Goal: Book appointment/travel/reservation

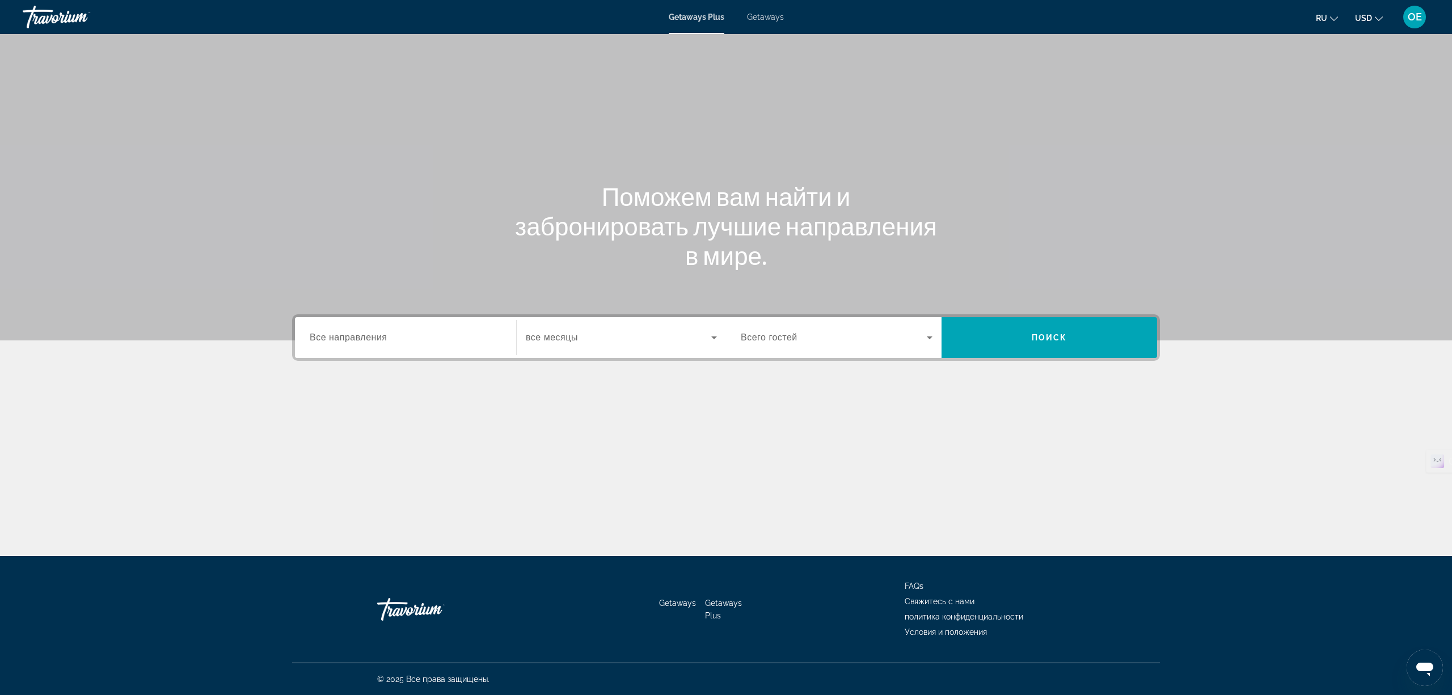
click at [379, 325] on div "Search widget" at bounding box center [406, 338] width 192 height 32
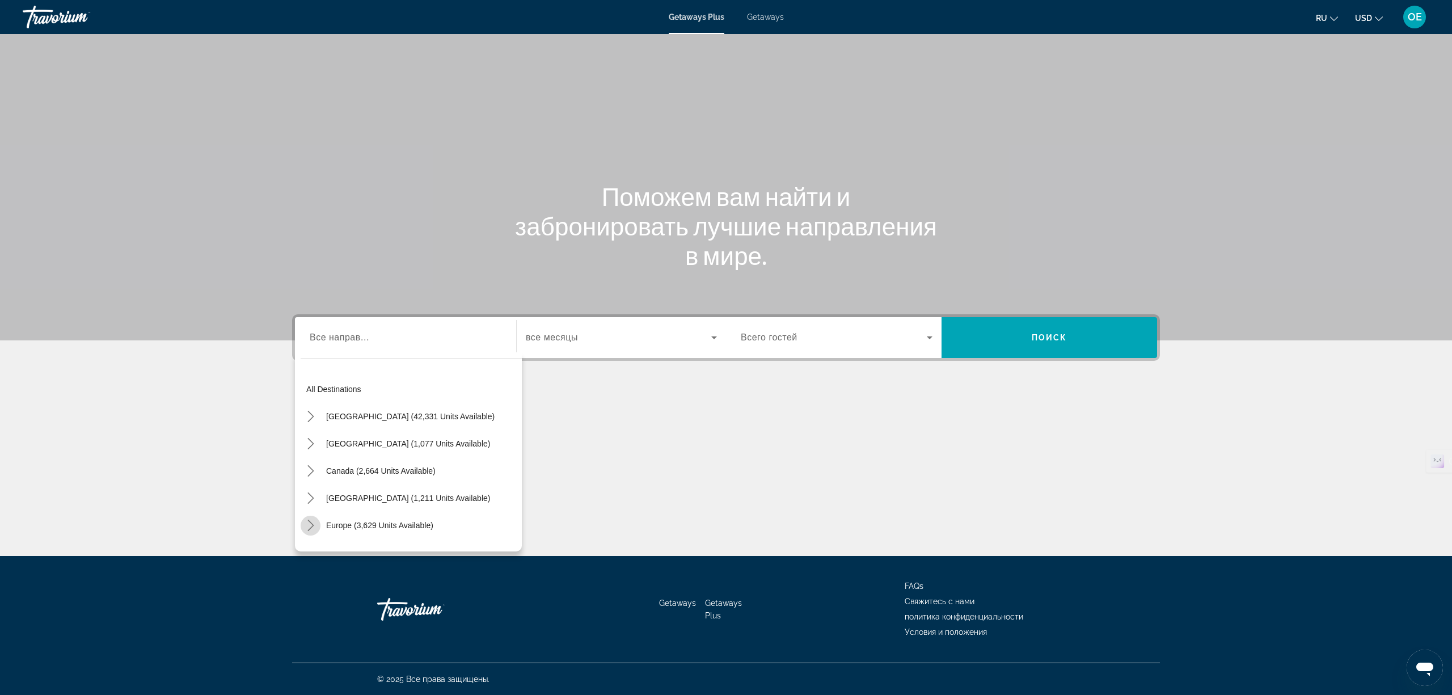
click at [305, 523] on icon "Toggle Europe (3,629 units available) submenu" at bounding box center [310, 524] width 11 height 11
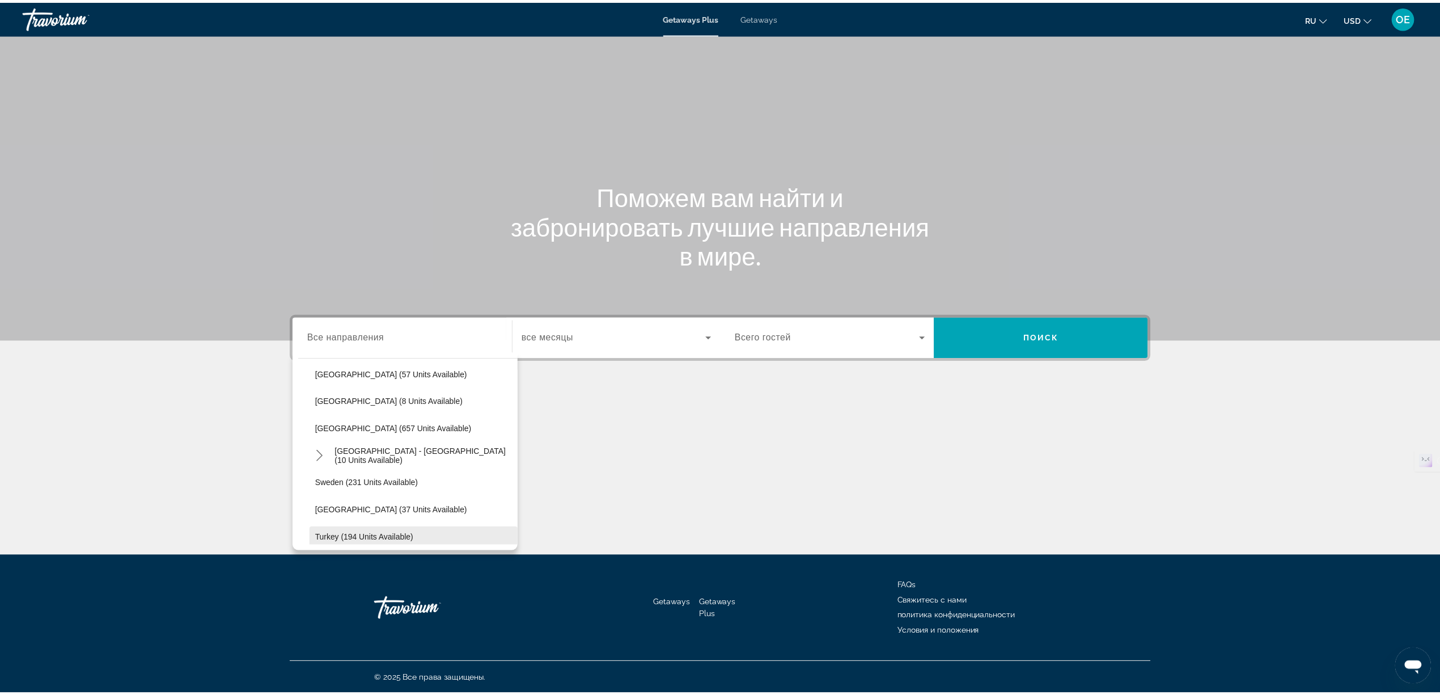
scroll to position [445, 0]
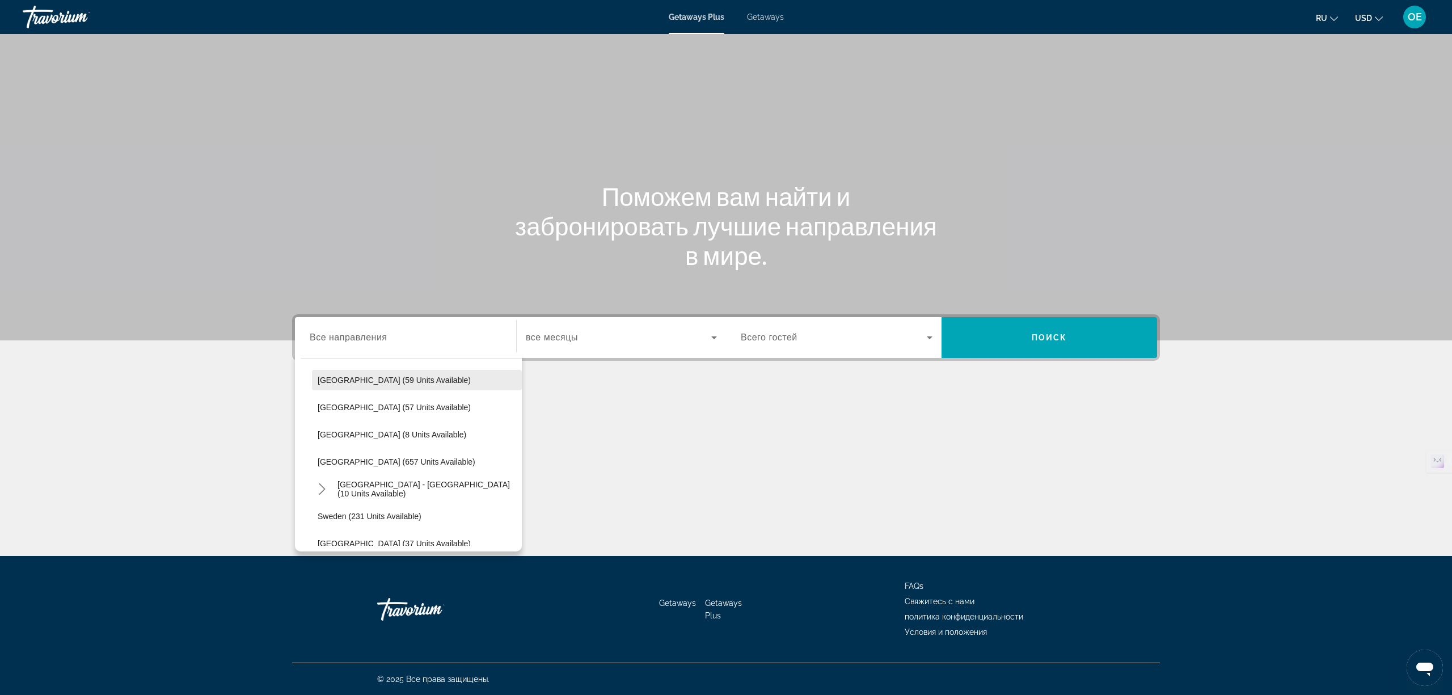
click at [384, 375] on span "[GEOGRAPHIC_DATA] (59 units available)" at bounding box center [394, 379] width 153 height 9
type input "**********"
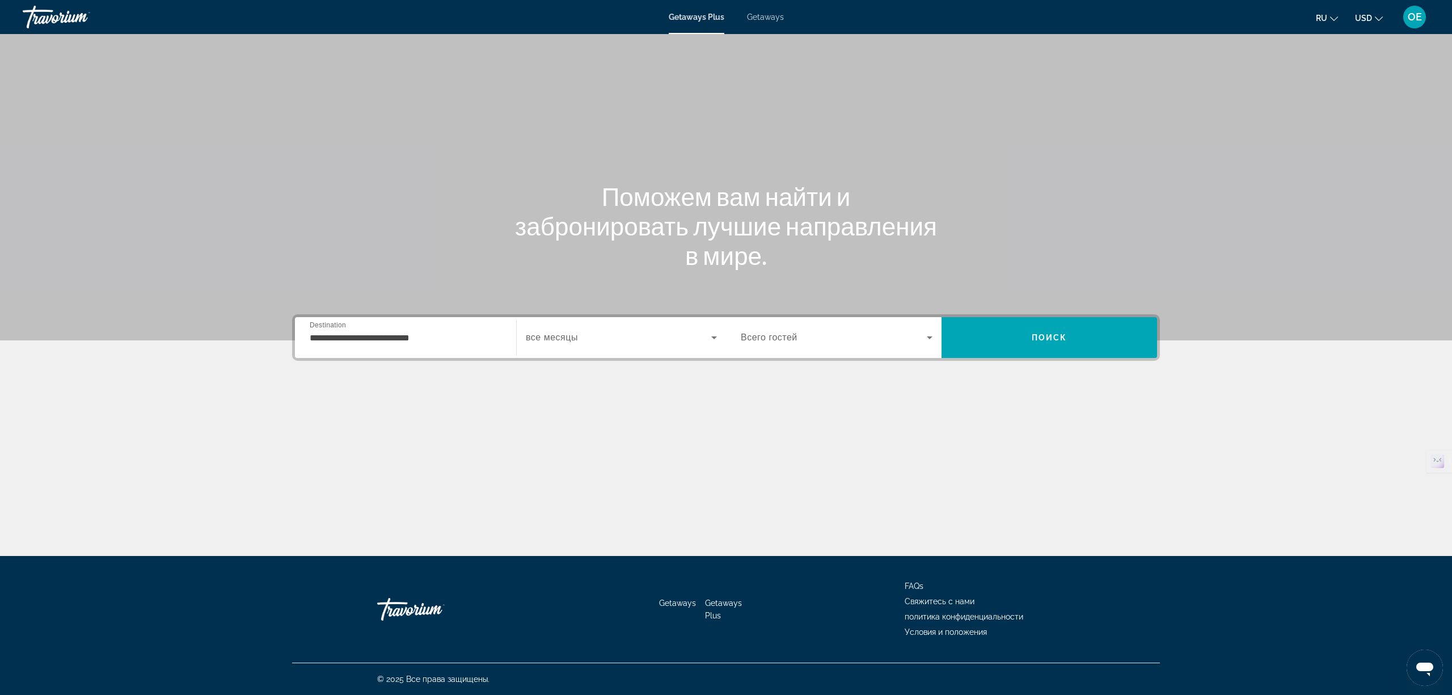
click at [559, 339] on span "все месяцы" at bounding box center [552, 337] width 52 height 10
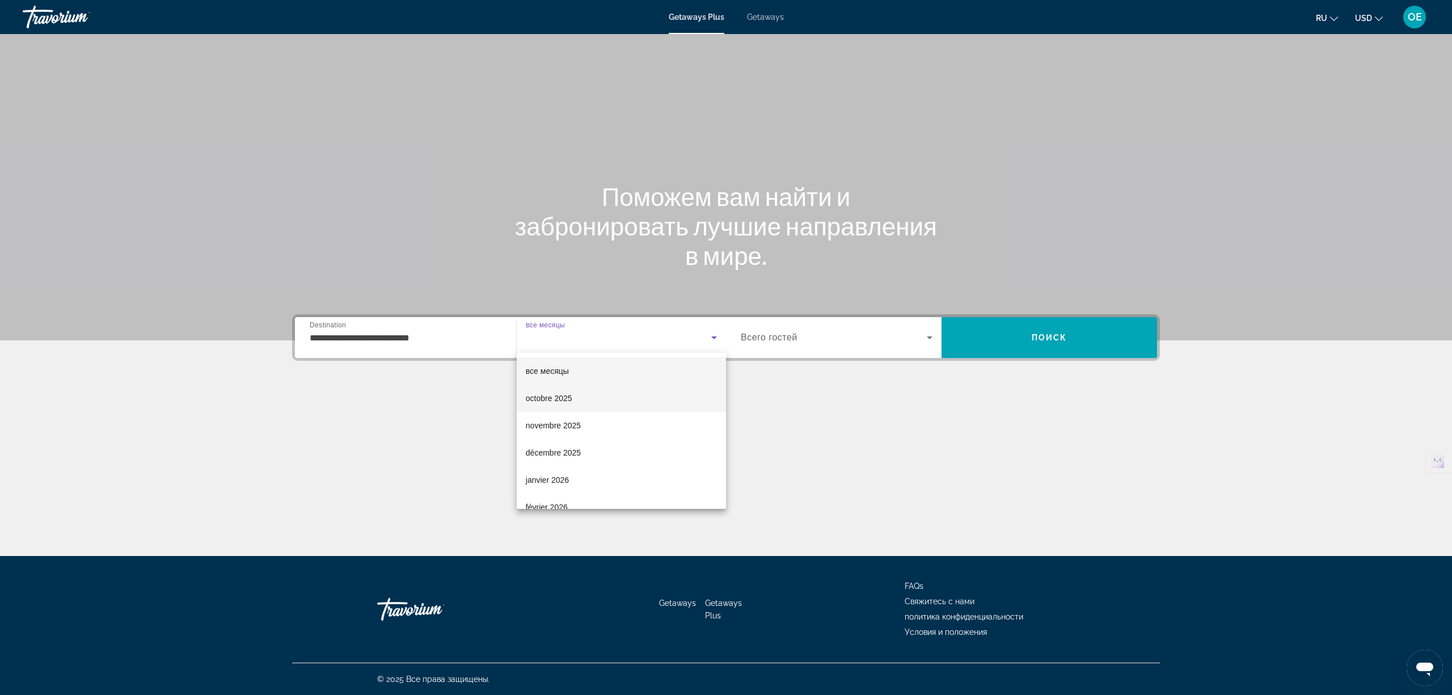
click at [543, 400] on span "octobre 2025" at bounding box center [549, 398] width 46 height 14
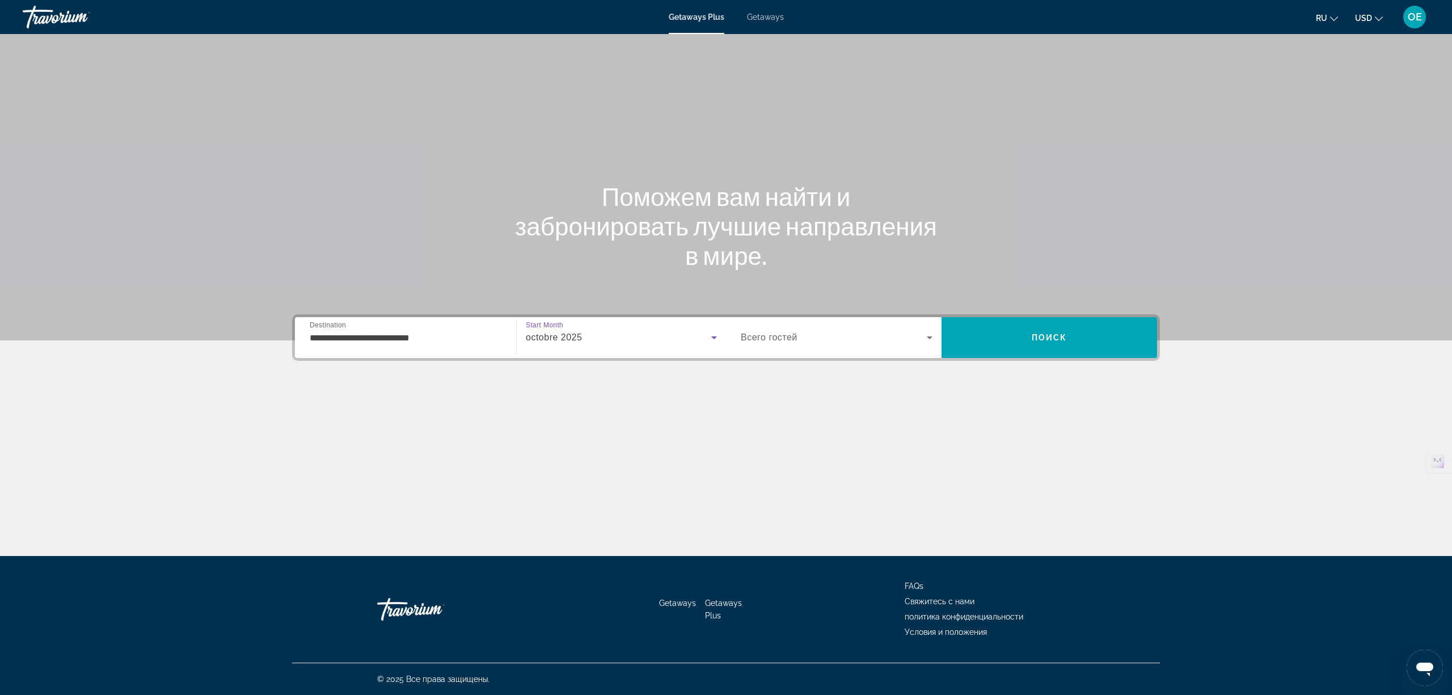
click at [795, 342] on span "Search widget" at bounding box center [834, 338] width 186 height 14
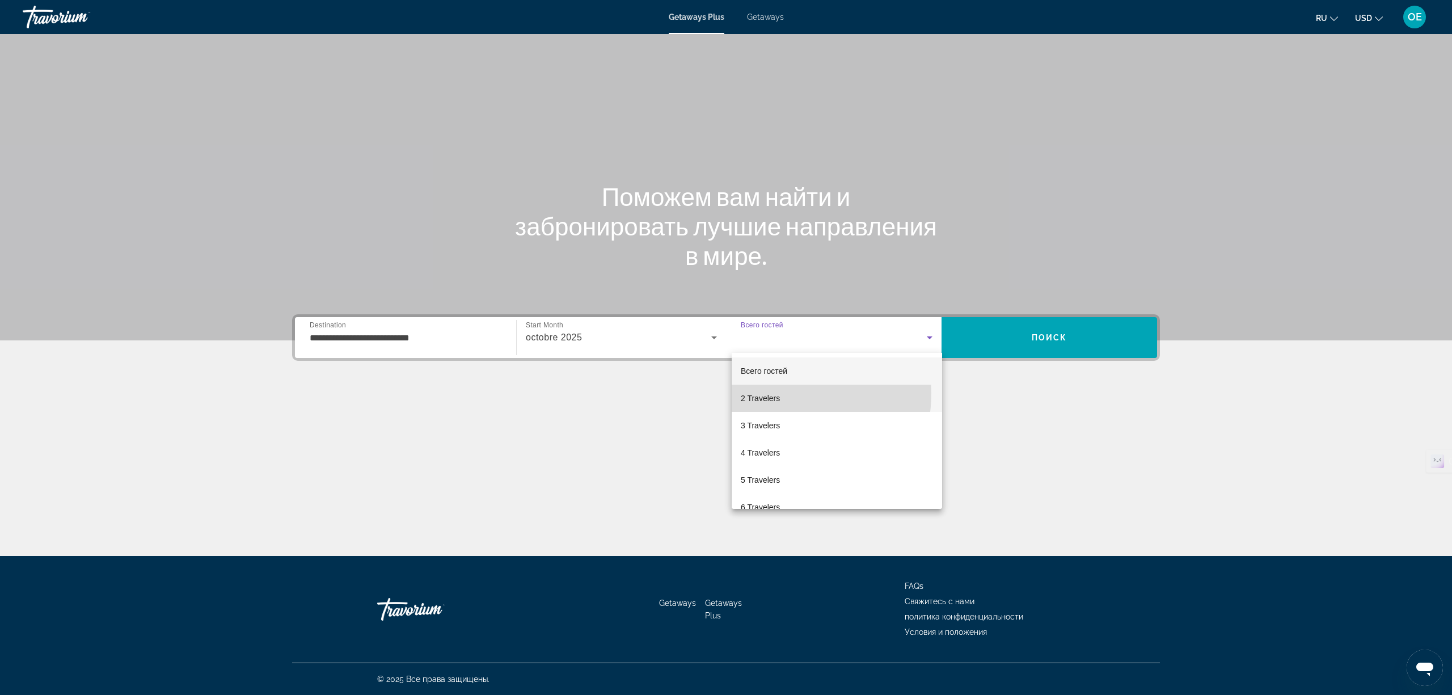
click at [784, 394] on mat-option "2 Travelers" at bounding box center [836, 397] width 210 height 27
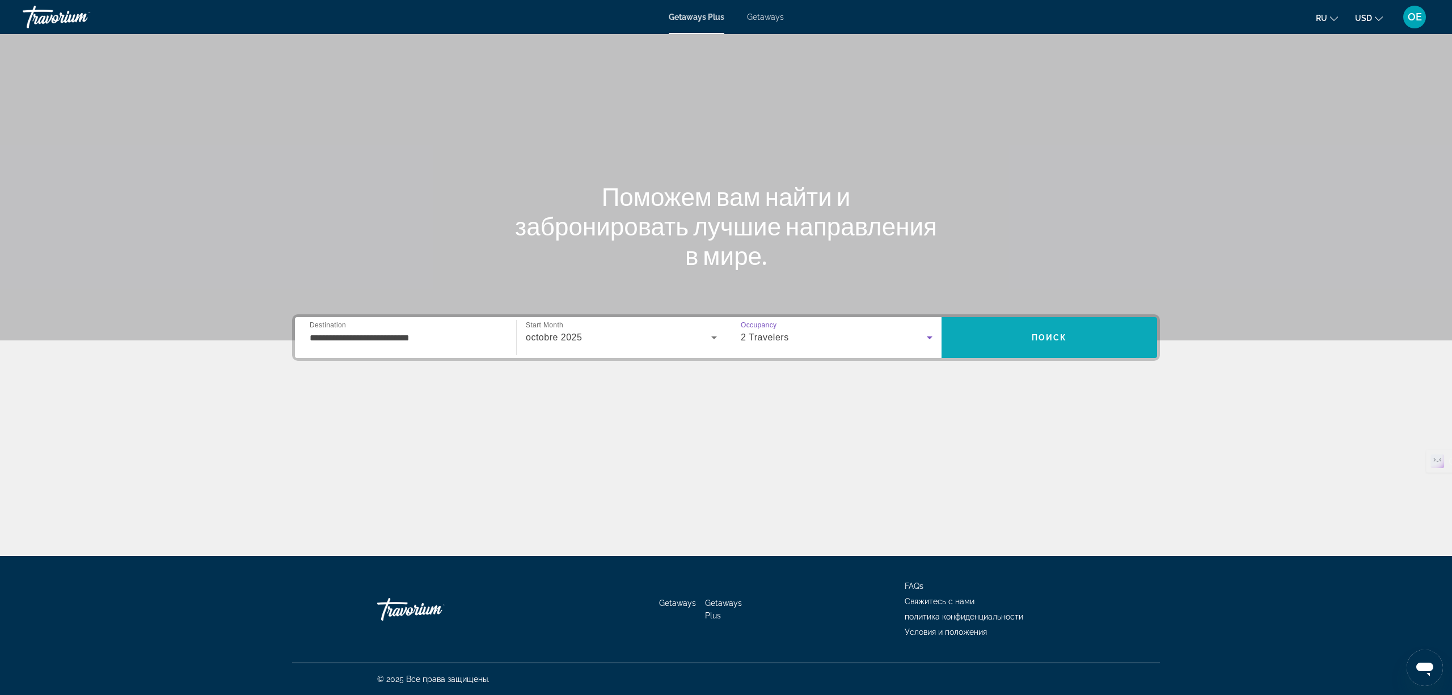
click at [1066, 333] on span "Поиск" at bounding box center [1049, 337] width 36 height 9
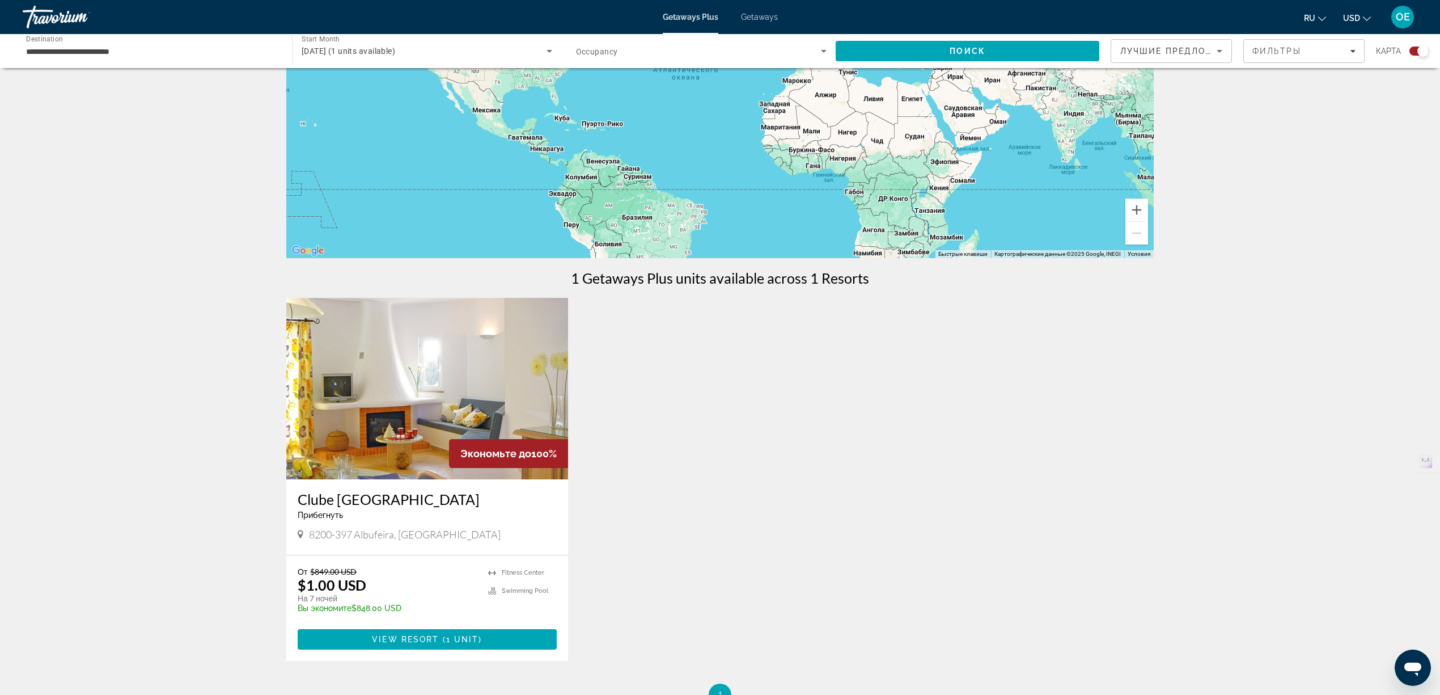
scroll to position [151, 0]
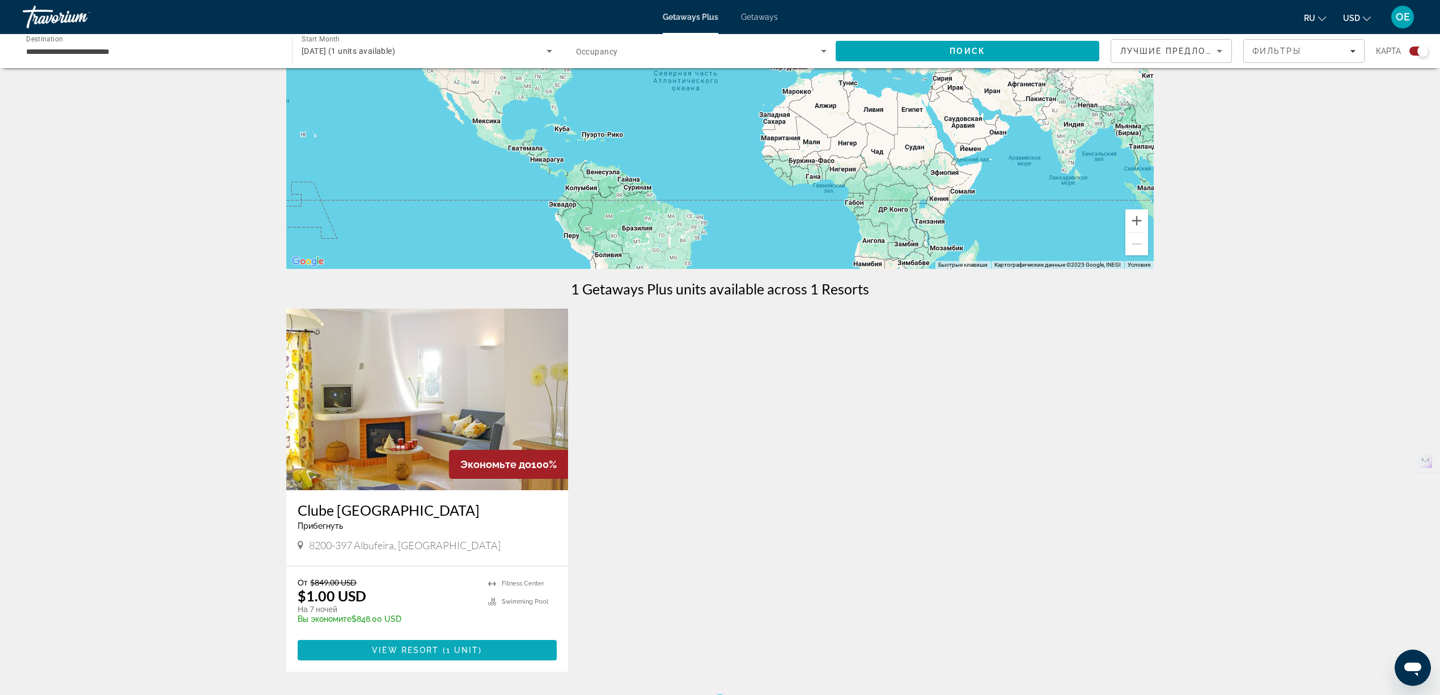
click at [446, 650] on span "1 unit" at bounding box center [462, 649] width 33 height 9
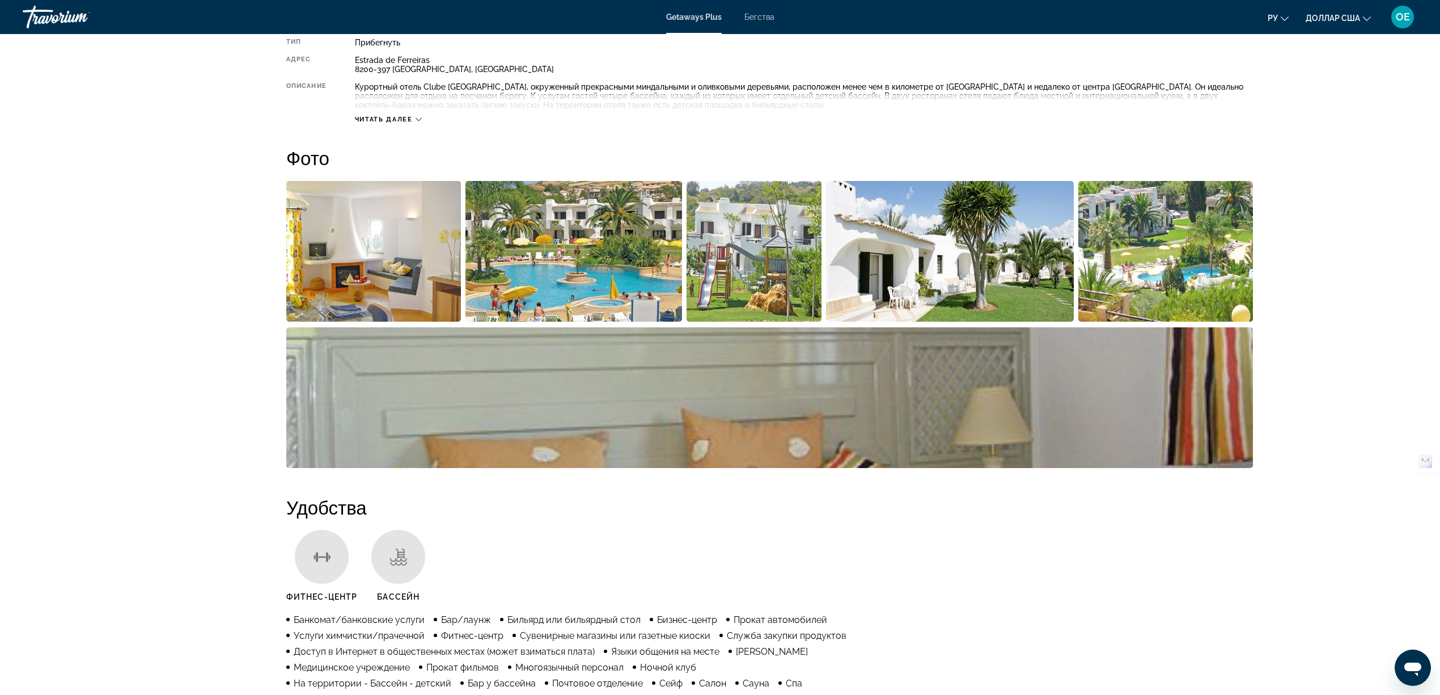
scroll to position [396, 0]
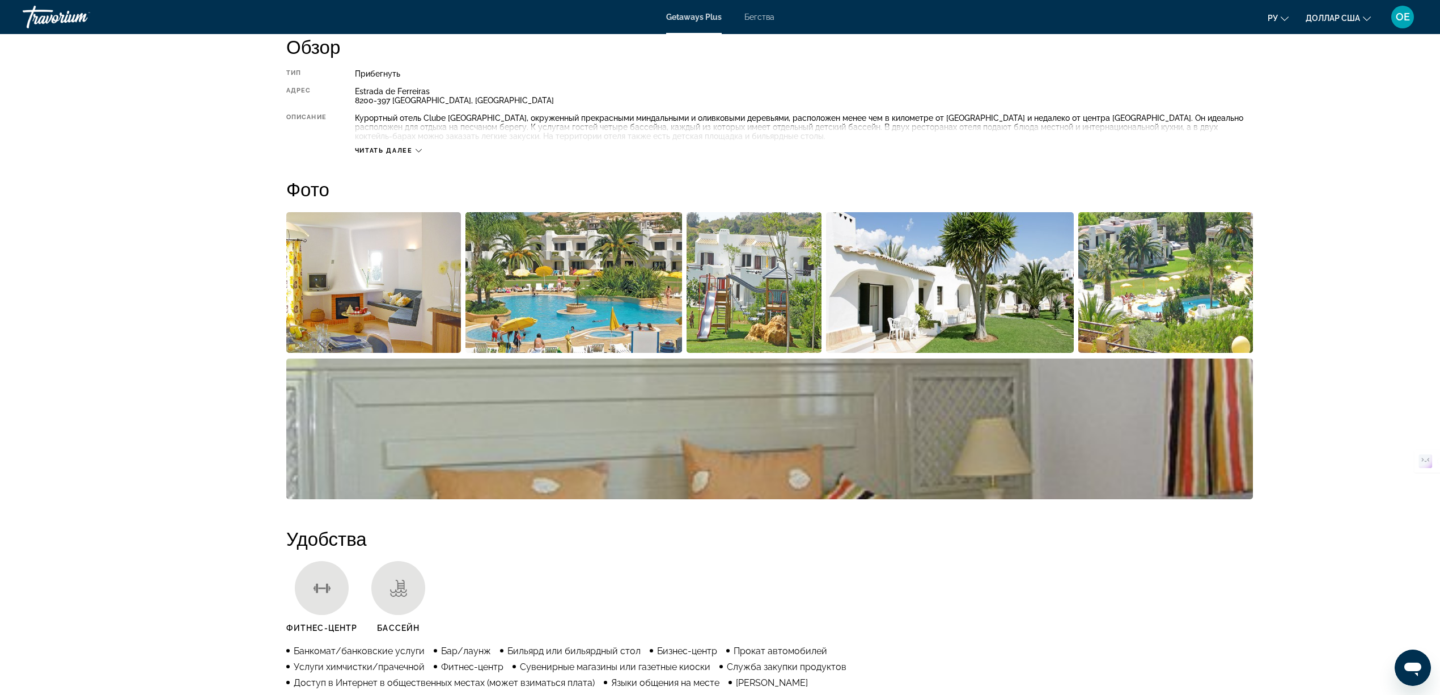
click at [367, 281] on img "Открыть полноэкранный слайдер изображений" at bounding box center [373, 282] width 175 height 141
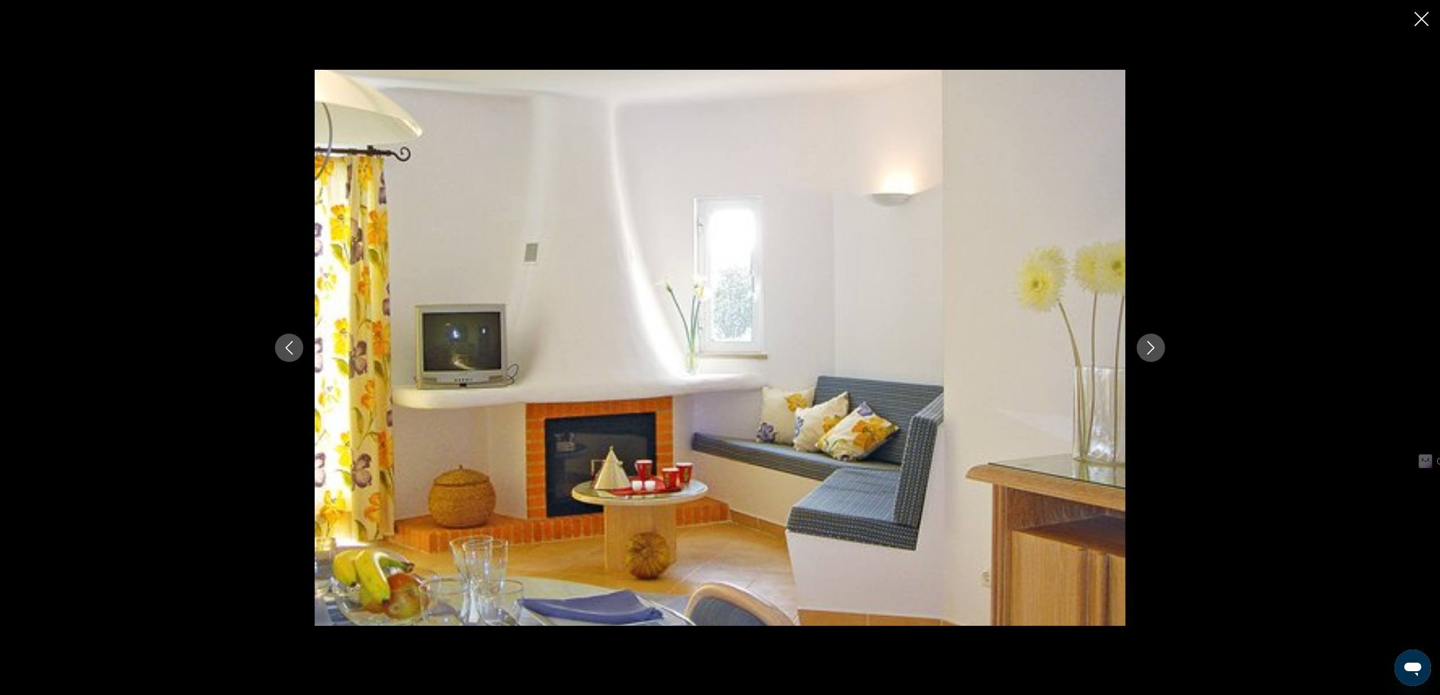
click at [1155, 346] on icon "Next image" at bounding box center [1151, 348] width 14 height 14
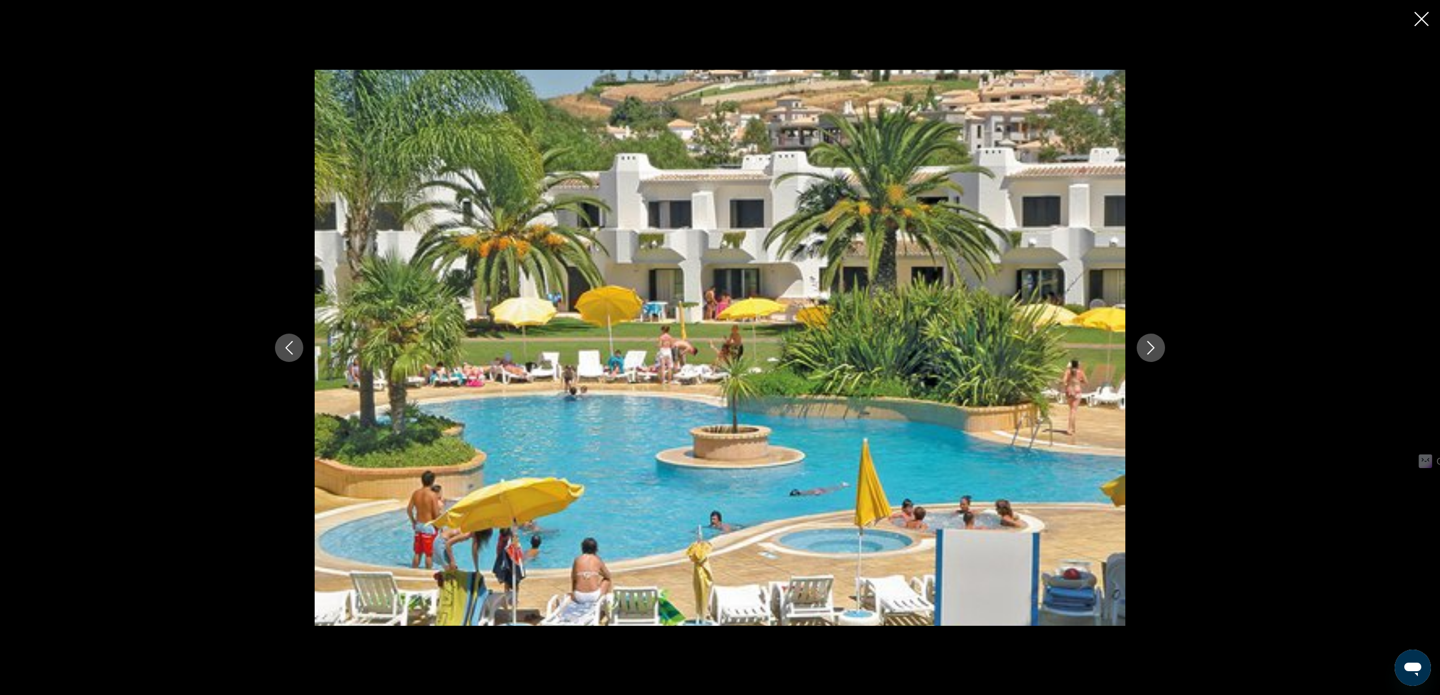
click at [1155, 346] on icon "Next image" at bounding box center [1151, 348] width 14 height 14
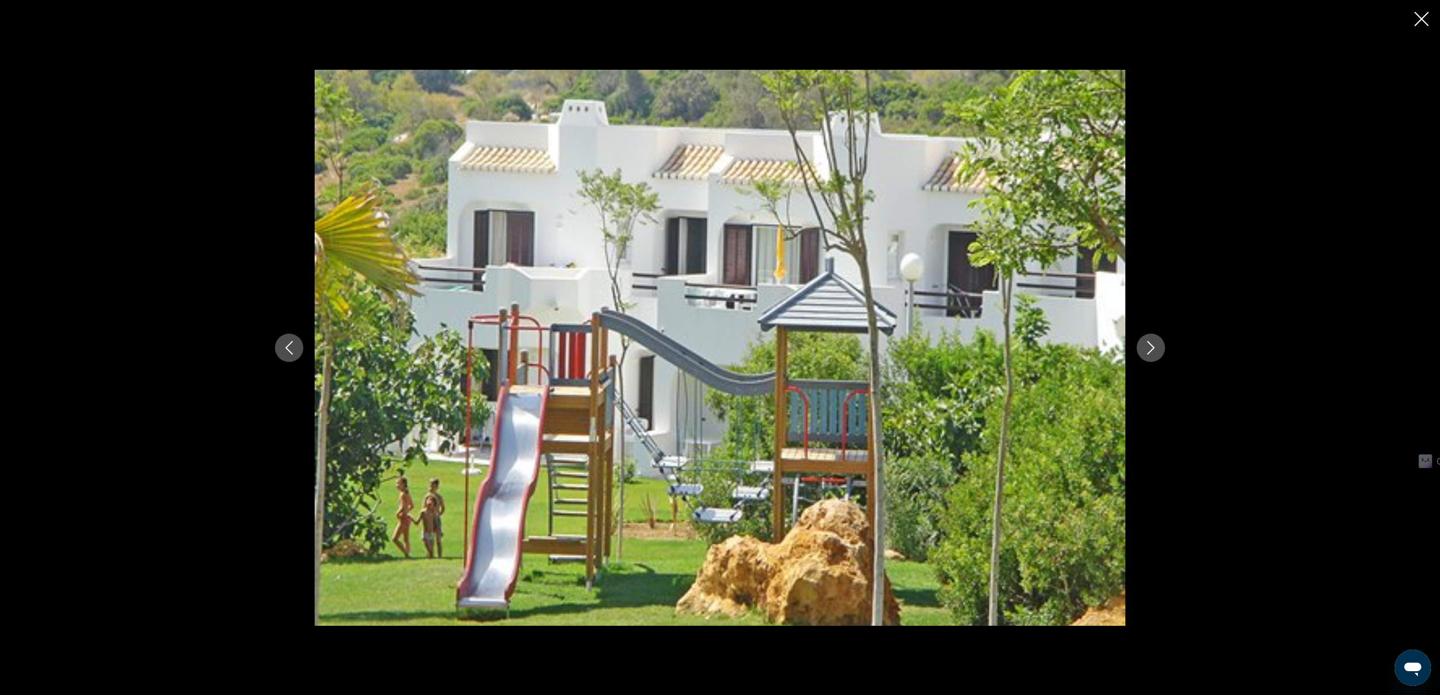
click at [1155, 346] on icon "Next image" at bounding box center [1151, 348] width 14 height 14
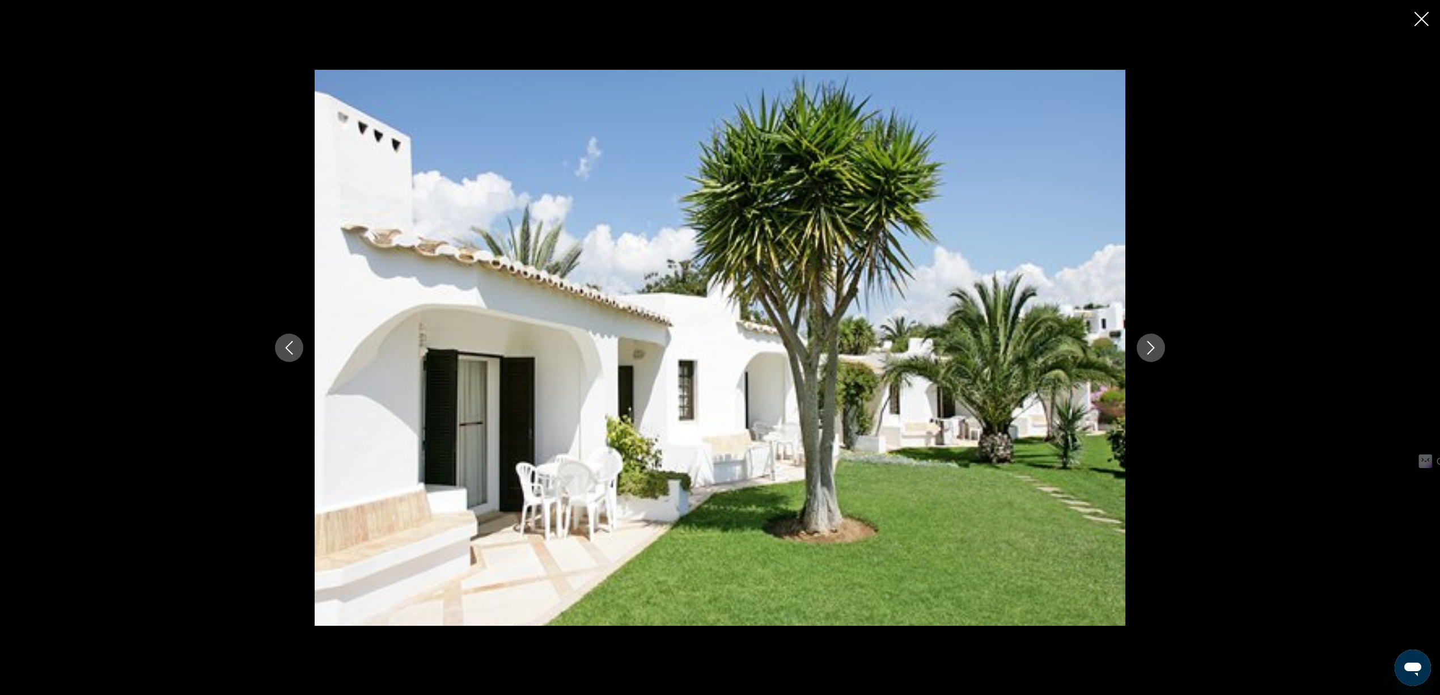
click at [1155, 346] on icon "Next image" at bounding box center [1151, 348] width 14 height 14
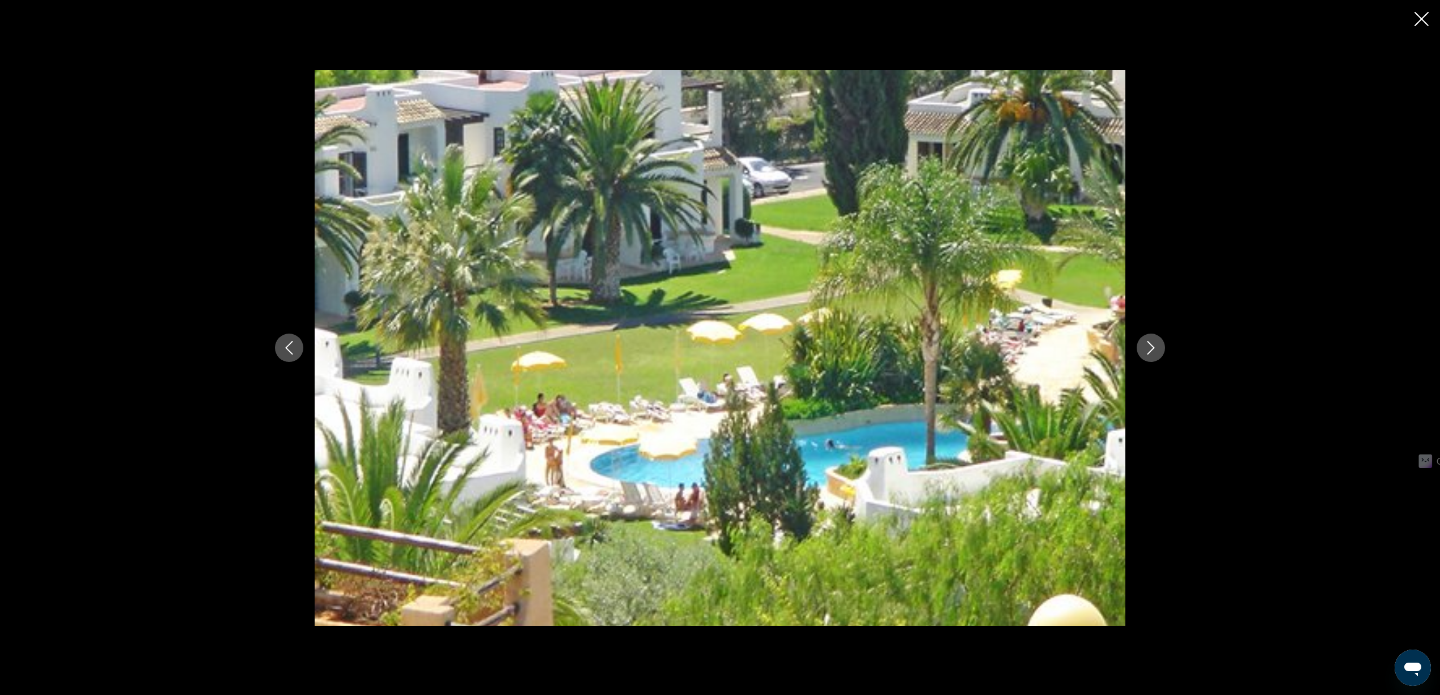
click at [1155, 346] on icon "Next image" at bounding box center [1151, 348] width 14 height 14
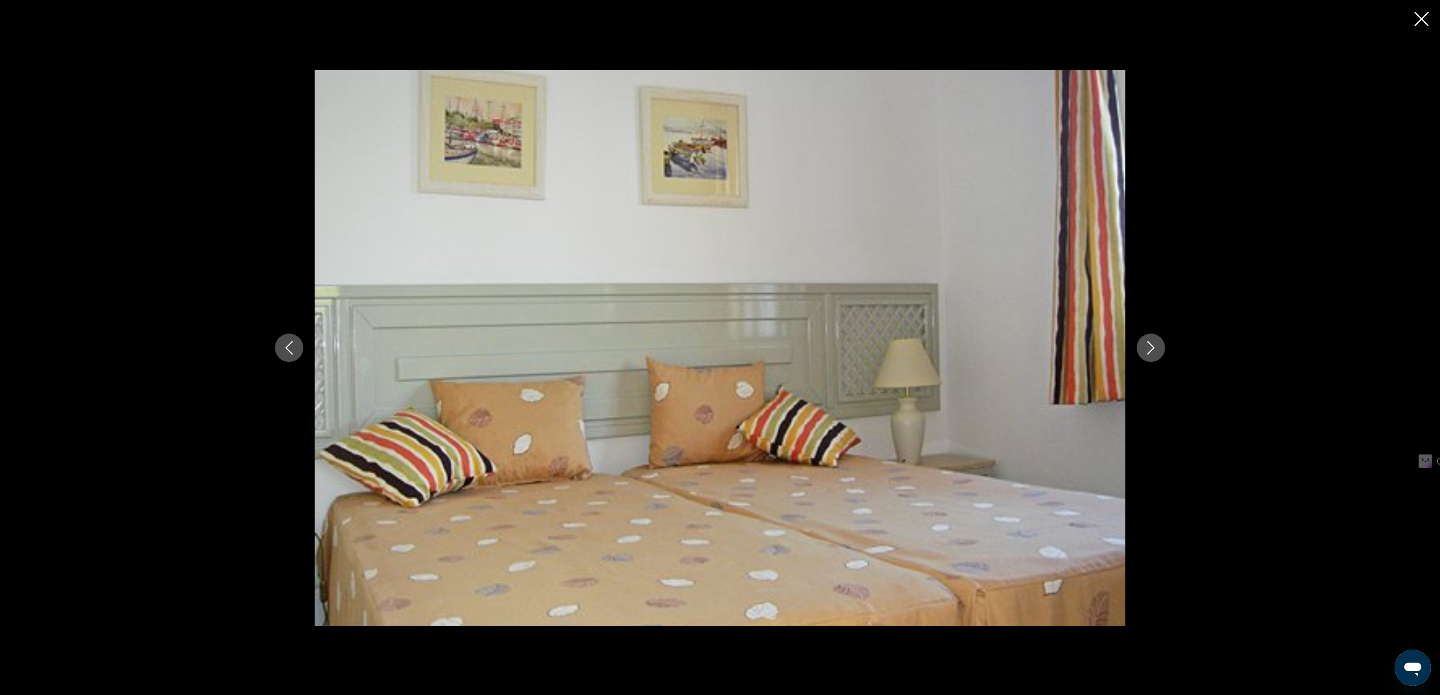
click at [1155, 346] on icon "Next image" at bounding box center [1151, 348] width 14 height 14
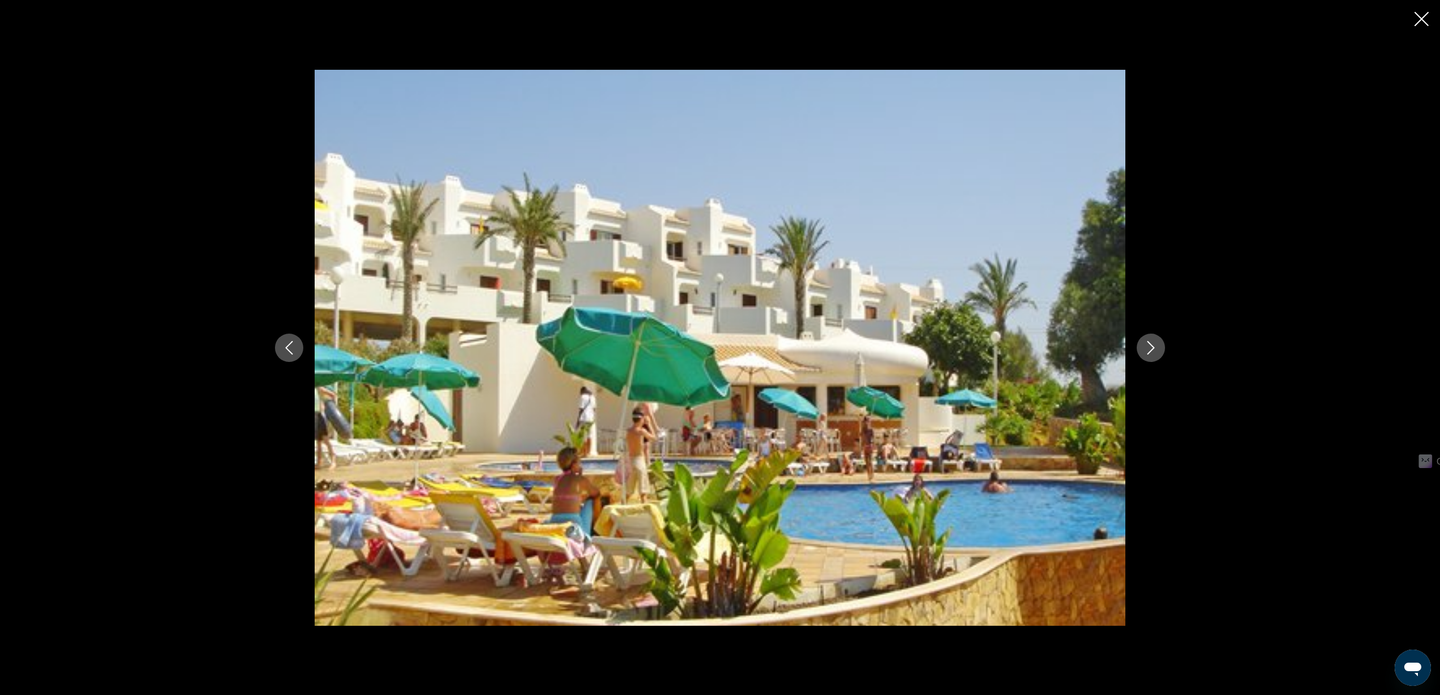
click at [1155, 346] on icon "Next image" at bounding box center [1151, 348] width 14 height 14
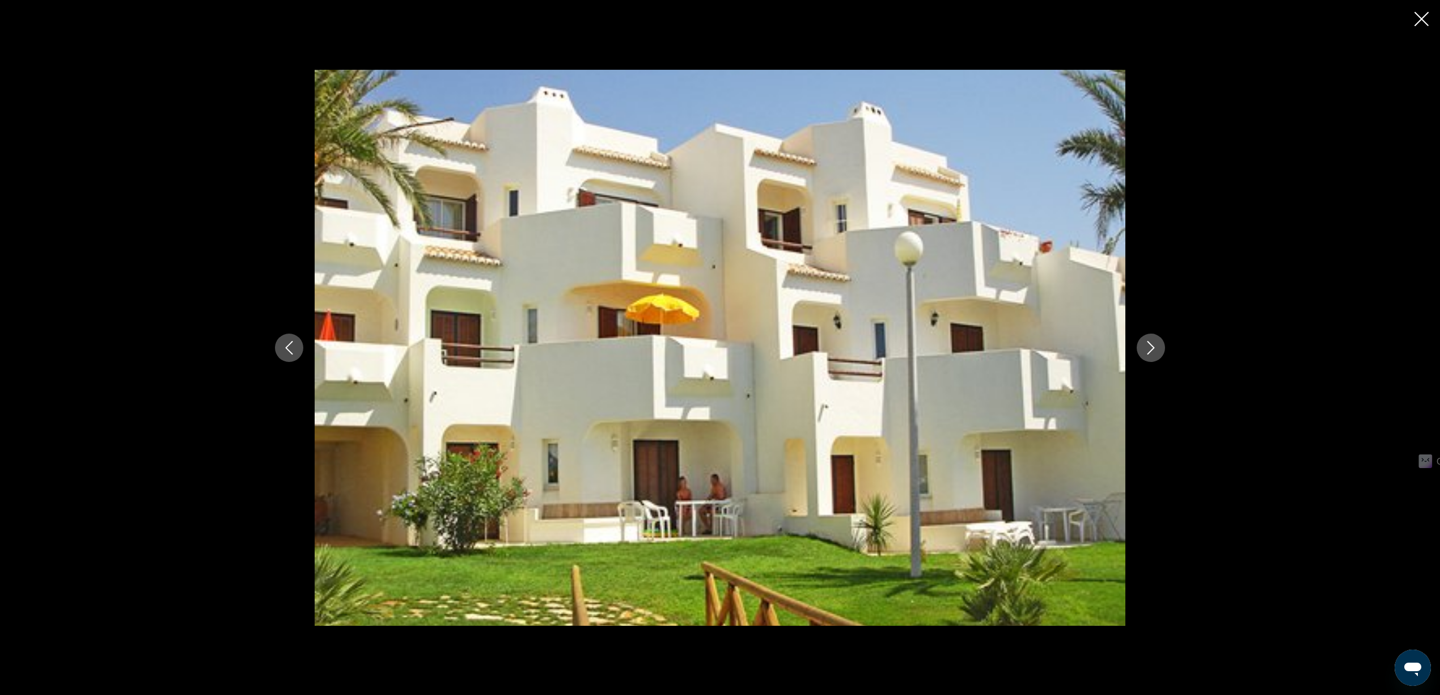
click at [1155, 346] on icon "Next image" at bounding box center [1151, 348] width 14 height 14
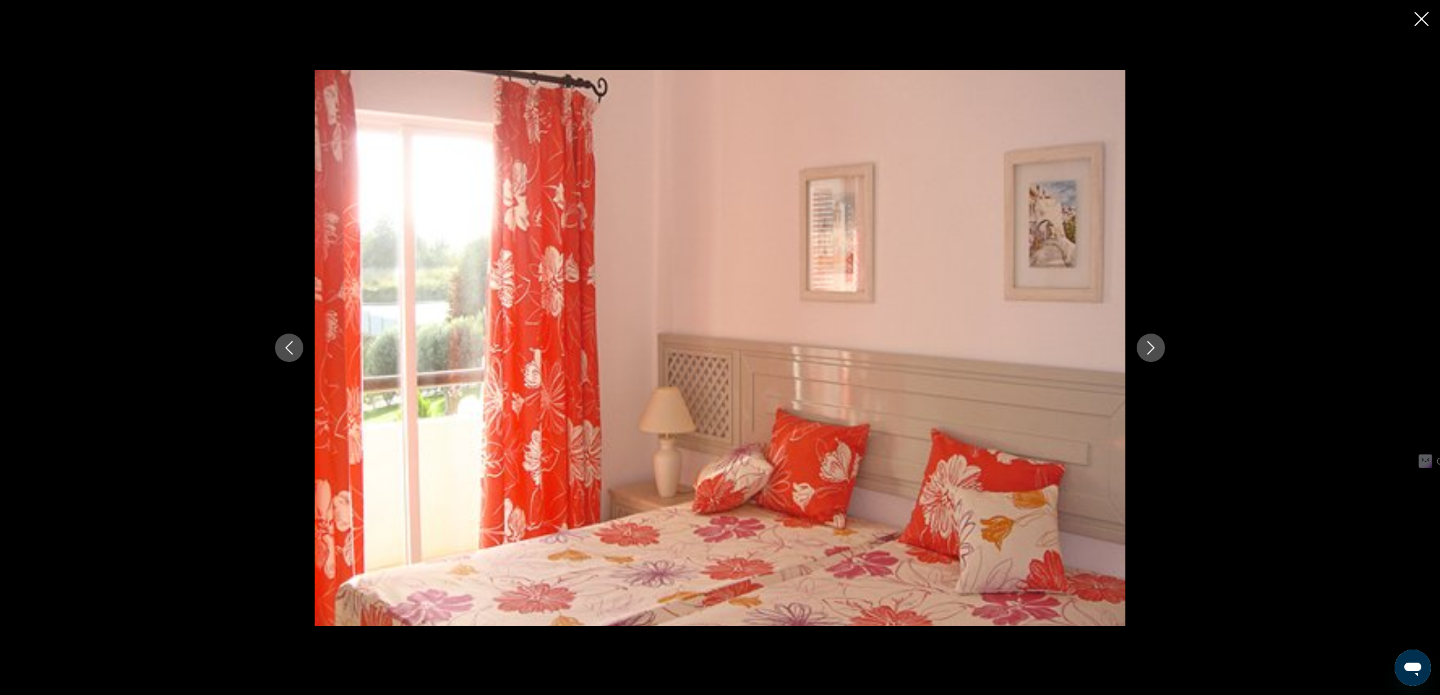
click at [1155, 346] on icon "Next image" at bounding box center [1151, 348] width 14 height 14
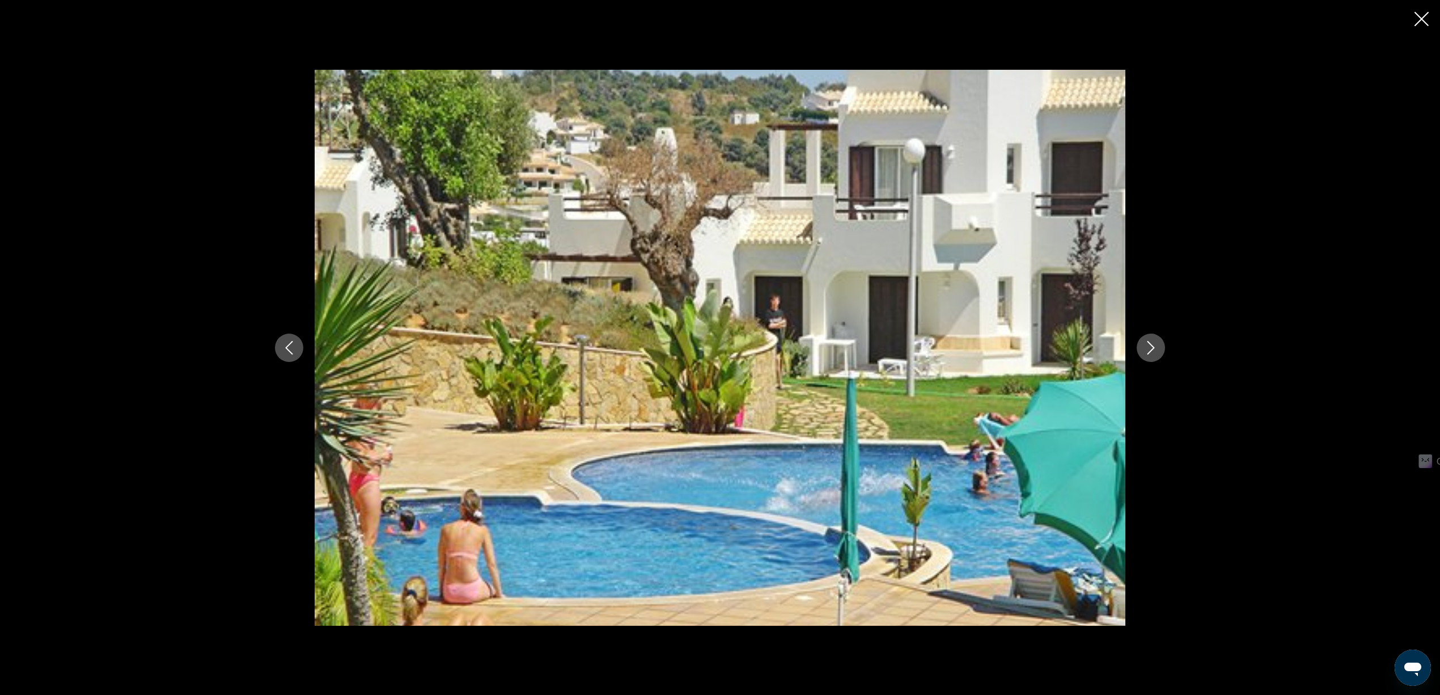
click at [1155, 346] on icon "Next image" at bounding box center [1151, 348] width 14 height 14
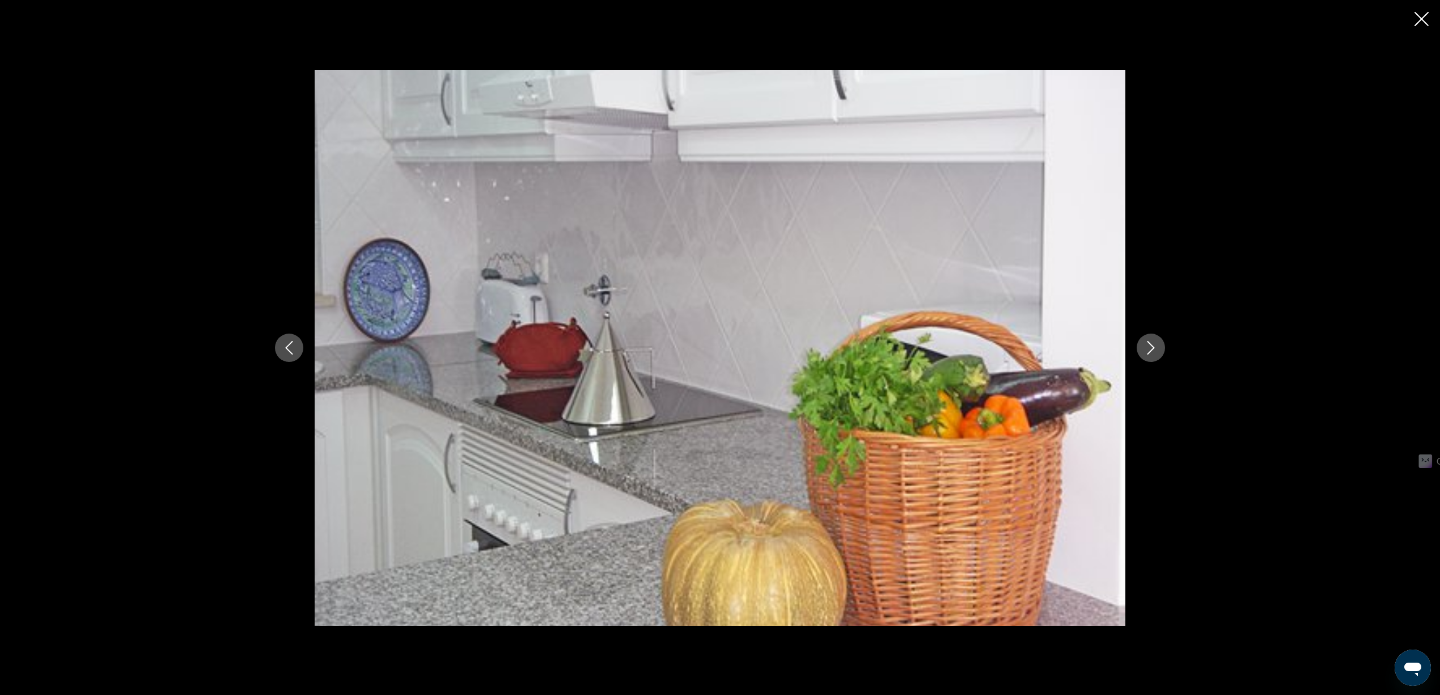
click at [1155, 346] on icon "Next image" at bounding box center [1151, 348] width 14 height 14
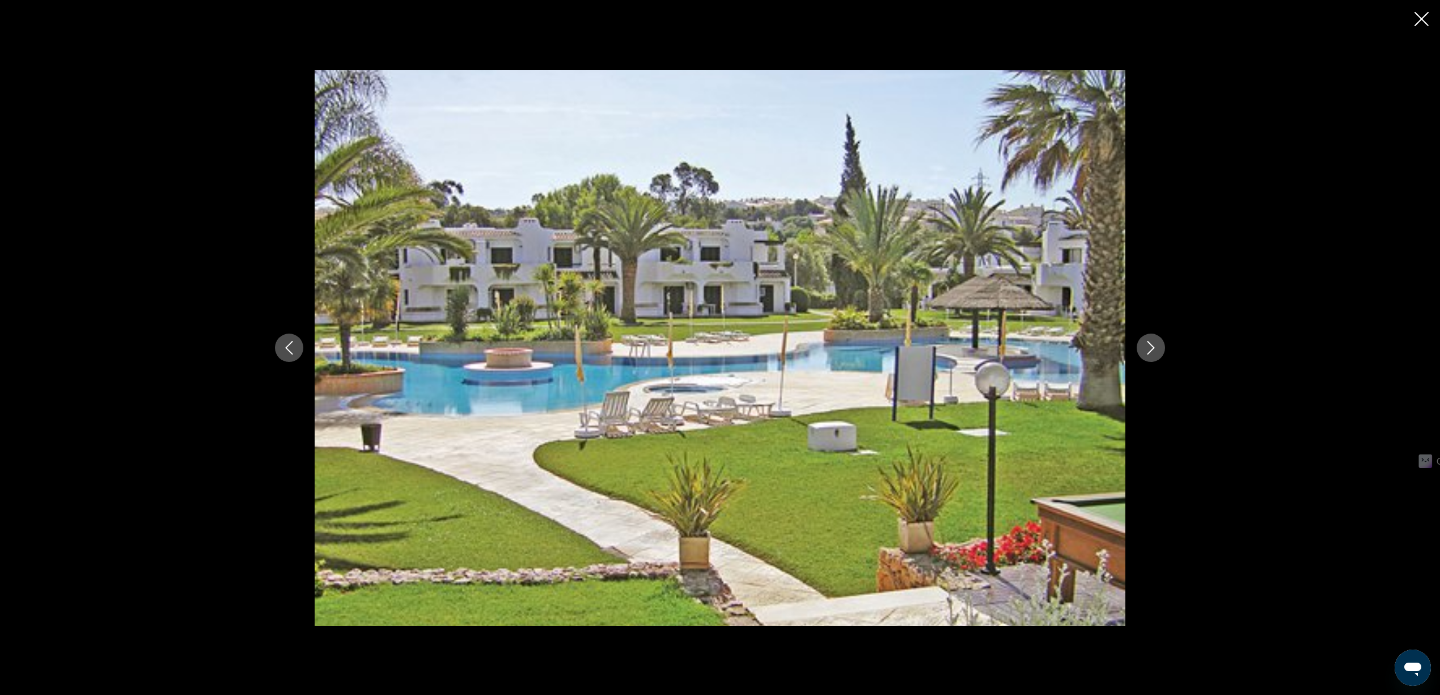
click at [1155, 346] on icon "Next image" at bounding box center [1151, 348] width 14 height 14
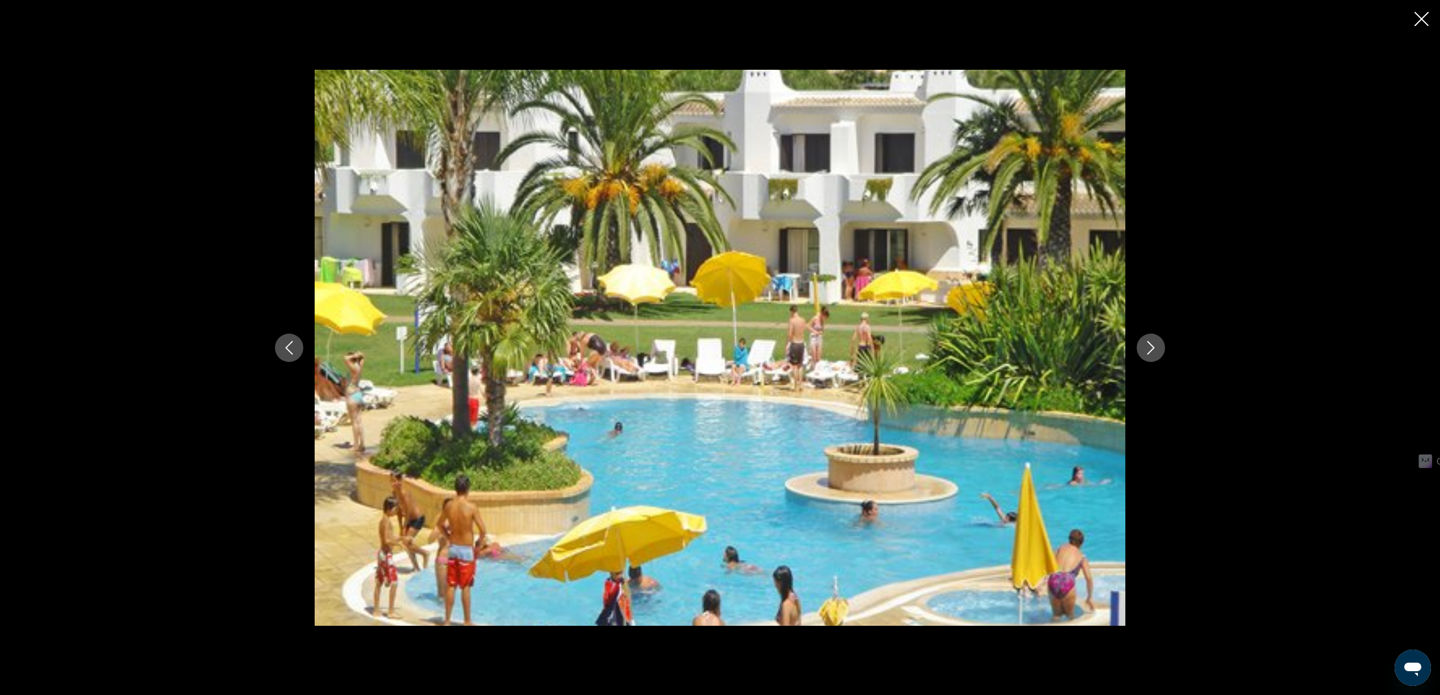
click at [1155, 346] on icon "Next image" at bounding box center [1151, 348] width 14 height 14
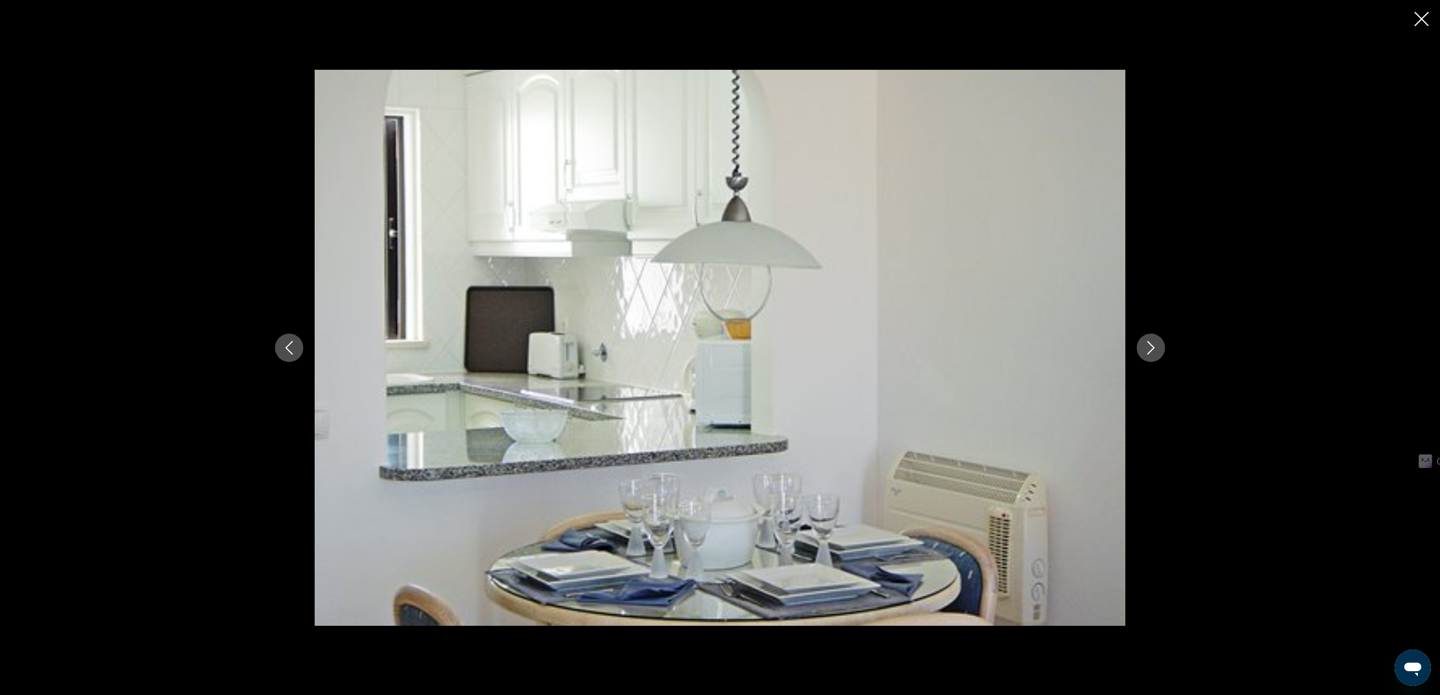
click at [1155, 346] on icon "Next image" at bounding box center [1151, 348] width 14 height 14
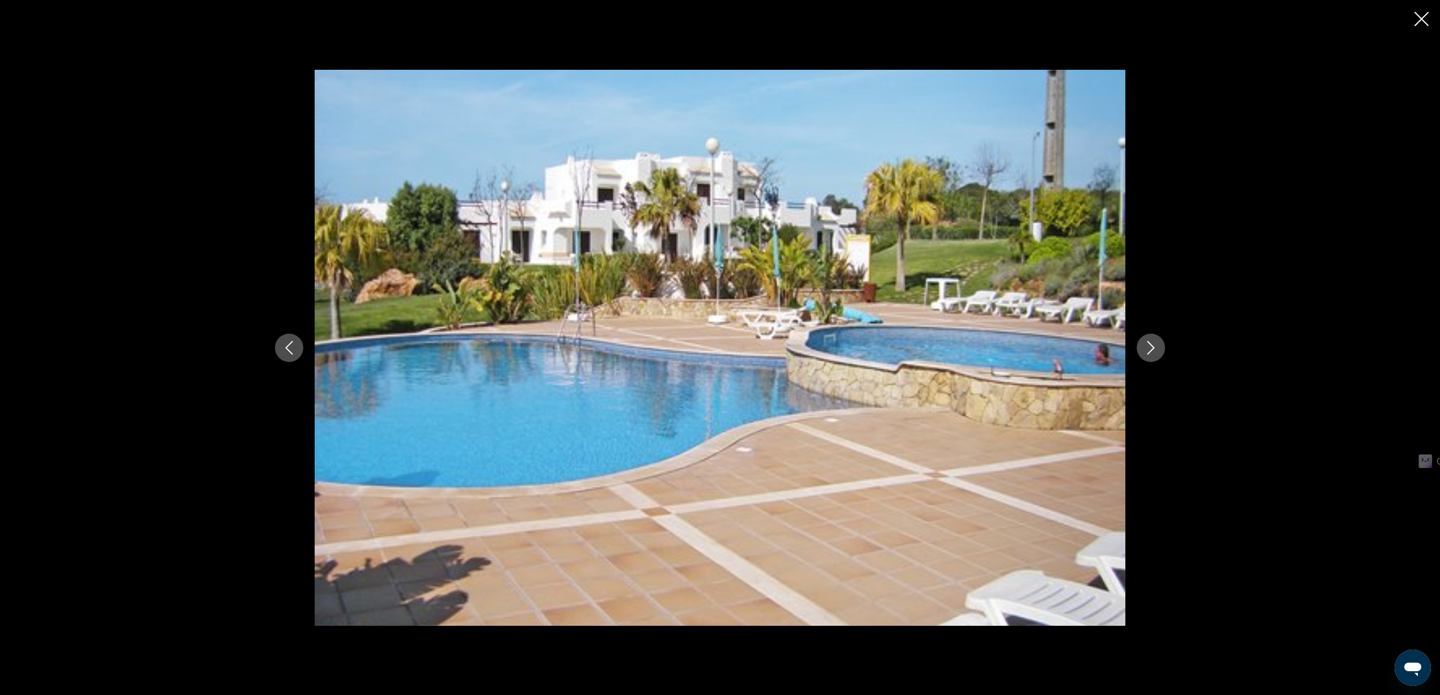
click at [1155, 346] on icon "Next image" at bounding box center [1151, 348] width 14 height 14
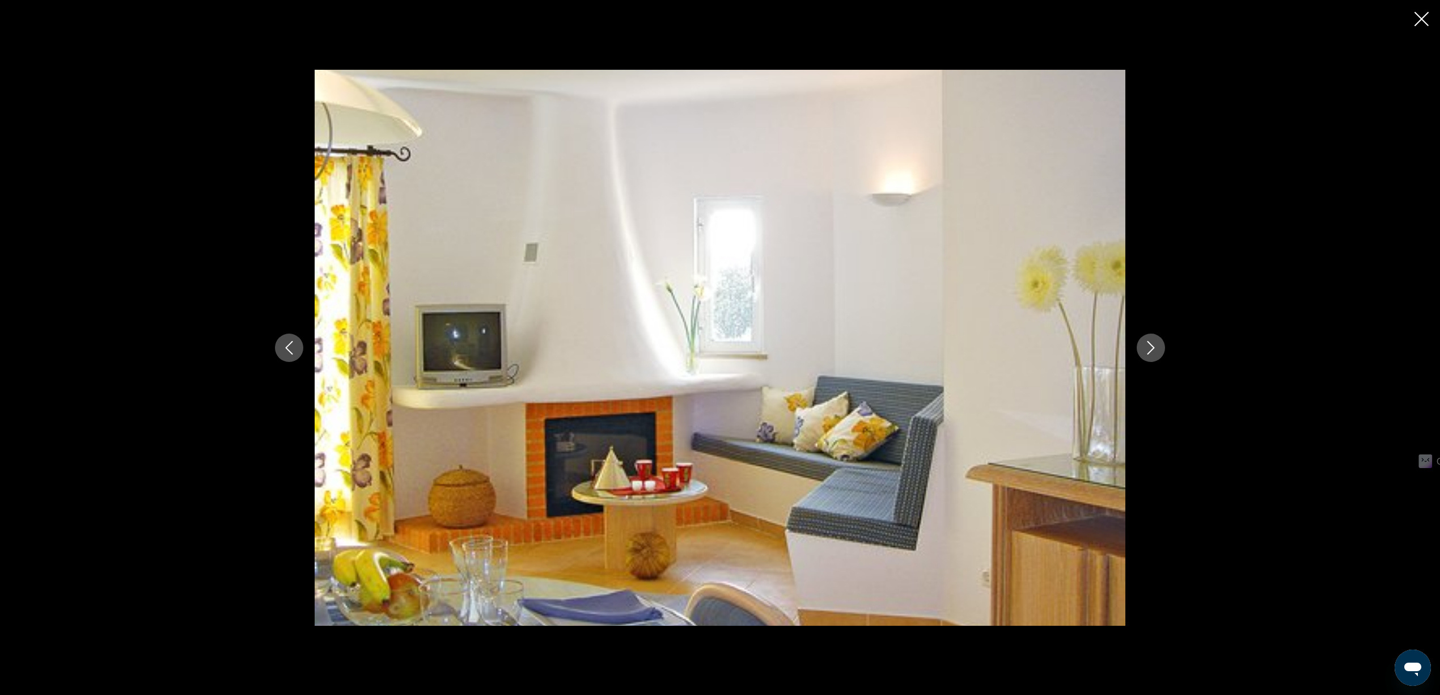
click at [1427, 19] on icon "Close slideshow" at bounding box center [1422, 19] width 14 height 14
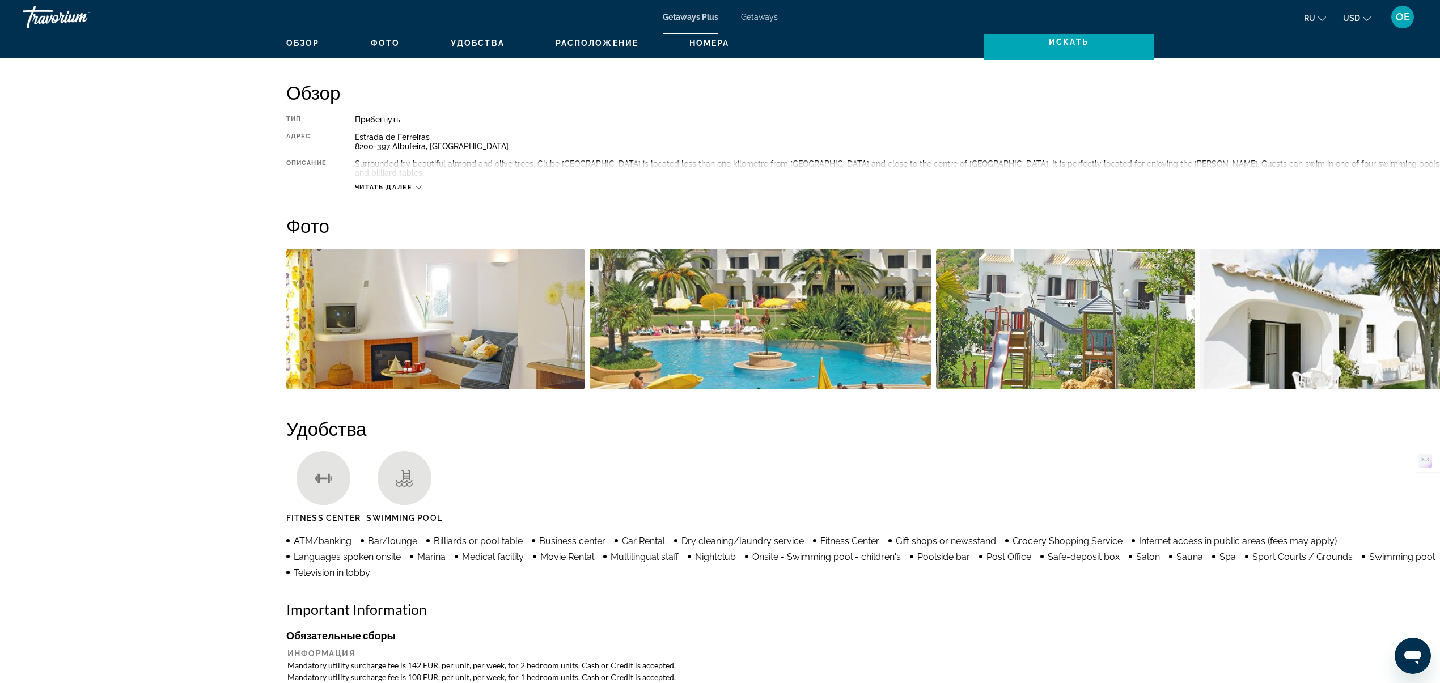
scroll to position [362, 0]
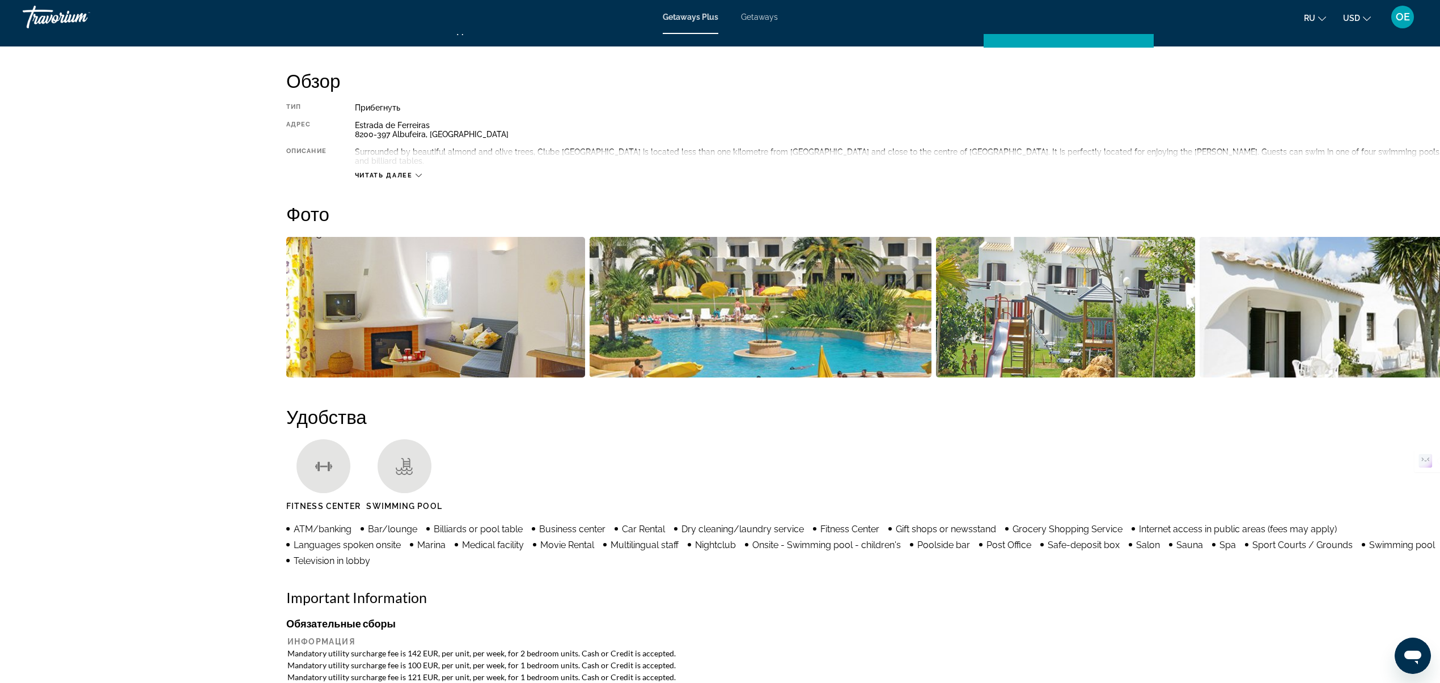
click at [414, 172] on div "Читать далее" at bounding box center [388, 175] width 67 height 7
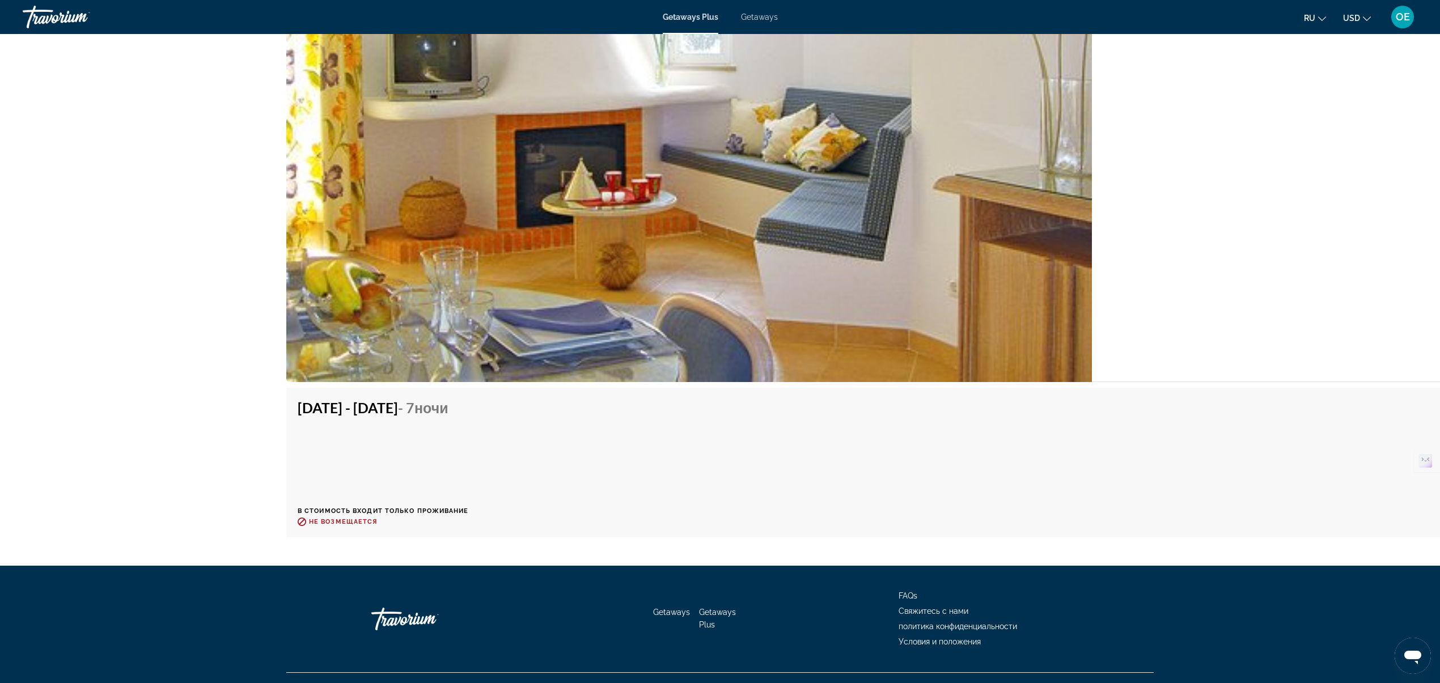
scroll to position [2143, 0]
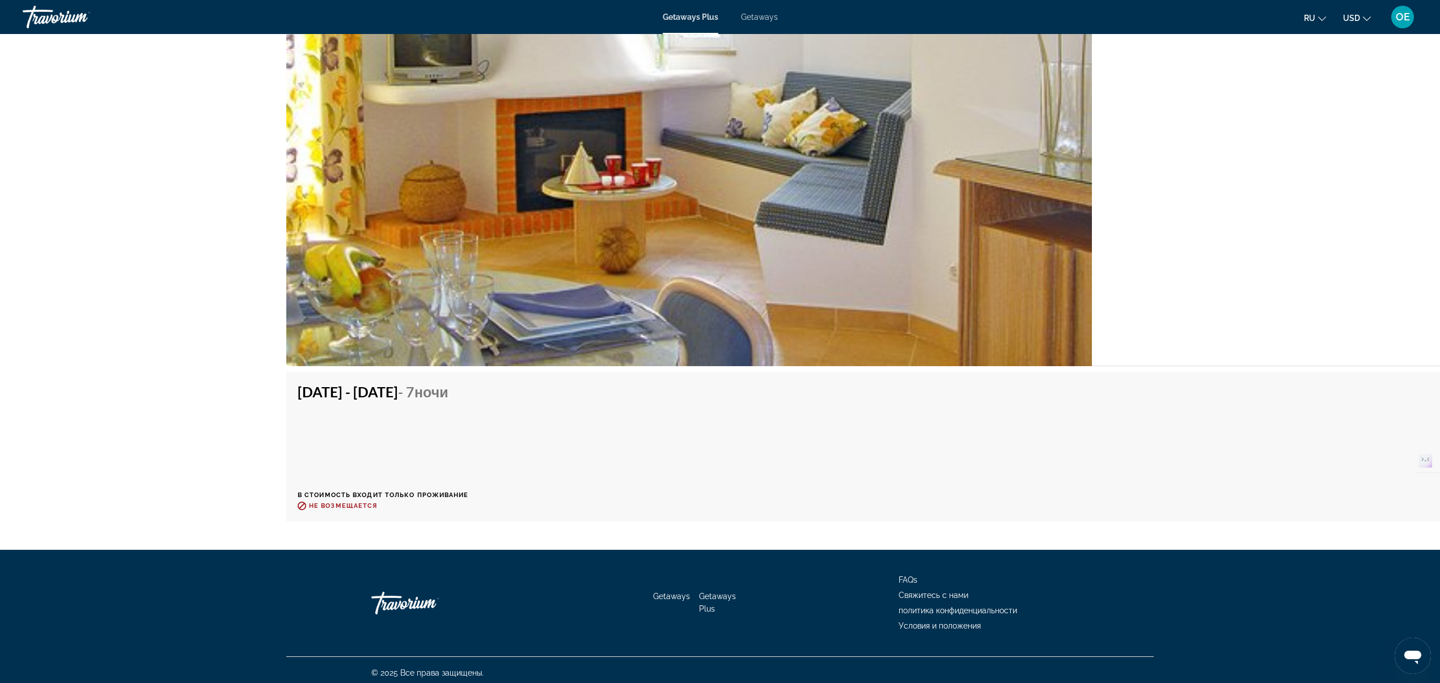
click at [356, 386] on h4 "Oct 18, 2025 - Oct 25, 2025 - 7 ночи" at bounding box center [379, 391] width 163 height 17
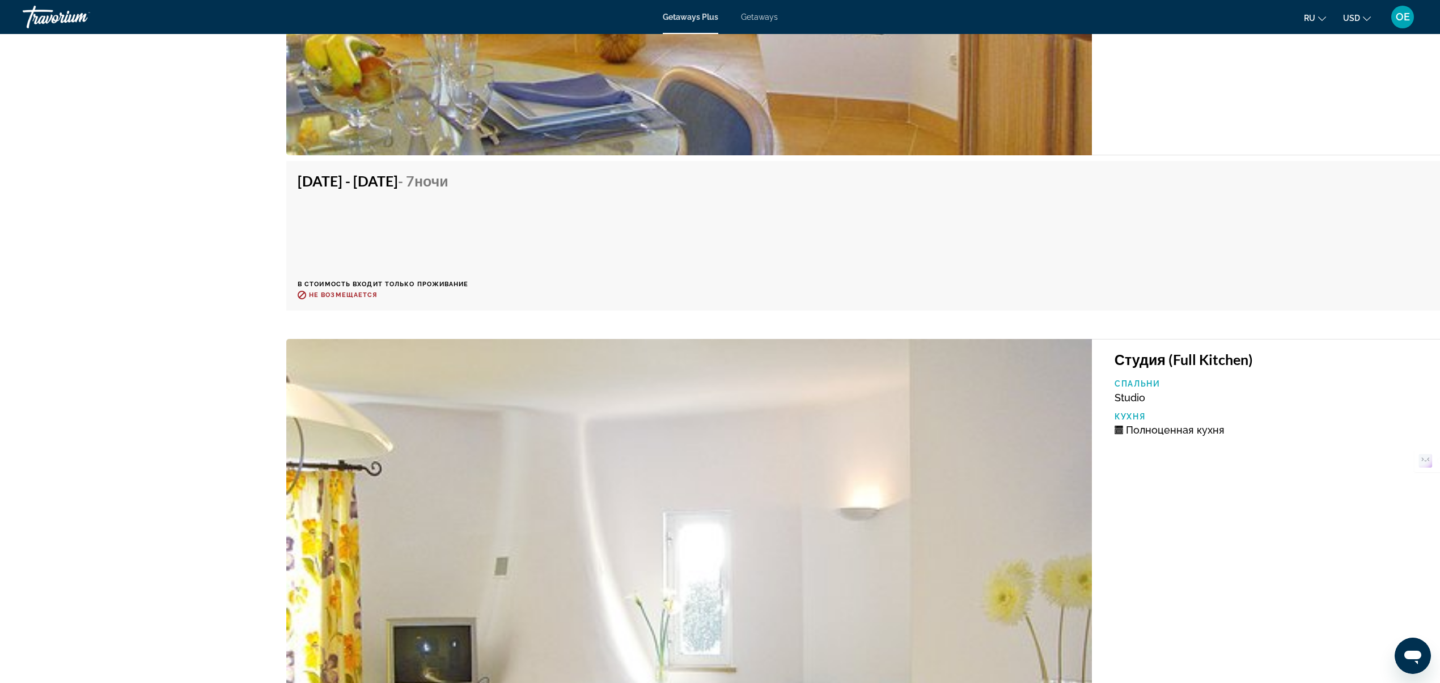
scroll to position [2357, 0]
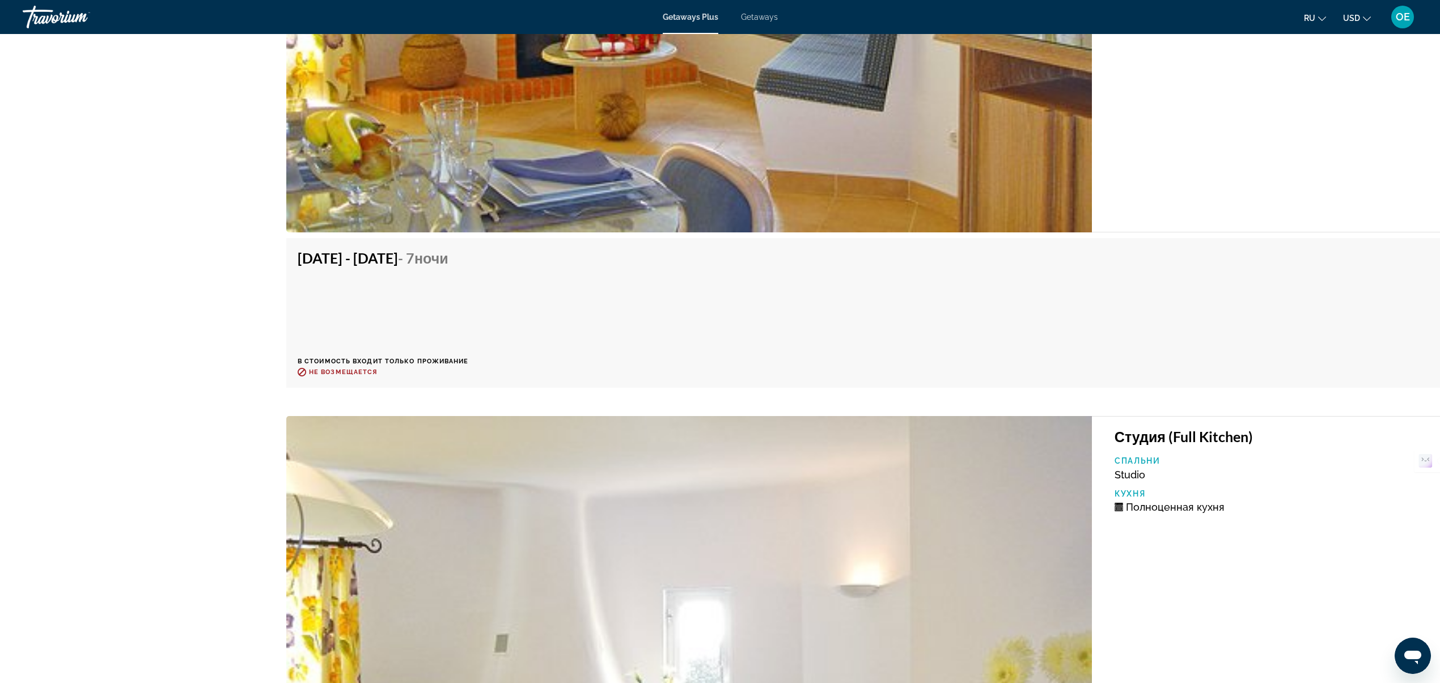
click at [1147, 303] on div "Oct 18, 2025 - Oct 25, 2025 - 7 ночи В стоимость входит только проживание Возвр…" at bounding box center [1254, 312] width 1913 height 127
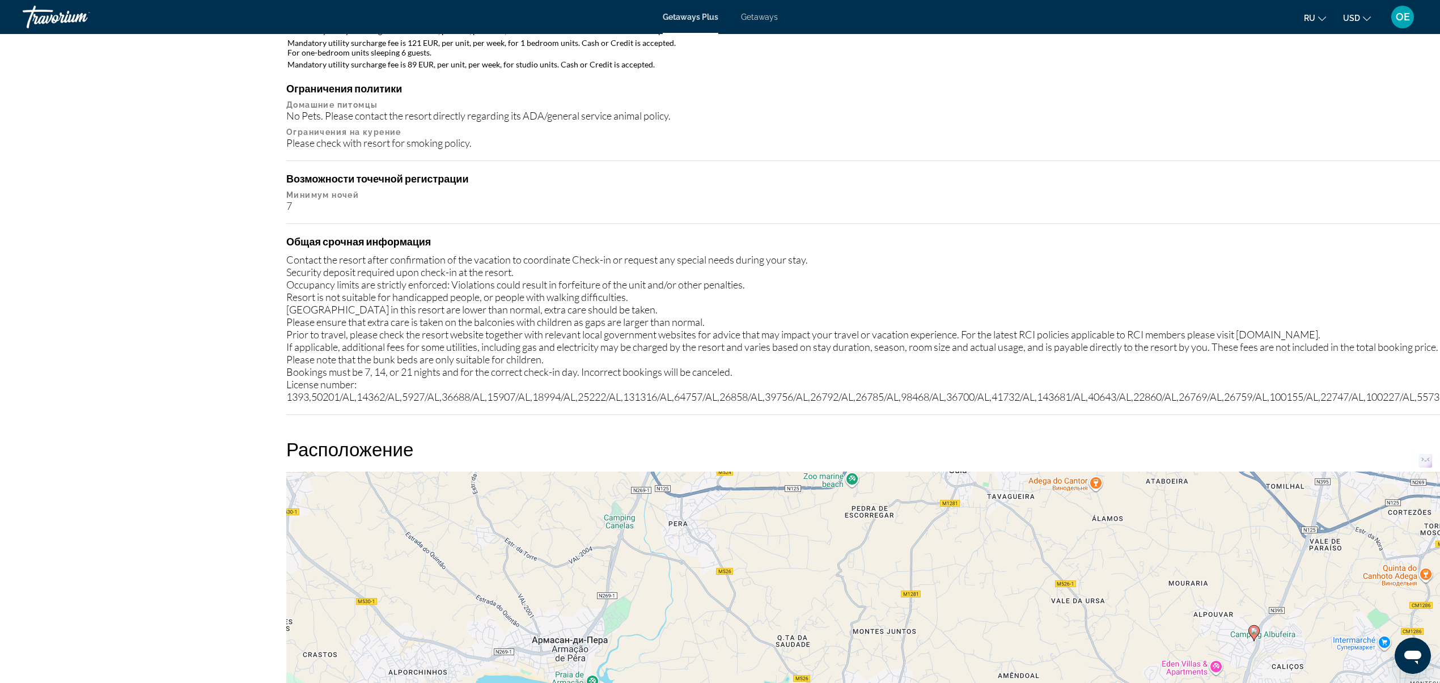
scroll to position [996, 0]
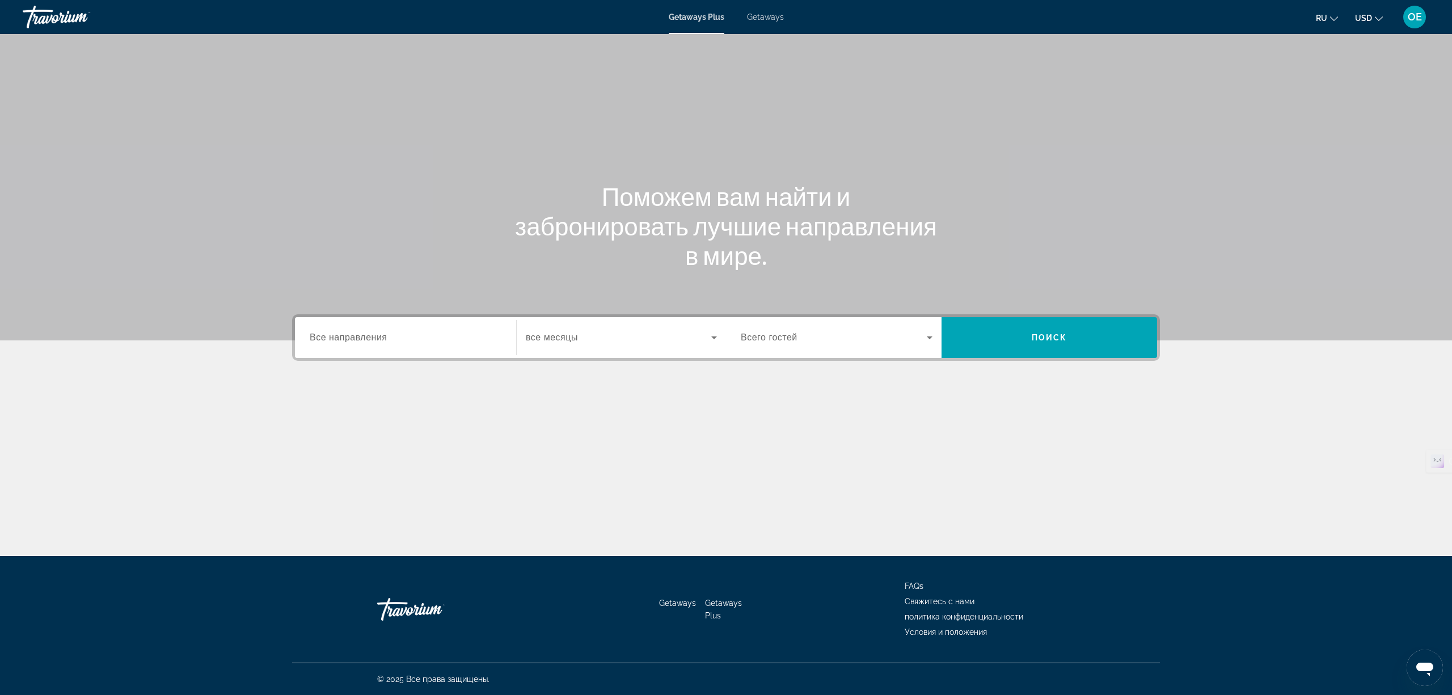
click at [363, 339] on span "Все направления" at bounding box center [349, 337] width 78 height 10
click at [363, 339] on input "Destination Все направления" at bounding box center [406, 338] width 192 height 14
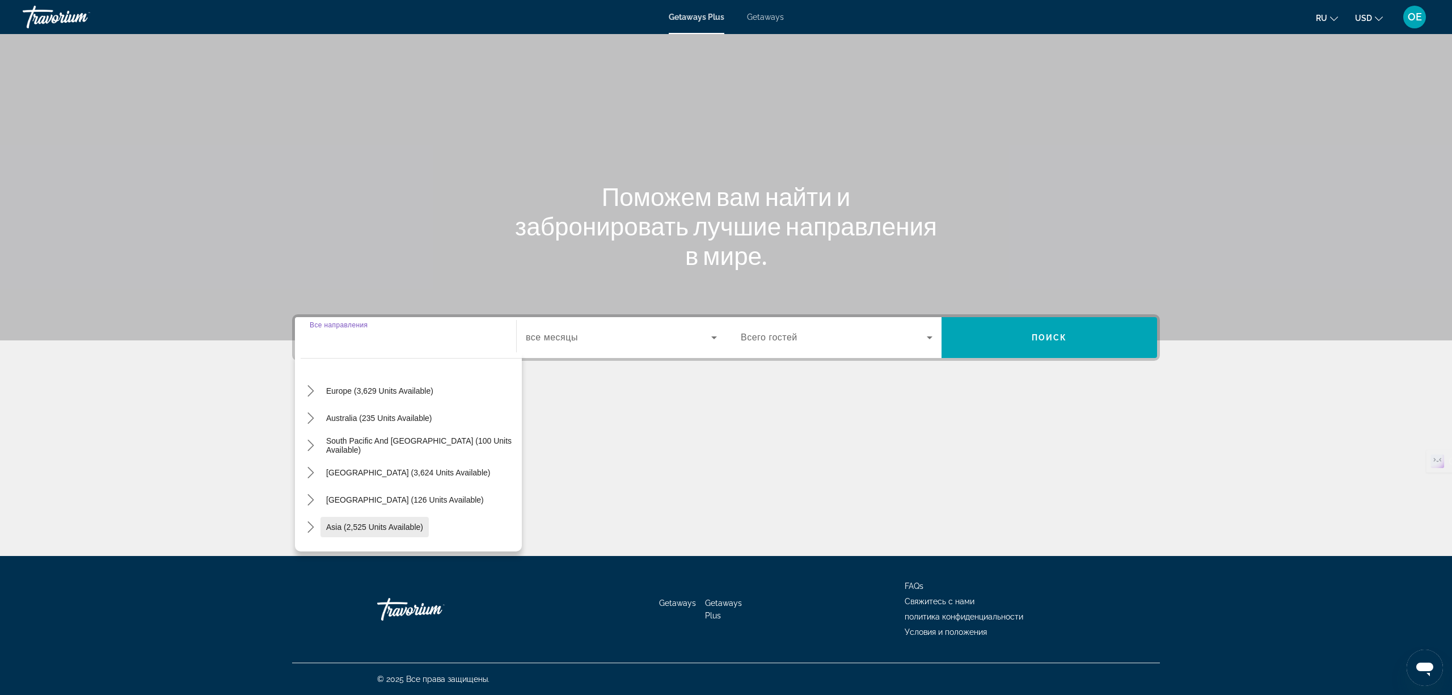
scroll to position [108, 0]
click at [308, 417] on icon "Toggle Europe (3,629 units available) submenu" at bounding box center [310, 417] width 11 height 11
click at [610, 334] on span "Search widget" at bounding box center [618, 338] width 185 height 14
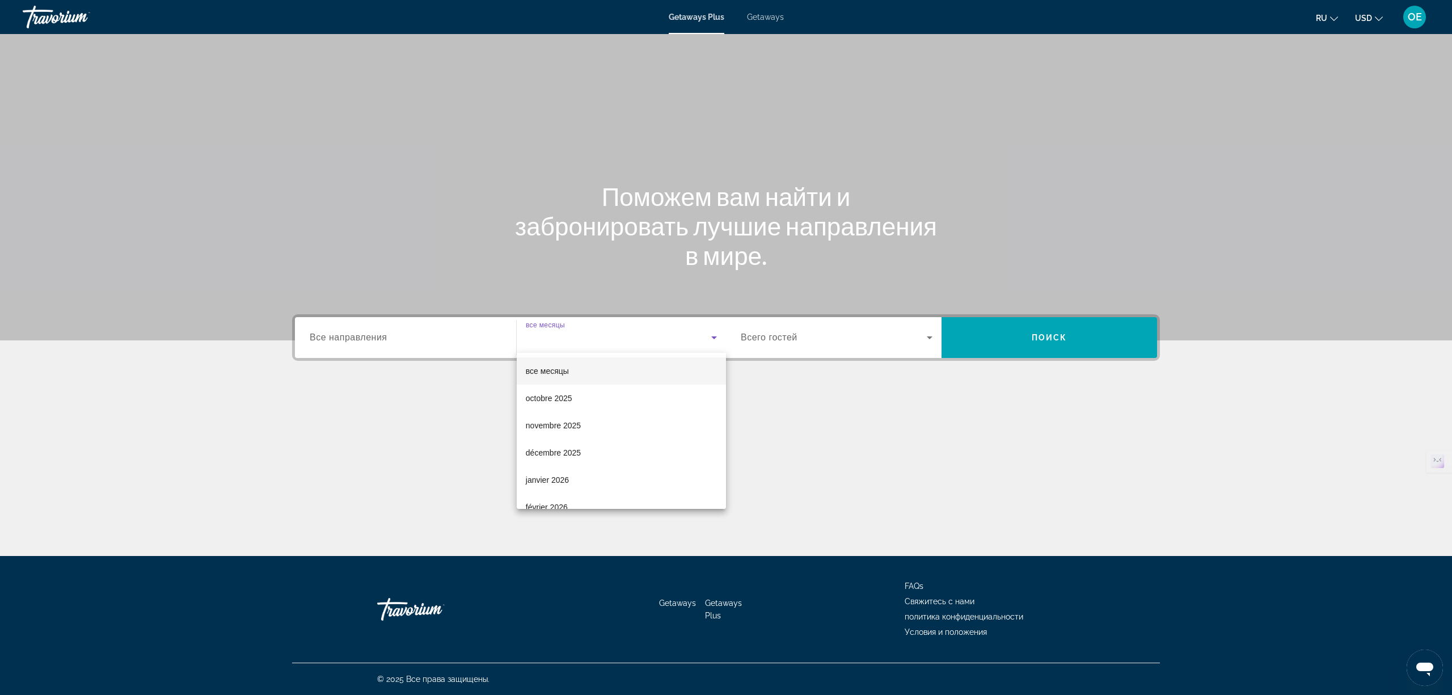
click at [374, 318] on div at bounding box center [726, 347] width 1452 height 695
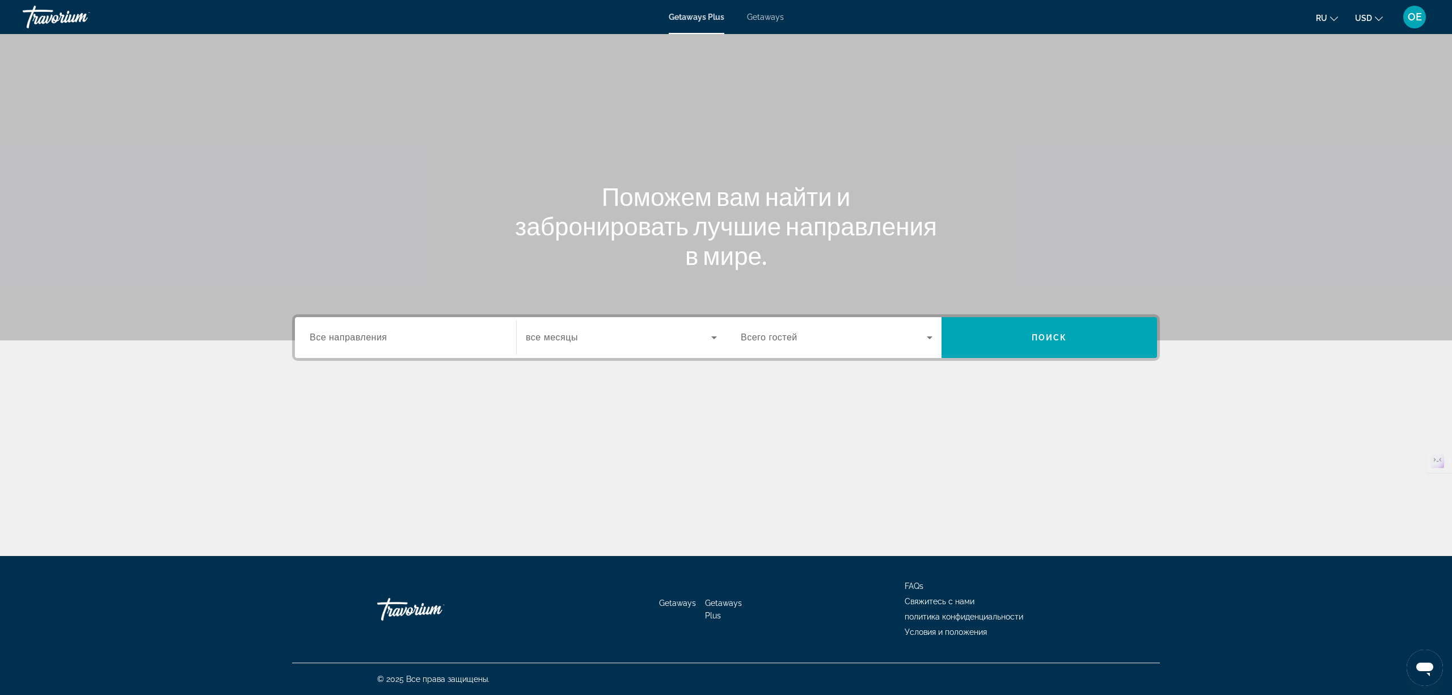
click at [347, 345] on div "Search widget" at bounding box center [406, 338] width 192 height 32
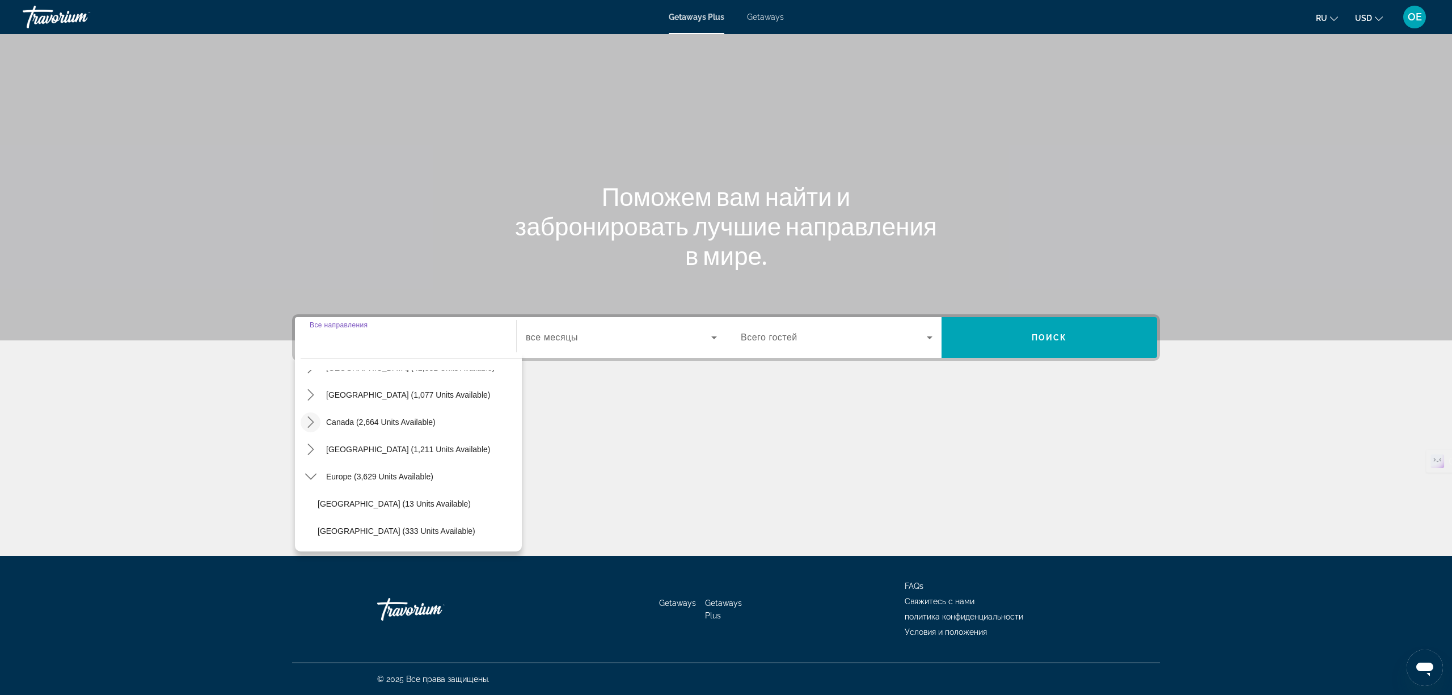
scroll to position [75, 0]
click at [302, 450] on mat-icon "Toggle Europe (3,629 units available) submenu" at bounding box center [311, 450] width 20 height 20
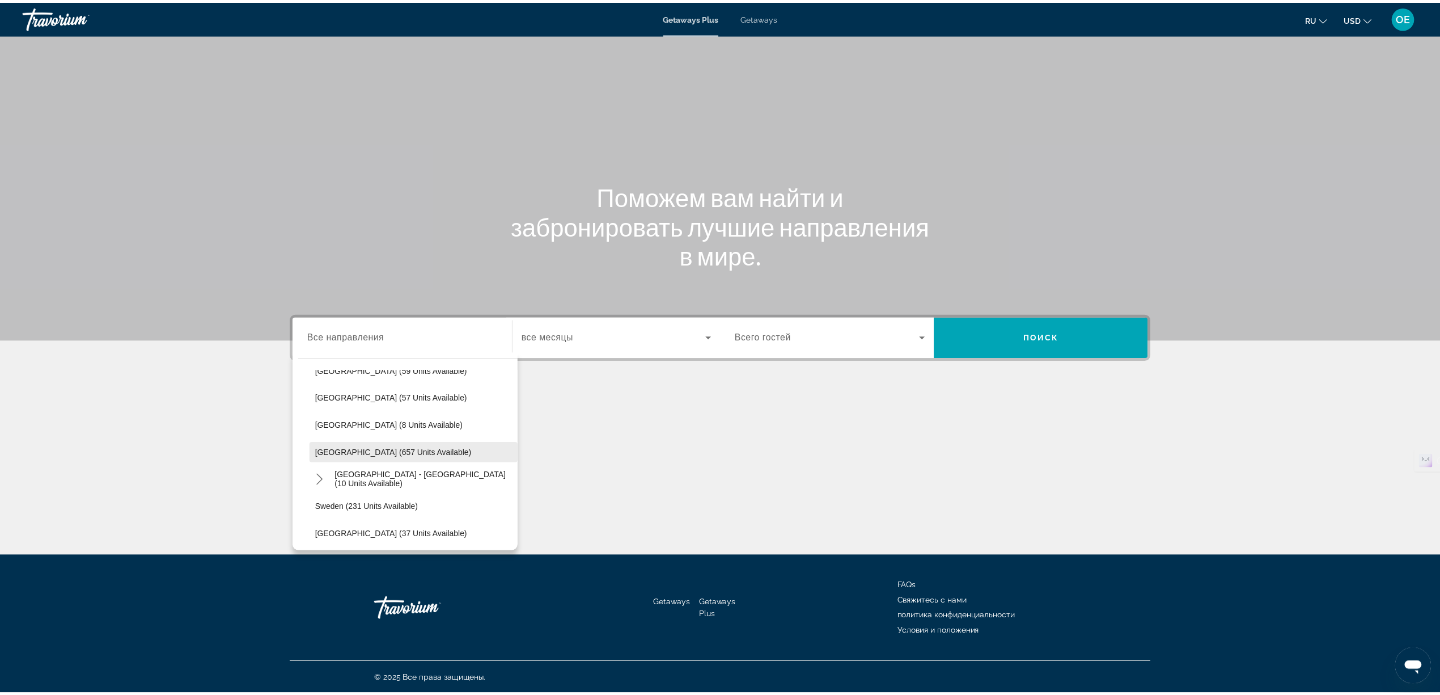
scroll to position [378, 0]
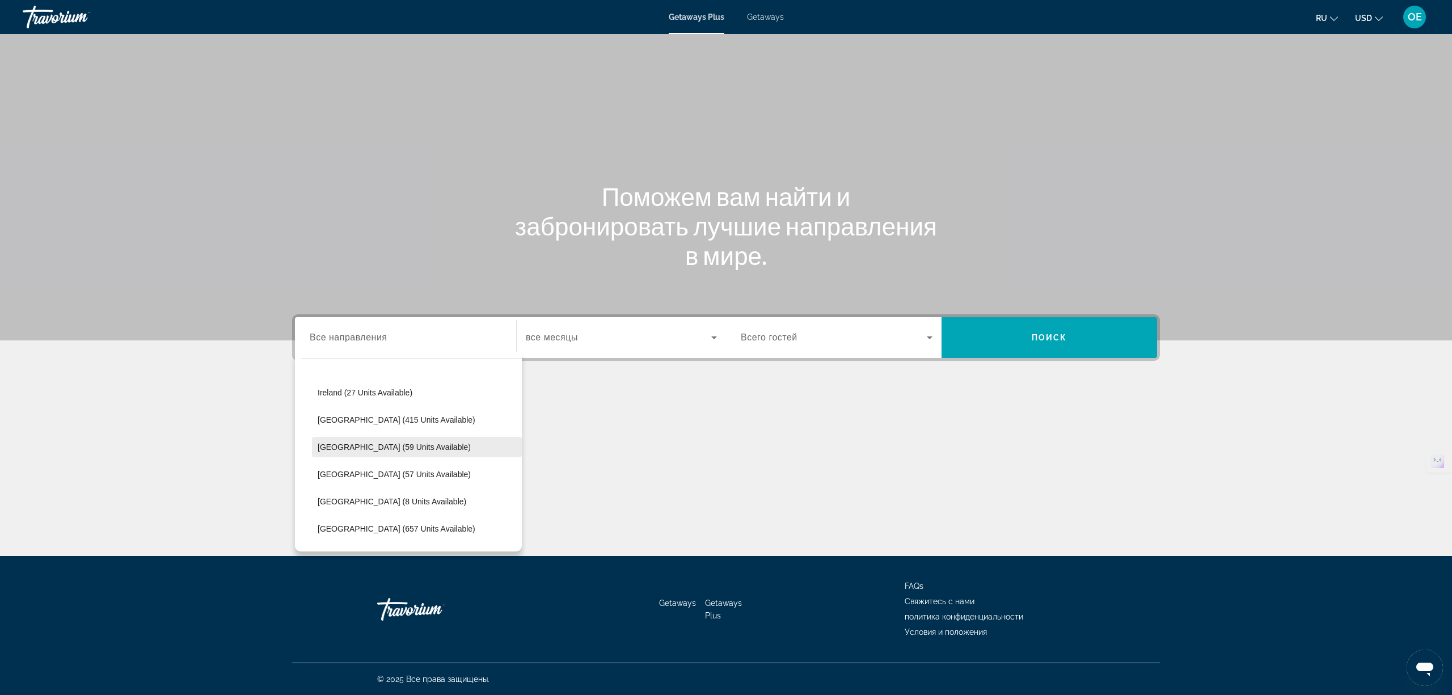
click at [402, 443] on span "[GEOGRAPHIC_DATA] (59 units available)" at bounding box center [394, 446] width 153 height 9
type input "**********"
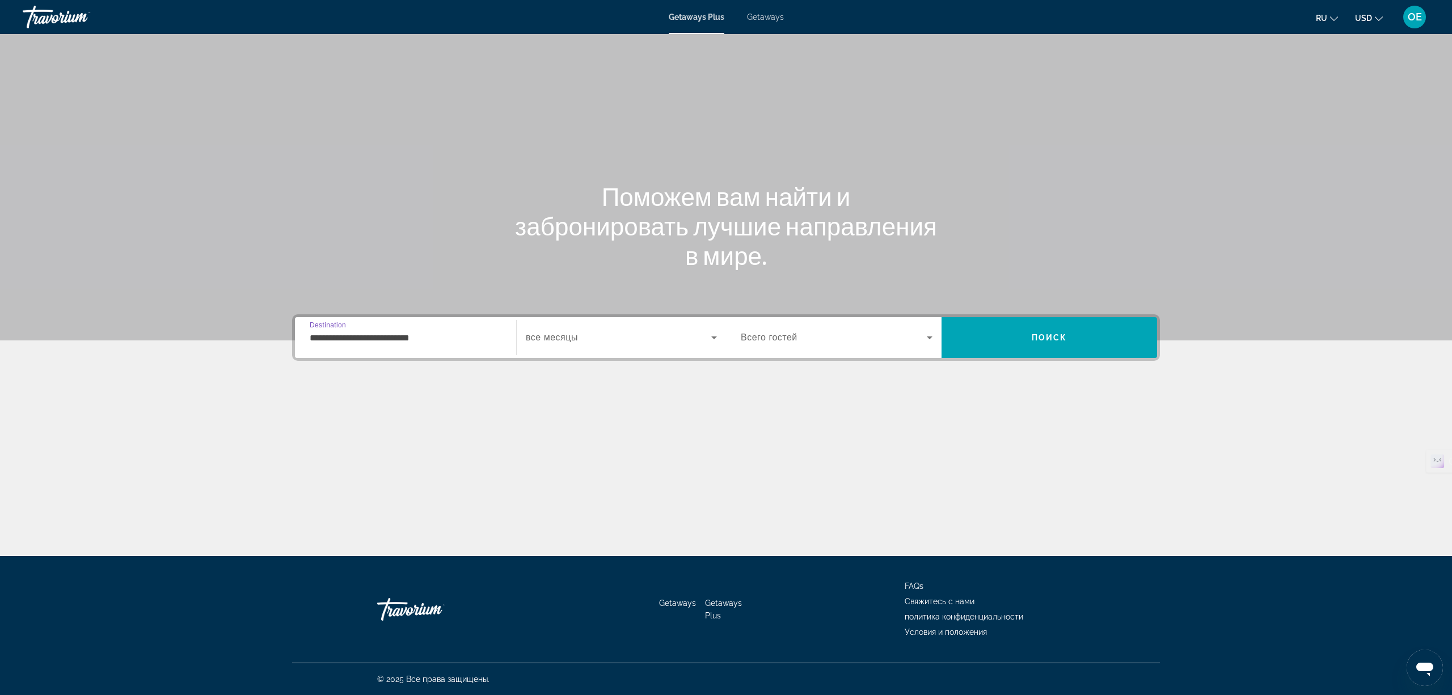
click at [578, 340] on span "все месяцы" at bounding box center [552, 337] width 52 height 10
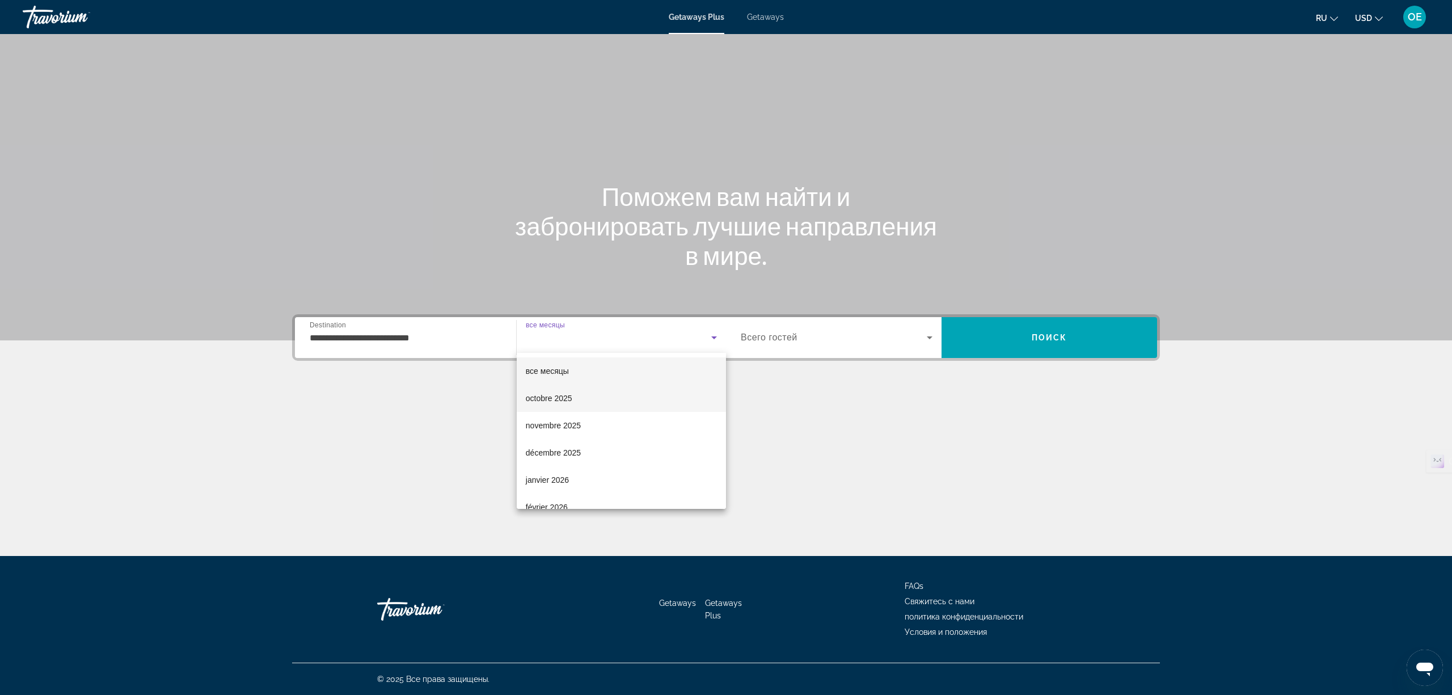
click at [568, 402] on span "octobre 2025" at bounding box center [549, 398] width 46 height 14
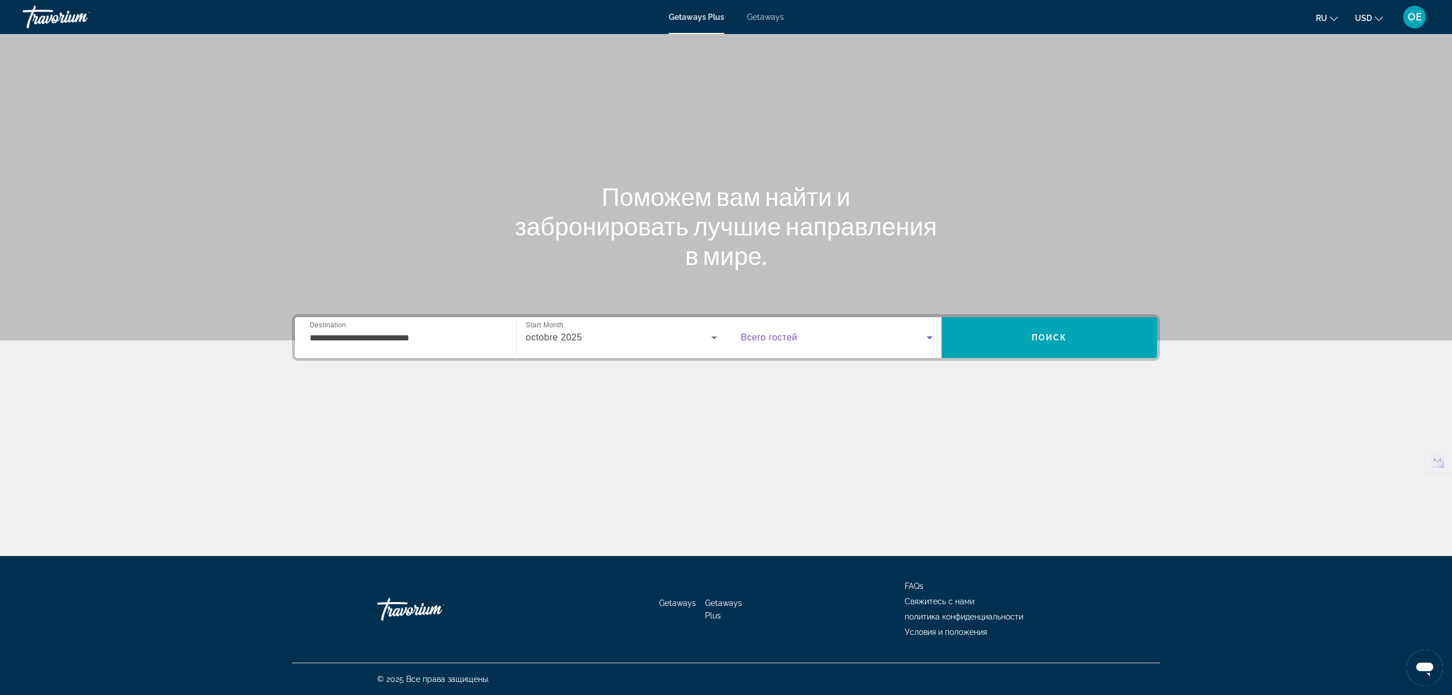
click at [815, 332] on span "Search widget" at bounding box center [834, 338] width 186 height 14
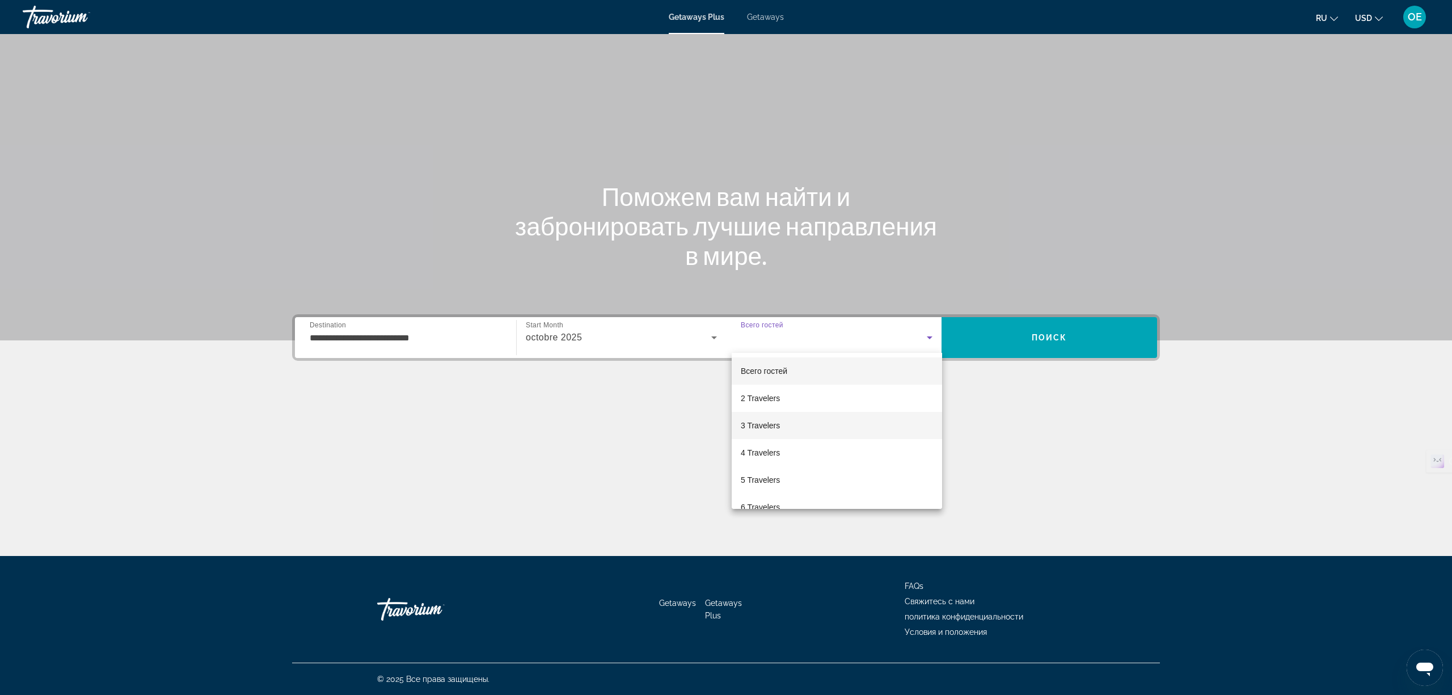
click at [812, 417] on mat-option "3 Travelers" at bounding box center [836, 425] width 210 height 27
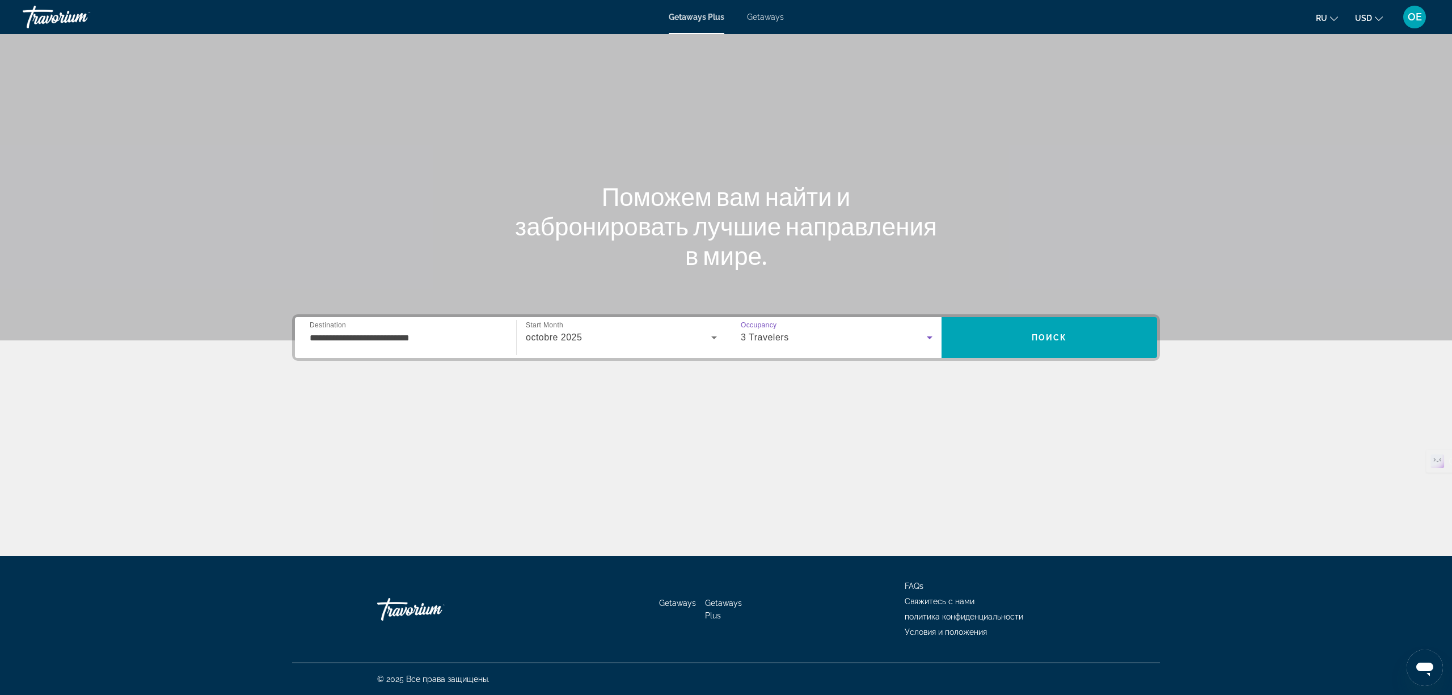
click at [1060, 314] on section "**********" at bounding box center [726, 237] width 1452 height 474
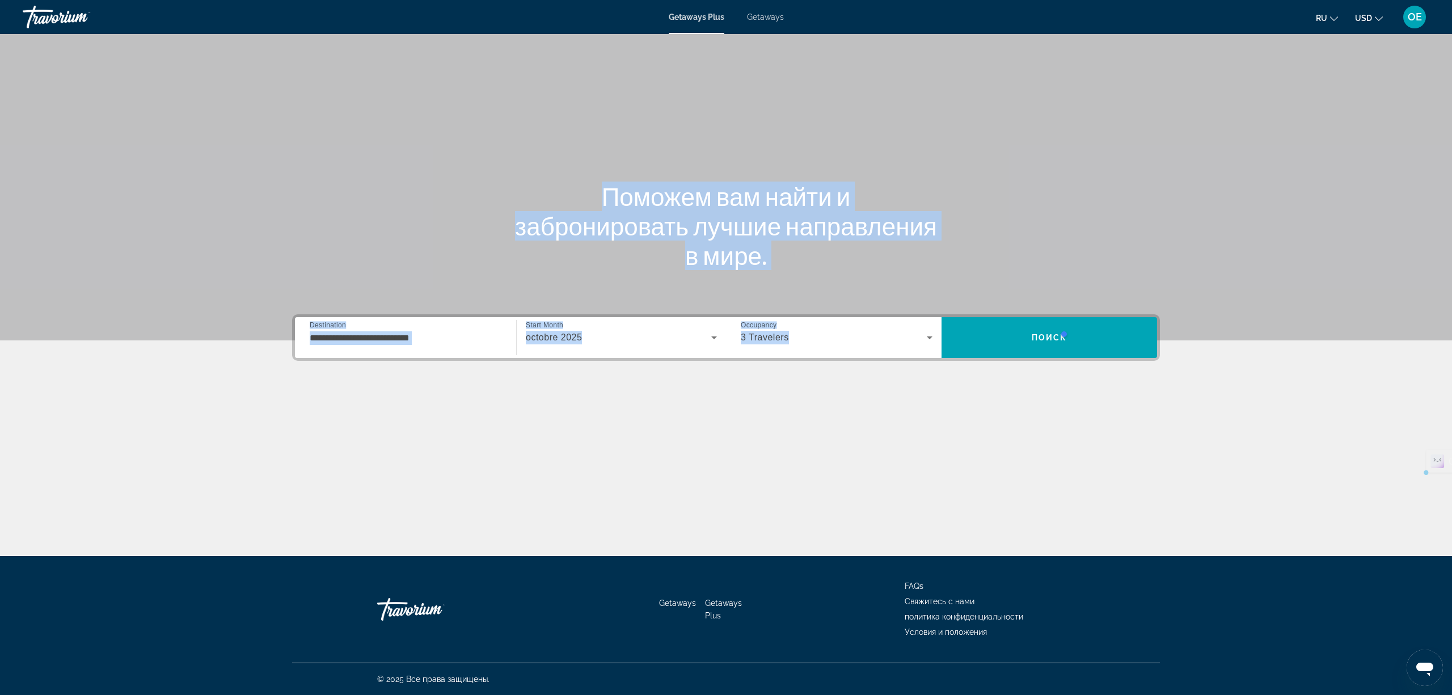
click at [1060, 328] on div at bounding box center [1113, 334] width 108 height 23
click at [1041, 339] on span "Поиск" at bounding box center [1049, 337] width 36 height 9
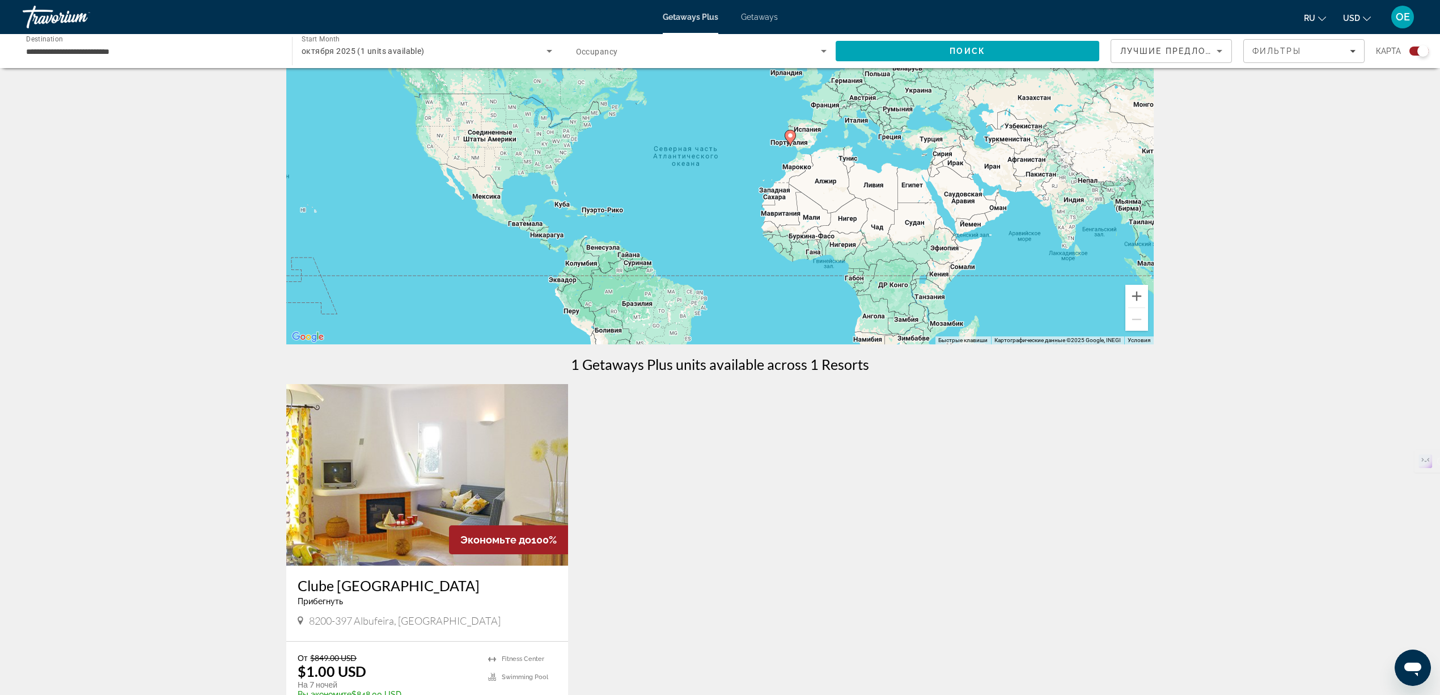
scroll to position [151, 0]
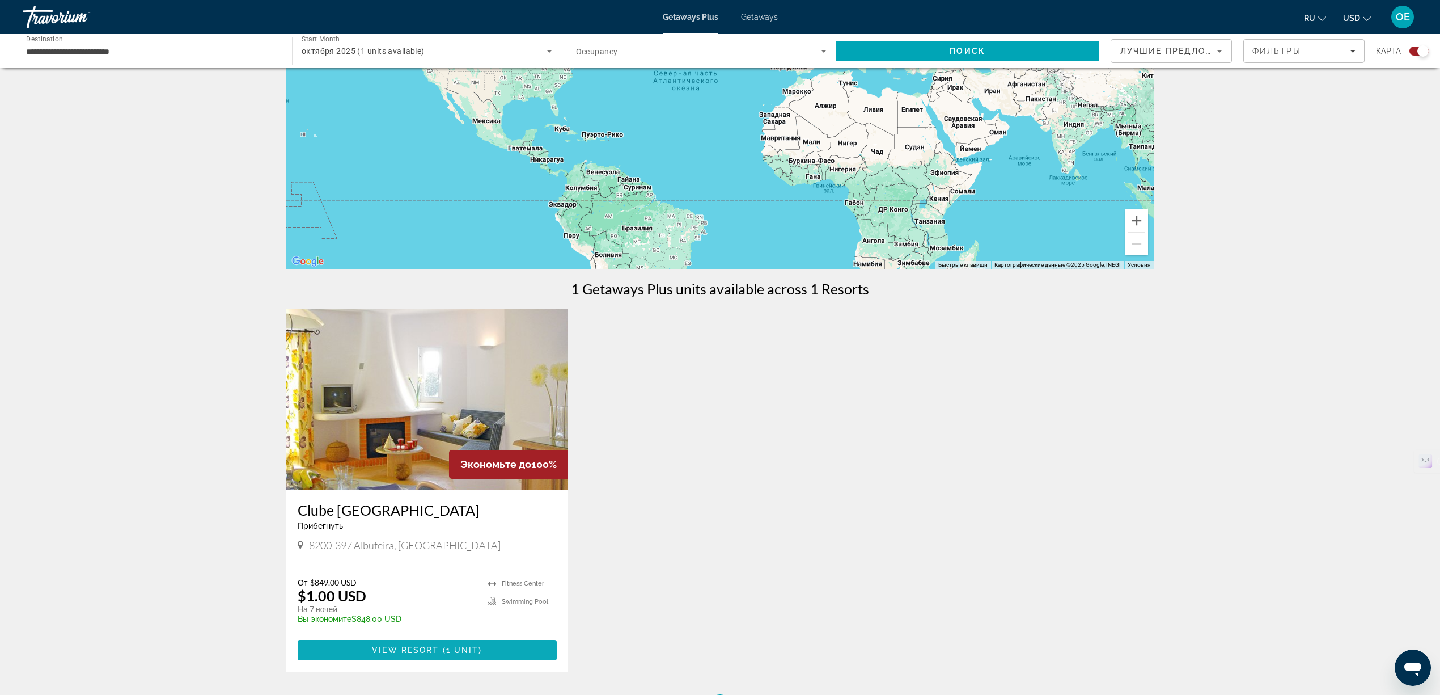
click at [413, 644] on span "Main content" at bounding box center [427, 649] width 259 height 27
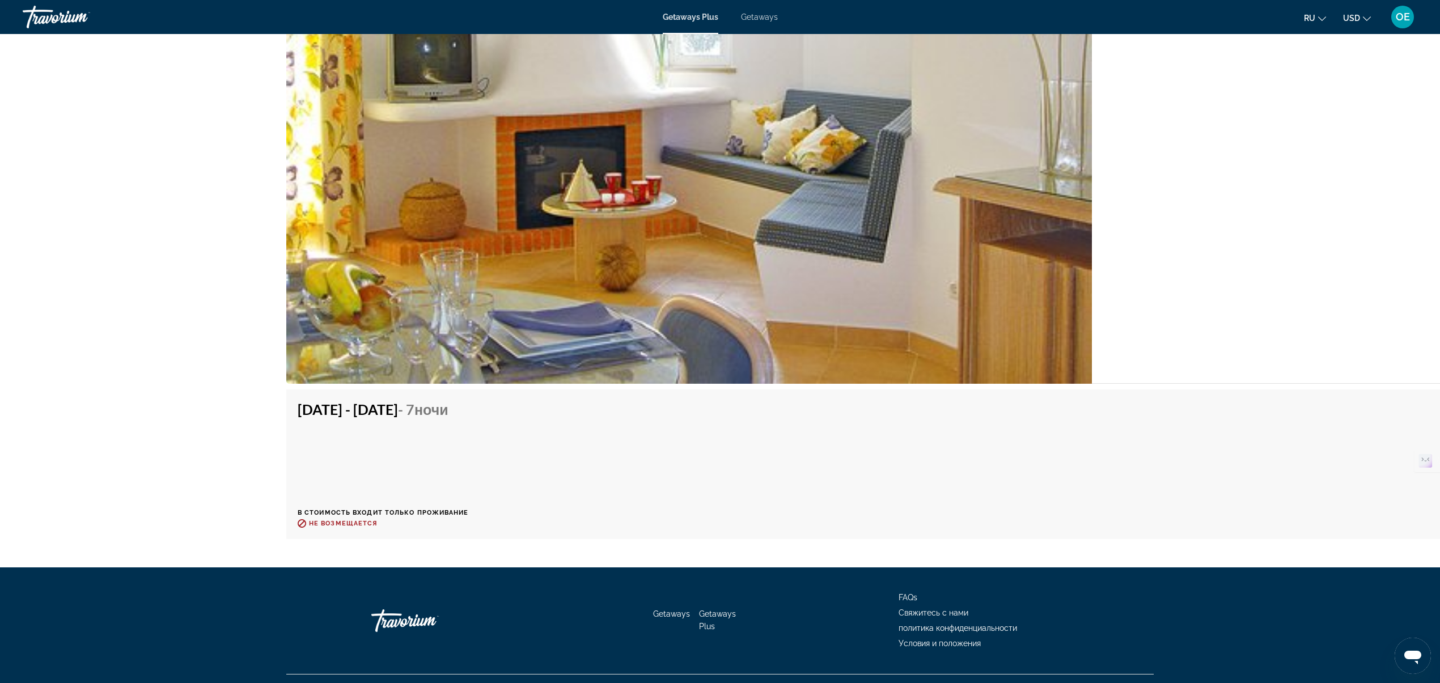
scroll to position [2143, 0]
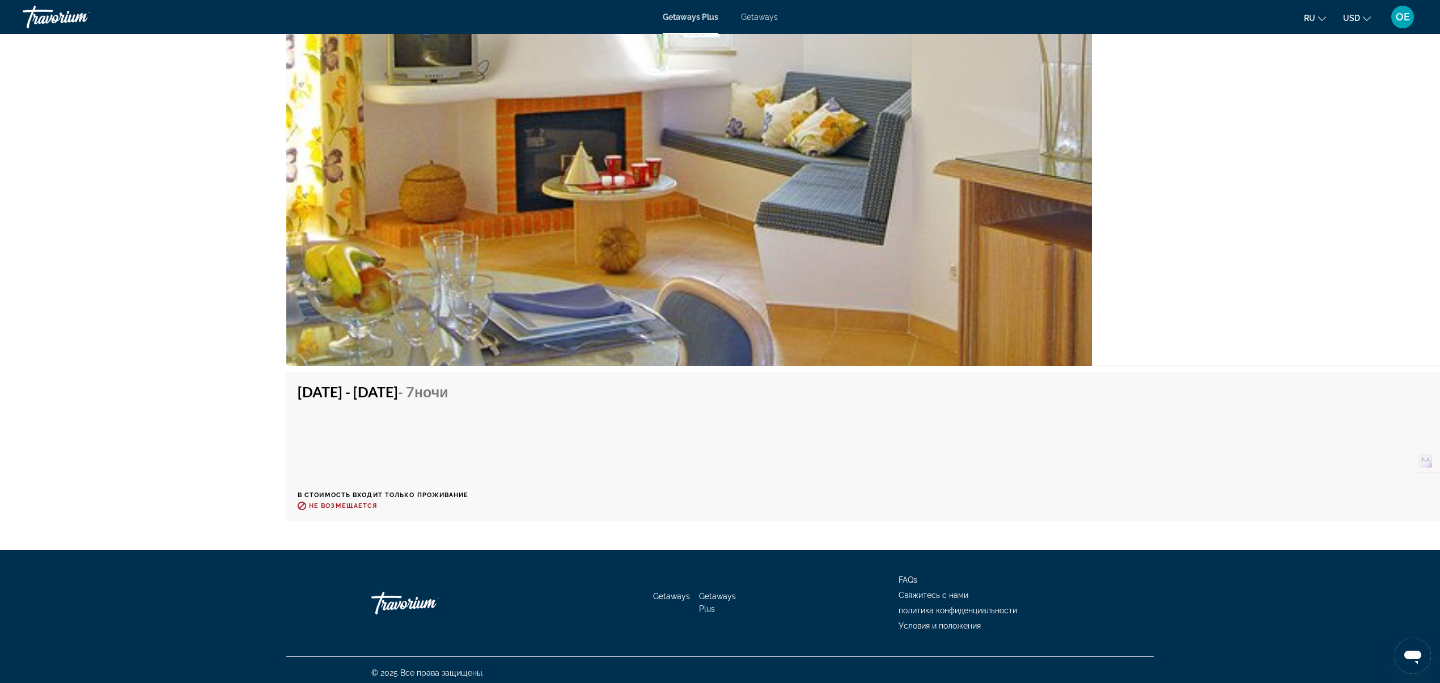
click at [1268, 462] on div "Oct 18, 2025 - Oct 25, 2025 - 7 ночи В стоимость входит только проживание Возвр…" at bounding box center [1254, 446] width 1913 height 127
click at [328, 502] on span "Не возмещается" at bounding box center [343, 505] width 68 height 7
click at [348, 492] on p "В стоимость входит только проживание" at bounding box center [383, 495] width 171 height 7
drag, startPoint x: 509, startPoint y: 475, endPoint x: 549, endPoint y: 470, distance: 41.1
click at [469, 475] on div "Oct 18, 2025 - Oct 25, 2025 - 7 ночи В стоимость входит только проживание Возвр…" at bounding box center [383, 446] width 171 height 127
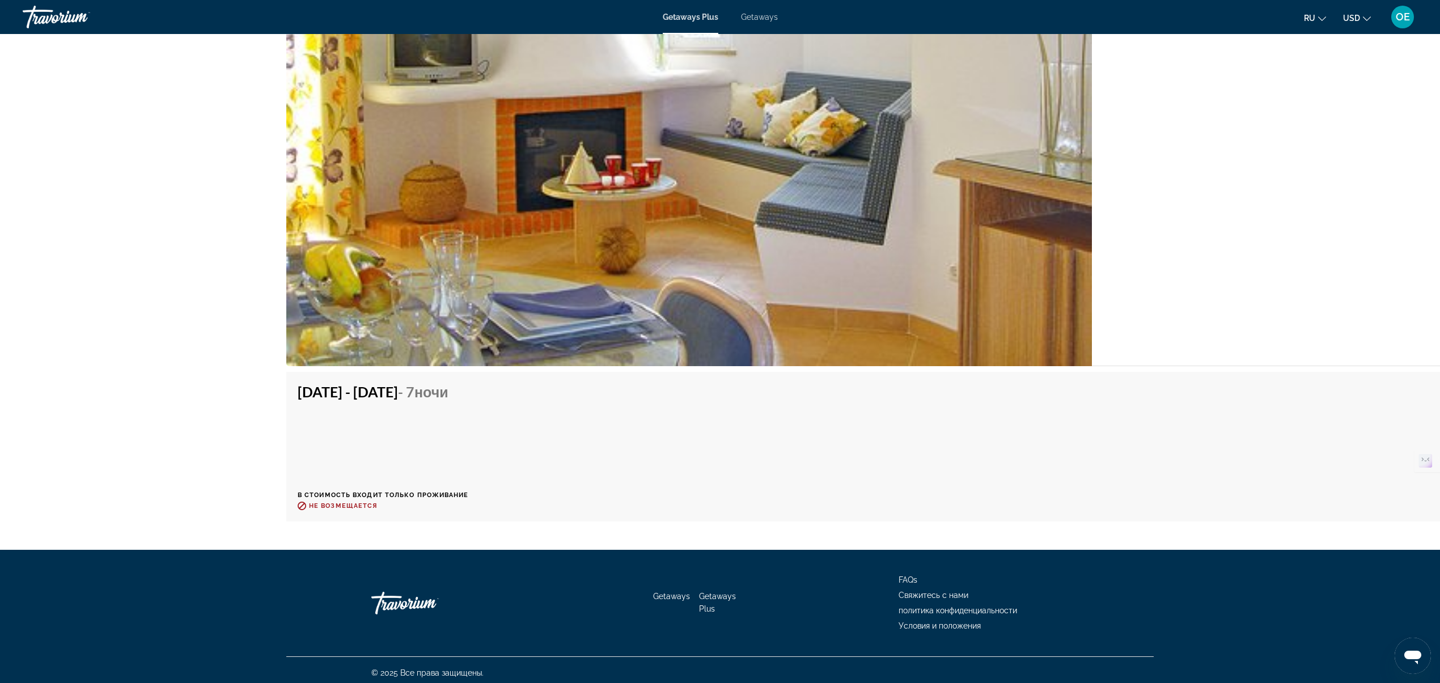
drag, startPoint x: 676, startPoint y: 425, endPoint x: 744, endPoint y: 420, distance: 67.7
click at [677, 425] on div "Oct 18, 2025 - Oct 25, 2025 - 7 ночи В стоимость входит только проживание Возвр…" at bounding box center [1254, 446] width 1913 height 127
click at [1305, 18] on span "ru" at bounding box center [1309, 18] width 11 height 9
click at [1295, 43] on button "English" at bounding box center [1292, 45] width 50 height 15
click at [462, 405] on div "Oct 18, 2025 - Oct 25, 2025 - 7 Nights Price includes accommodation only Refund…" at bounding box center [380, 446] width 164 height 127
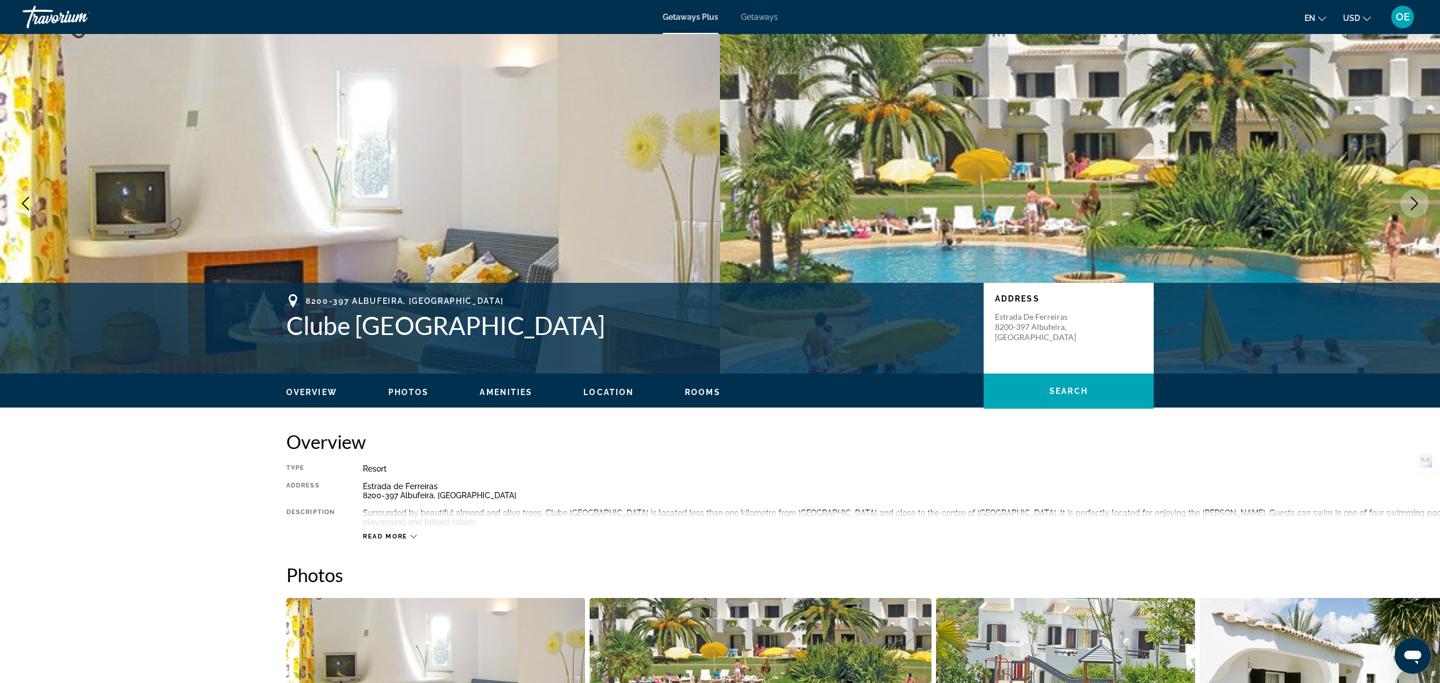
scroll to position [0, 0]
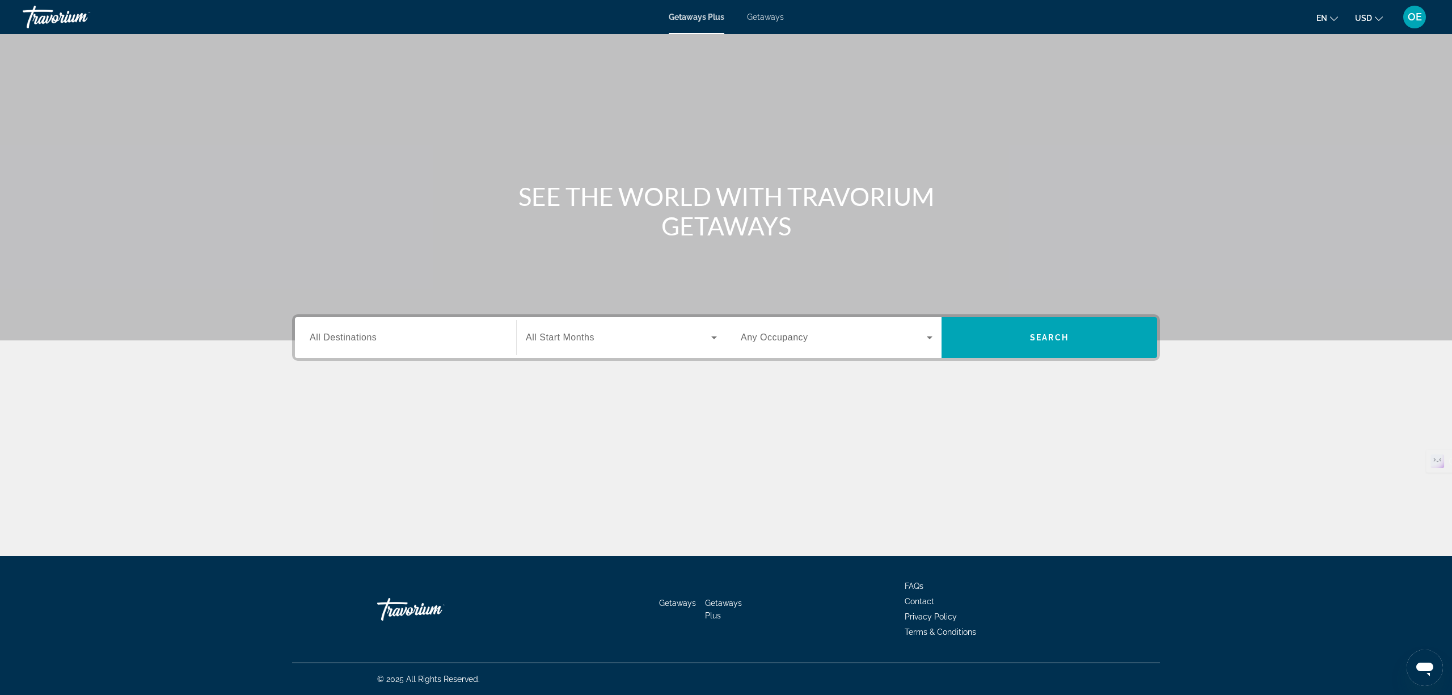
click at [359, 332] on span "All Destinations" at bounding box center [343, 337] width 67 height 10
click at [359, 332] on input "Destination All Destinations" at bounding box center [406, 338] width 192 height 14
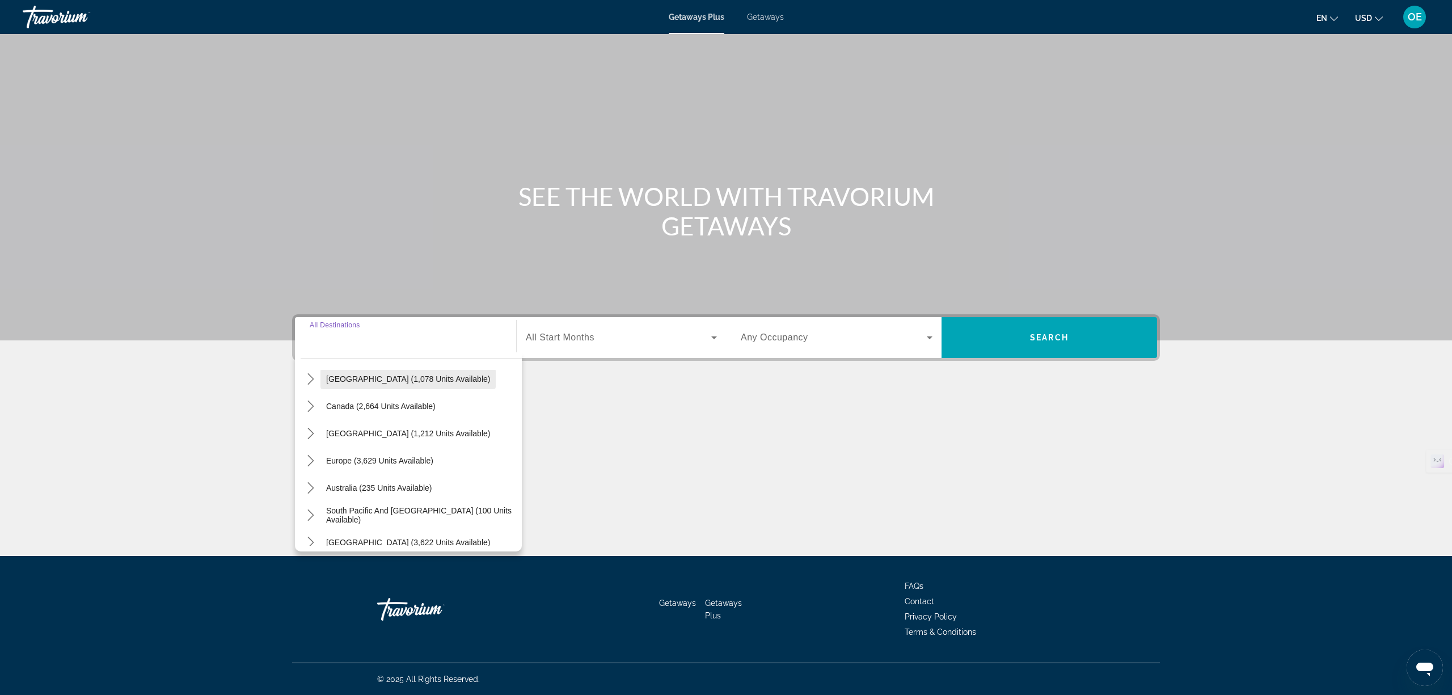
scroll to position [151, 0]
click at [302, 368] on div "All destinations United States (42,335 units available) Mexico (1,078 units ava…" at bounding box center [408, 451] width 227 height 199
click at [304, 373] on mat-icon "Toggle Europe (3,629 units available) submenu" at bounding box center [311, 375] width 20 height 20
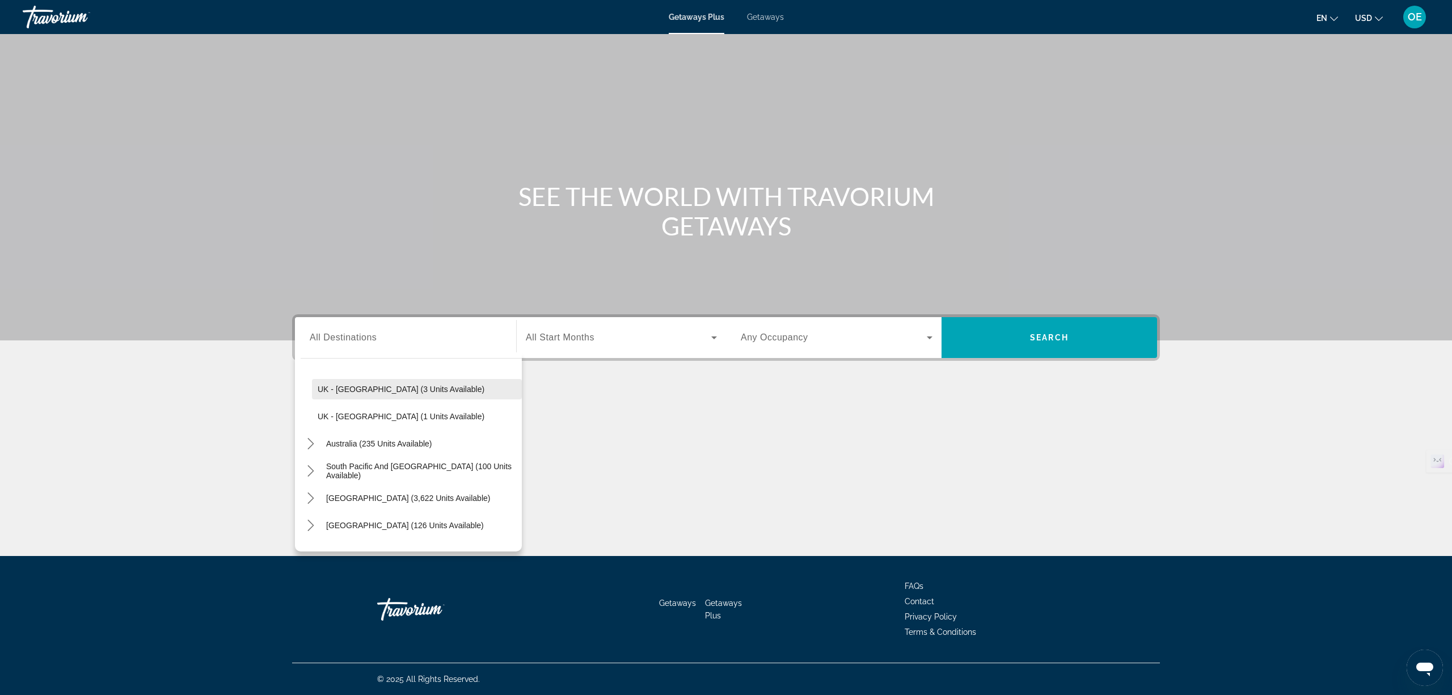
scroll to position [755, 0]
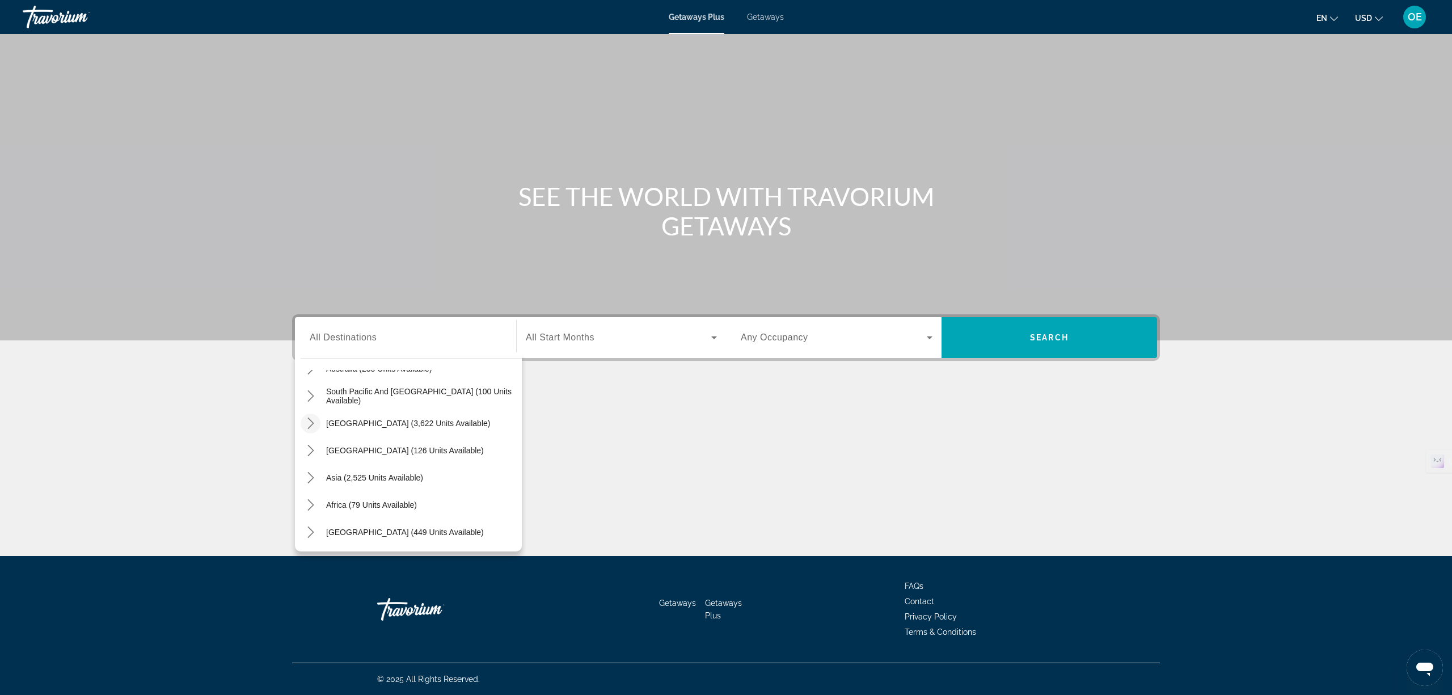
click at [309, 425] on icon "Toggle South America (3,622 units available) submenu" at bounding box center [310, 422] width 11 height 11
click at [690, 451] on div "Main content" at bounding box center [726, 431] width 868 height 85
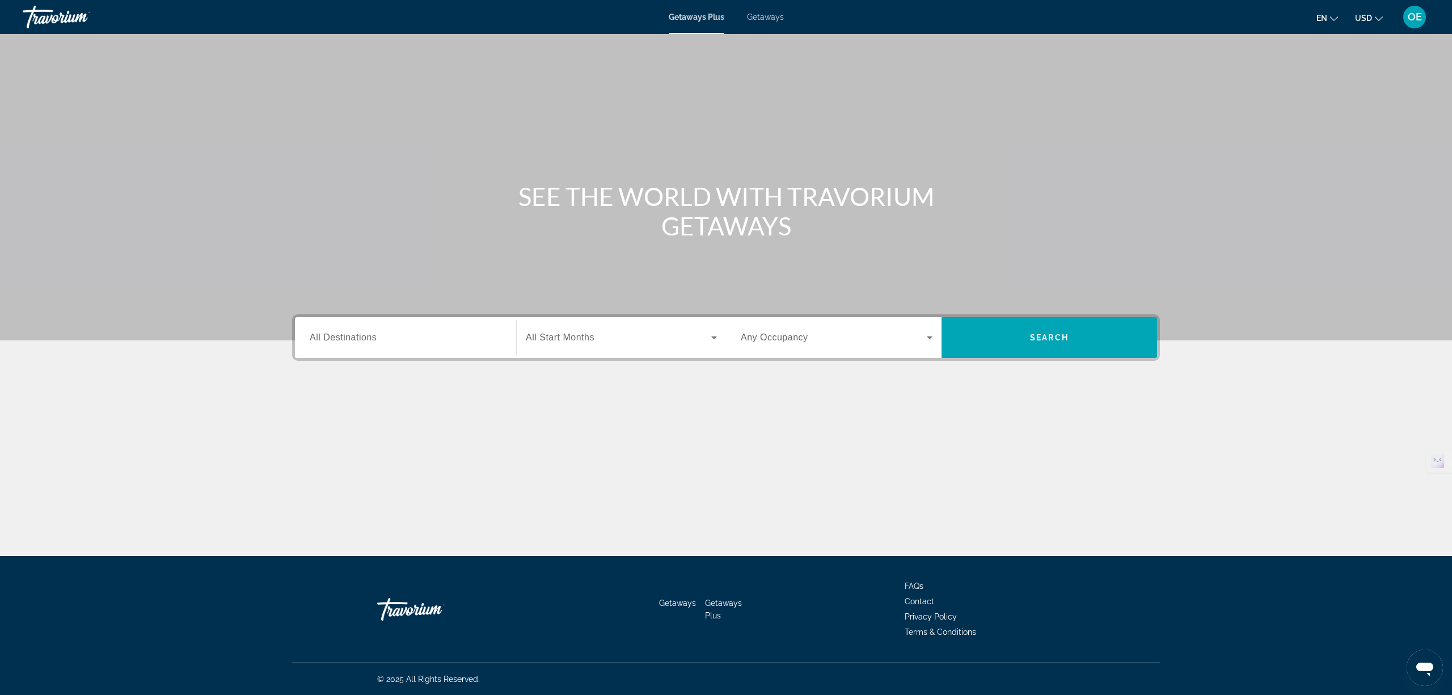
click at [769, 15] on span "Getaways" at bounding box center [765, 16] width 37 height 9
click at [345, 323] on div "Search widget" at bounding box center [406, 338] width 192 height 32
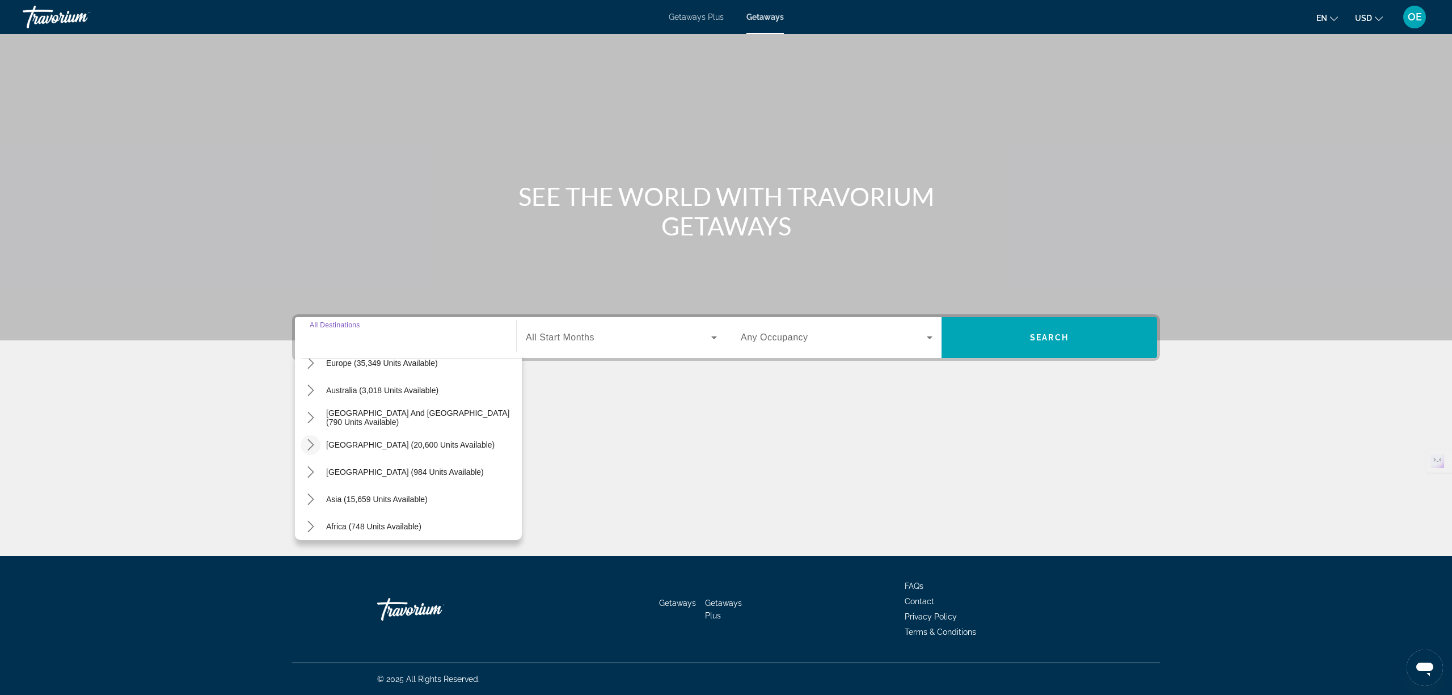
scroll to position [75, 0]
click at [306, 434] on icon "Toggle Europe (35,349 units available) submenu" at bounding box center [310, 438] width 11 height 11
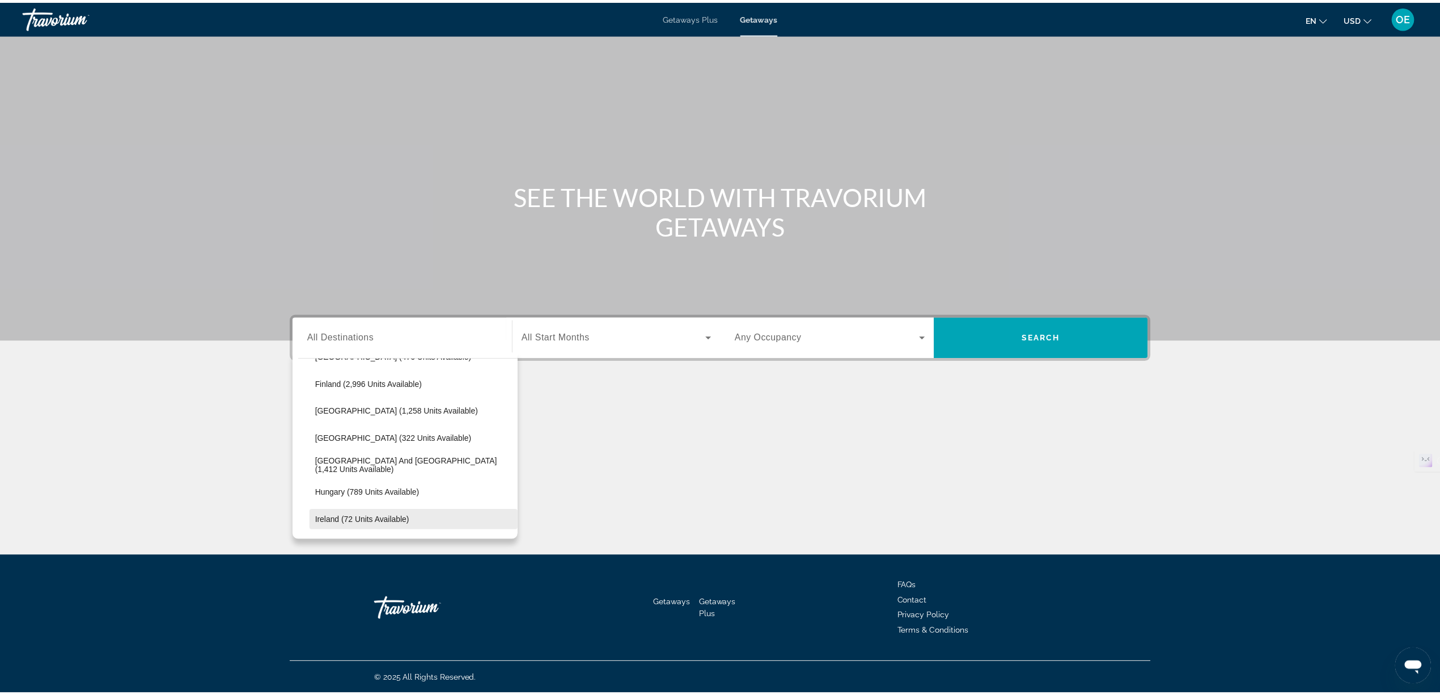
scroll to position [369, 0]
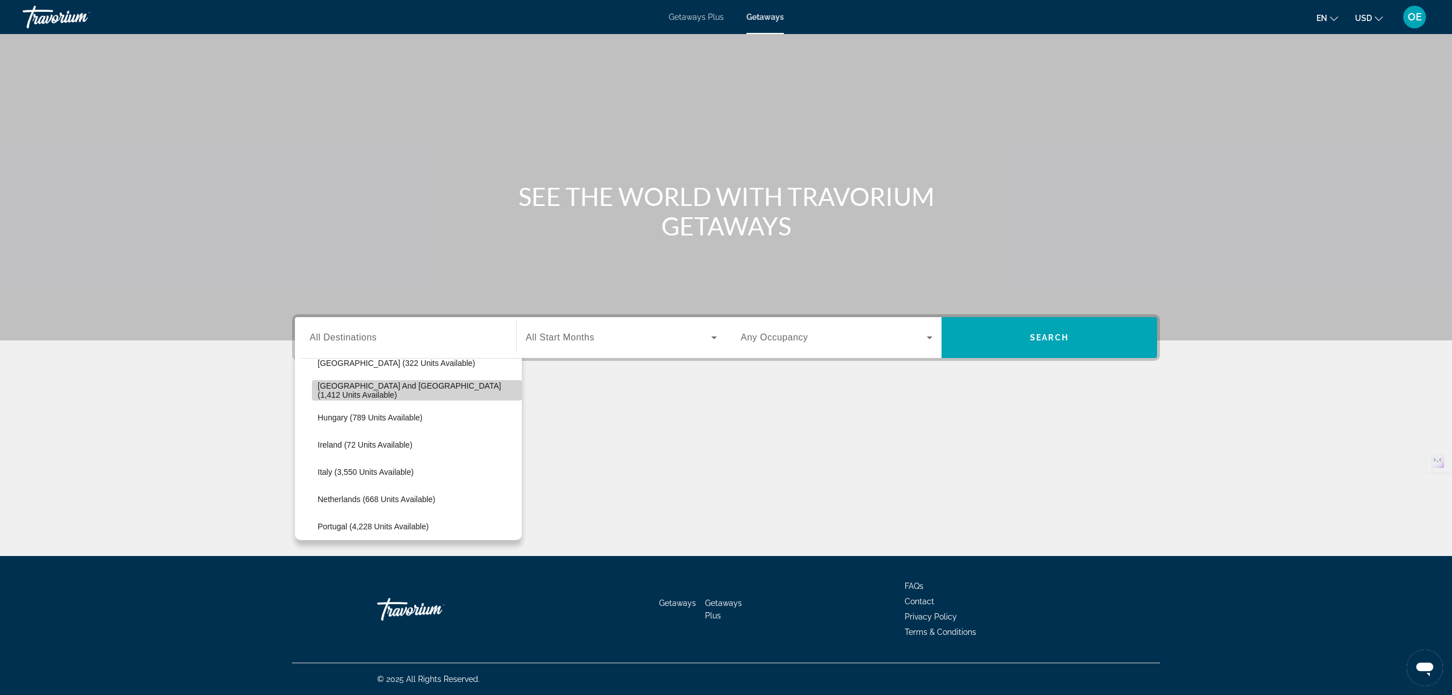
click at [418, 386] on span "Greece and Cyprus (1,412 units available)" at bounding box center [417, 390] width 198 height 18
type input "**********"
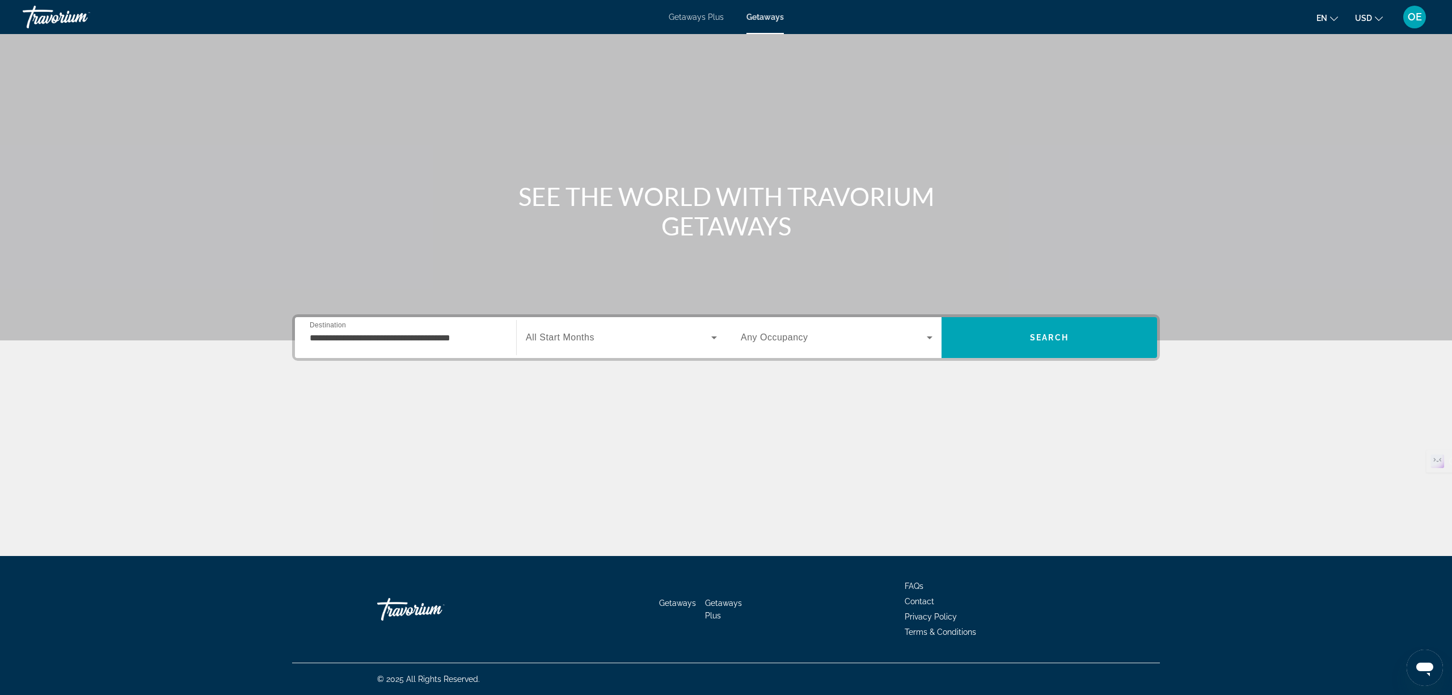
click at [554, 337] on span "All Start Months" at bounding box center [560, 337] width 69 height 10
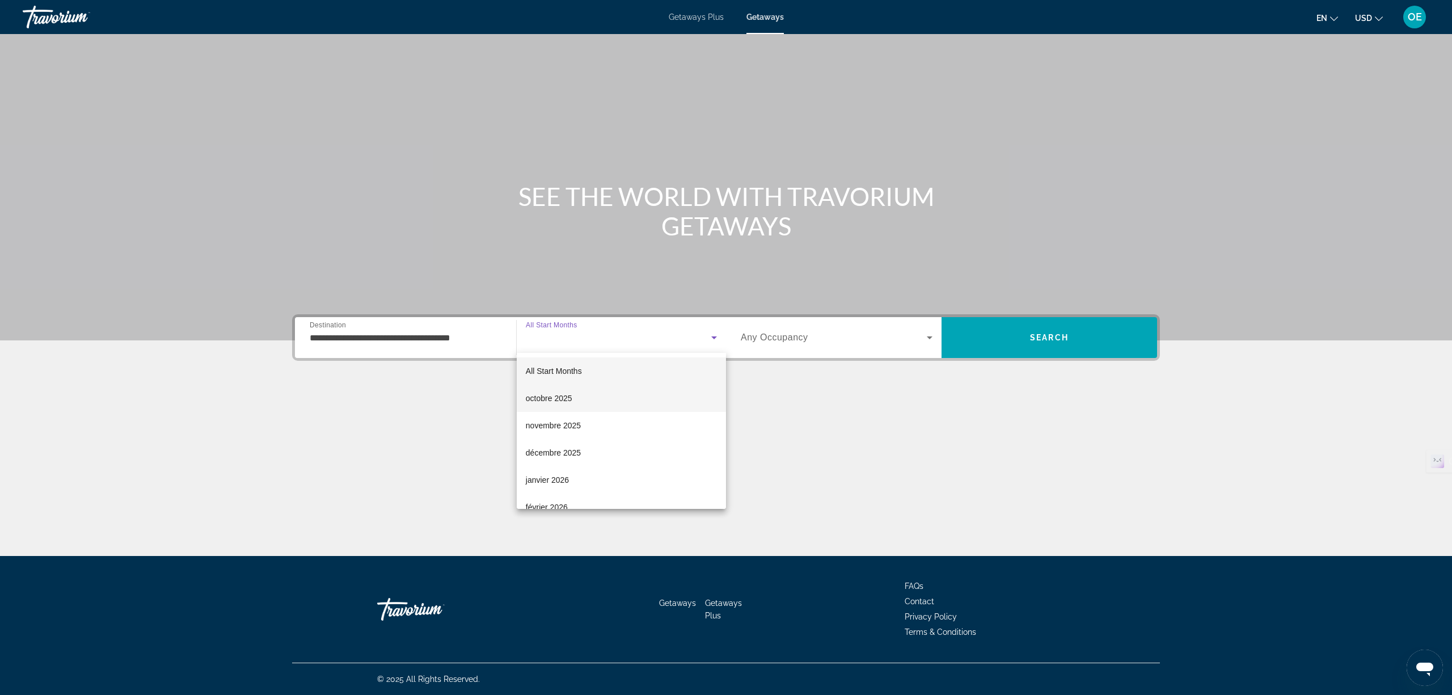
click at [538, 396] on span "octobre 2025" at bounding box center [549, 398] width 46 height 14
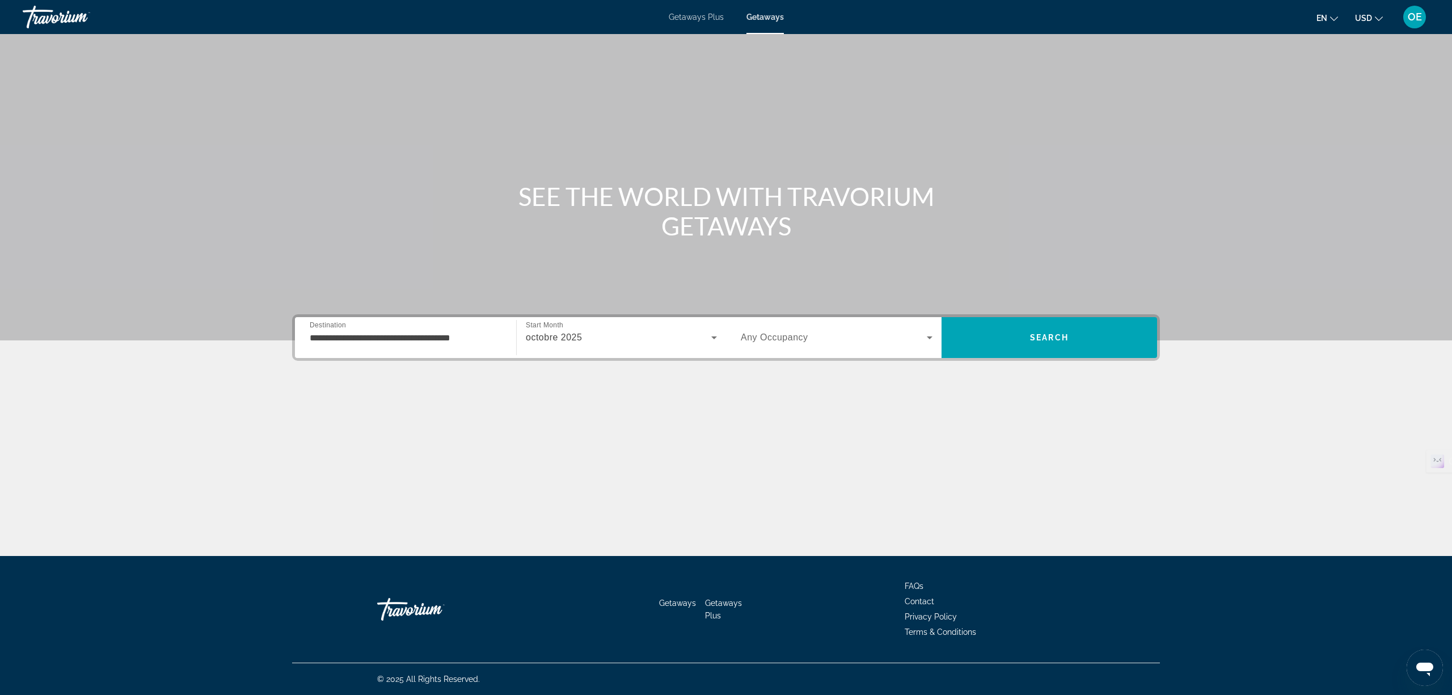
click at [742, 336] on span "Any Occupancy" at bounding box center [774, 337] width 67 height 10
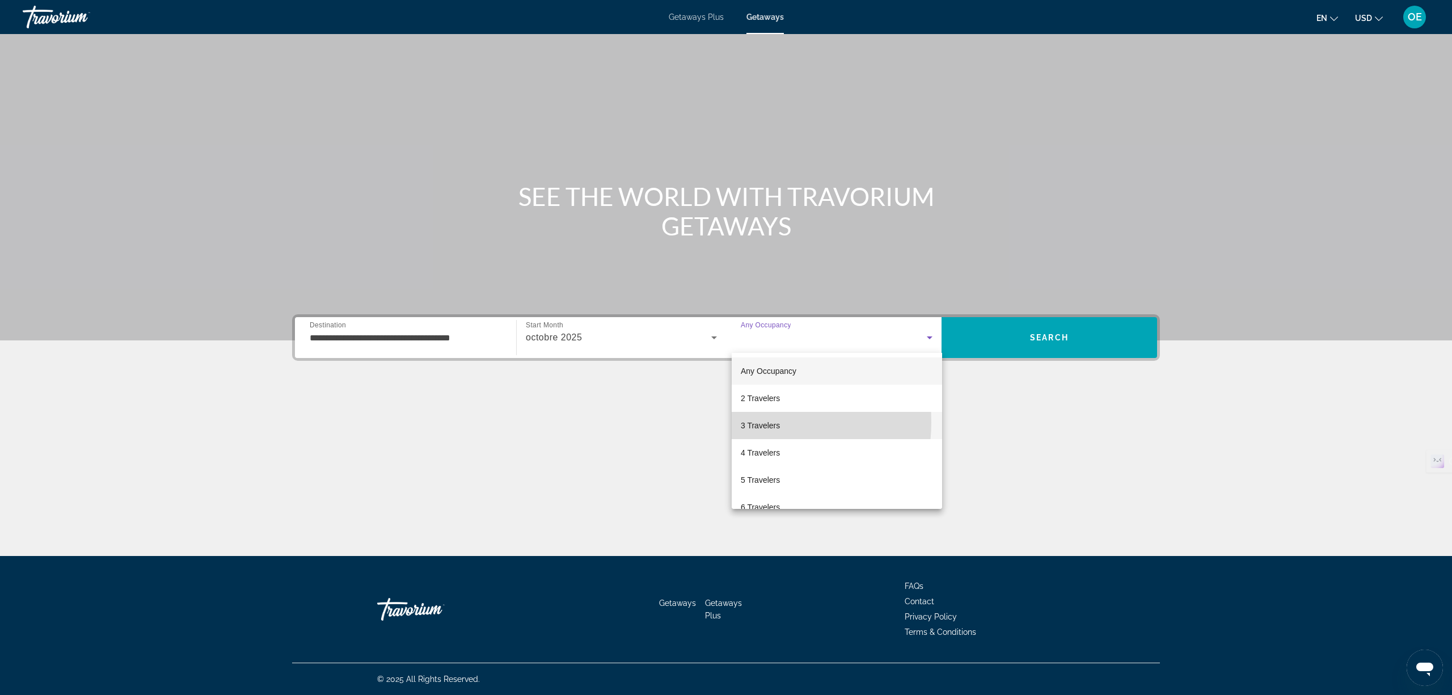
click at [751, 422] on span "3 Travelers" at bounding box center [760, 425] width 39 height 14
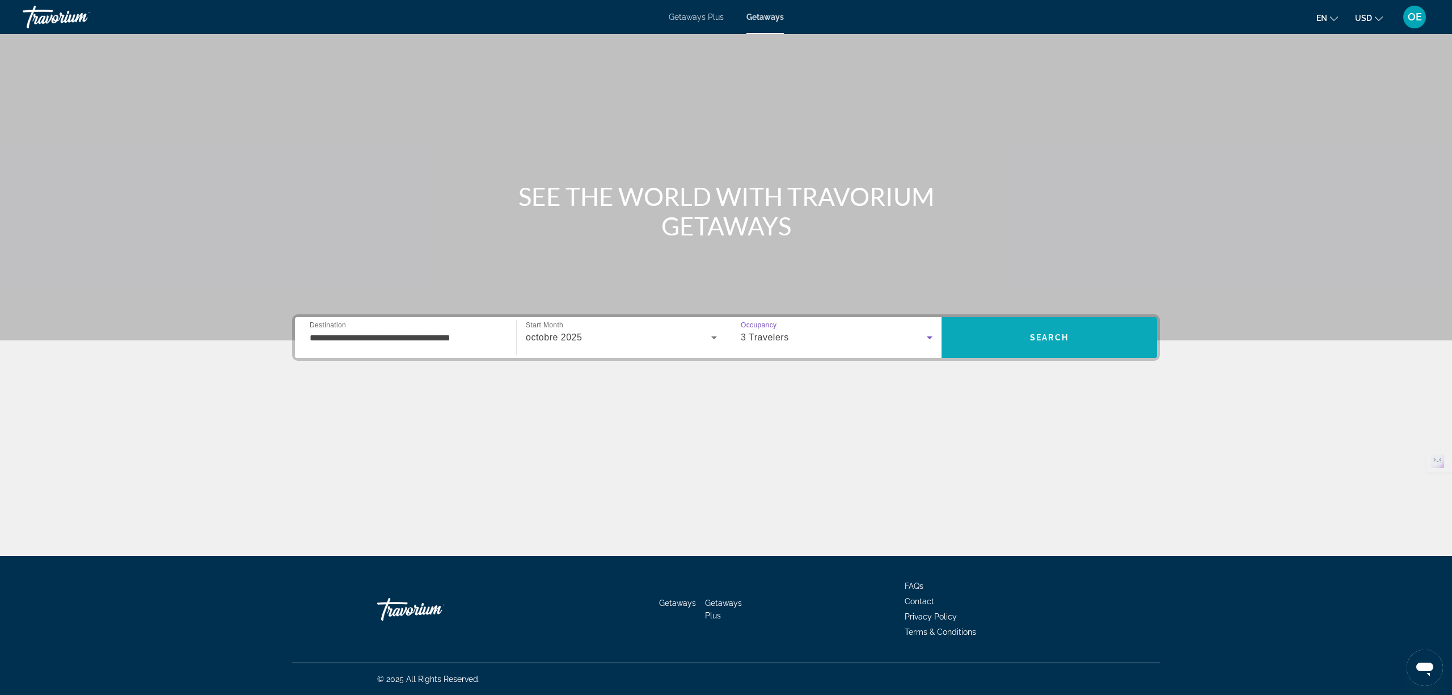
click at [1034, 345] on span "Search" at bounding box center [1048, 337] width 215 height 27
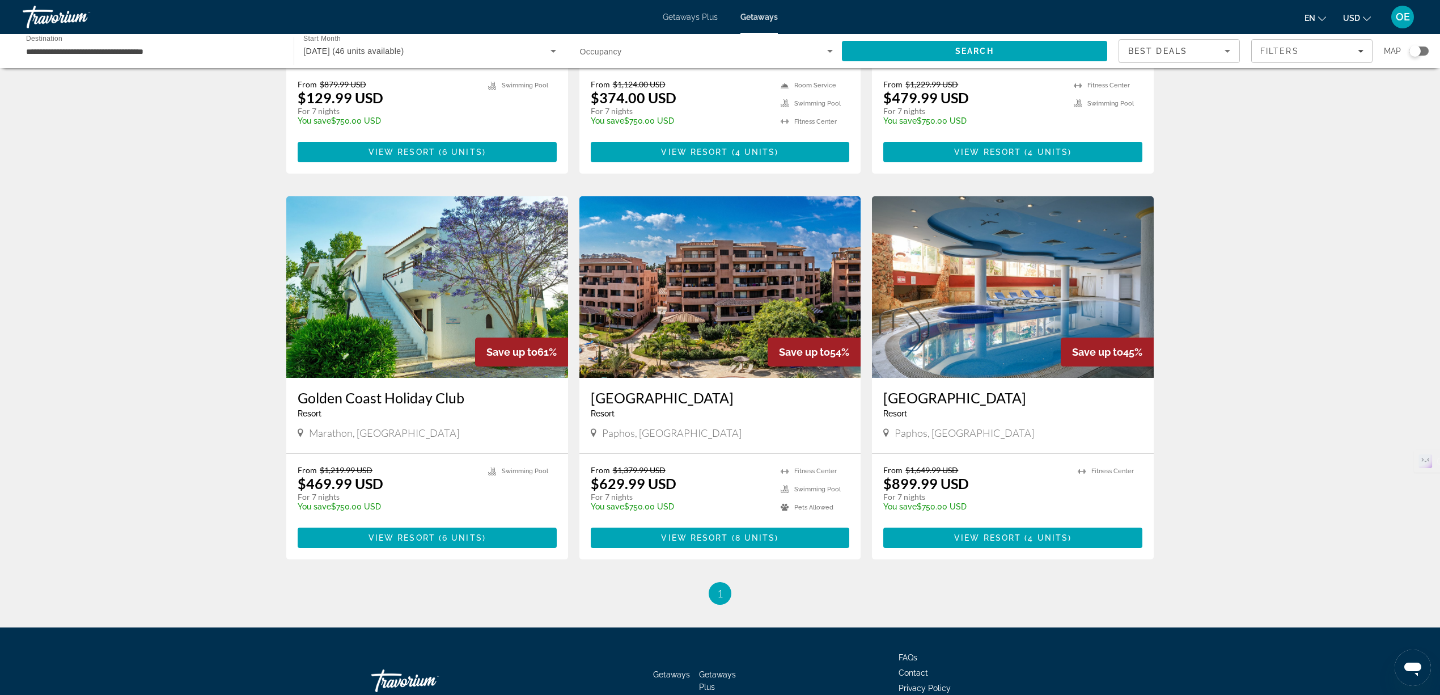
scroll to position [679, 0]
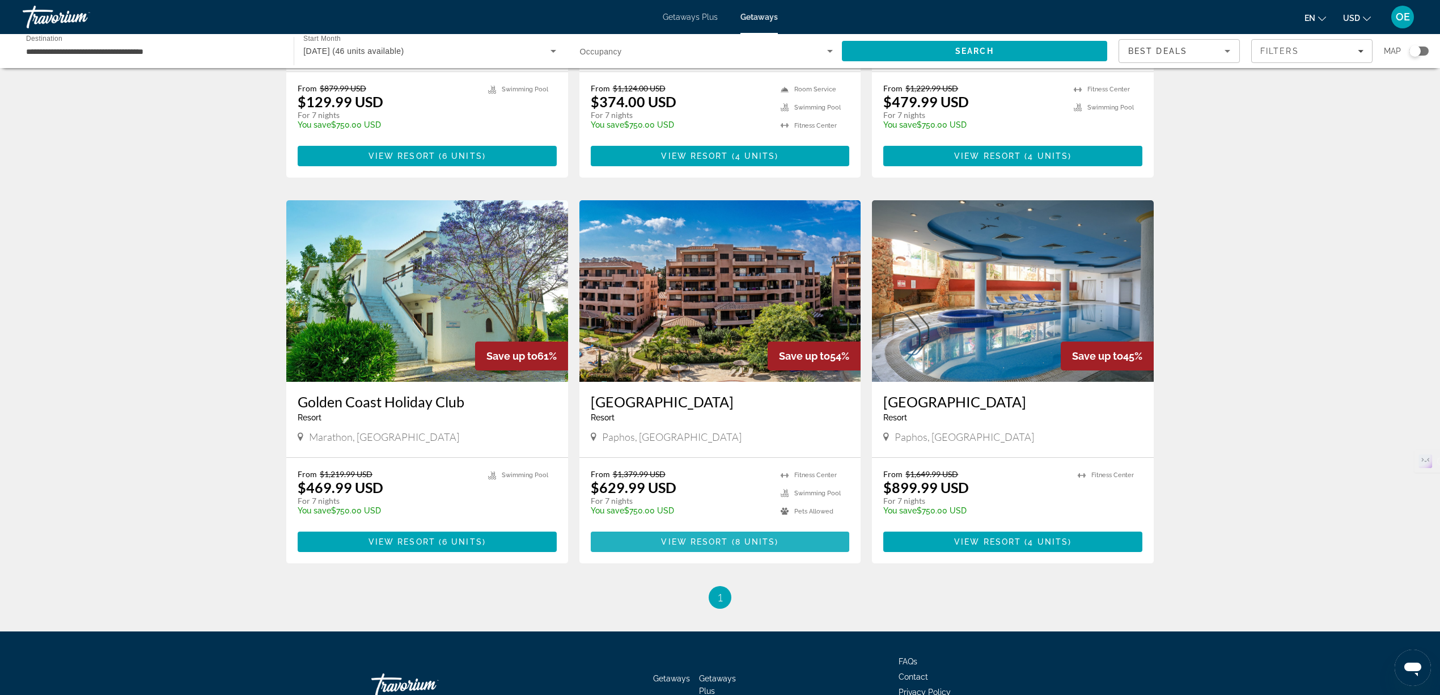
click at [705, 540] on span "View Resort" at bounding box center [694, 541] width 67 height 9
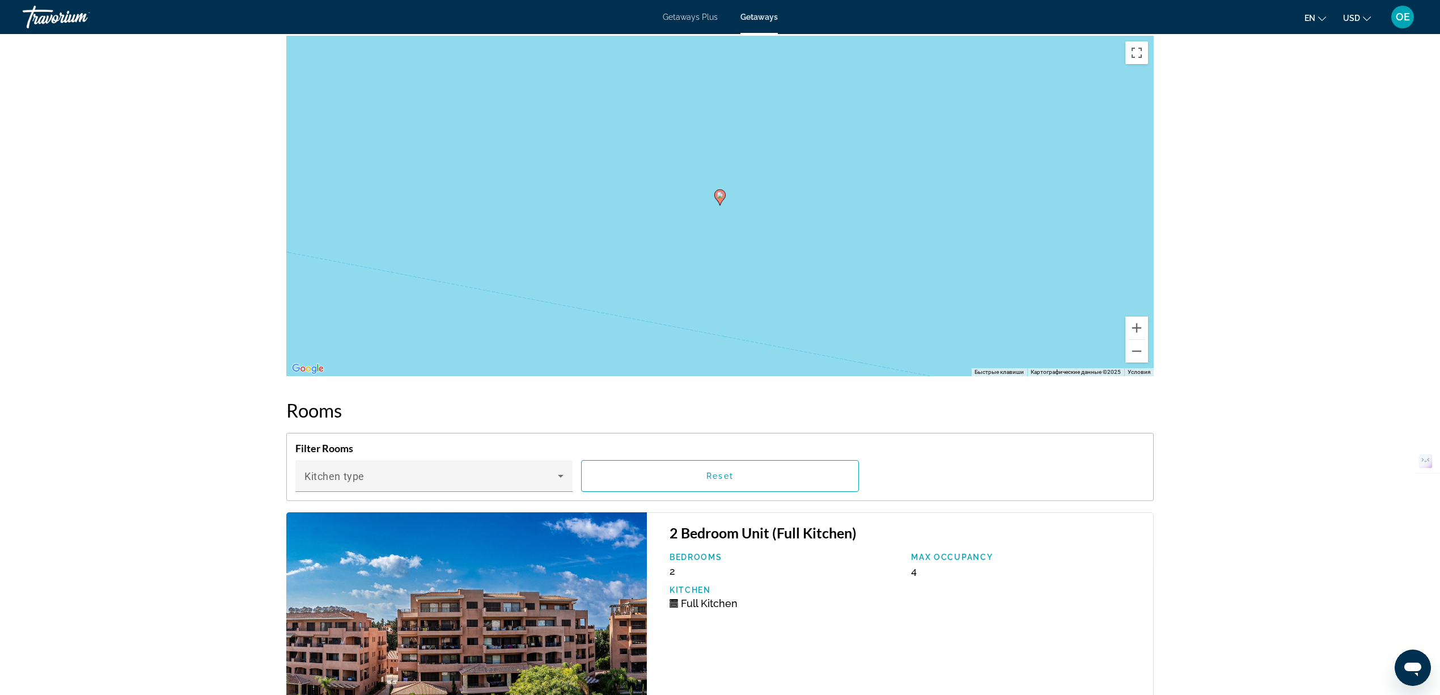
scroll to position [1361, 0]
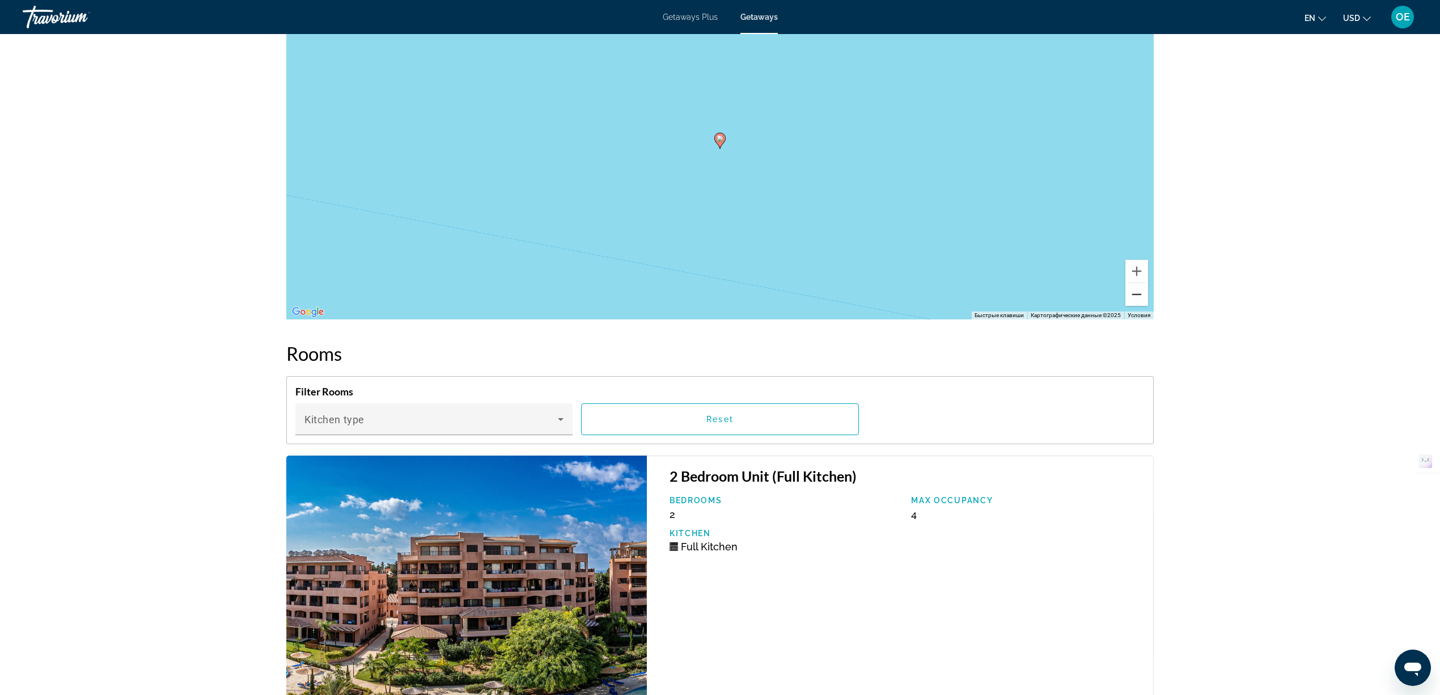
click at [1137, 297] on button "Уменьшить" at bounding box center [1137, 294] width 23 height 23
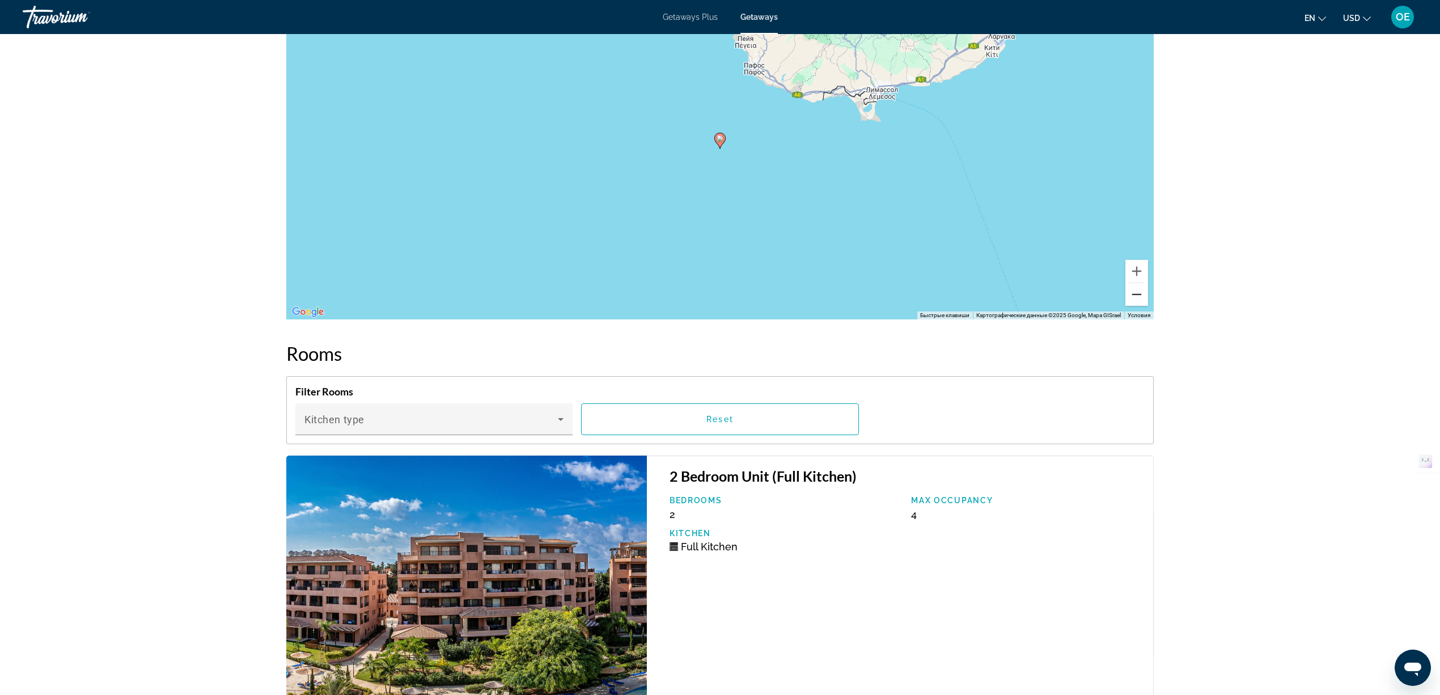
click at [1137, 297] on button "Уменьшить" at bounding box center [1137, 294] width 23 height 23
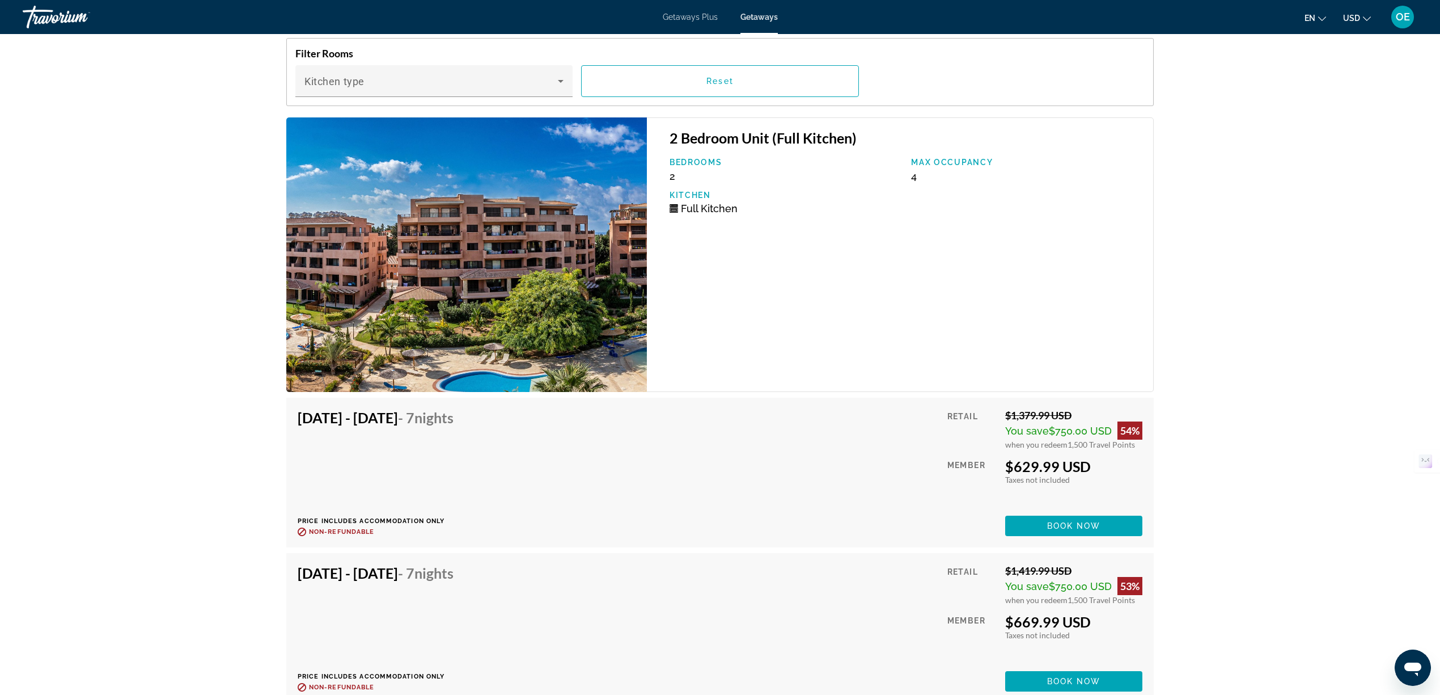
scroll to position [1733, 0]
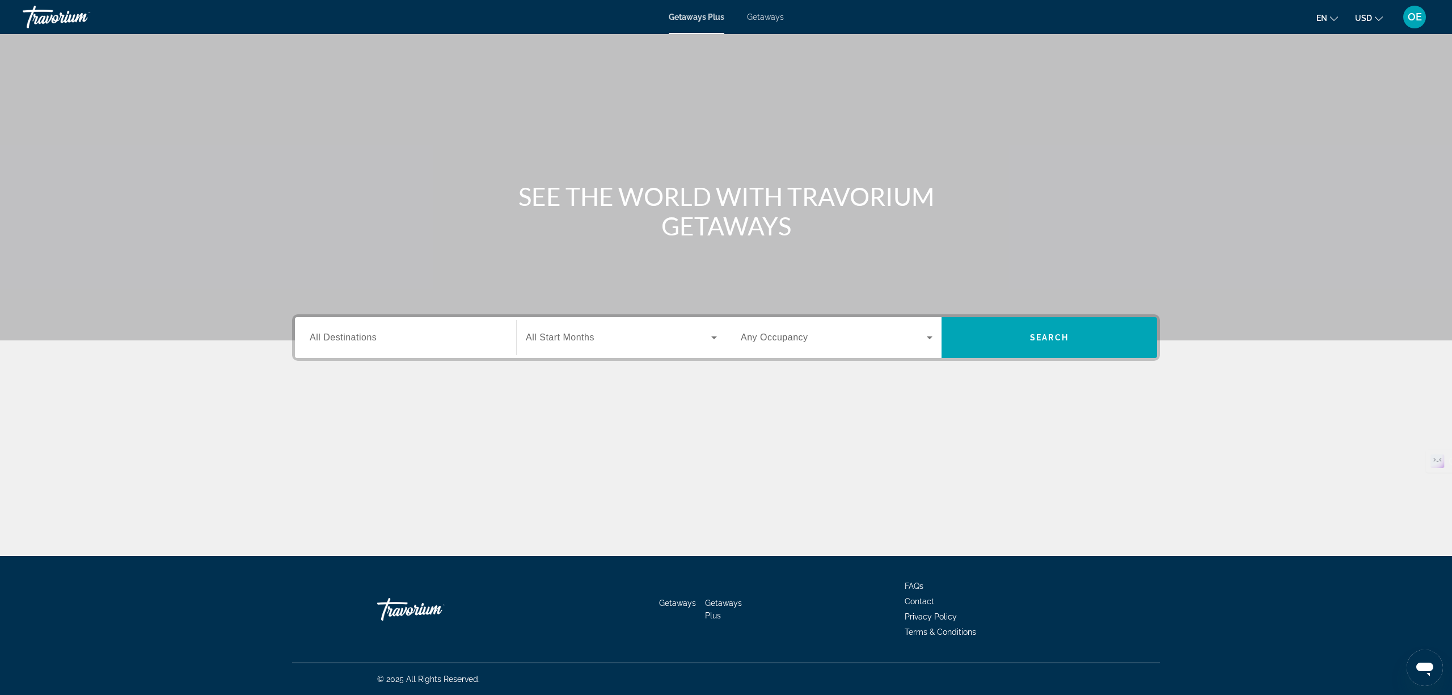
click at [246, 318] on div "Main content" at bounding box center [726, 170] width 1452 height 340
click at [313, 325] on div "Search widget" at bounding box center [406, 338] width 192 height 32
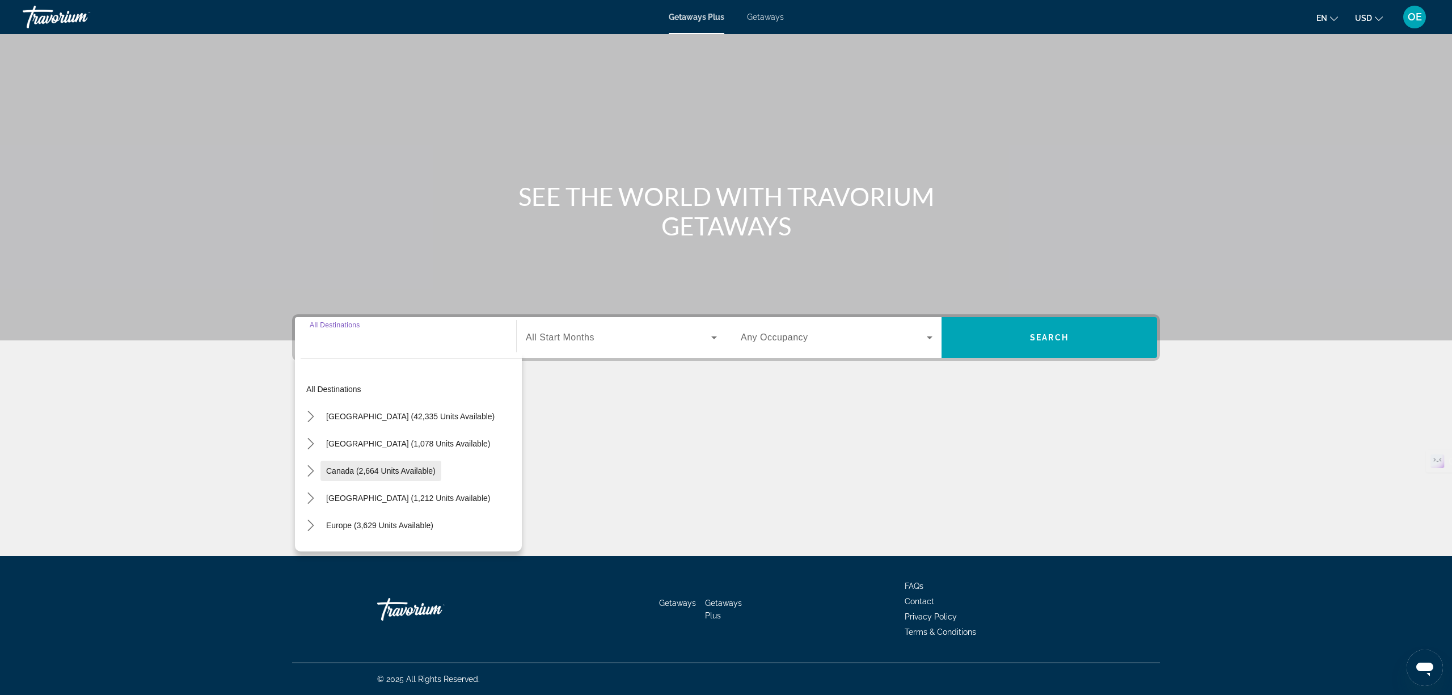
scroll to position [75, 0]
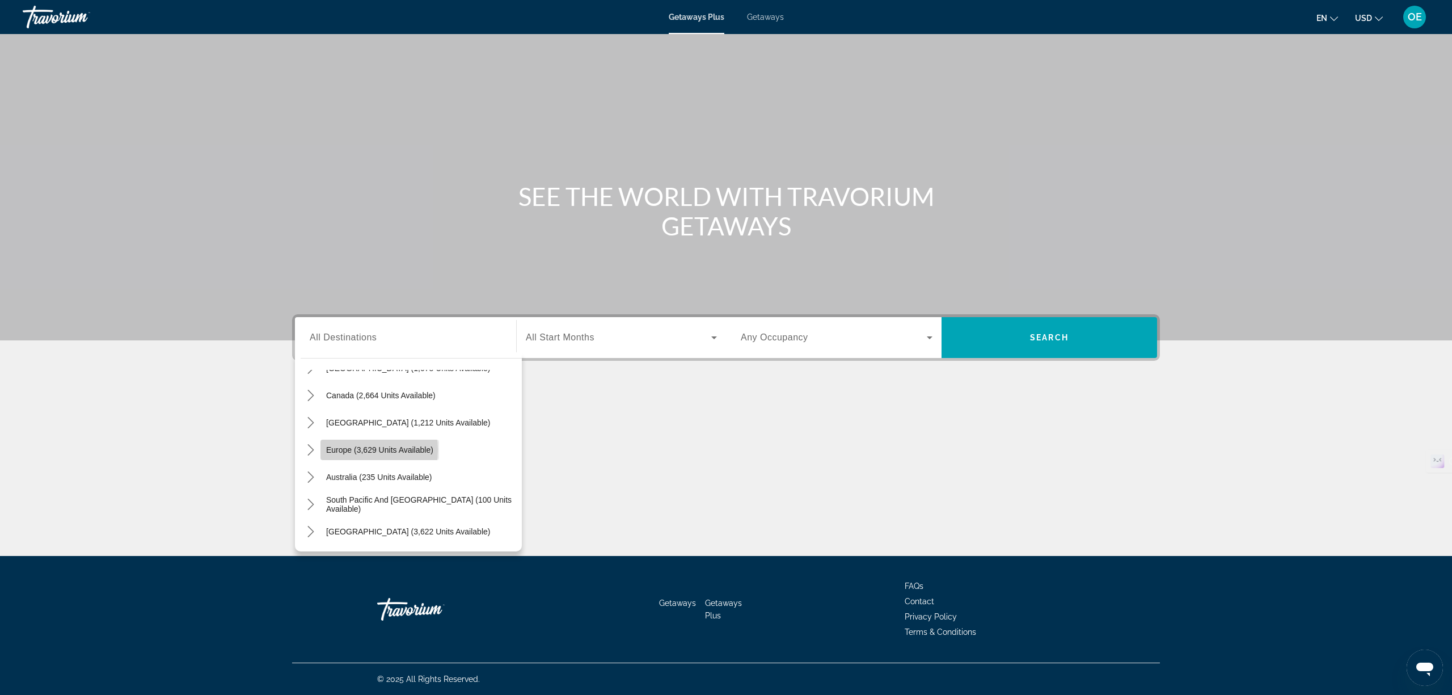
click at [357, 449] on span "Europe (3,629 units available)" at bounding box center [379, 449] width 107 height 9
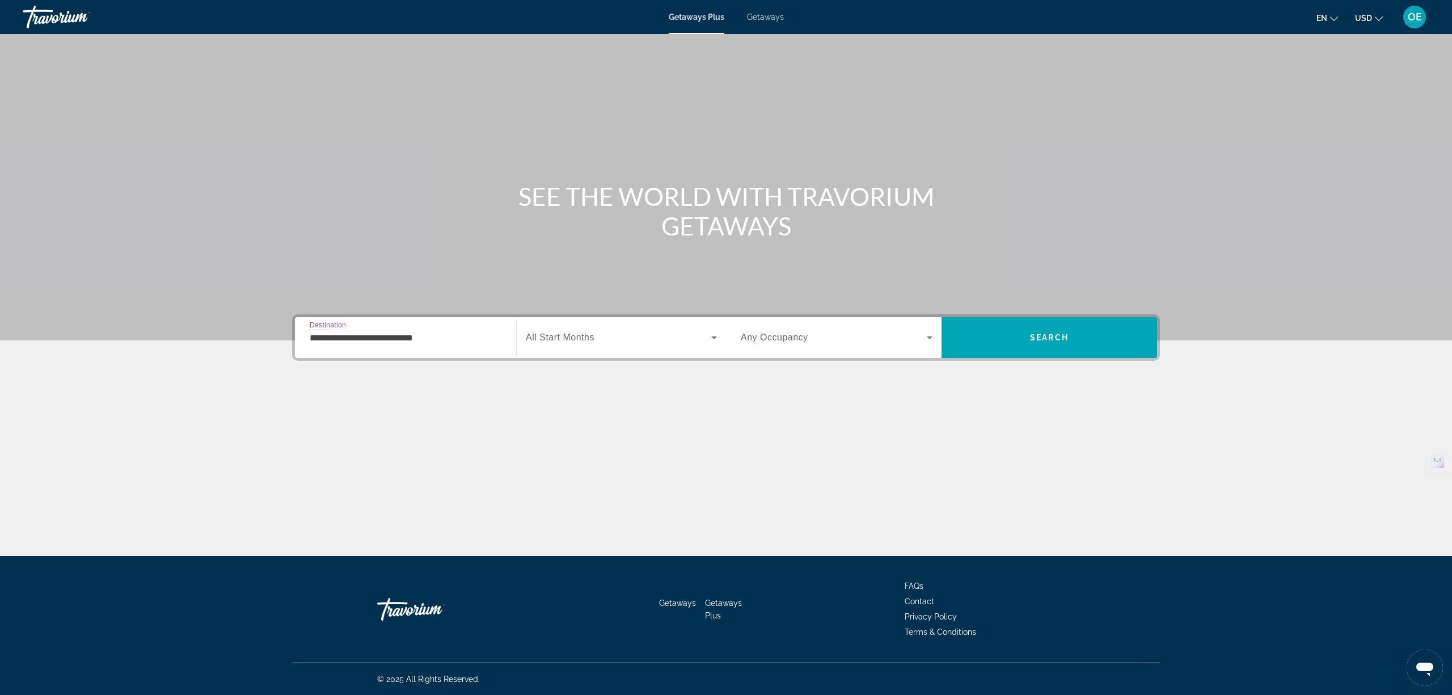
click at [334, 337] on input "**********" at bounding box center [406, 338] width 192 height 14
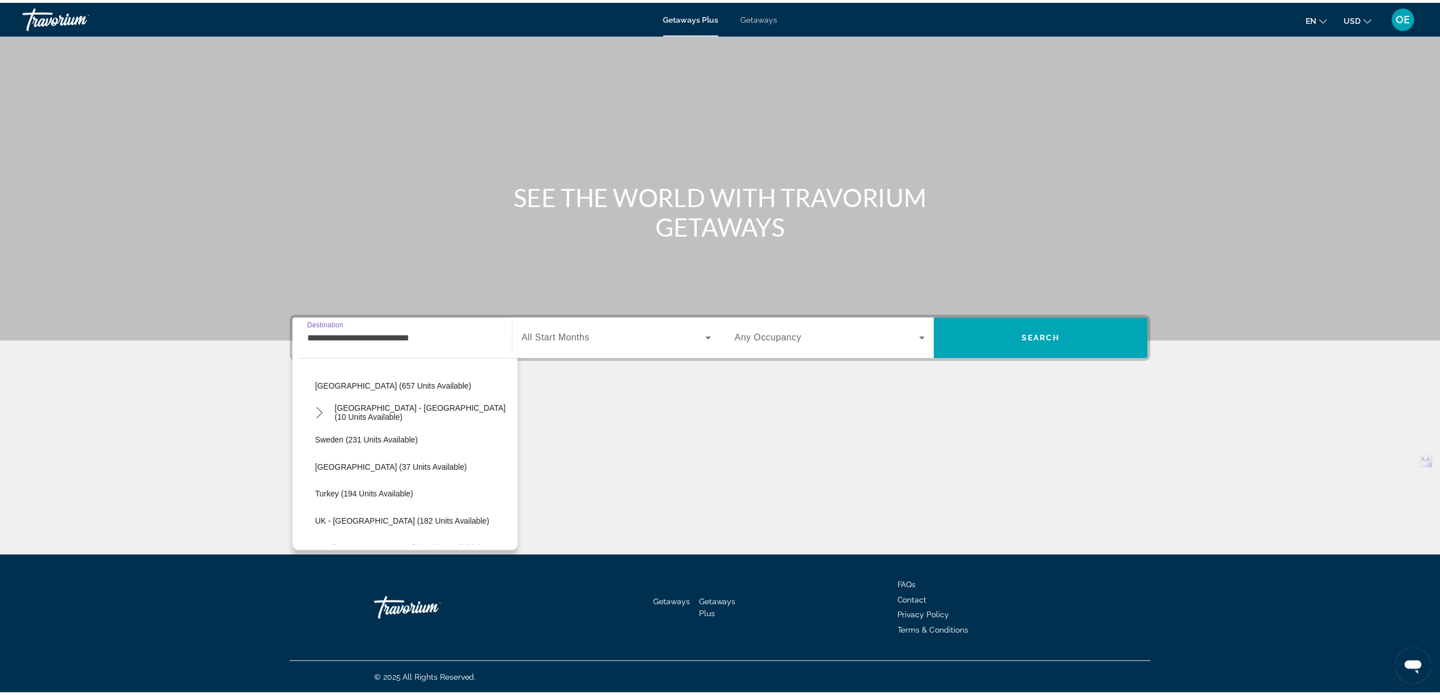
scroll to position [445, 0]
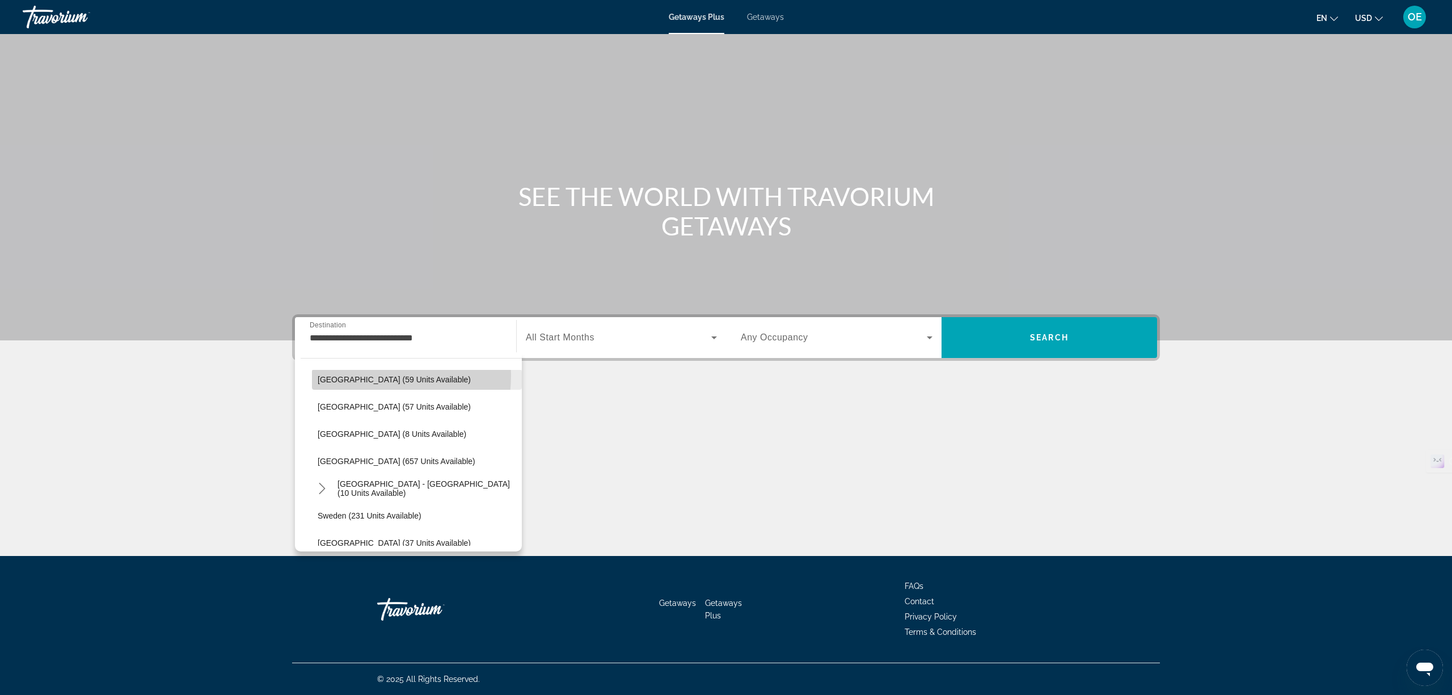
click at [341, 375] on span "[GEOGRAPHIC_DATA] (59 units available)" at bounding box center [394, 379] width 153 height 9
type input "**********"
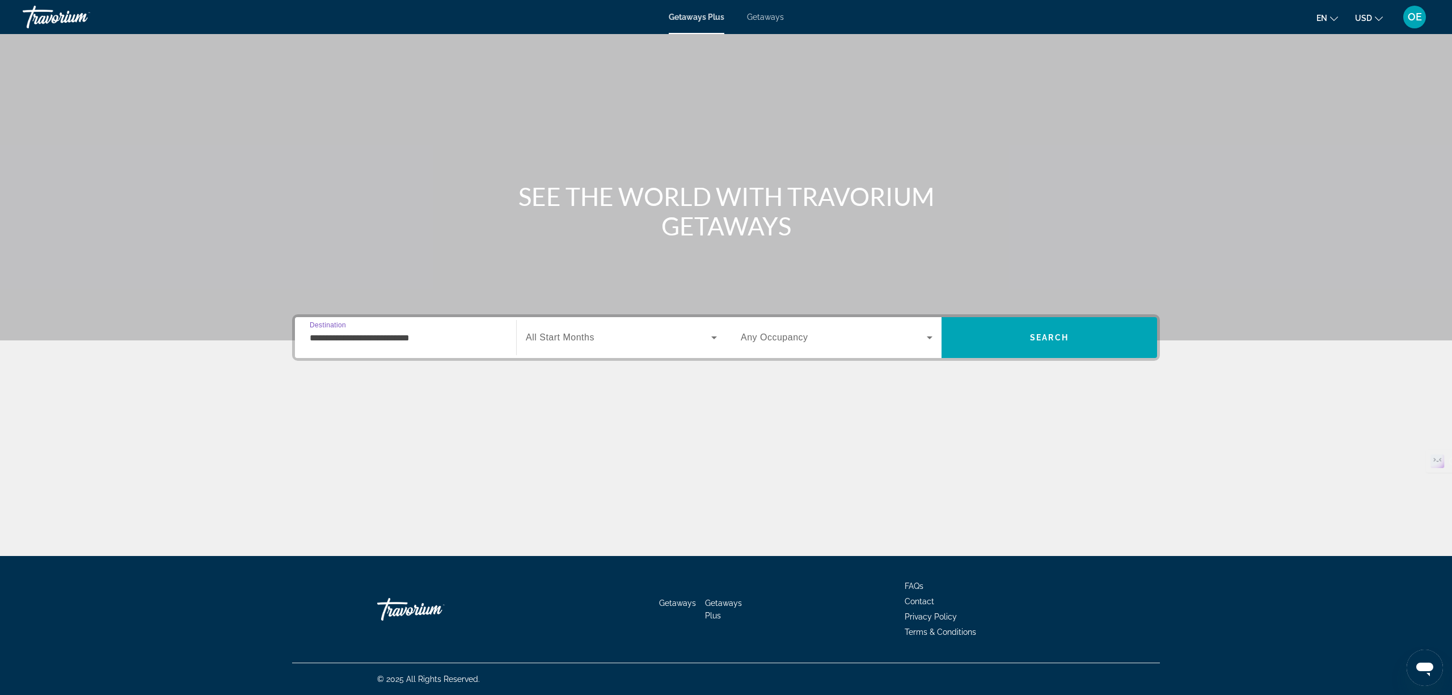
click at [631, 345] on div "Search widget" at bounding box center [621, 338] width 191 height 32
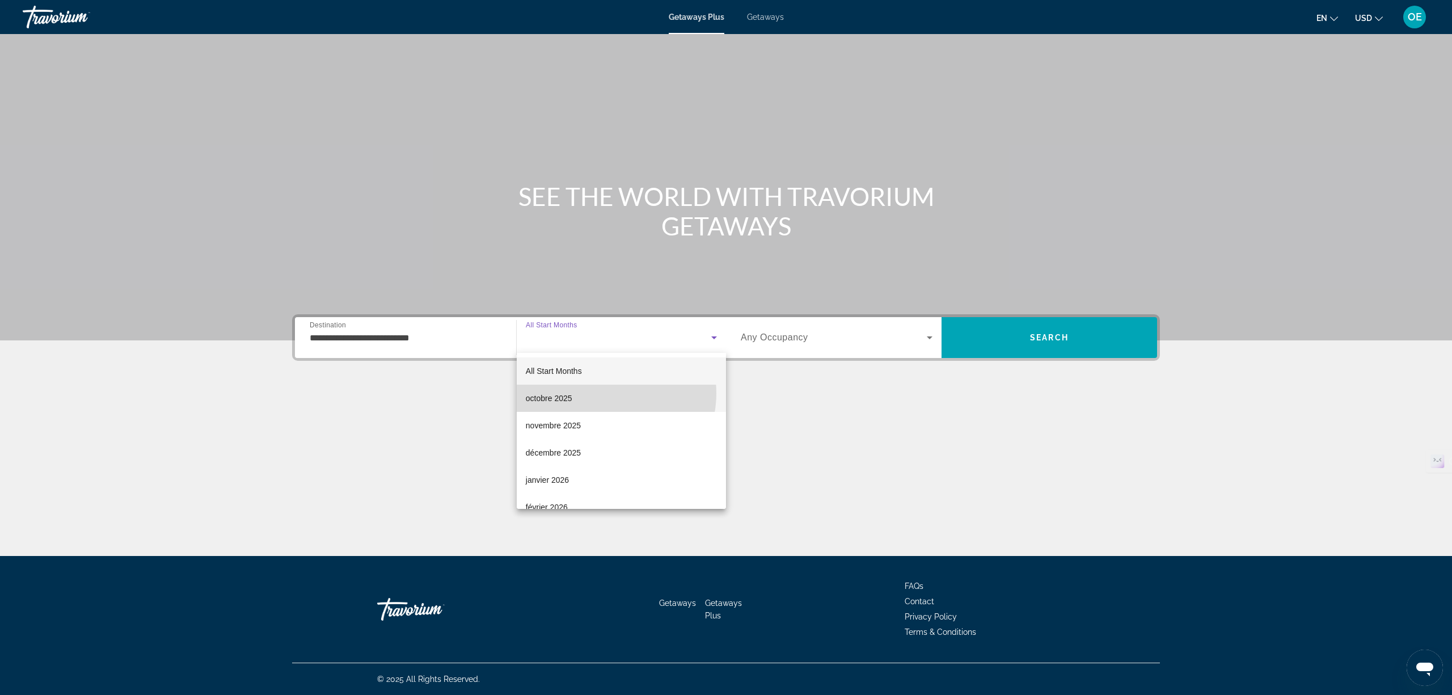
click at [607, 393] on mat-option "octobre 2025" at bounding box center [621, 397] width 209 height 27
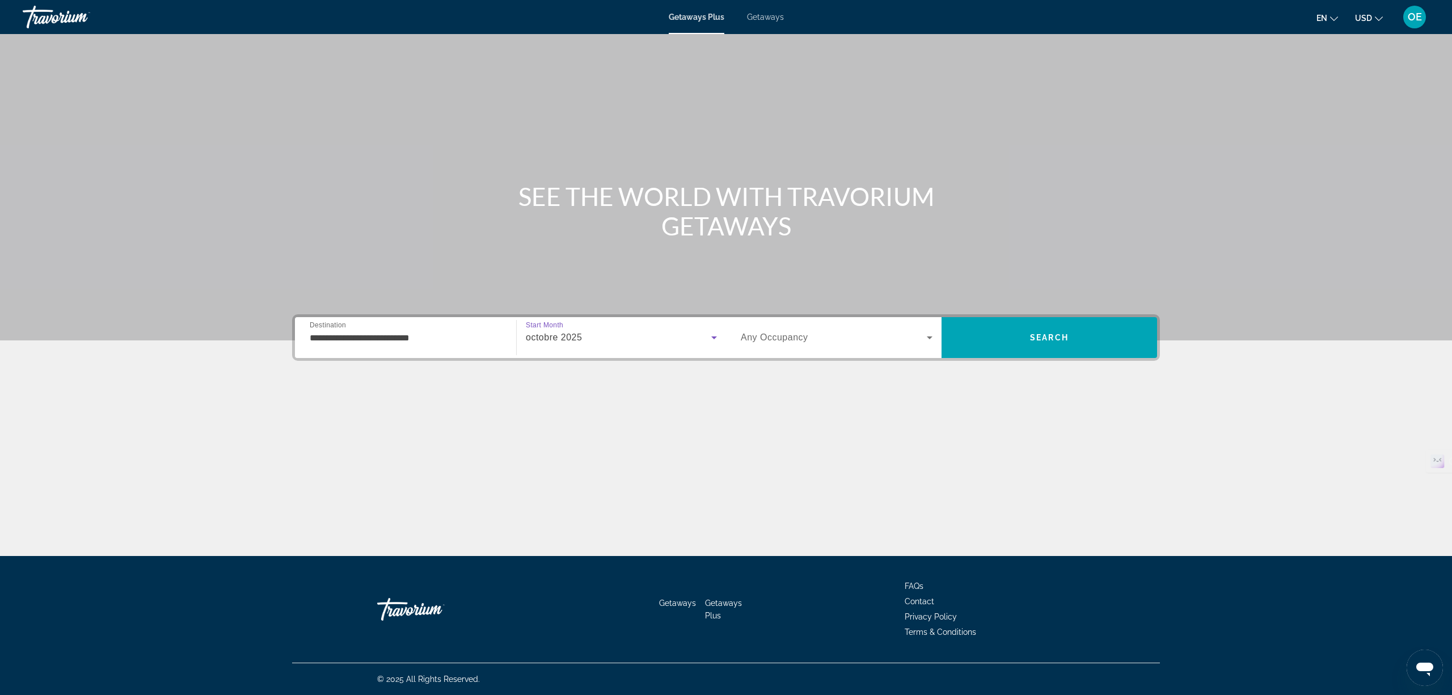
click at [792, 337] on span "Any Occupancy" at bounding box center [774, 337] width 67 height 10
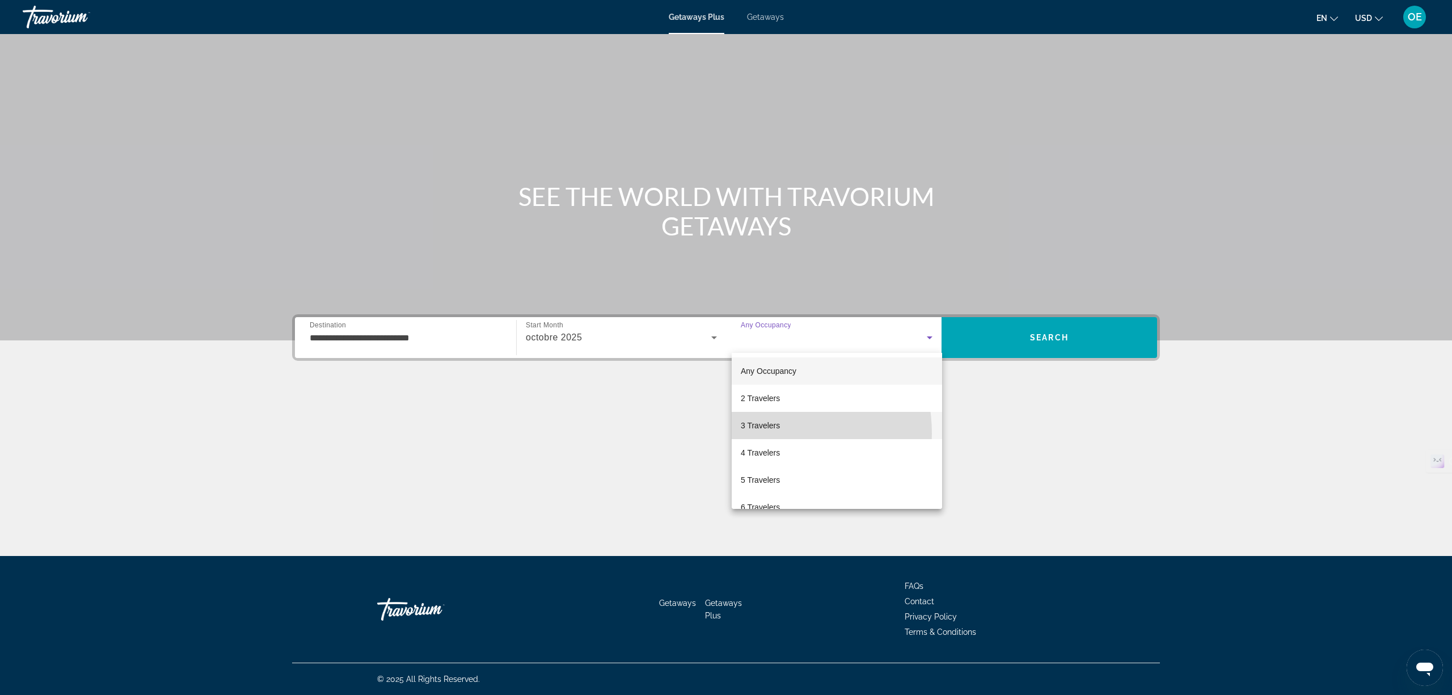
click at [762, 433] on mat-option "3 Travelers" at bounding box center [836, 425] width 210 height 27
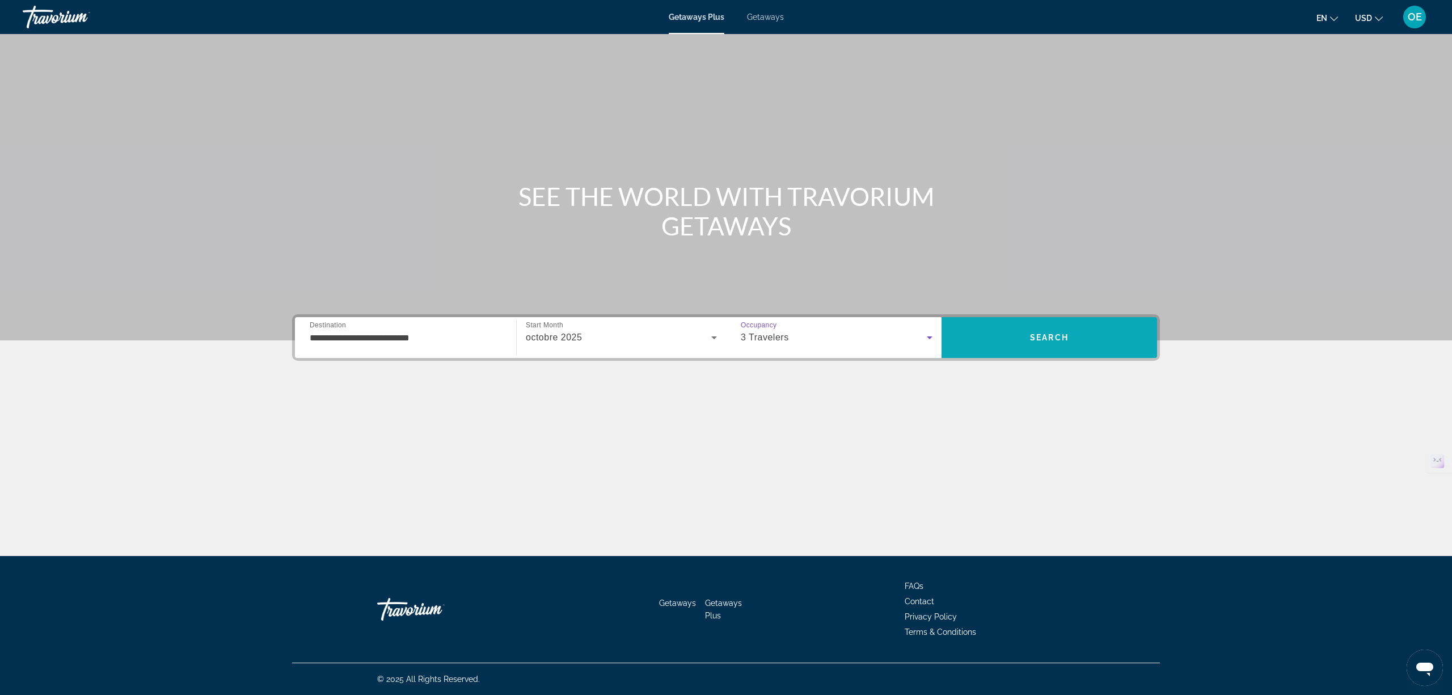
click at [1019, 331] on span "Search" at bounding box center [1048, 337] width 215 height 27
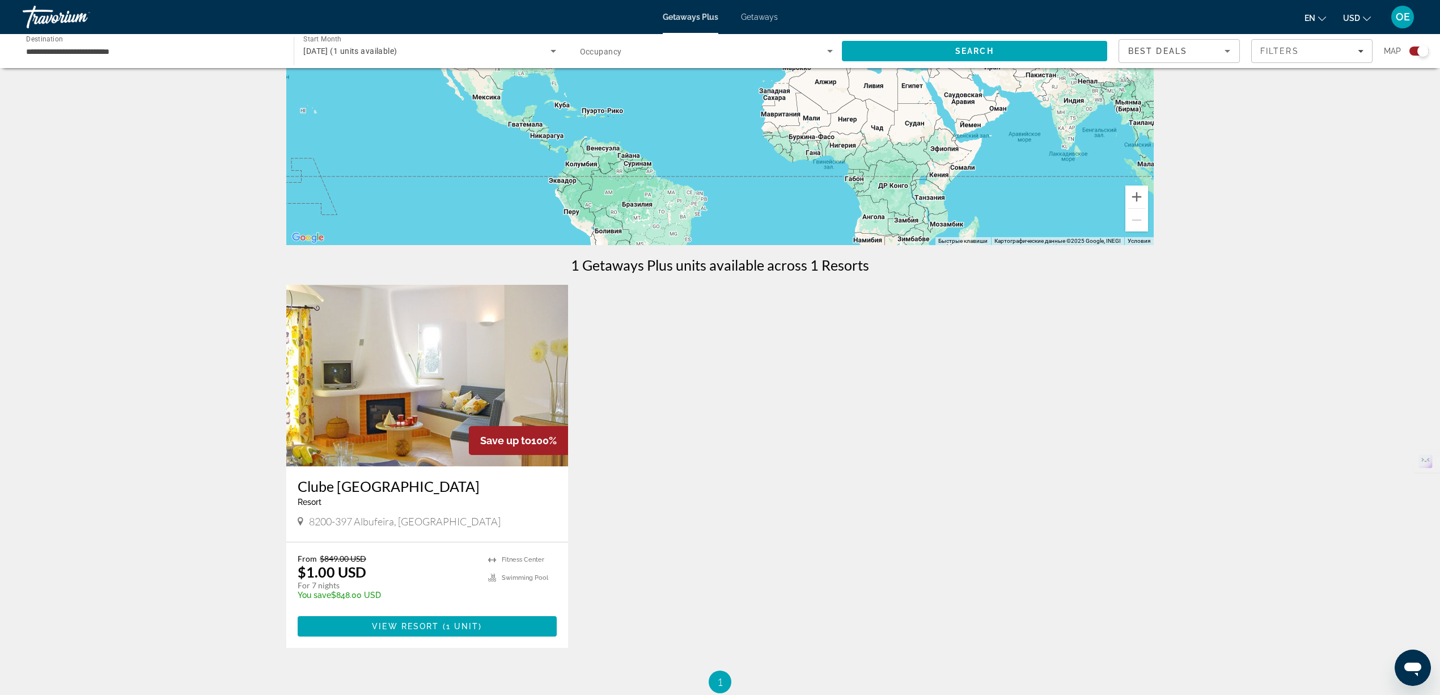
scroll to position [151, 0]
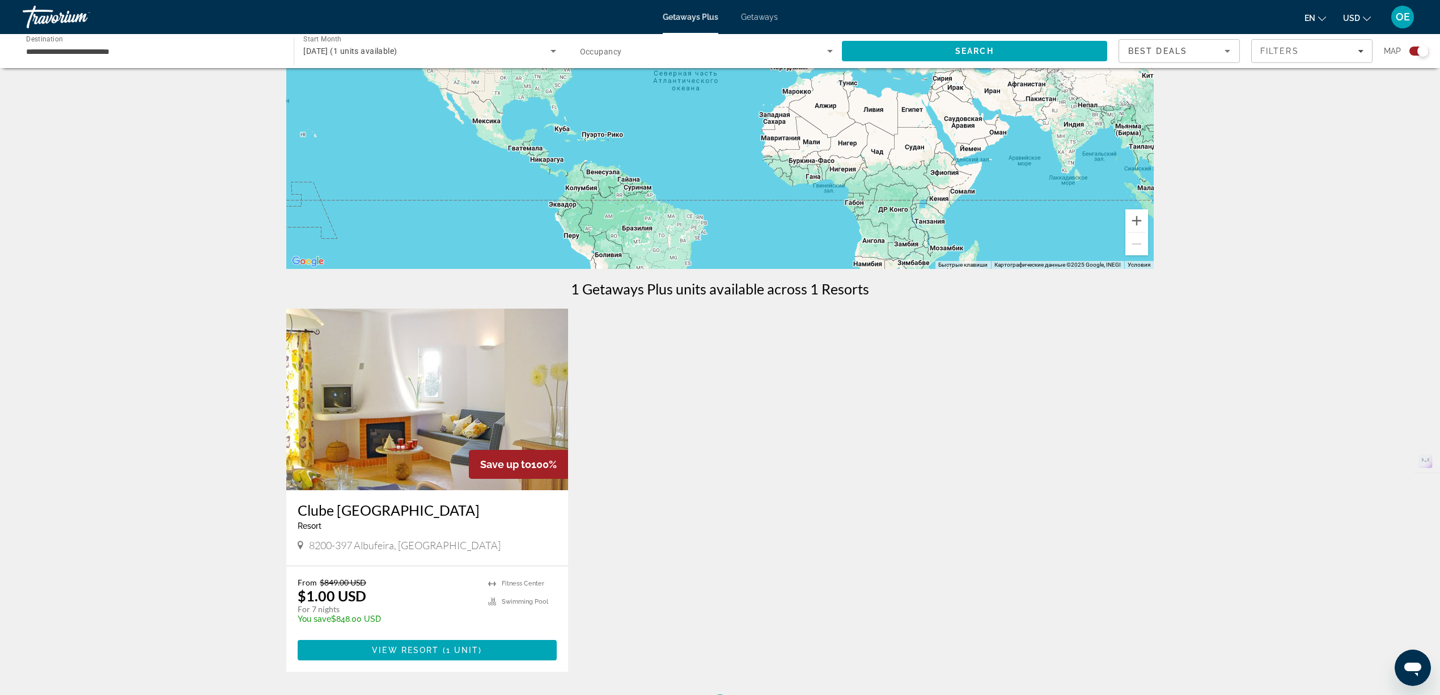
click at [417, 428] on img "Main content" at bounding box center [427, 398] width 282 height 181
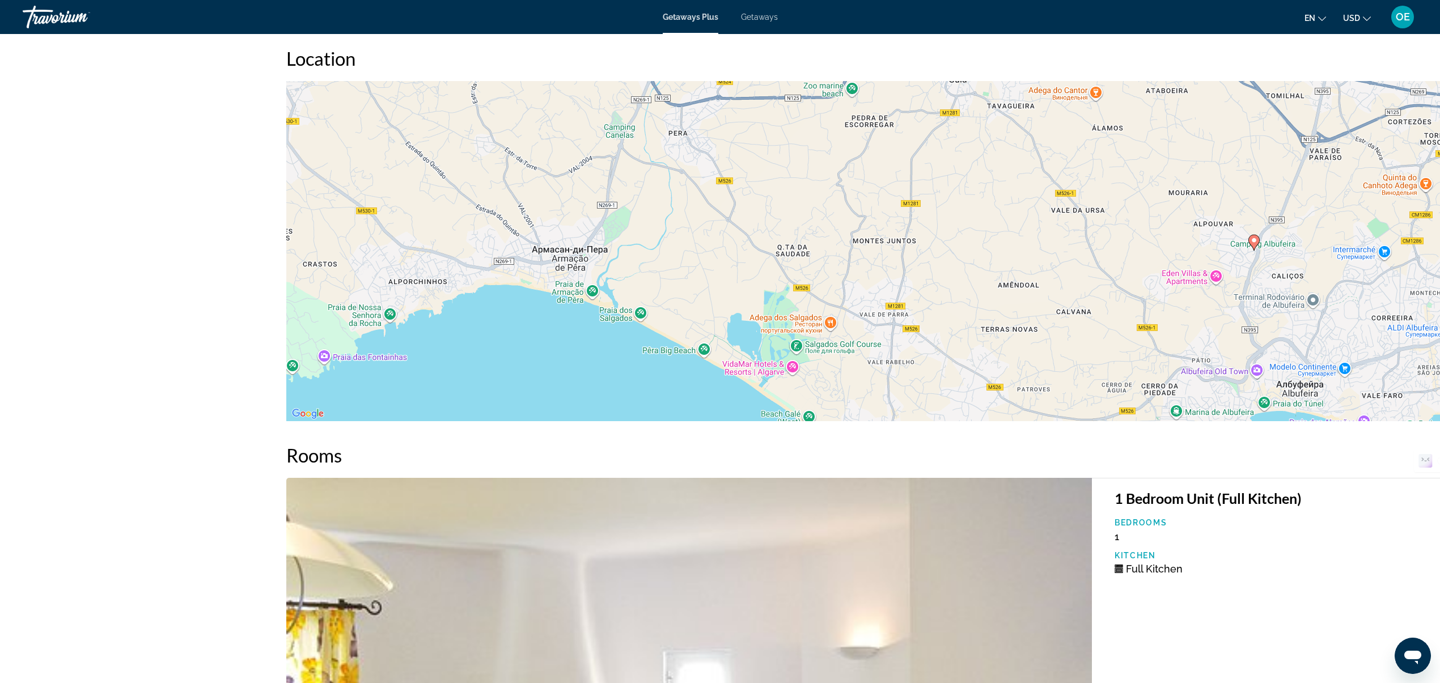
scroll to position [1312, 0]
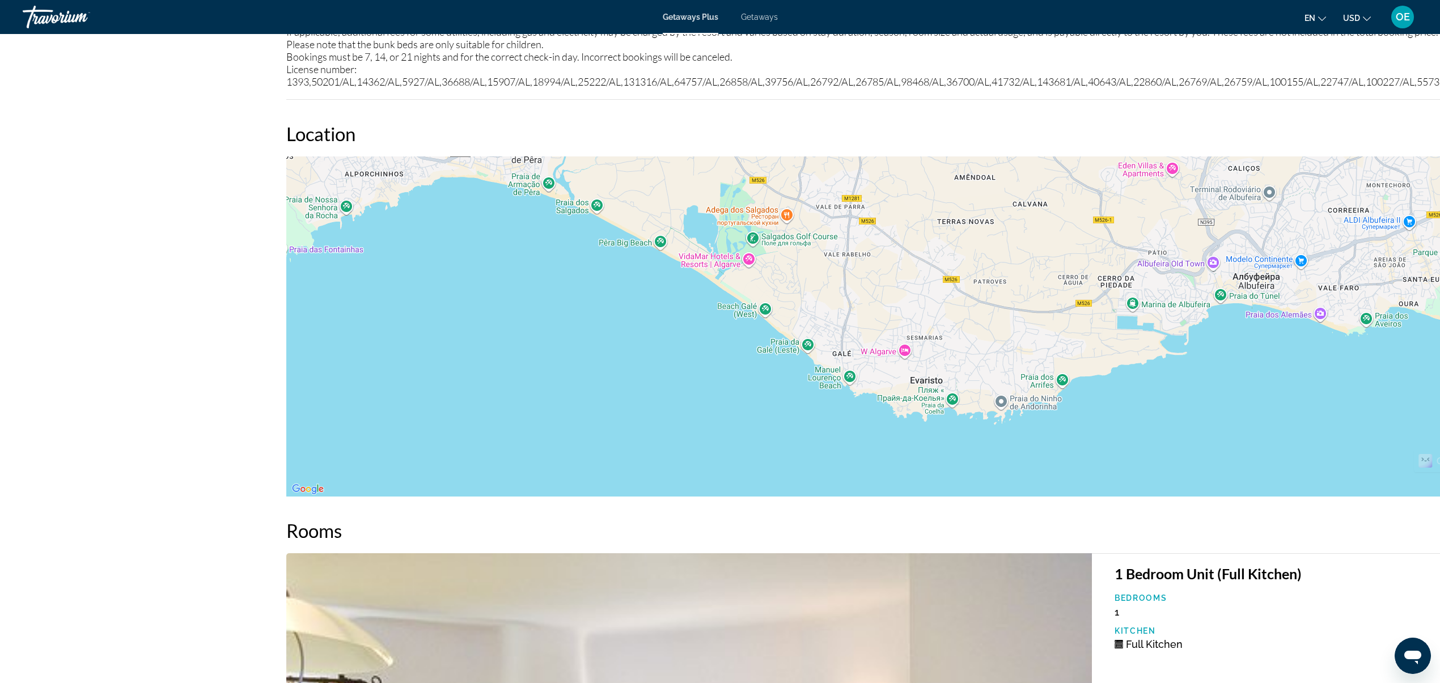
drag, startPoint x: 1127, startPoint y: 427, endPoint x: 1082, endPoint y: 244, distance: 188.5
click at [1082, 244] on div "Чтобы активировать перетаскивание с помощью клавиатуры, нажмите Alt + Ввод. Пос…" at bounding box center [1254, 327] width 1936 height 340
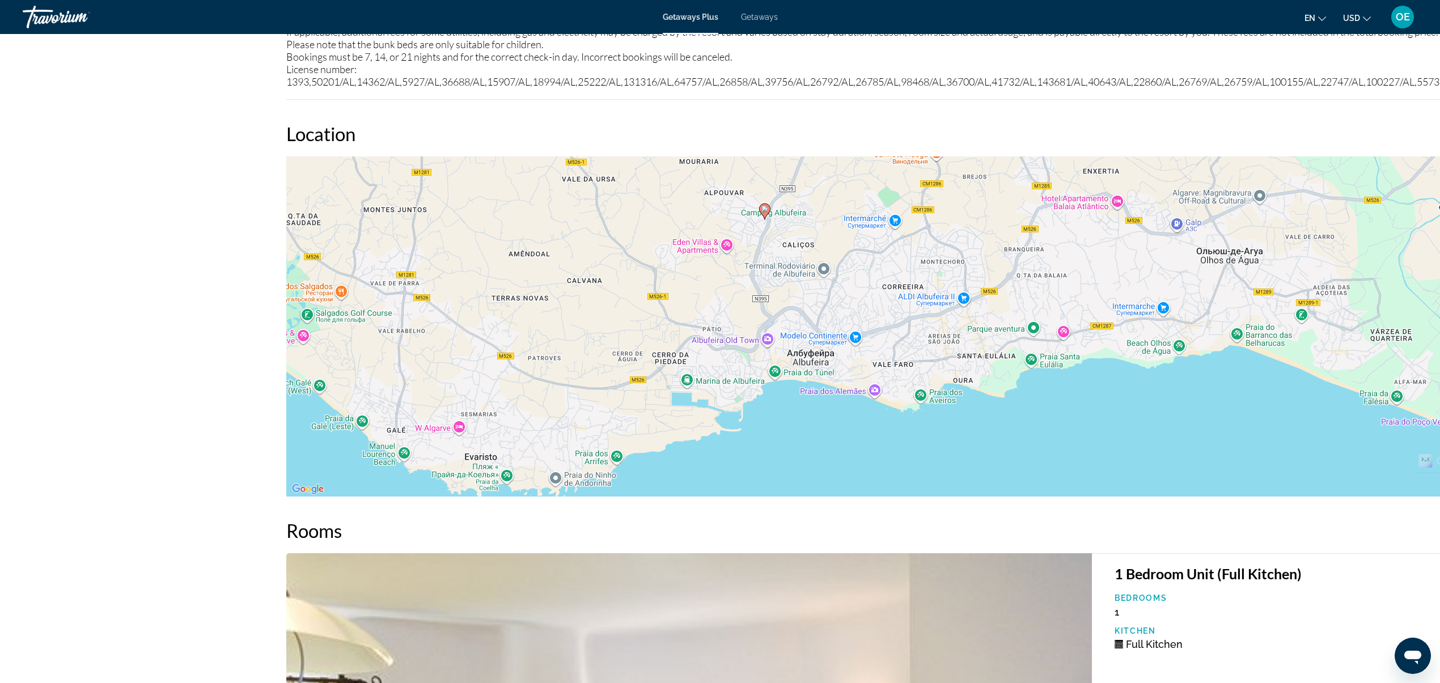
drag, startPoint x: 1316, startPoint y: 370, endPoint x: 872, endPoint y: 445, distance: 449.7
click at [872, 445] on div "Чтобы активировать перетаскивание с помощью клавиатуры, нажмите Alt + Ввод. Пос…" at bounding box center [1254, 327] width 1936 height 340
click at [761, 20] on span "Getaways" at bounding box center [759, 16] width 37 height 9
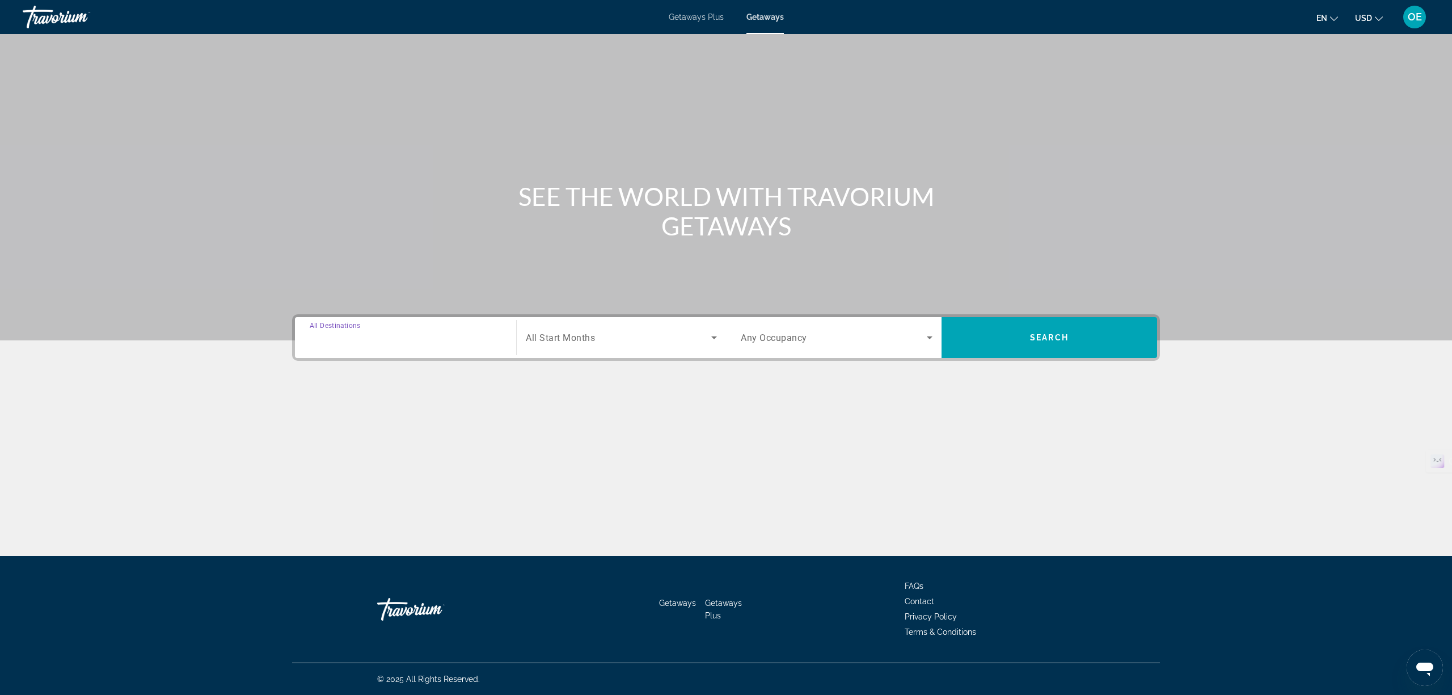
click at [442, 336] on input "Destination All Destinations" at bounding box center [406, 338] width 192 height 14
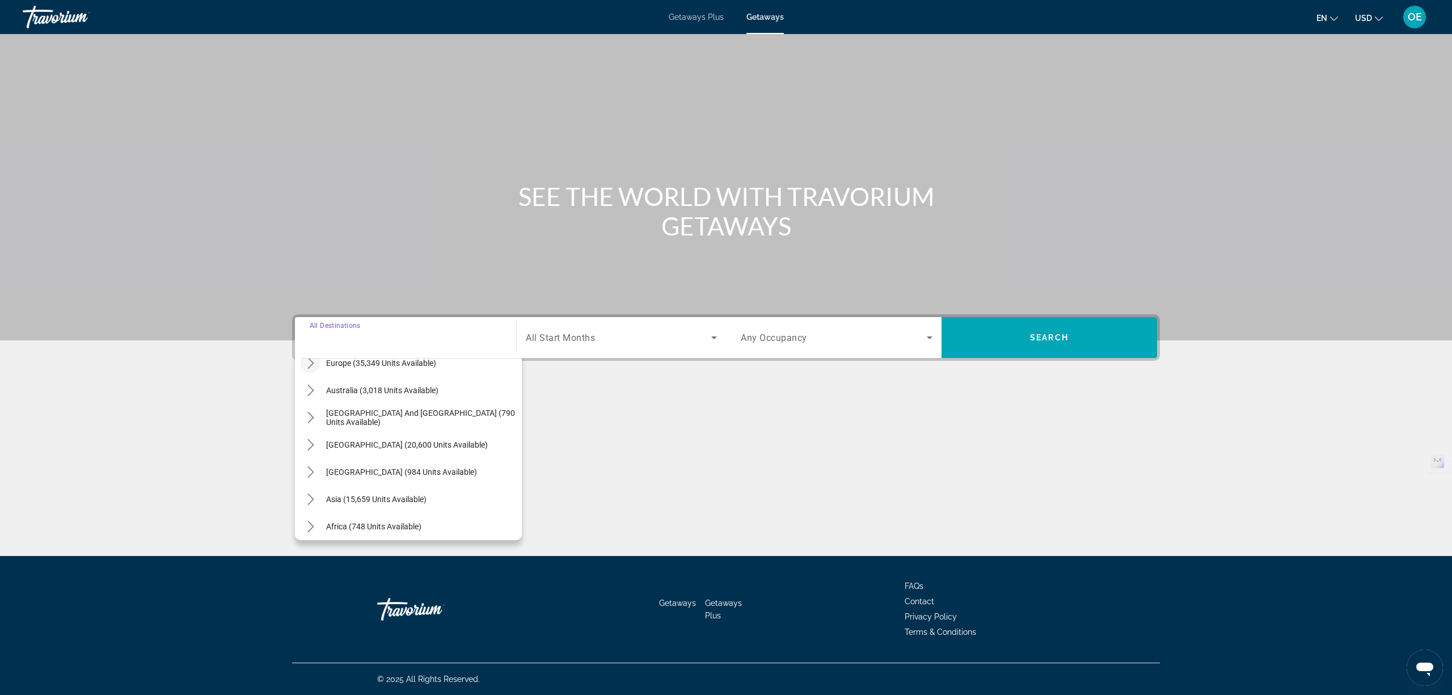
click at [306, 366] on icon "Toggle Europe (35,349 units available) submenu" at bounding box center [310, 362] width 11 height 11
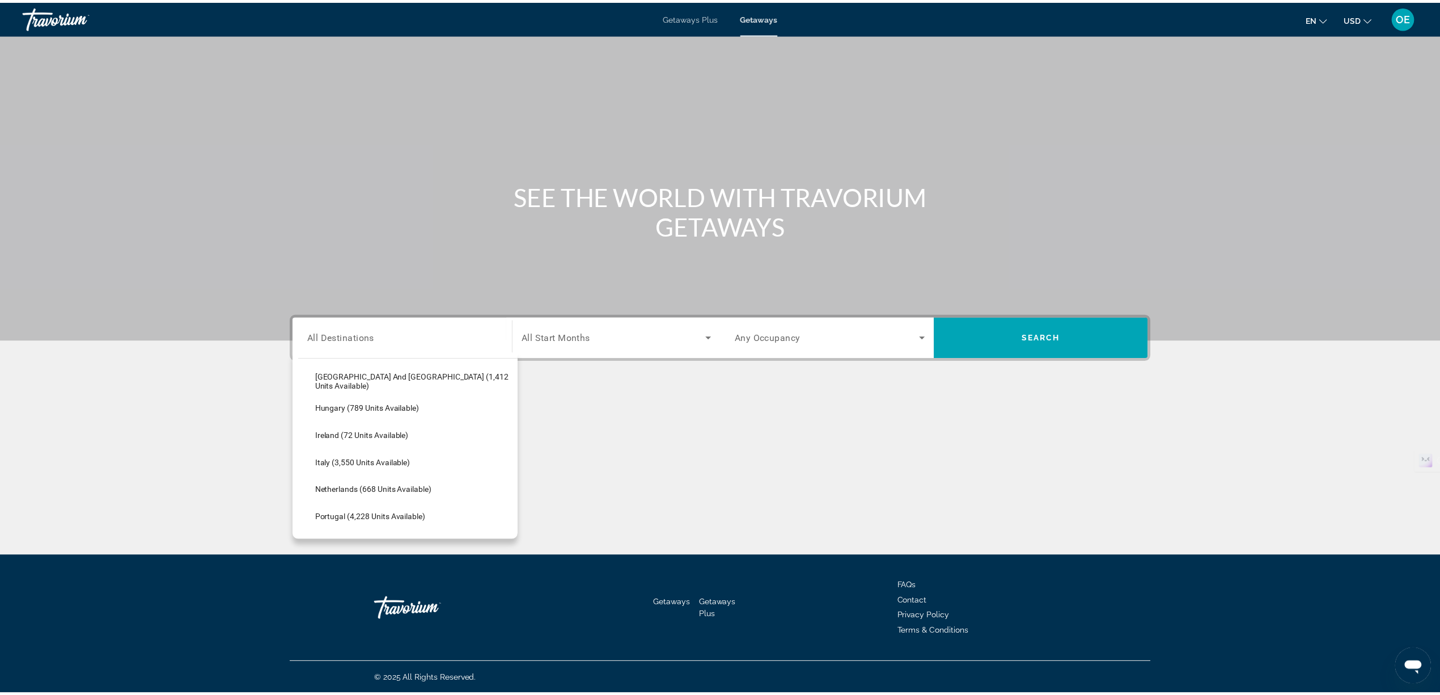
scroll to position [454, 0]
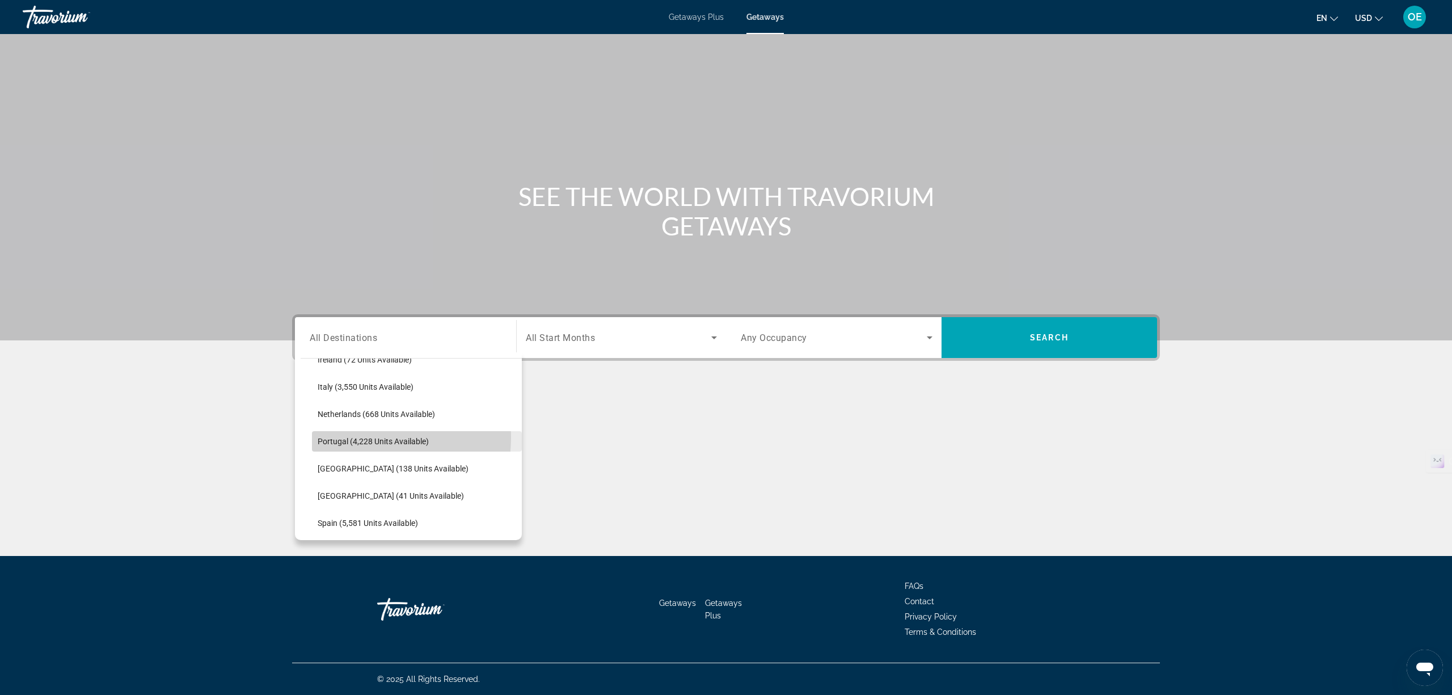
click at [346, 437] on span "Portugal (4,228 units available)" at bounding box center [373, 441] width 111 height 9
type input "**********"
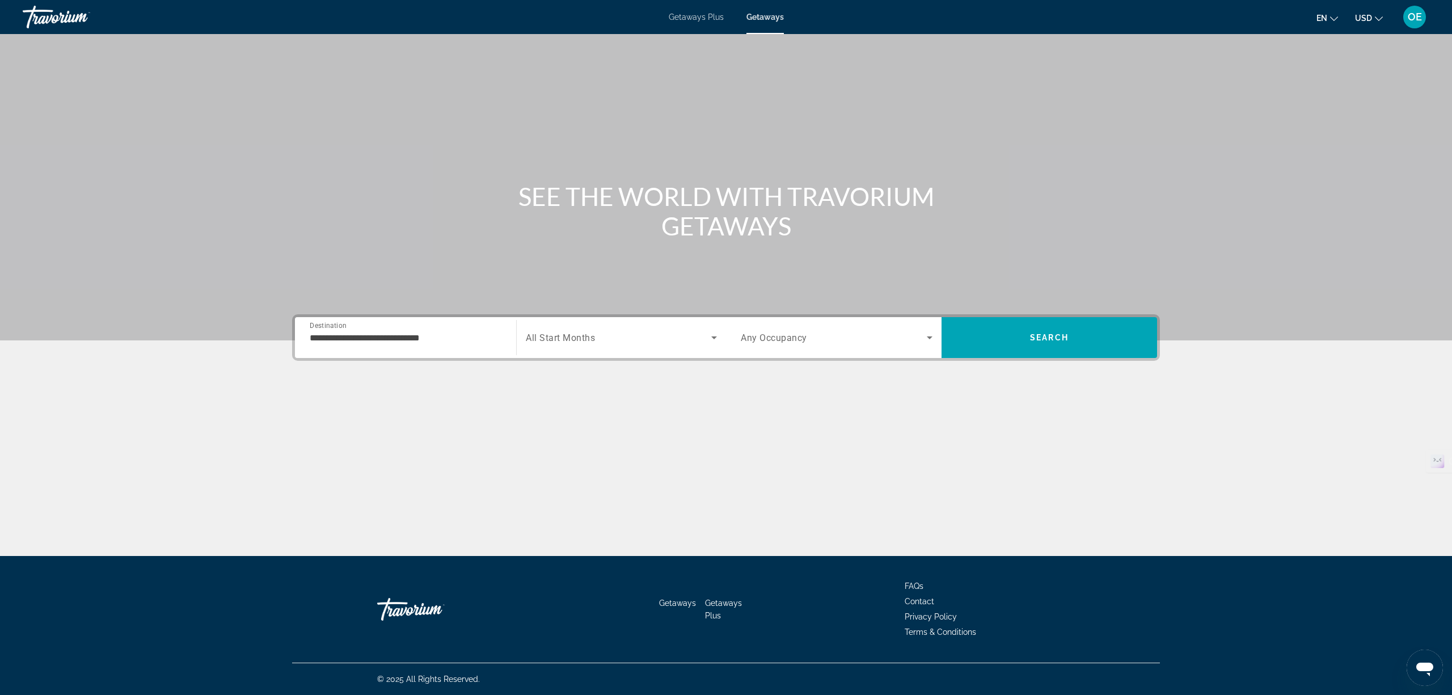
click at [555, 335] on span "All Start Months" at bounding box center [560, 337] width 69 height 11
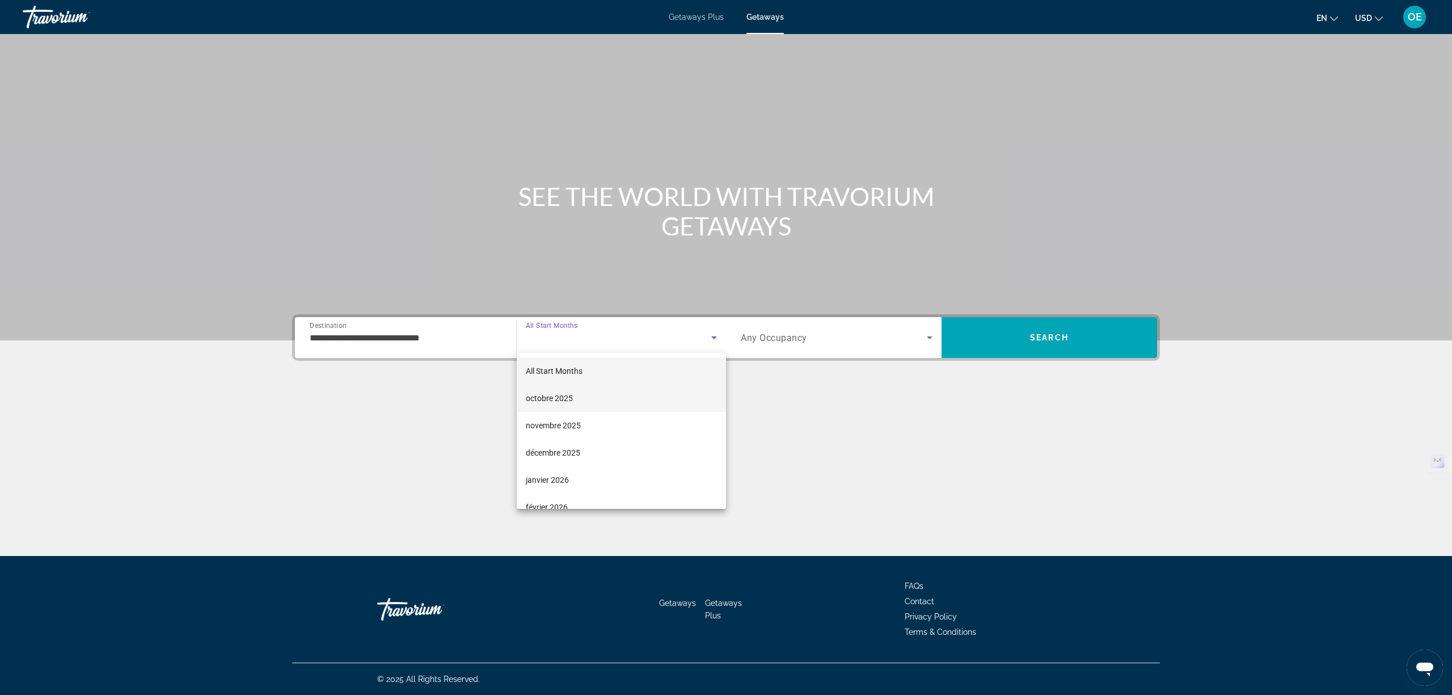
click at [556, 397] on span "octobre 2025" at bounding box center [549, 398] width 47 height 14
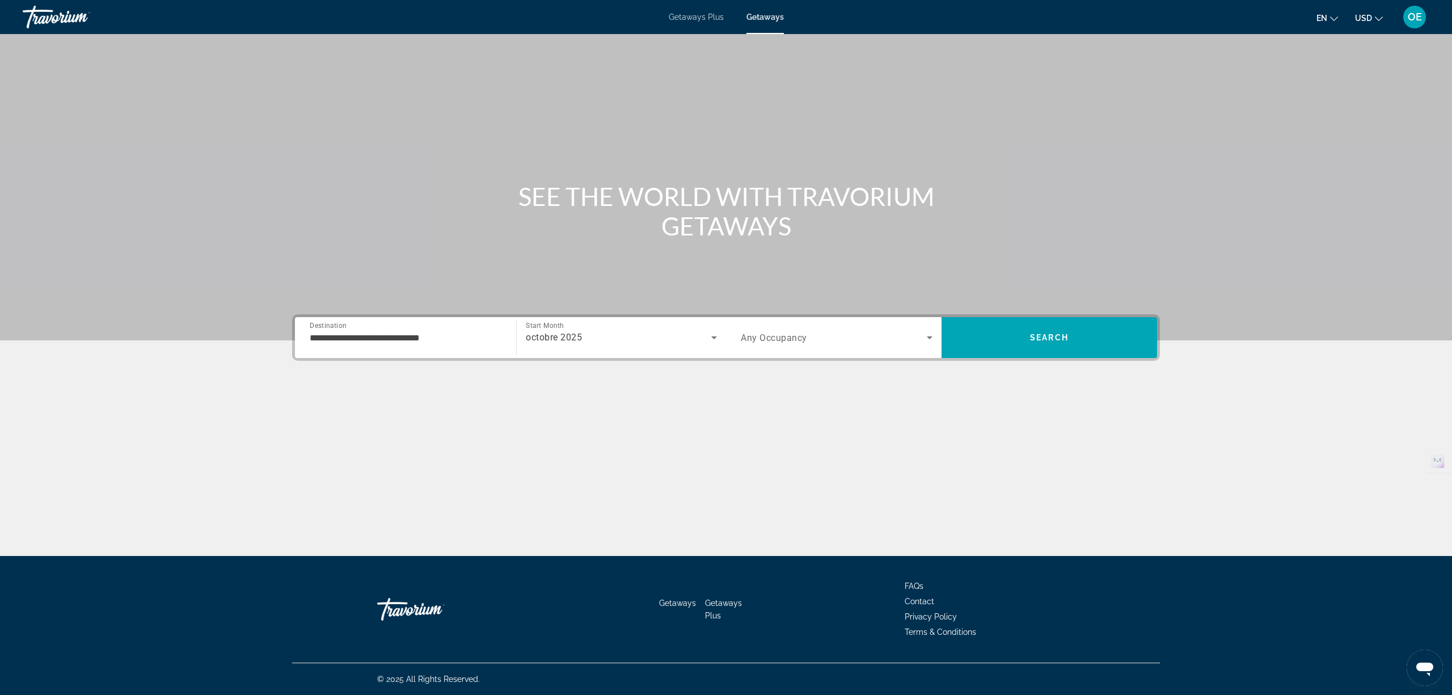
click at [784, 336] on span "Any Occupancy" at bounding box center [774, 337] width 66 height 11
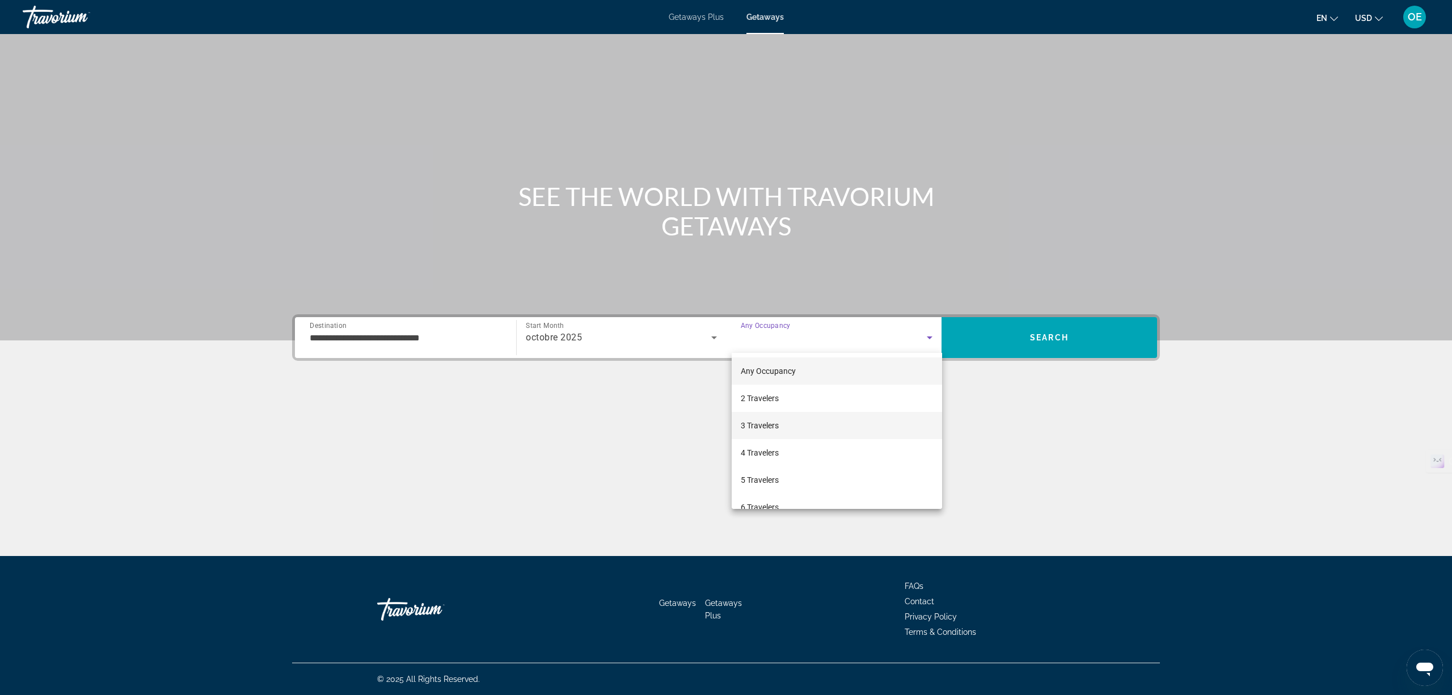
click at [788, 427] on mat-option "3 Travelers" at bounding box center [836, 425] width 210 height 27
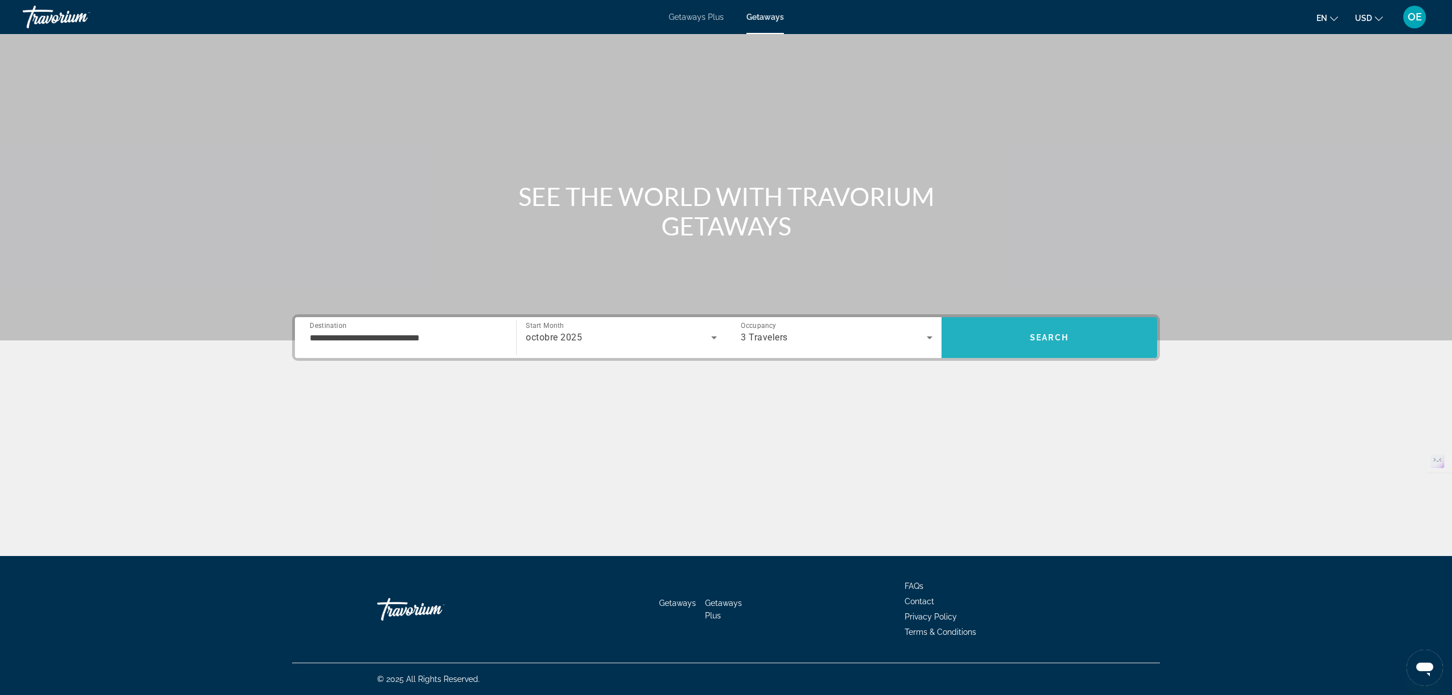
click at [1005, 341] on span "Search" at bounding box center [1048, 337] width 215 height 27
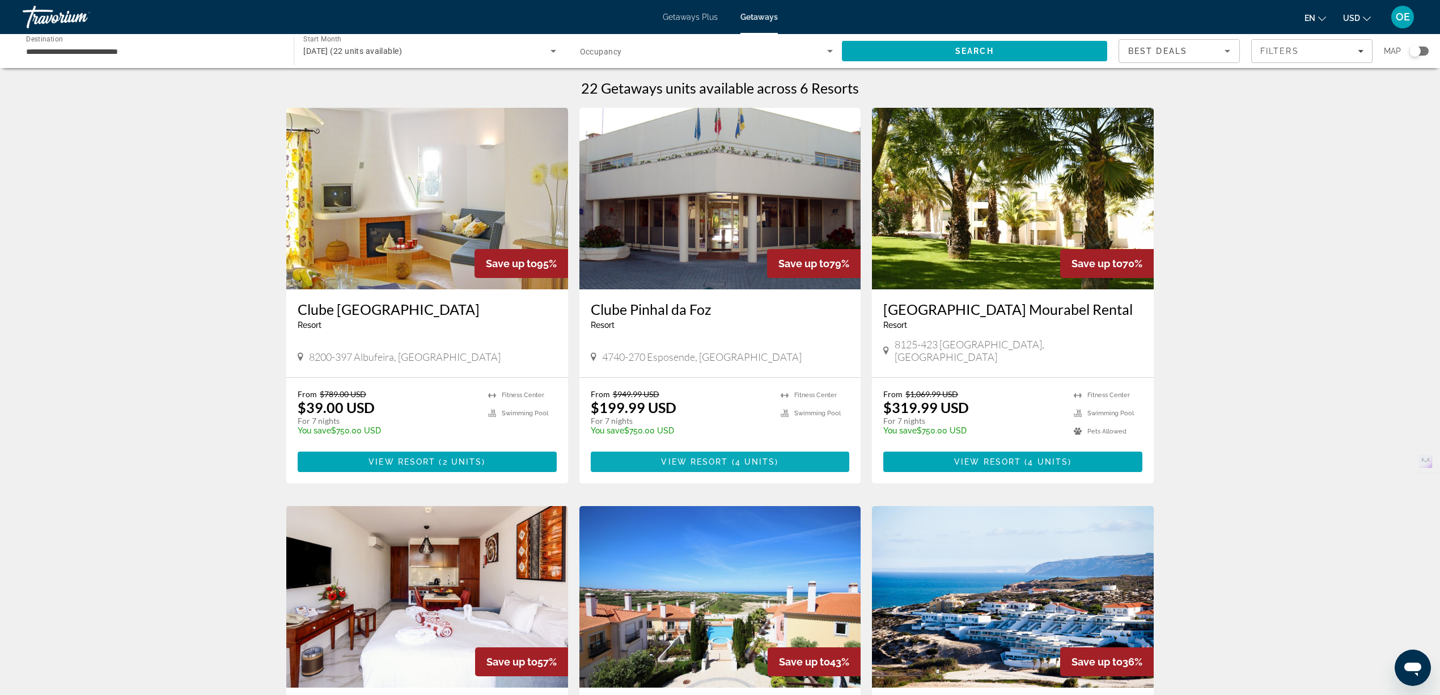
click at [721, 457] on span "View Resort" at bounding box center [694, 461] width 67 height 9
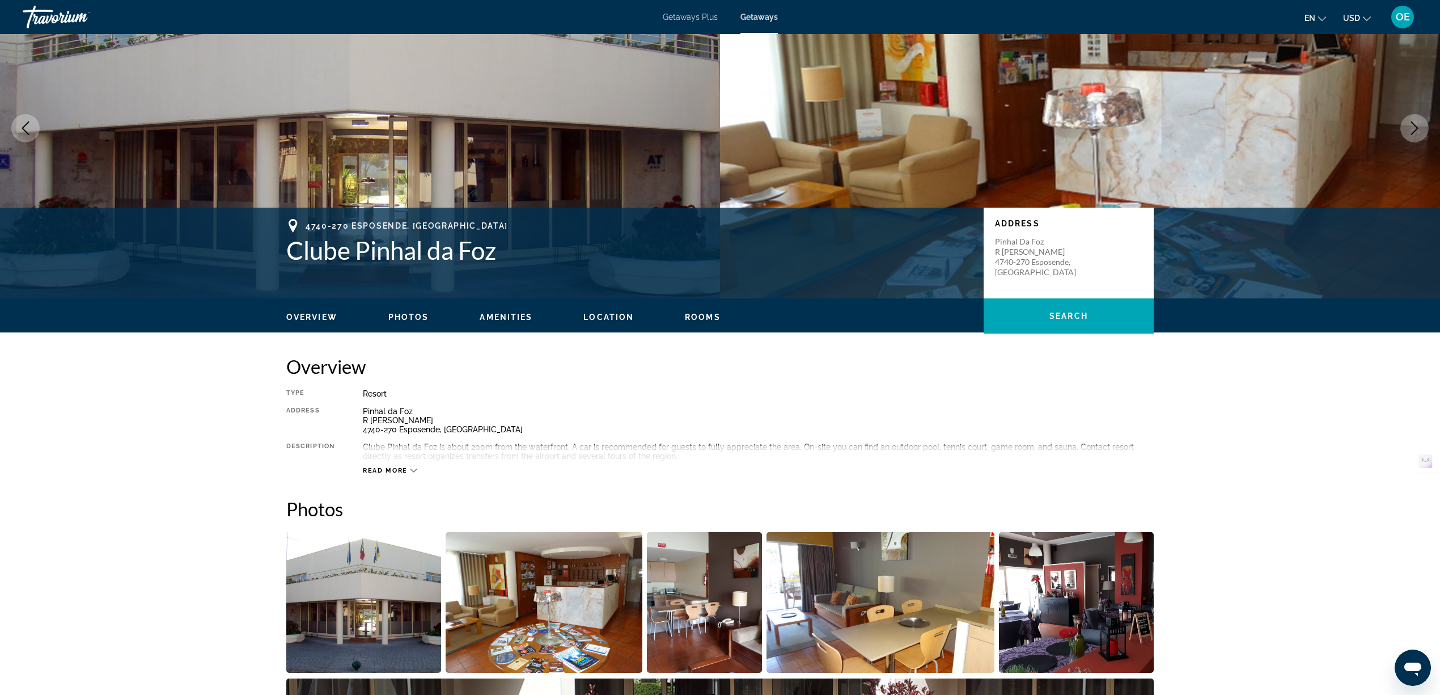
scroll to position [75, 0]
drag, startPoint x: 994, startPoint y: 240, endPoint x: 1044, endPoint y: 272, distance: 59.6
click at [1044, 272] on div "Address Pinhal da Foz R Joao Fereira da Silva 4740-270 Esposende, Portugal" at bounding box center [1069, 253] width 170 height 91
copy p "Pinhal da Foz R Joao Fereira da Silva 4740-270 Esposende, Portugal"
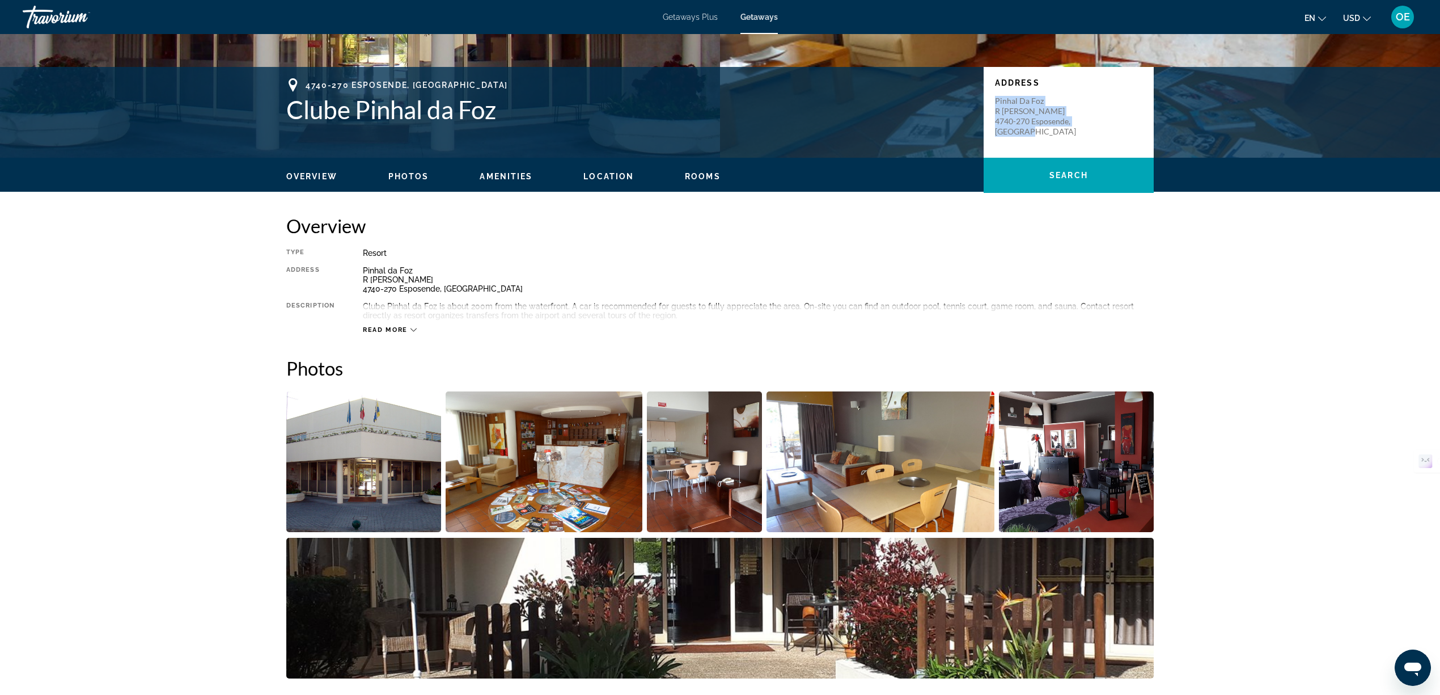
scroll to position [202, 0]
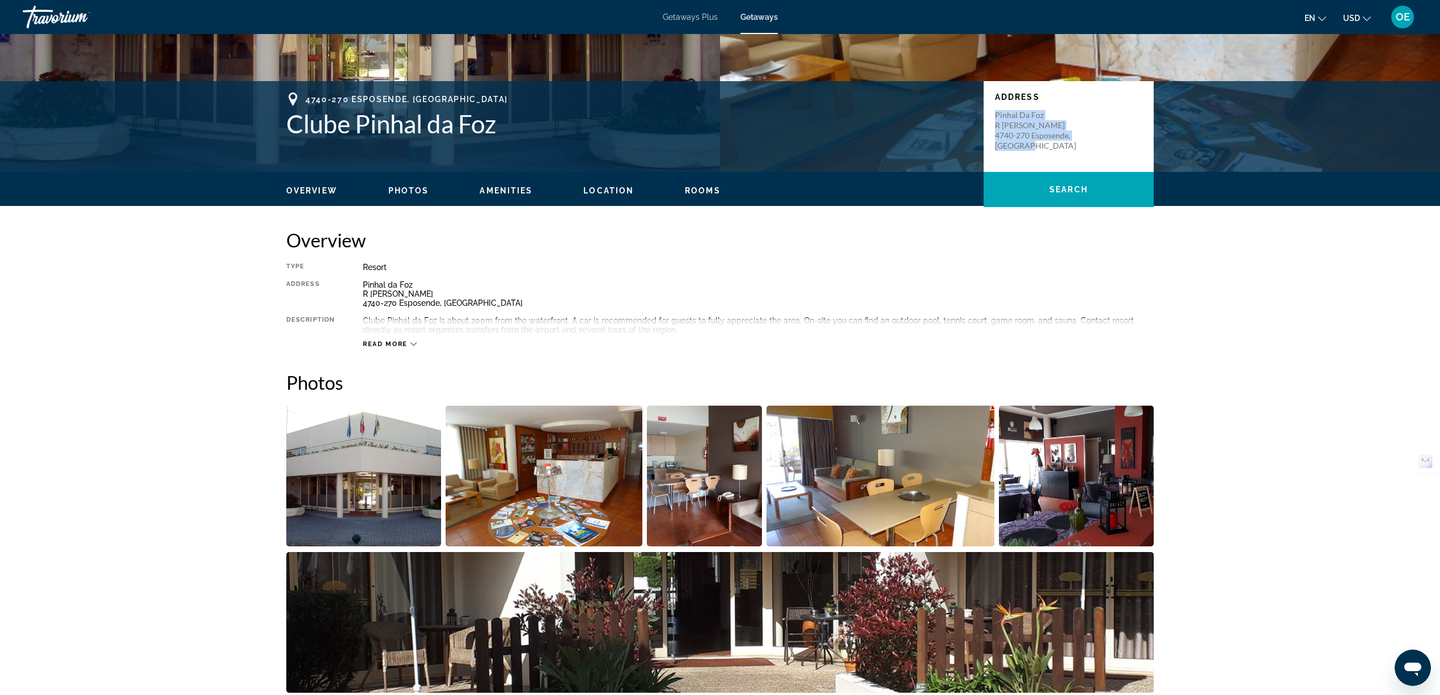
click at [384, 341] on span "Read more" at bounding box center [385, 343] width 45 height 7
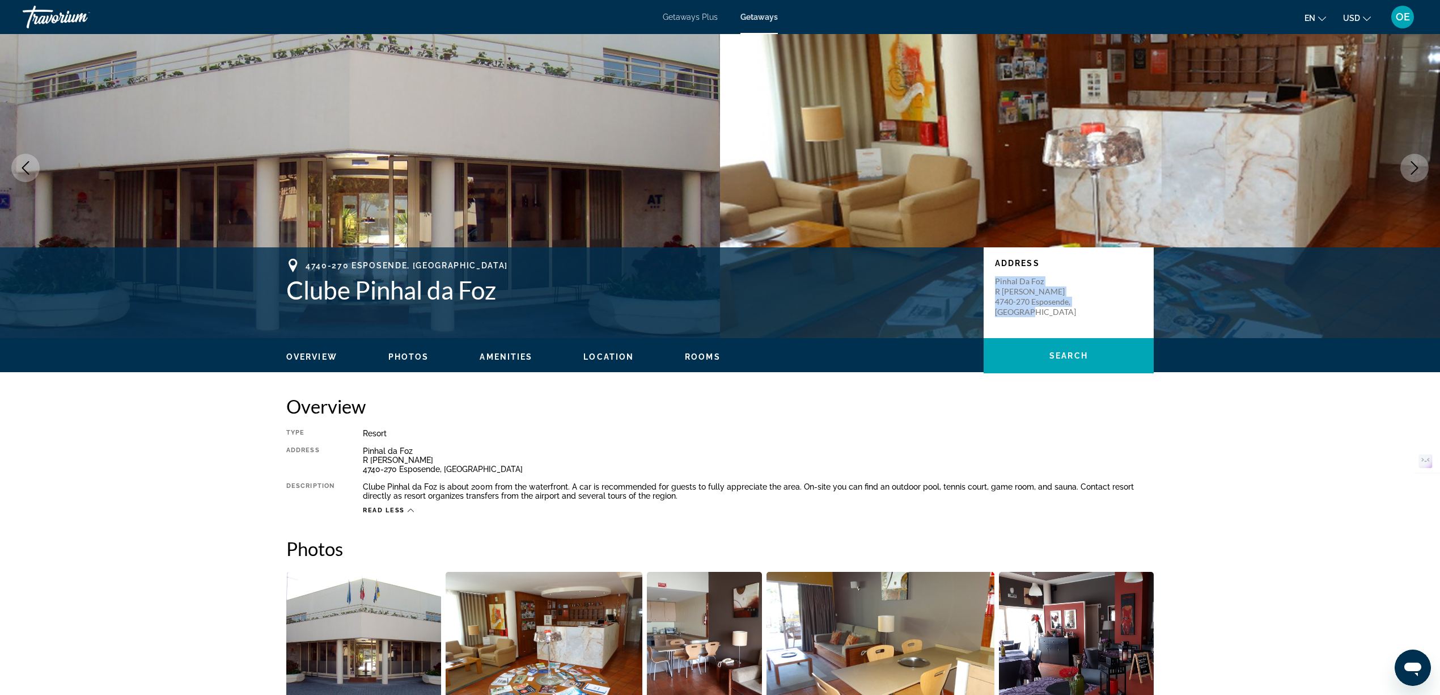
scroll to position [0, 0]
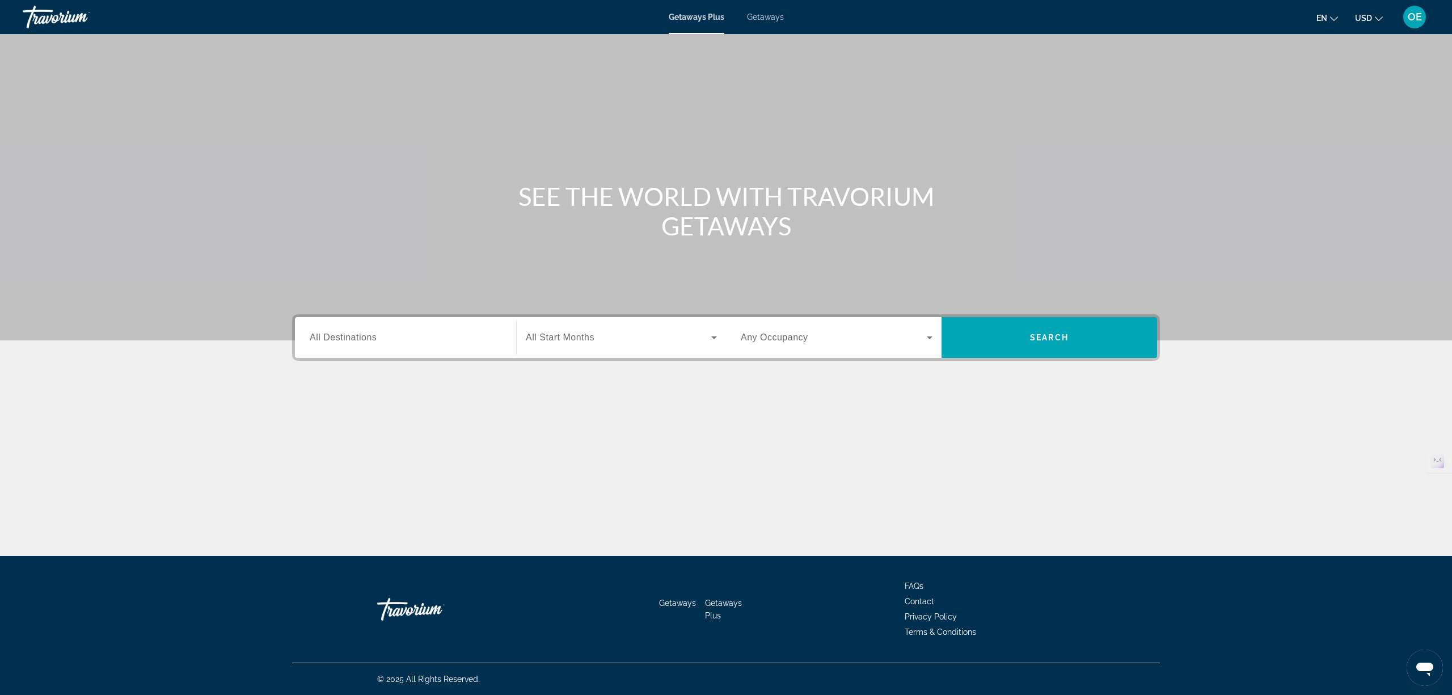
click at [400, 327] on div "Search widget" at bounding box center [406, 338] width 192 height 32
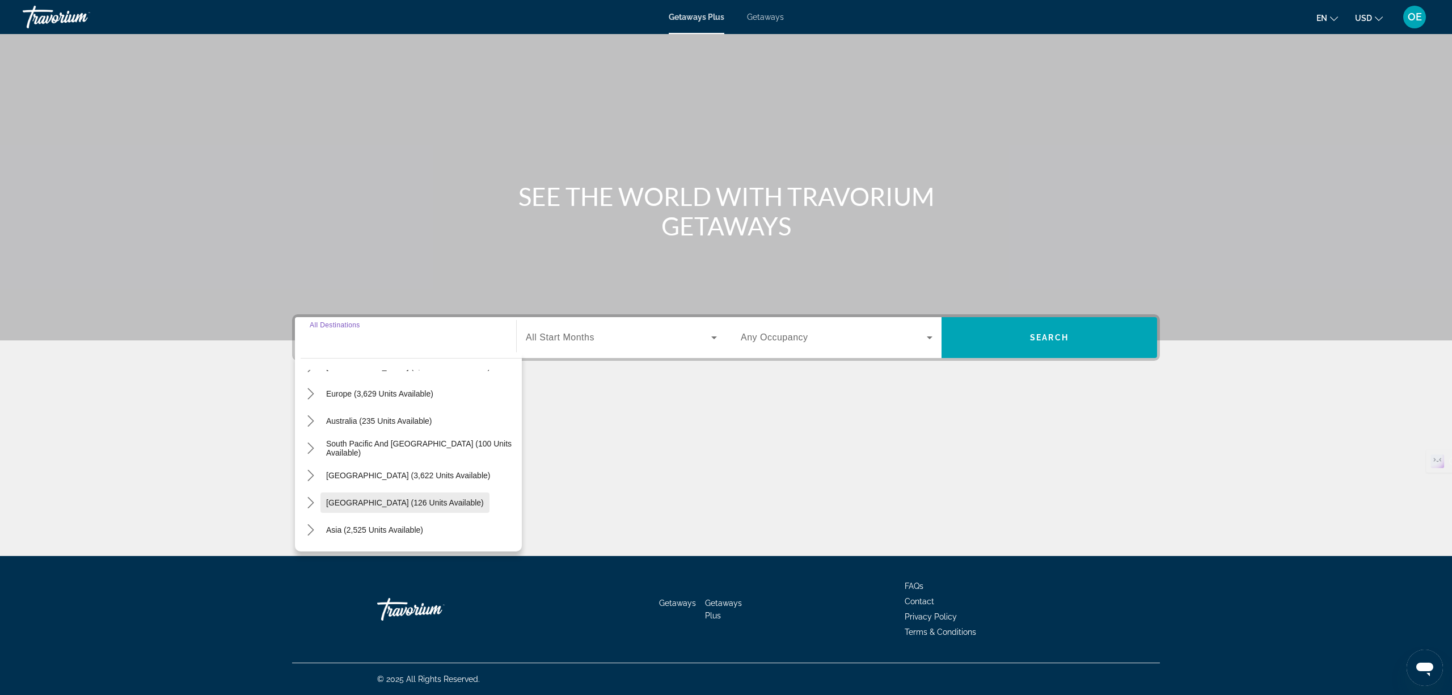
scroll to position [108, 0]
click at [305, 415] on icon "Toggle Europe (3,629 units available) submenu" at bounding box center [310, 417] width 11 height 11
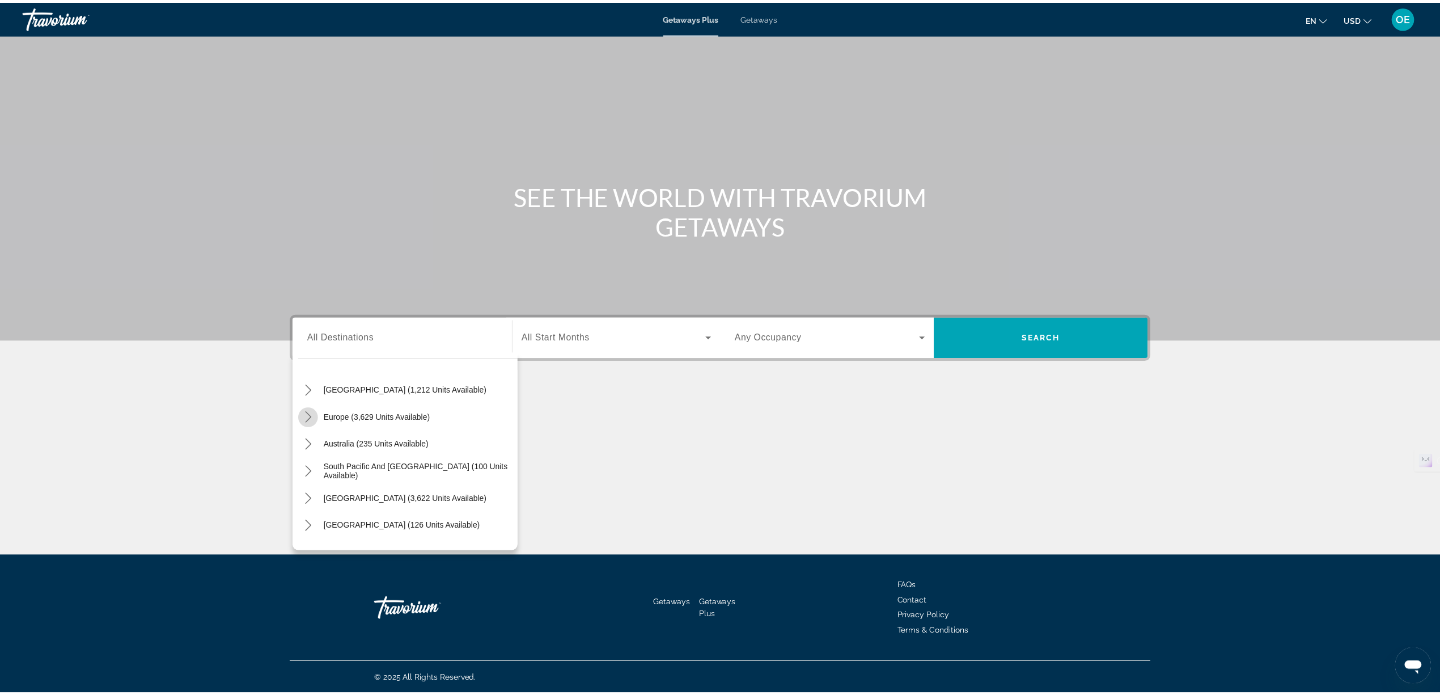
scroll to position [142, 0]
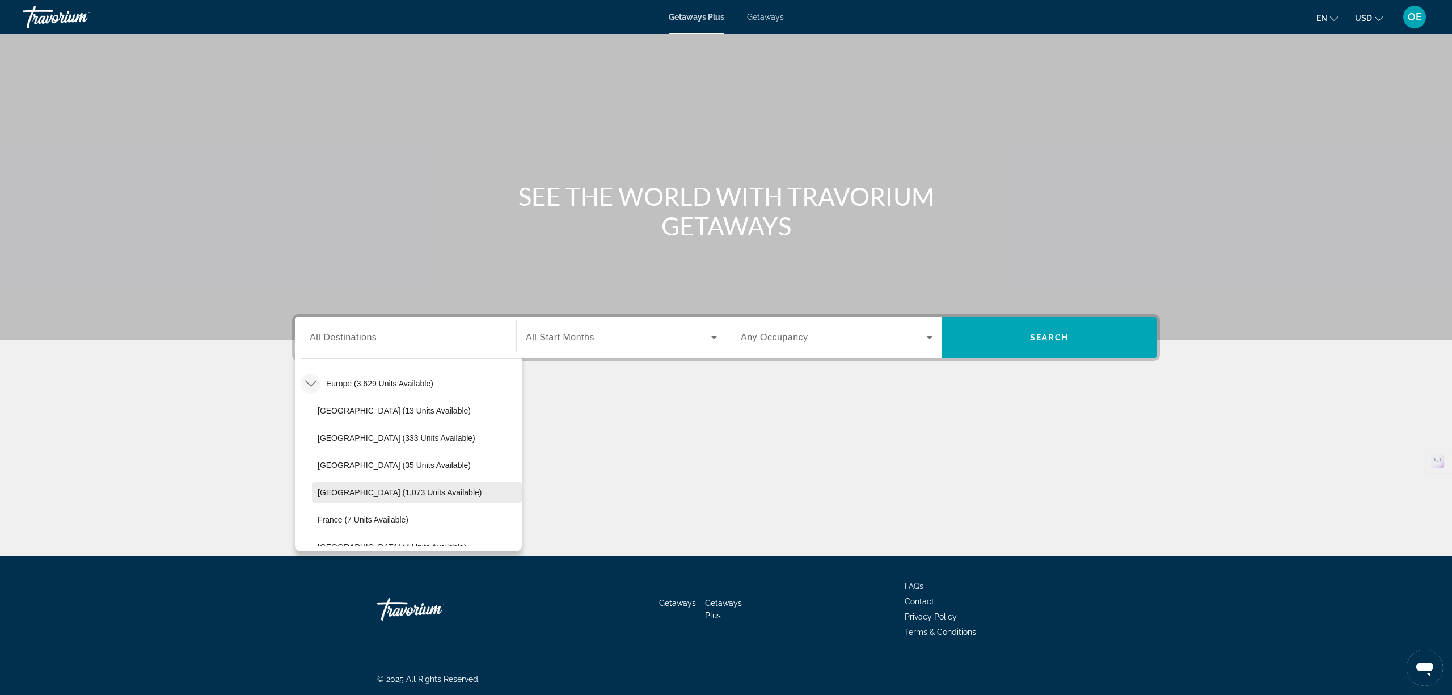
click at [423, 494] on span "[GEOGRAPHIC_DATA] (1,073 units available)" at bounding box center [400, 492] width 164 height 9
type input "**********"
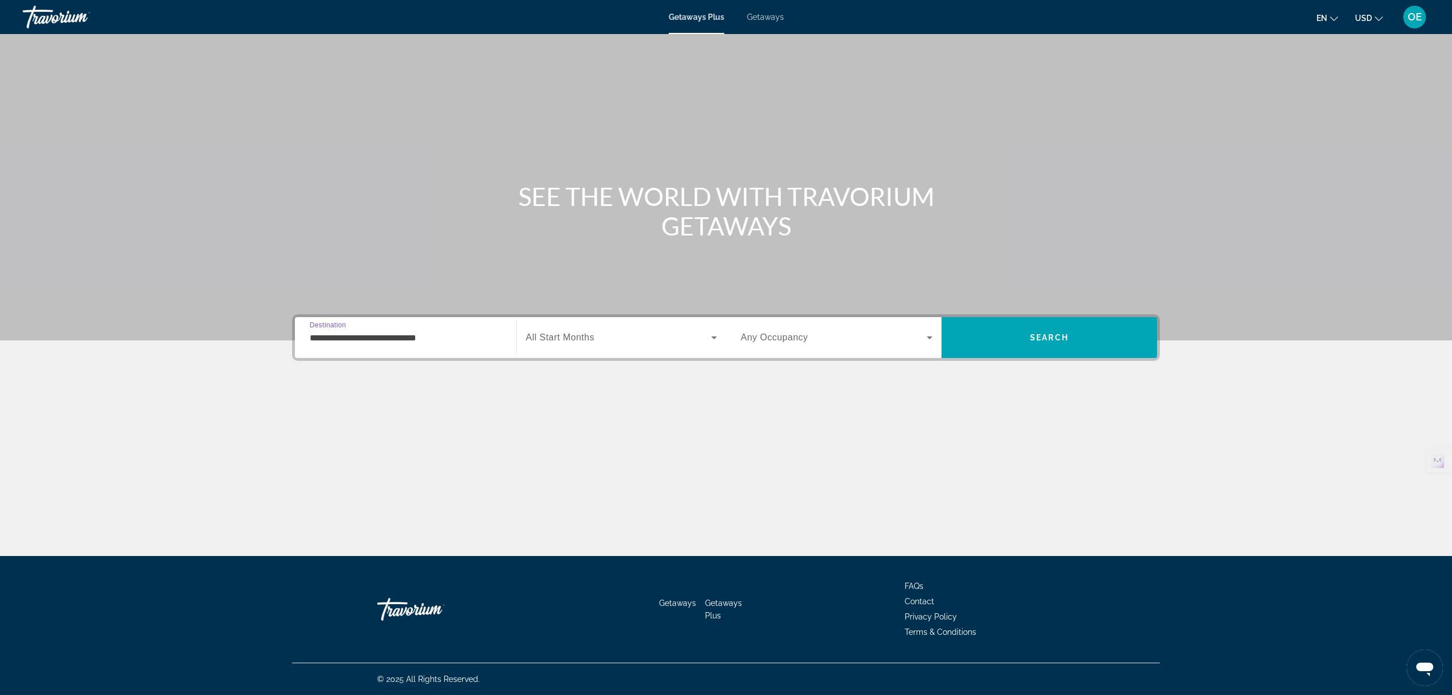
click at [584, 342] on span "Search widget" at bounding box center [618, 338] width 185 height 14
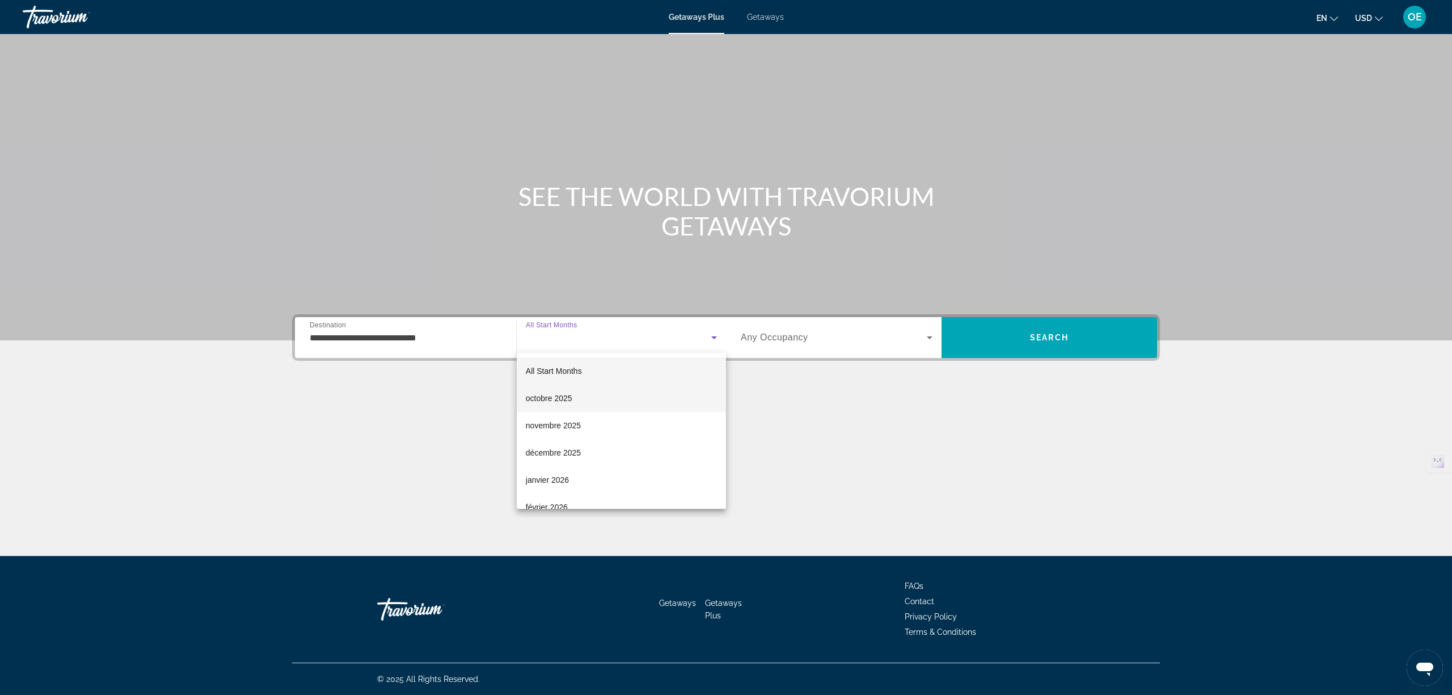
click at [562, 395] on span "octobre 2025" at bounding box center [549, 398] width 46 height 14
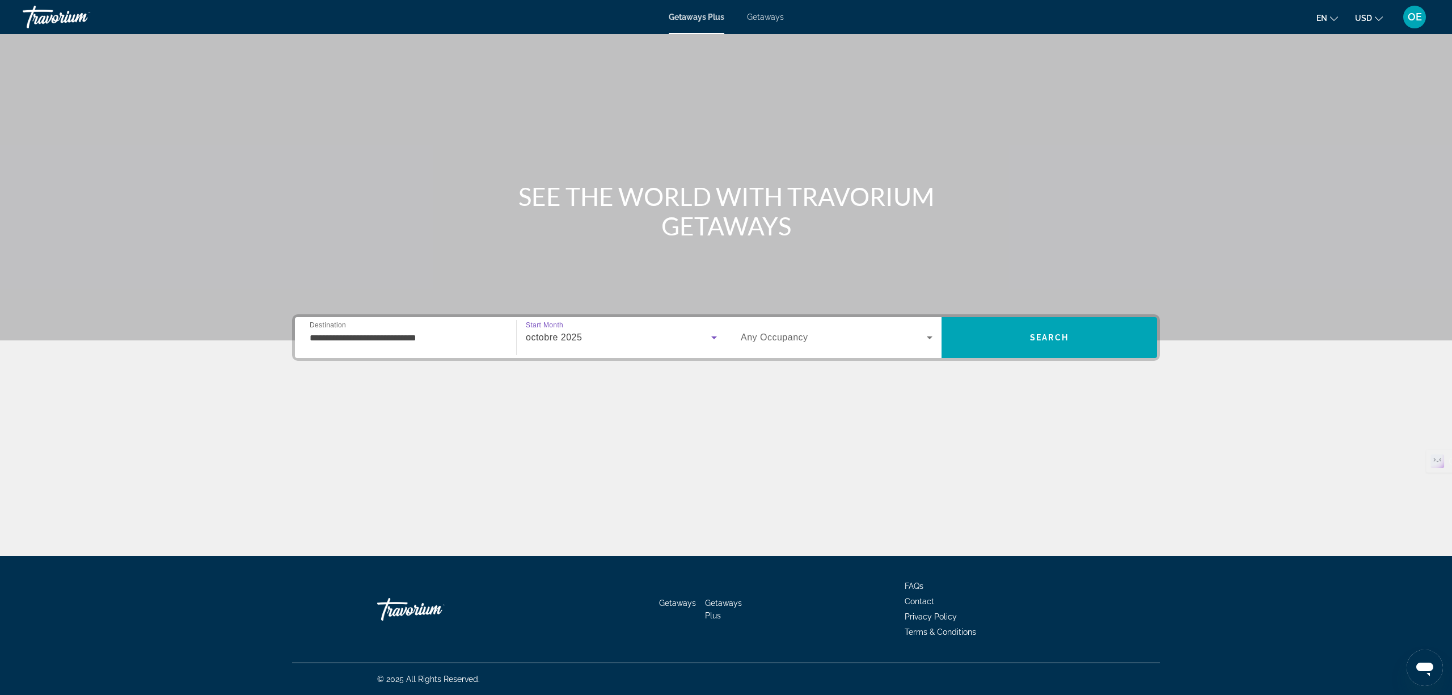
click at [760, 339] on span "Any Occupancy" at bounding box center [774, 337] width 67 height 10
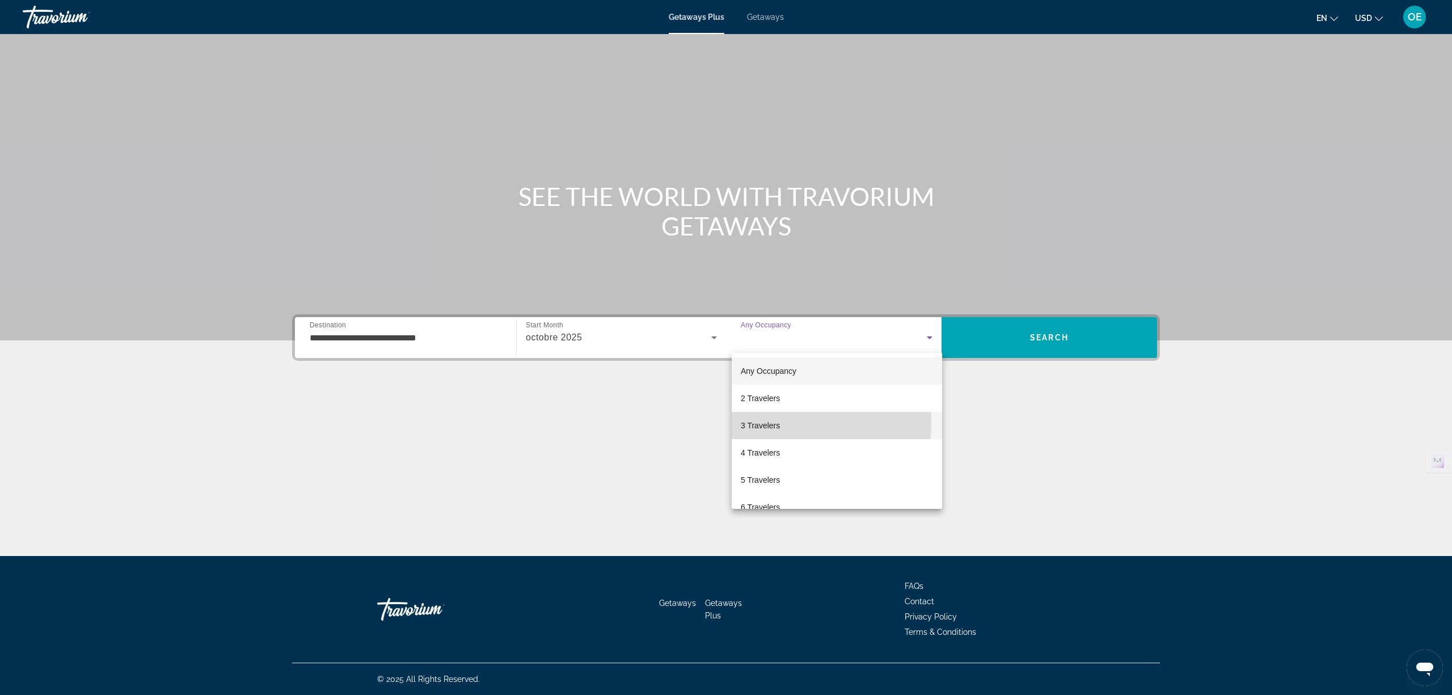
click at [758, 422] on span "3 Travelers" at bounding box center [760, 425] width 39 height 14
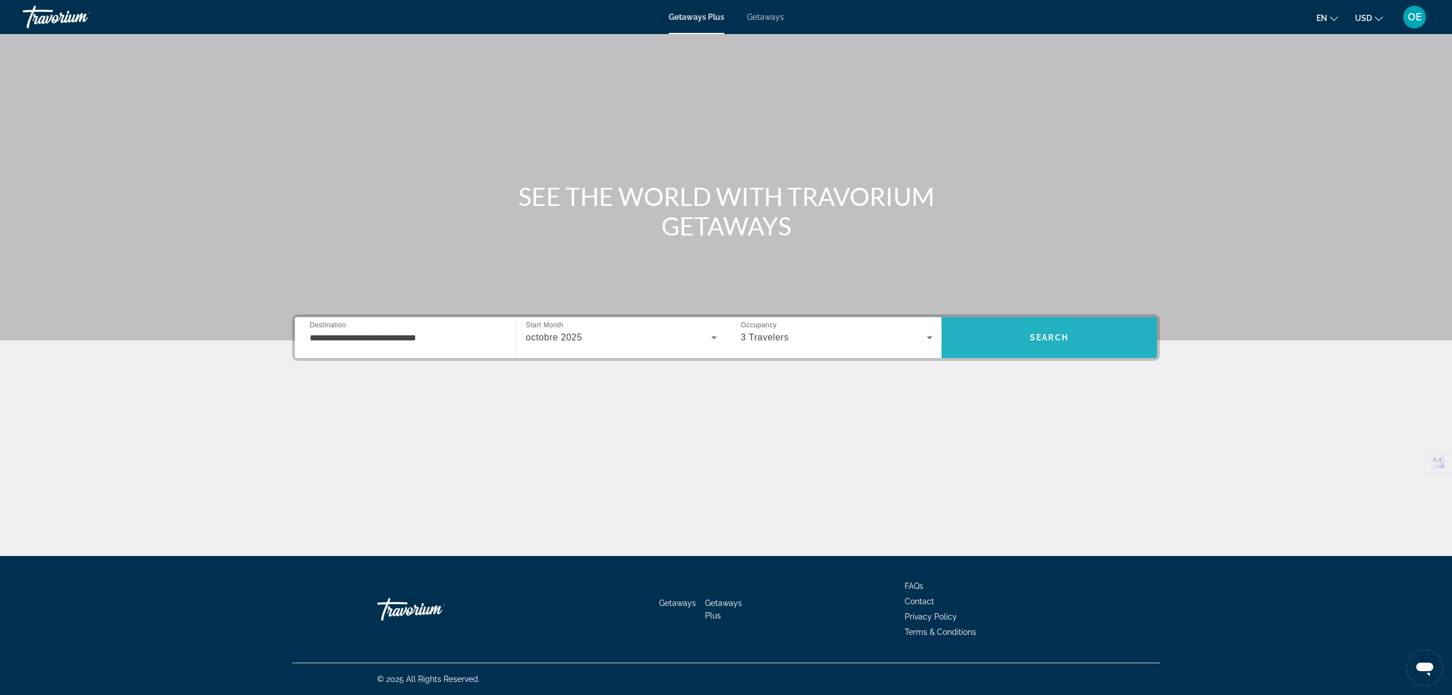
click at [1013, 328] on span "Search" at bounding box center [1048, 337] width 215 height 27
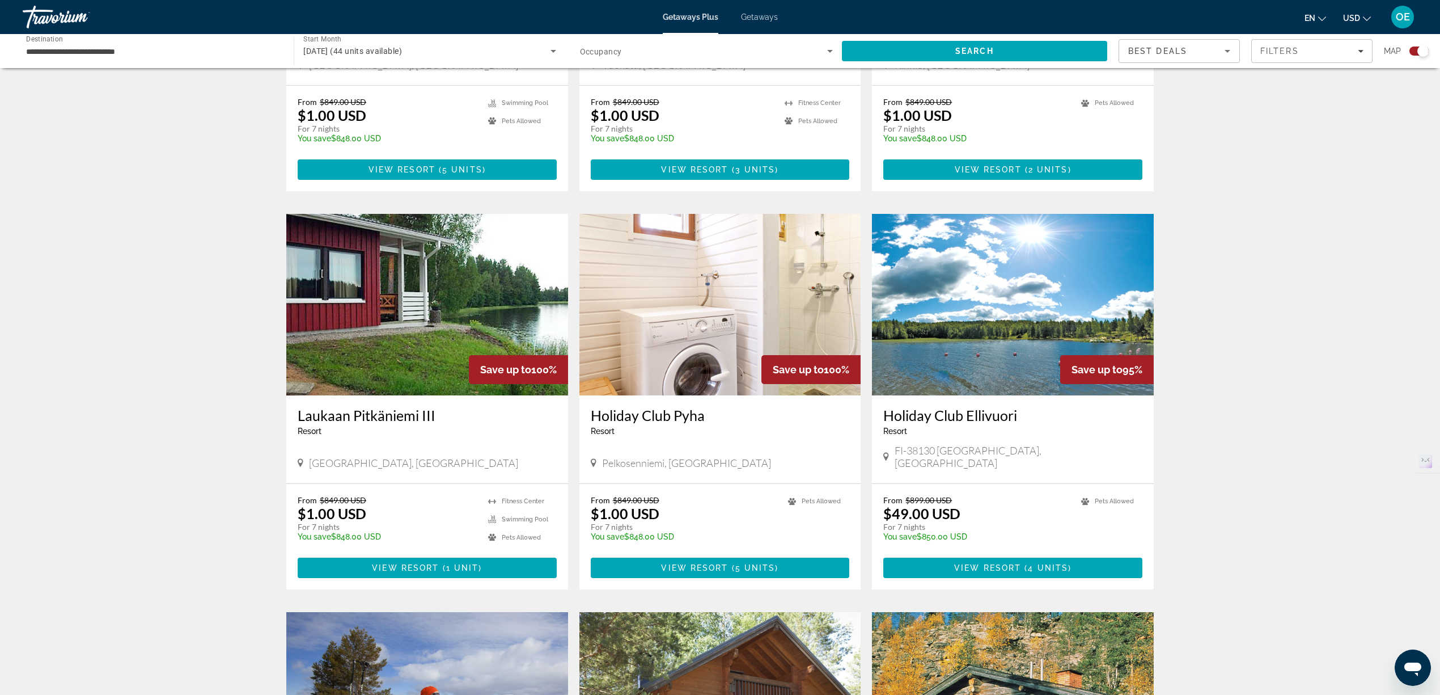
scroll to position [604, 0]
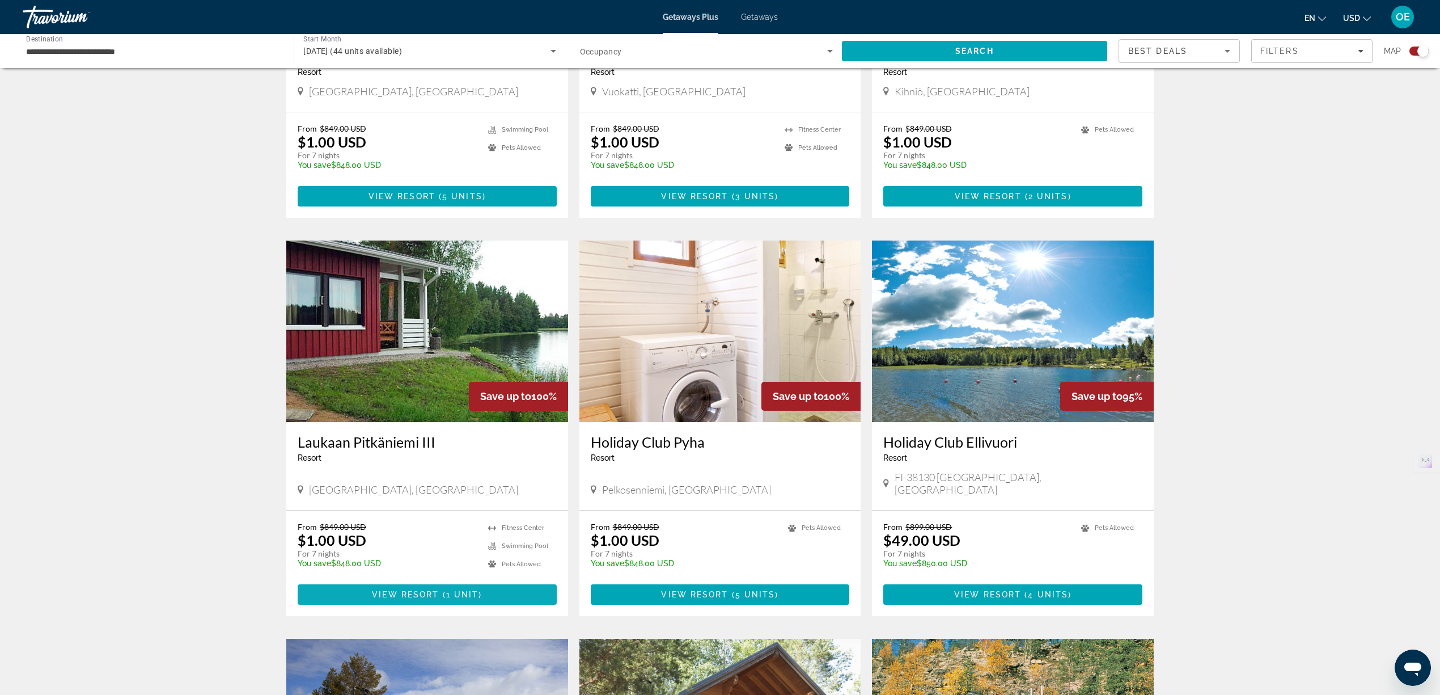
click at [437, 590] on span "View Resort" at bounding box center [405, 594] width 67 height 9
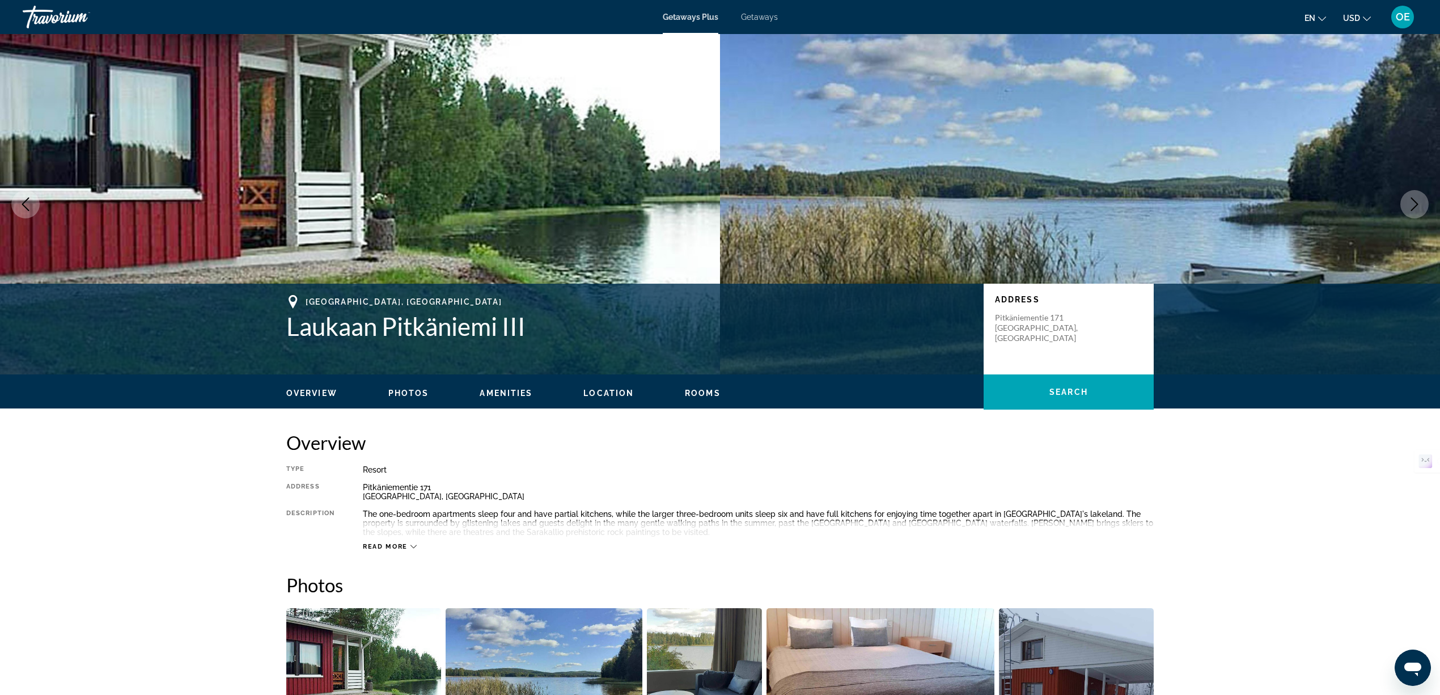
click at [392, 547] on span "Read more" at bounding box center [385, 546] width 45 height 7
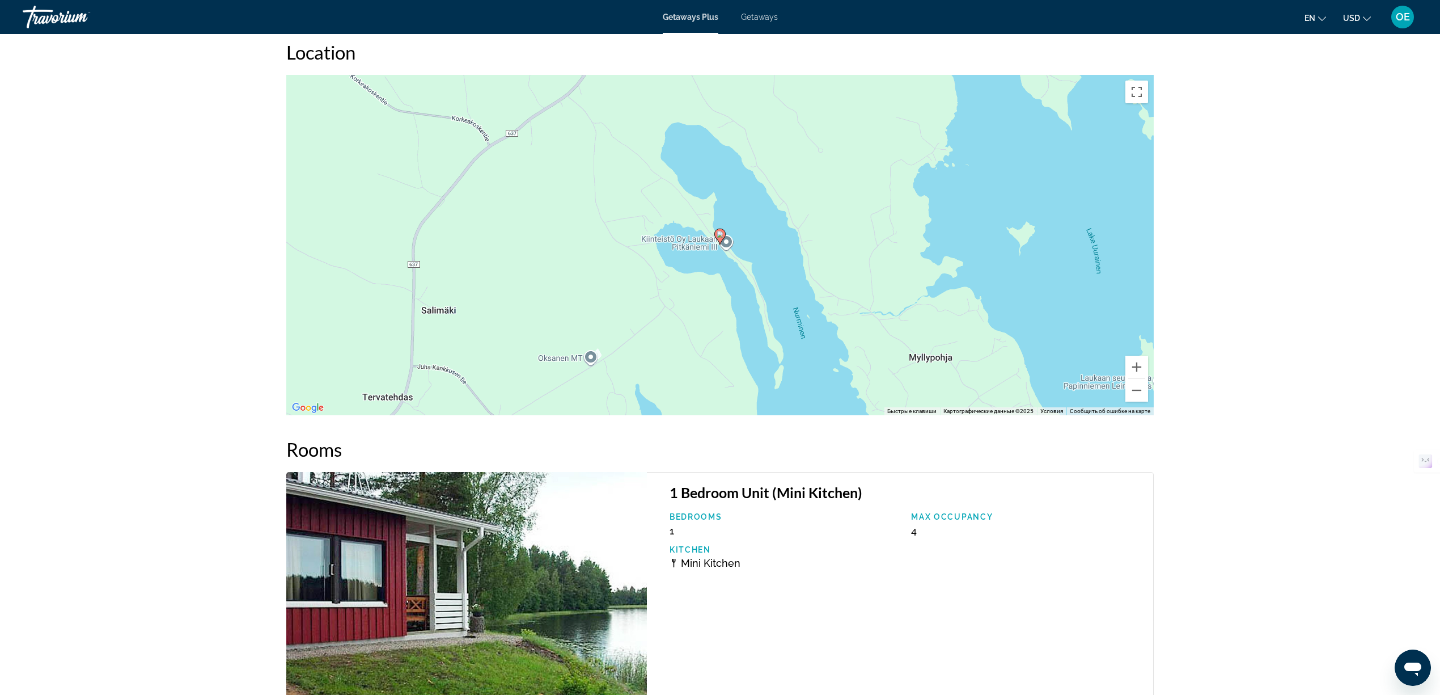
scroll to position [1361, 0]
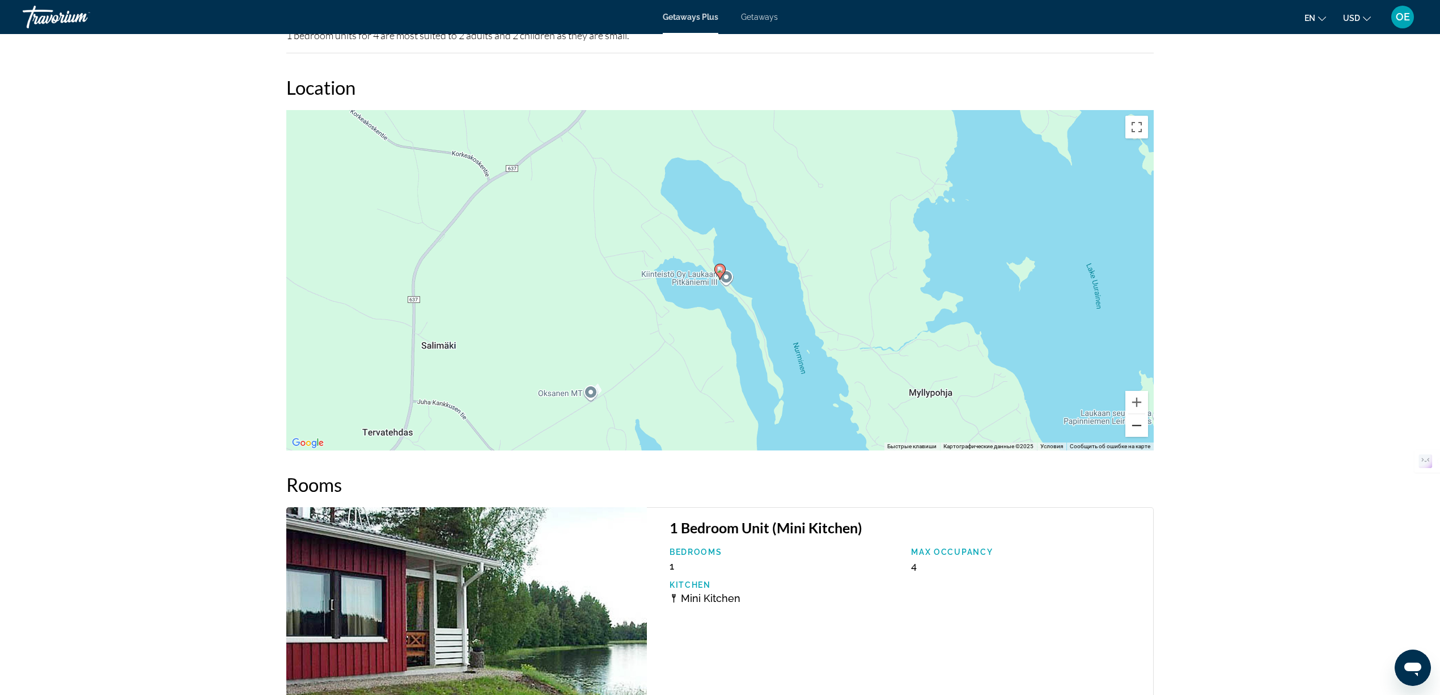
click at [1137, 429] on button "Уменьшить" at bounding box center [1137, 425] width 23 height 23
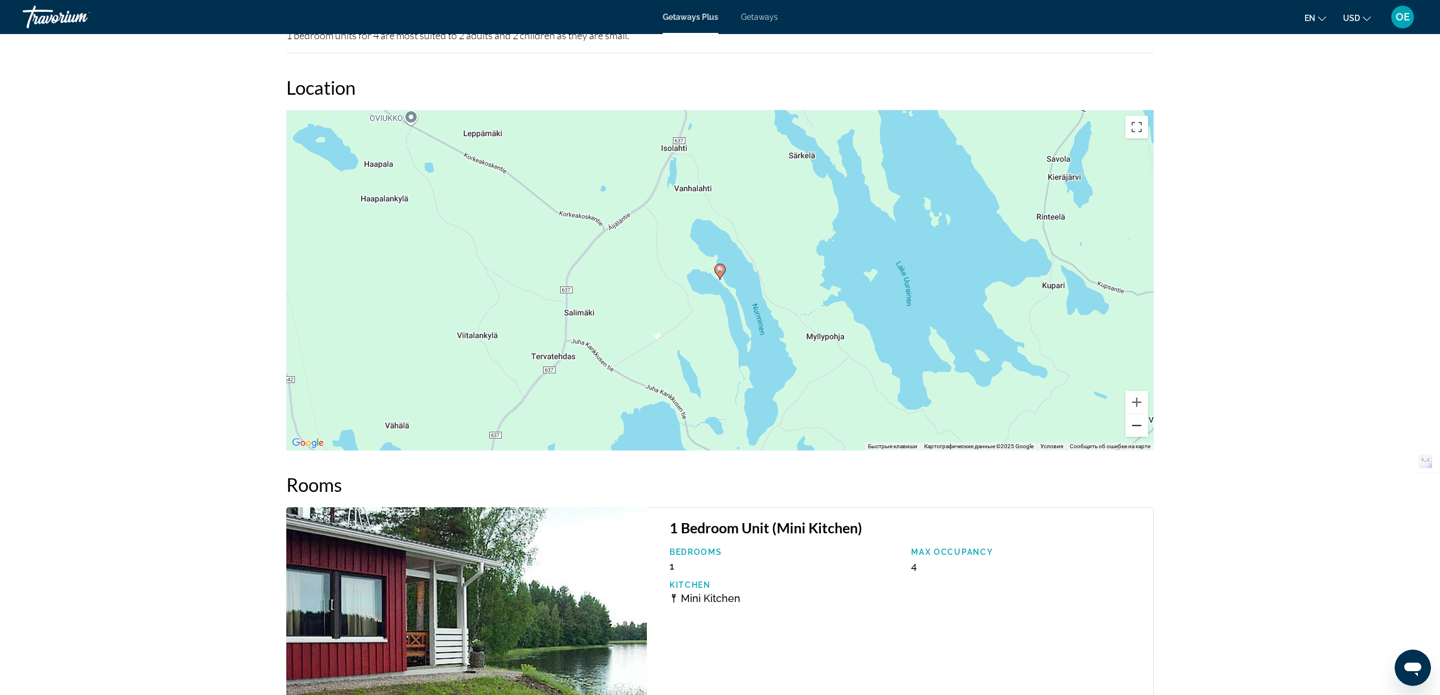
click at [1136, 428] on button "Уменьшить" at bounding box center [1137, 425] width 23 height 23
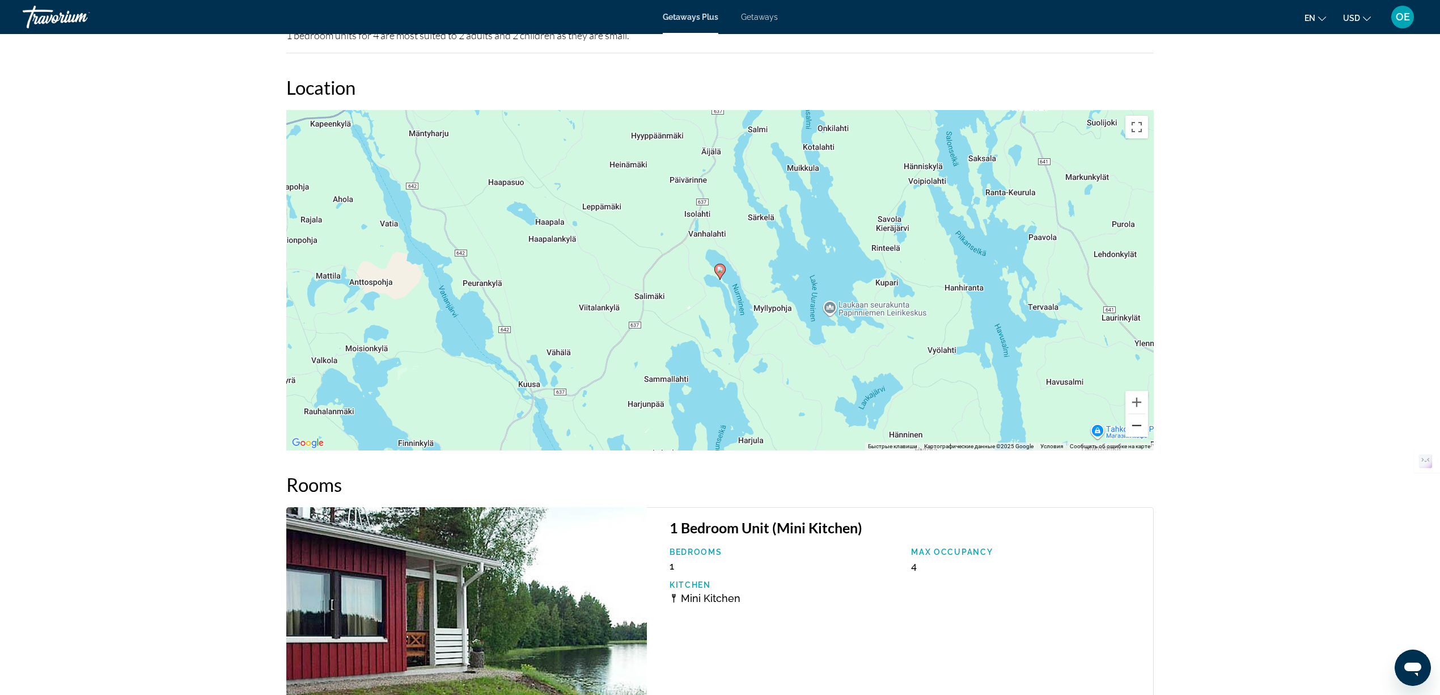
click at [1136, 428] on button "Уменьшить" at bounding box center [1137, 425] width 23 height 23
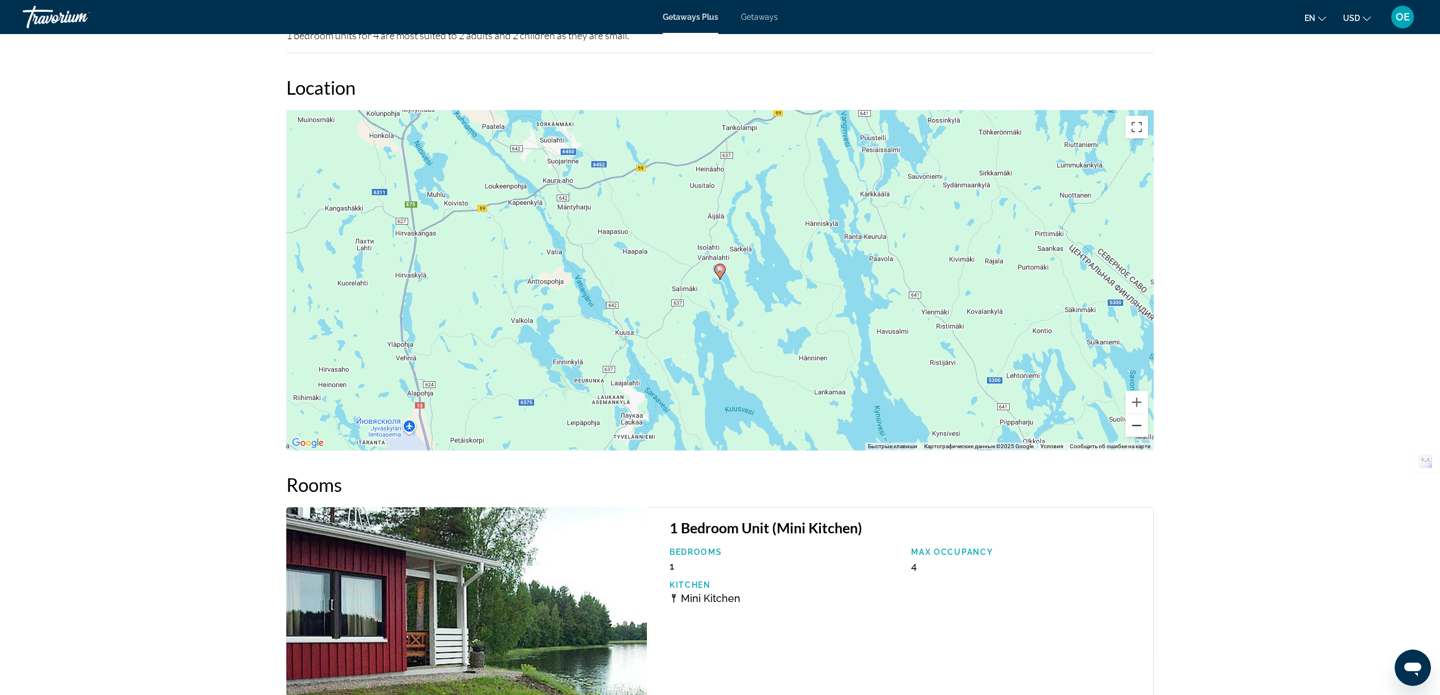
click at [1136, 428] on button "Уменьшить" at bounding box center [1137, 425] width 23 height 23
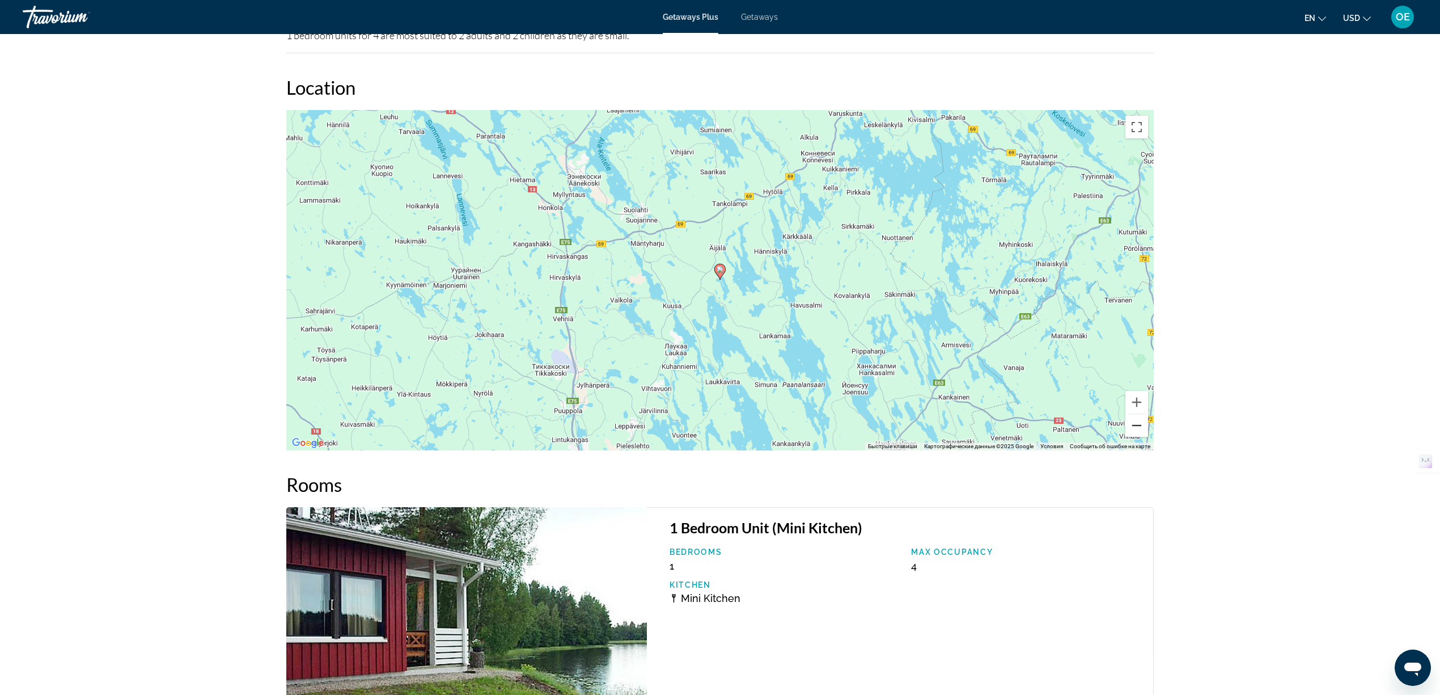
click at [1136, 428] on button "Уменьшить" at bounding box center [1137, 425] width 23 height 23
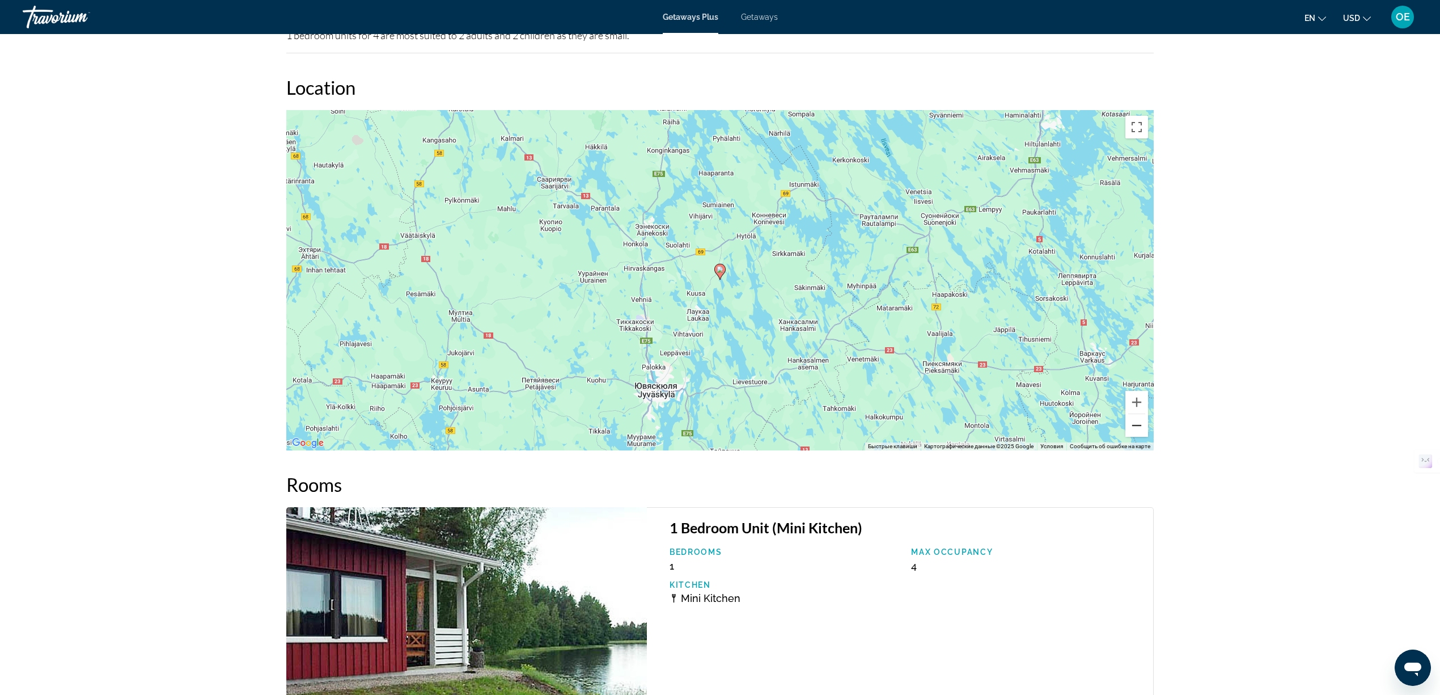
click at [1136, 428] on button "Уменьшить" at bounding box center [1137, 425] width 23 height 23
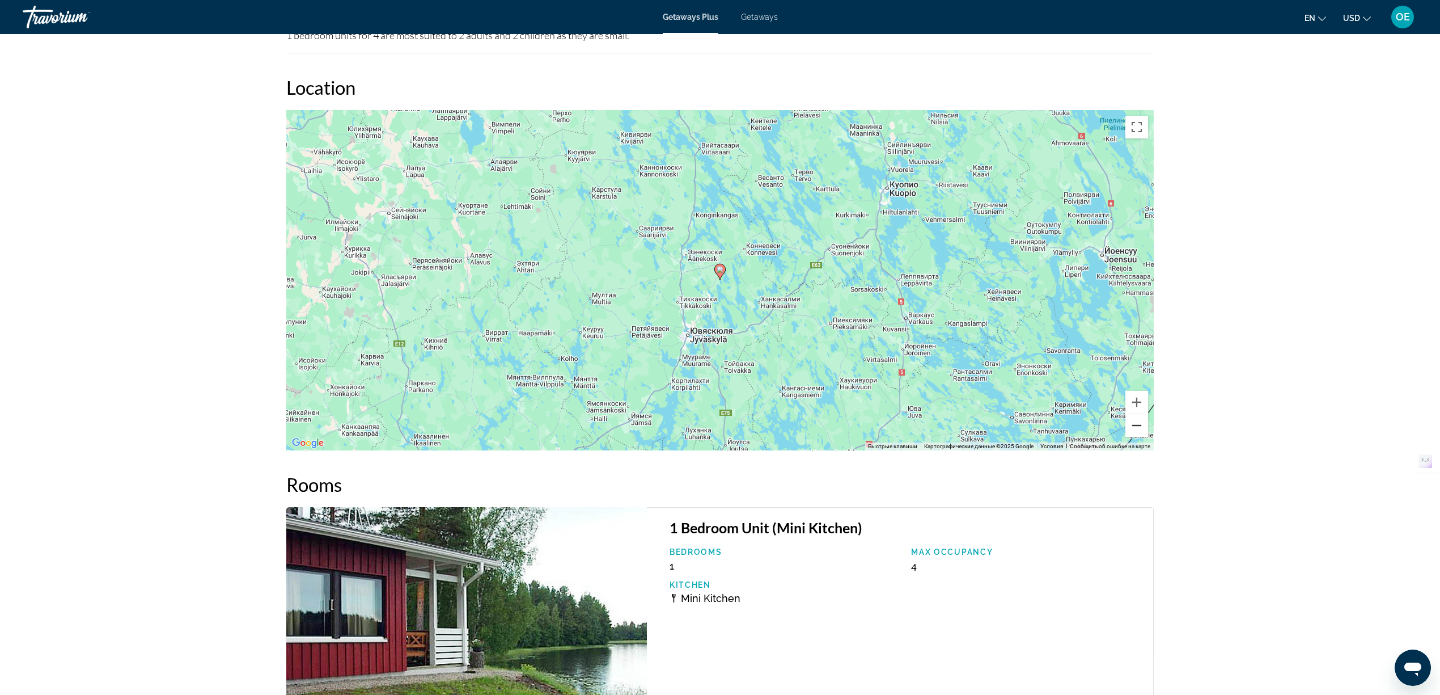
click at [1136, 428] on button "Уменьшить" at bounding box center [1137, 425] width 23 height 23
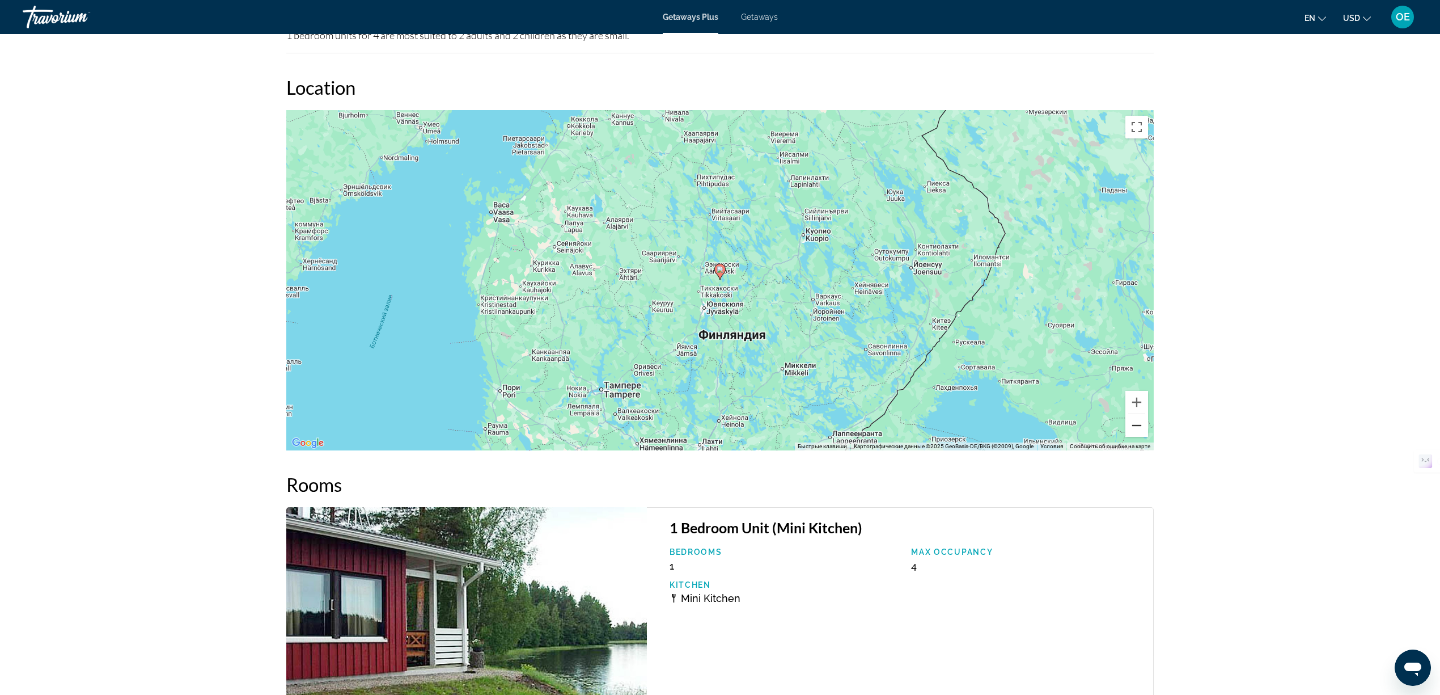
click at [1136, 428] on button "Уменьшить" at bounding box center [1137, 425] width 23 height 23
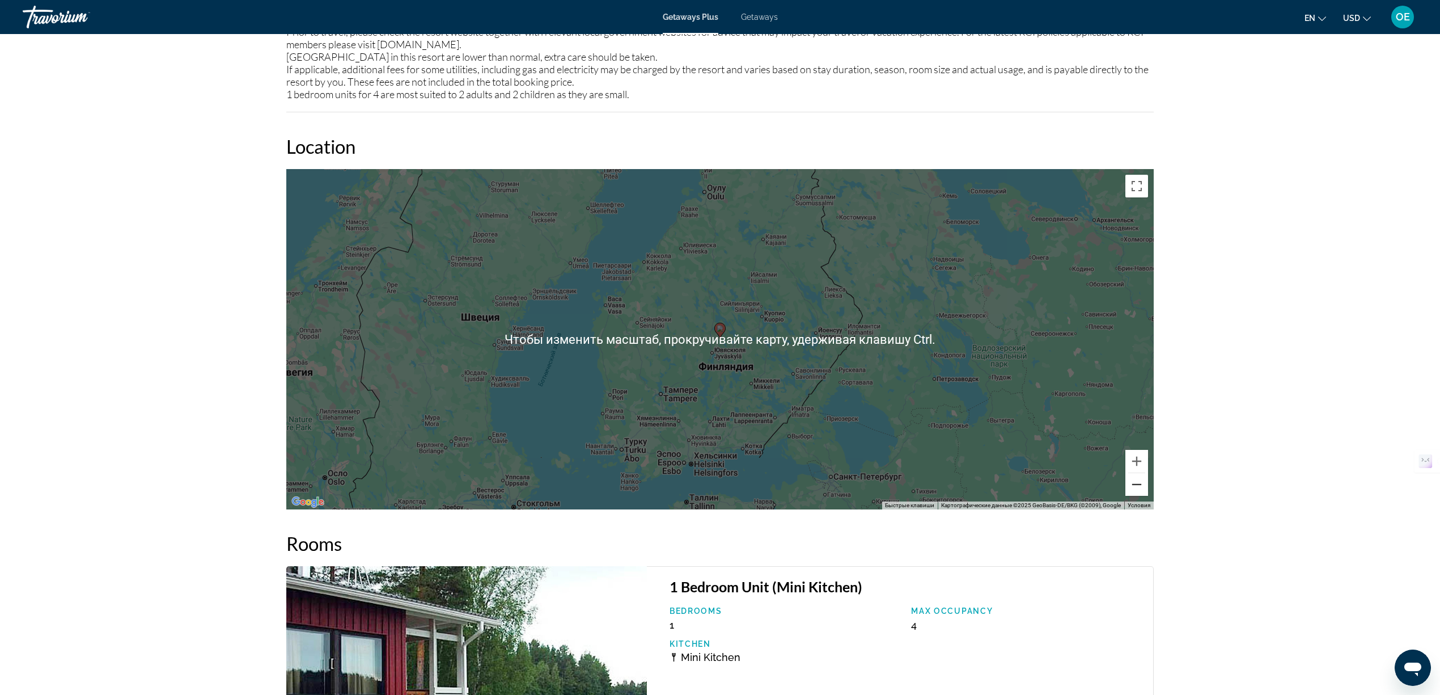
scroll to position [1285, 0]
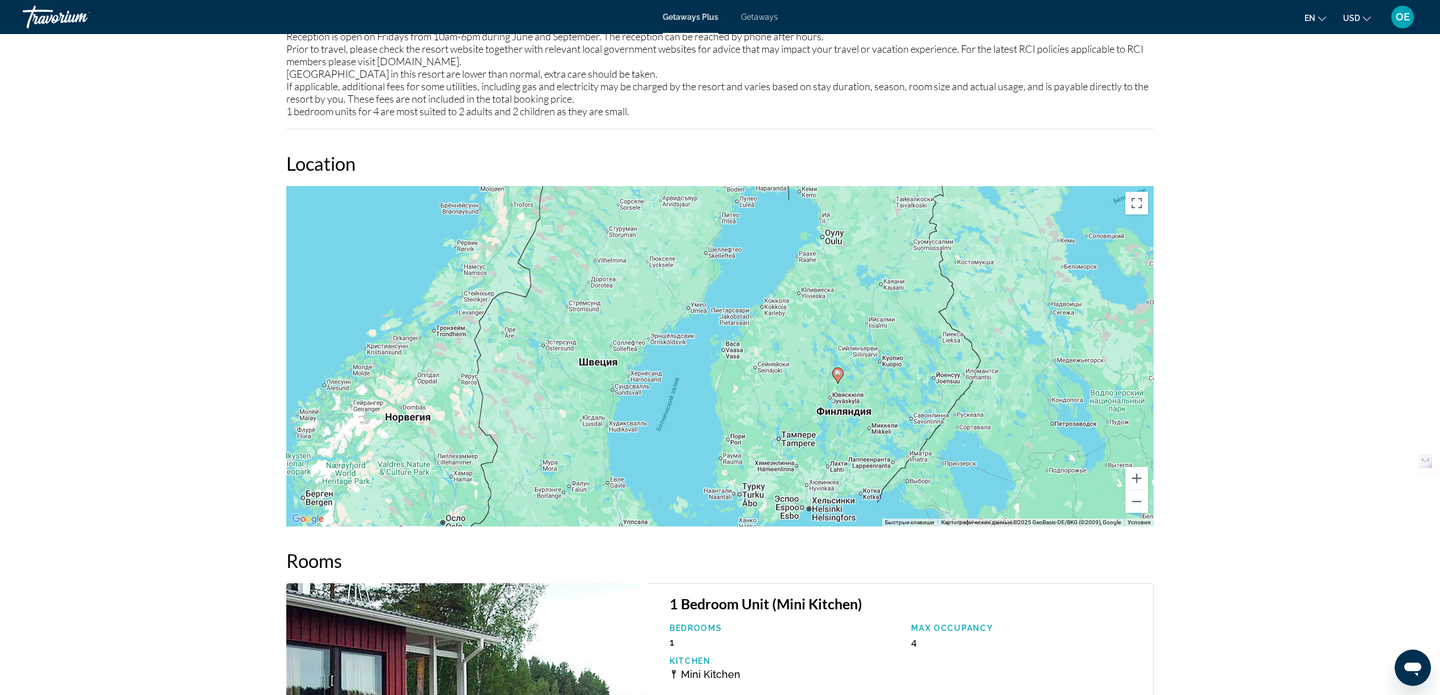
drag, startPoint x: 939, startPoint y: 280, endPoint x: 1058, endPoint y: 307, distance: 121.6
click at [1058, 307] on div "Чтобы активировать перетаскивание с помощью клавиатуры, нажмите Alt + Ввод. Пос…" at bounding box center [720, 356] width 868 height 340
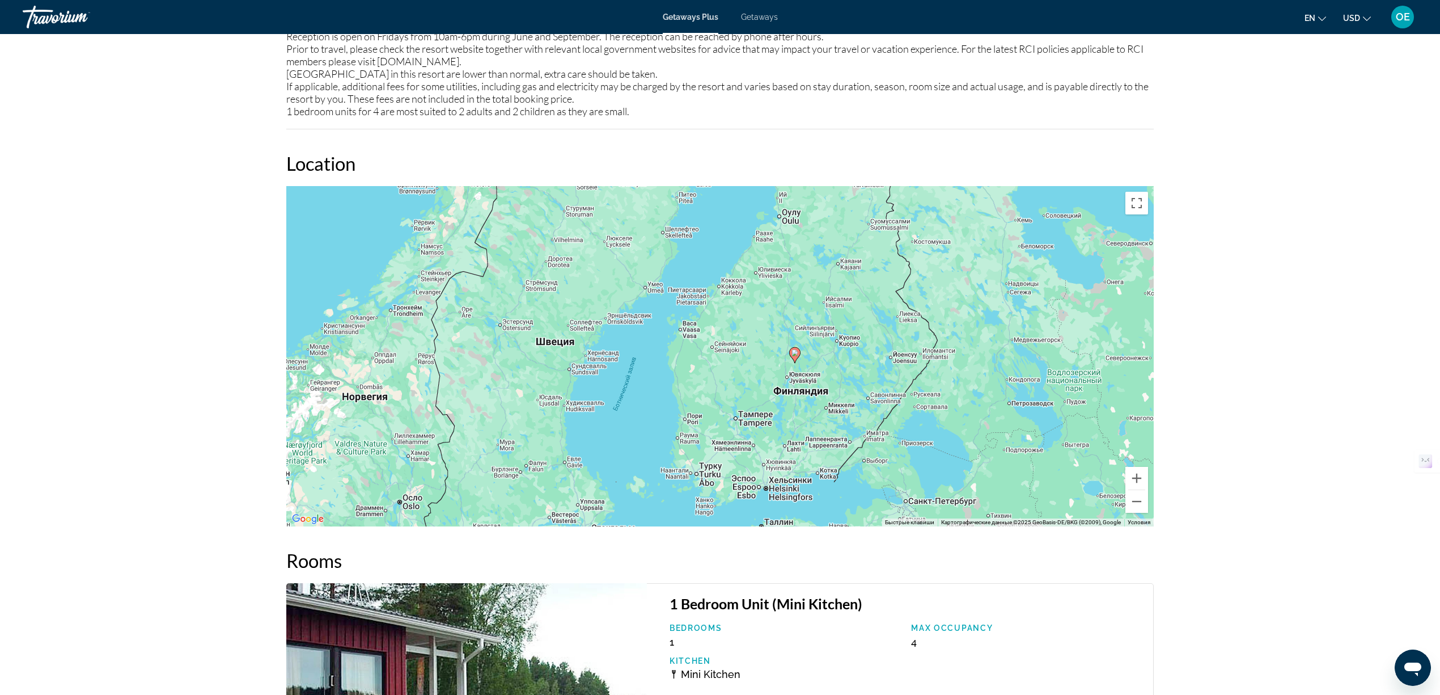
drag, startPoint x: 862, startPoint y: 466, endPoint x: 818, endPoint y: 450, distance: 47.5
click at [818, 450] on div "Чтобы активировать перетаскивание с помощью клавиатуры, нажмите Alt + Ввод. Пос…" at bounding box center [720, 356] width 868 height 340
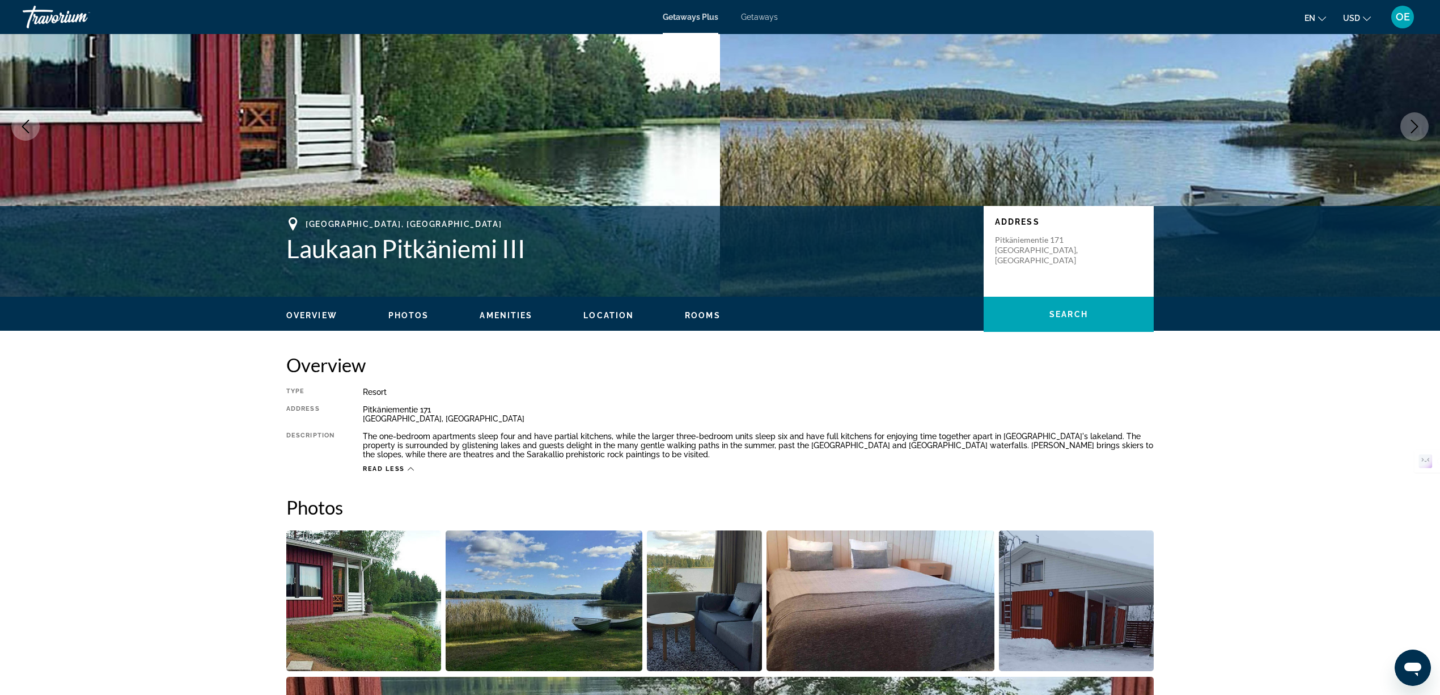
scroll to position [0, 0]
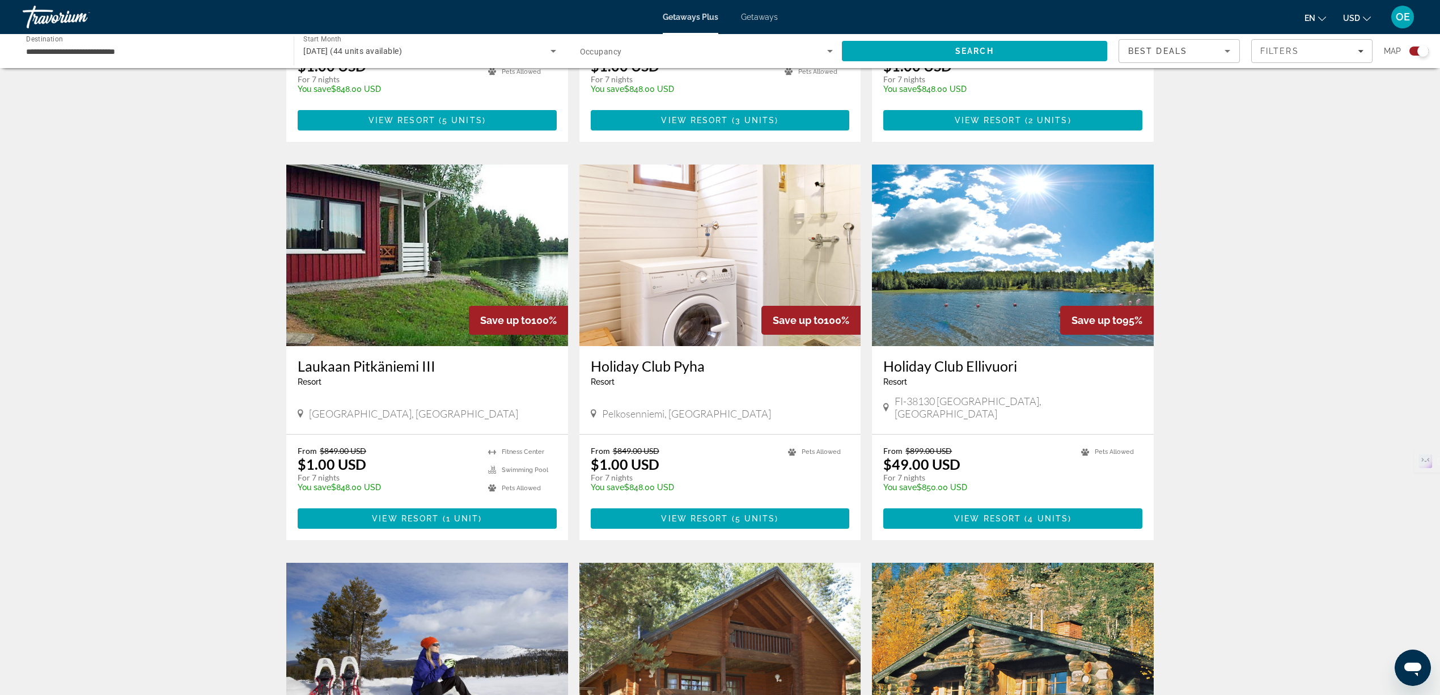
scroll to position [756, 0]
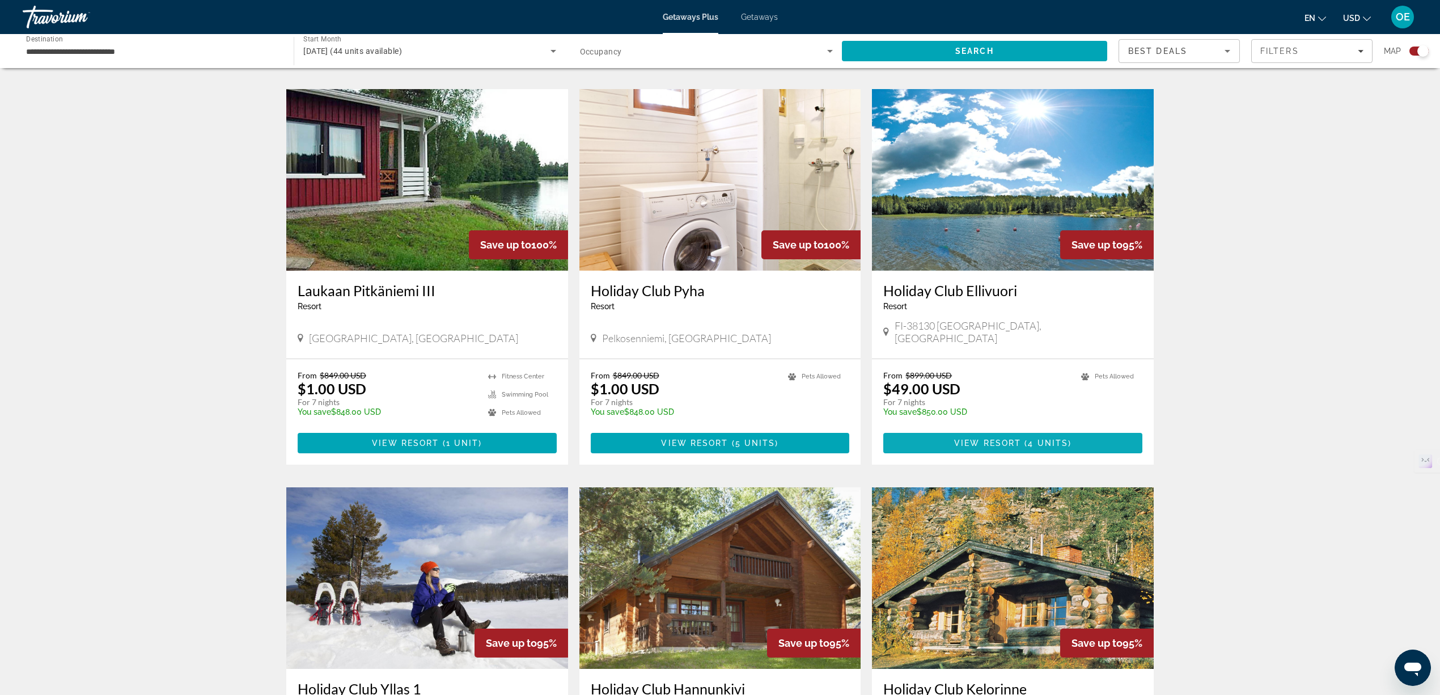
click at [990, 438] on span "View Resort" at bounding box center [987, 442] width 67 height 9
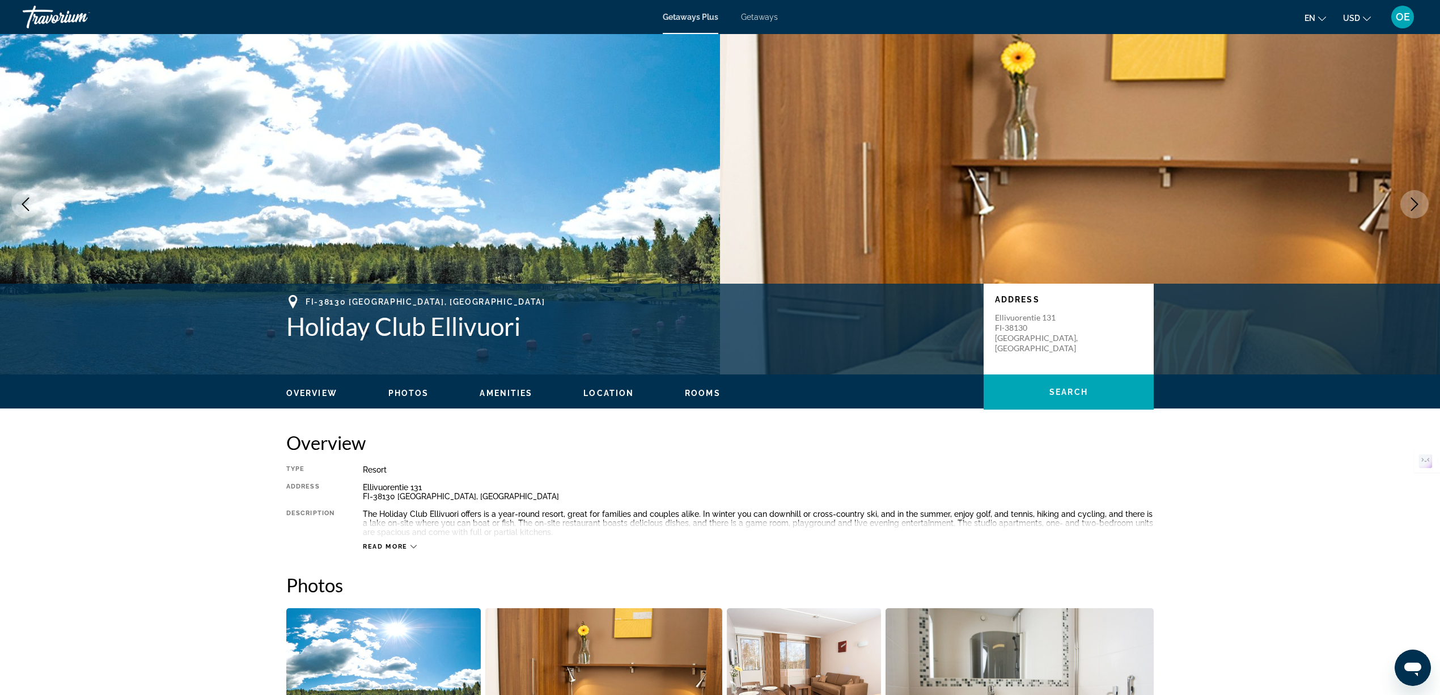
scroll to position [75, 0]
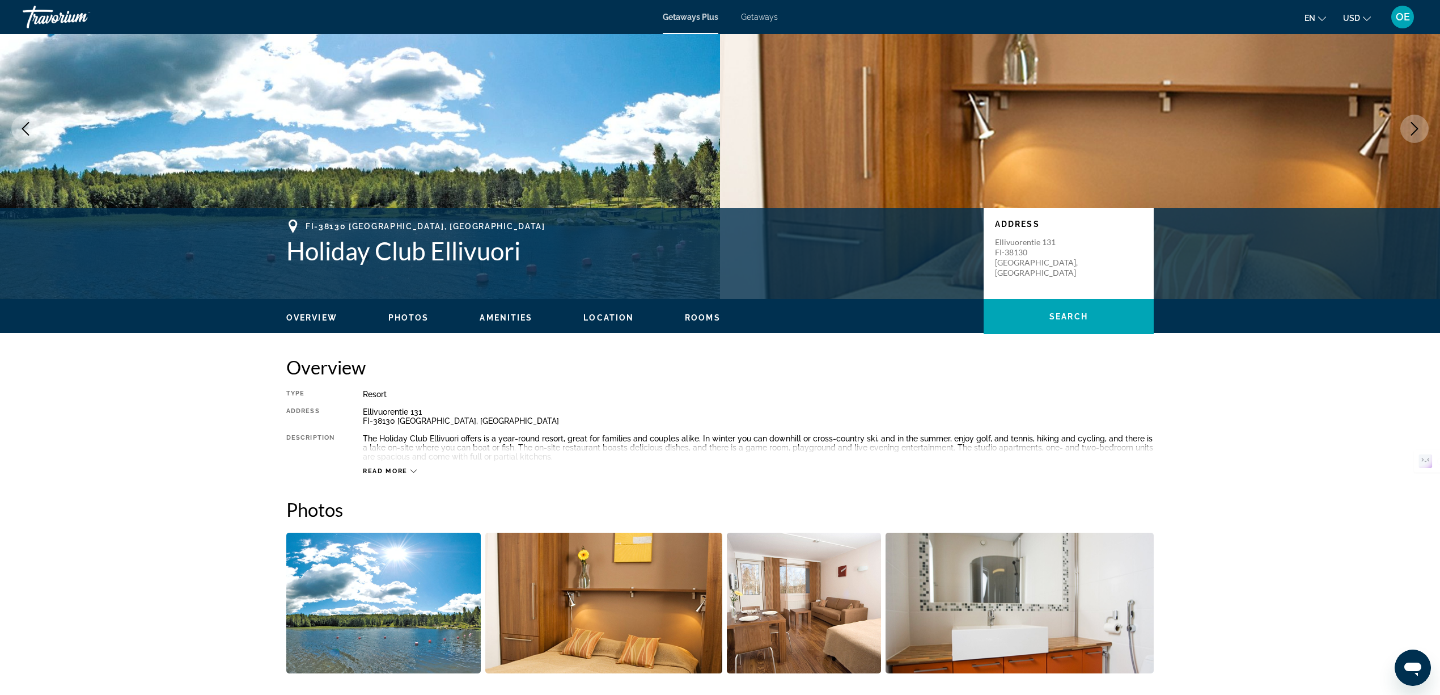
click at [382, 468] on span "Read more" at bounding box center [385, 470] width 45 height 7
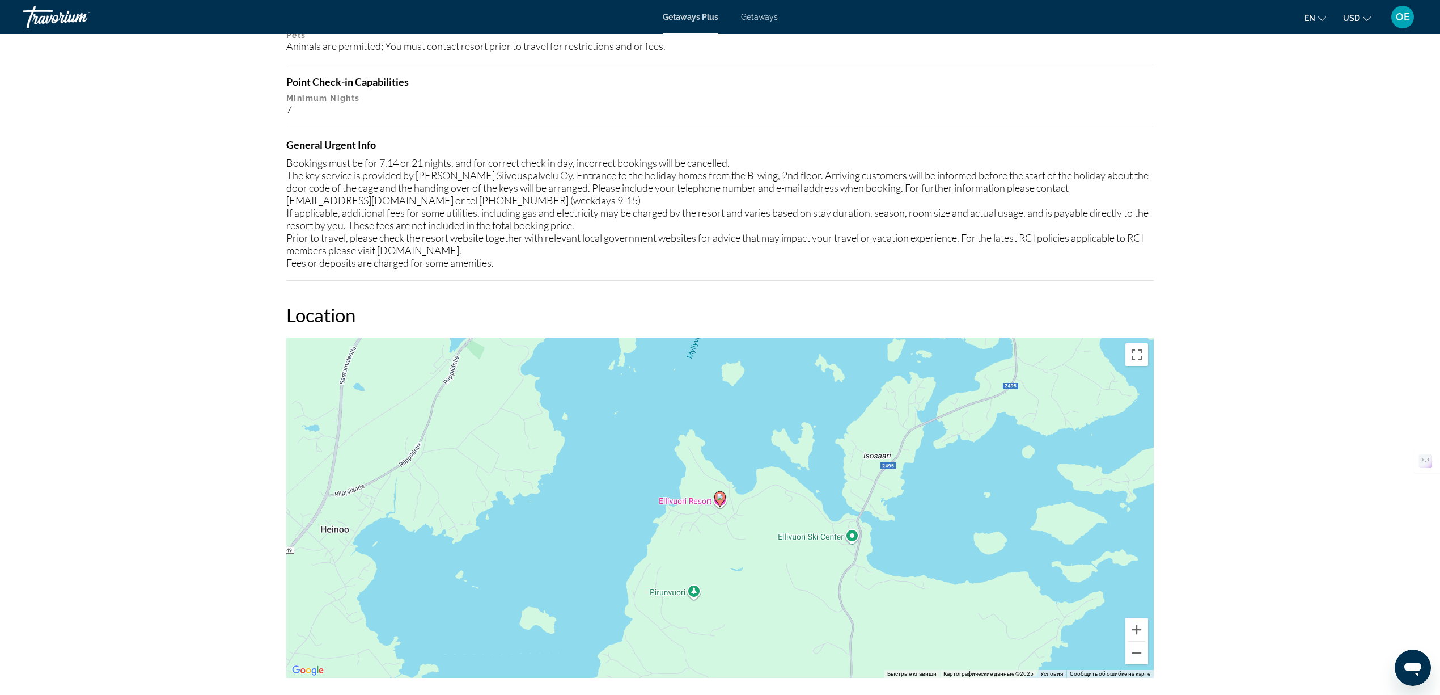
scroll to position [983, 0]
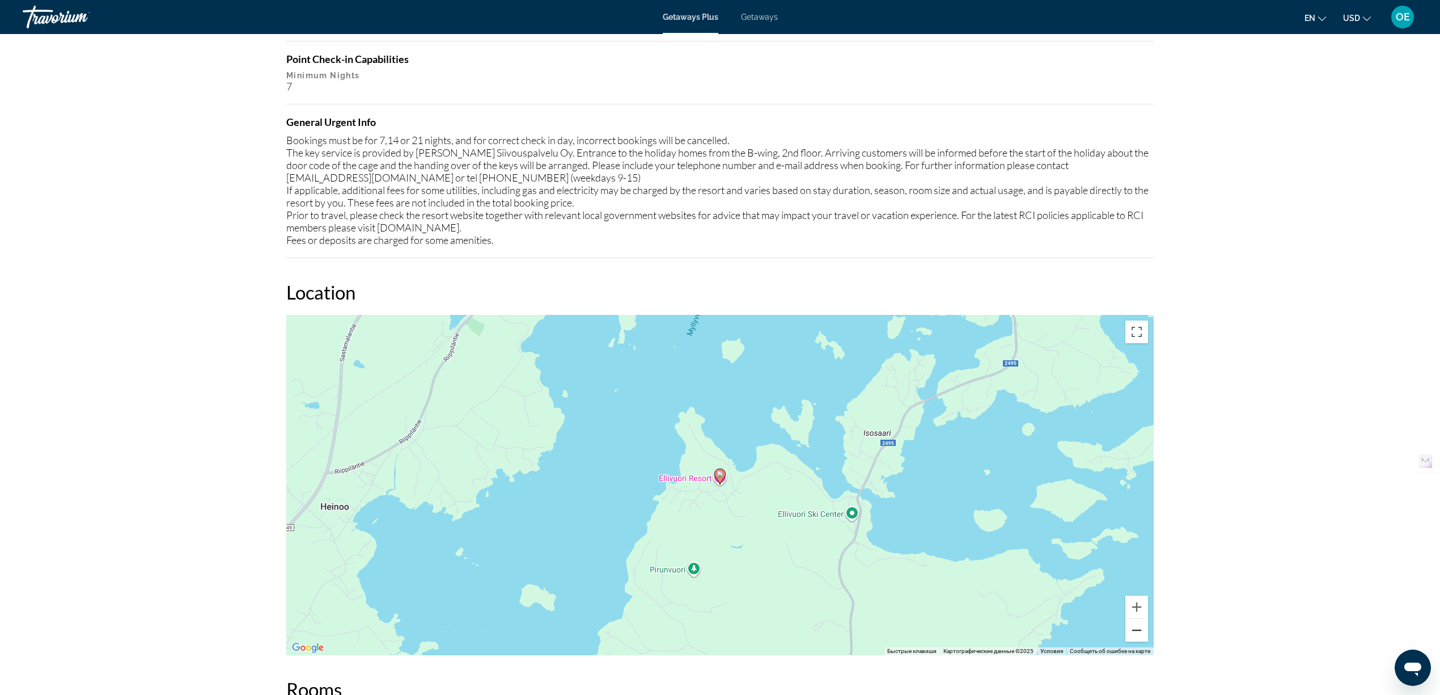
click at [1140, 629] on button "Уменьшить" at bounding box center [1137, 630] width 23 height 23
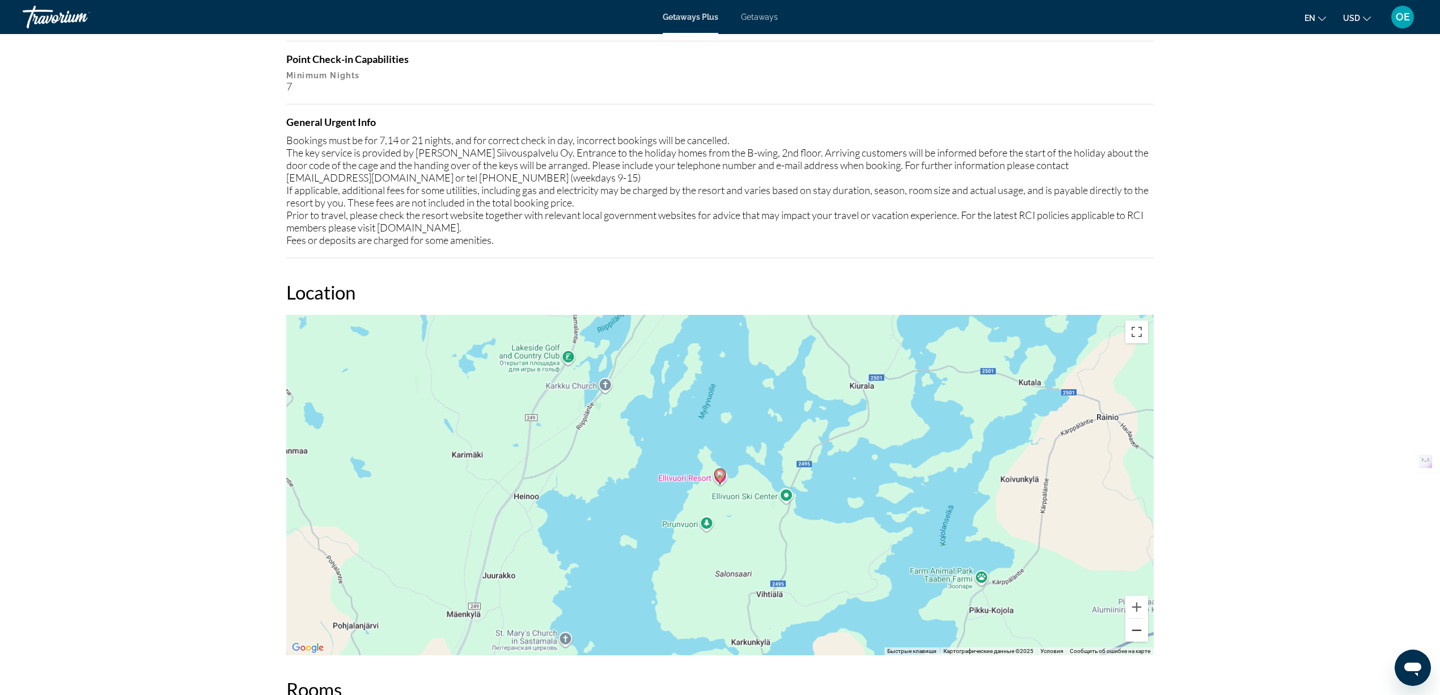
click at [1140, 629] on button "Уменьшить" at bounding box center [1137, 630] width 23 height 23
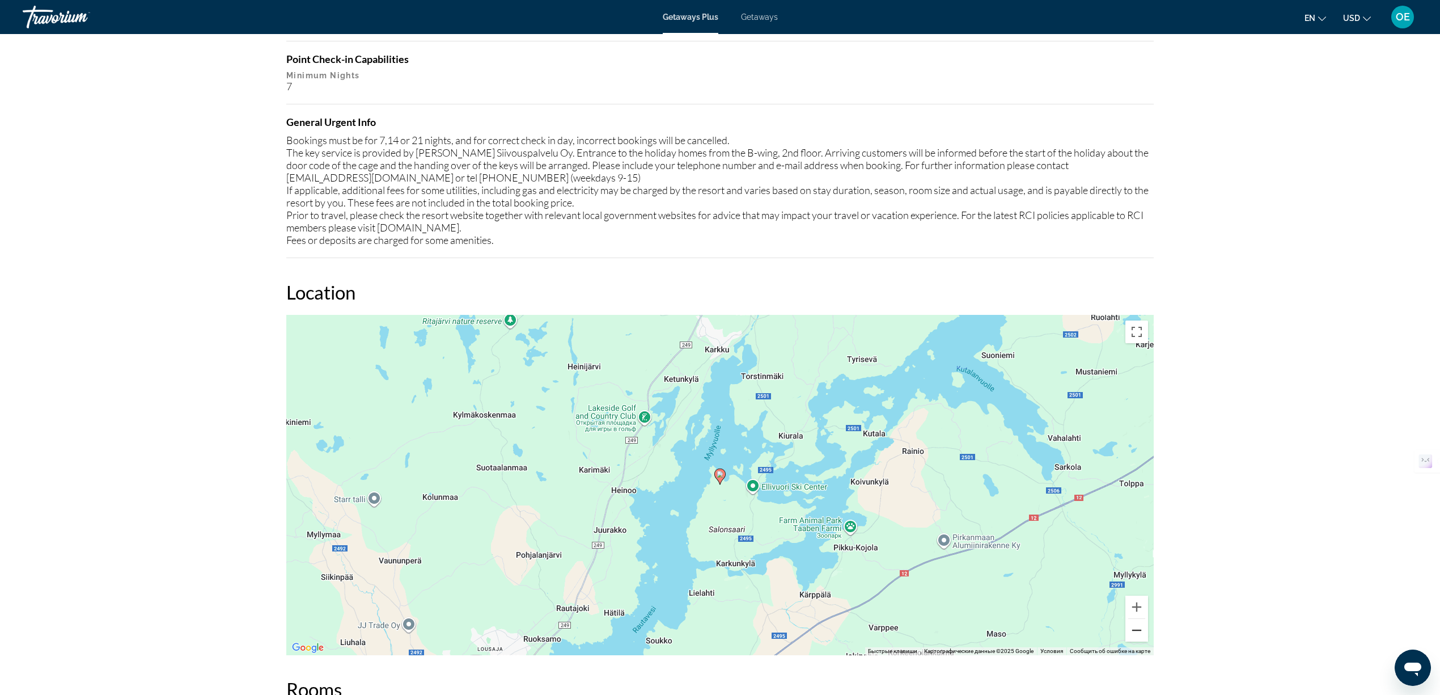
click at [1140, 629] on button "Уменьшить" at bounding box center [1137, 630] width 23 height 23
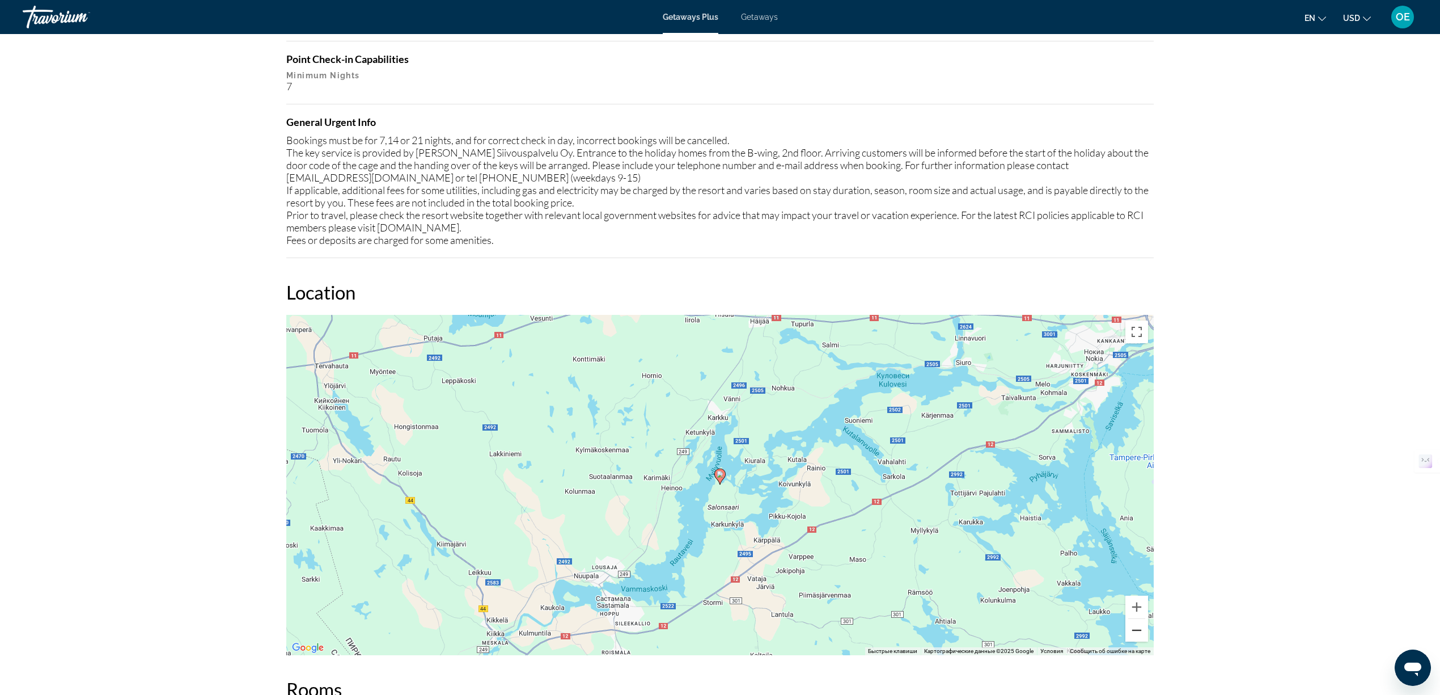
click at [1139, 629] on button "Уменьшить" at bounding box center [1137, 630] width 23 height 23
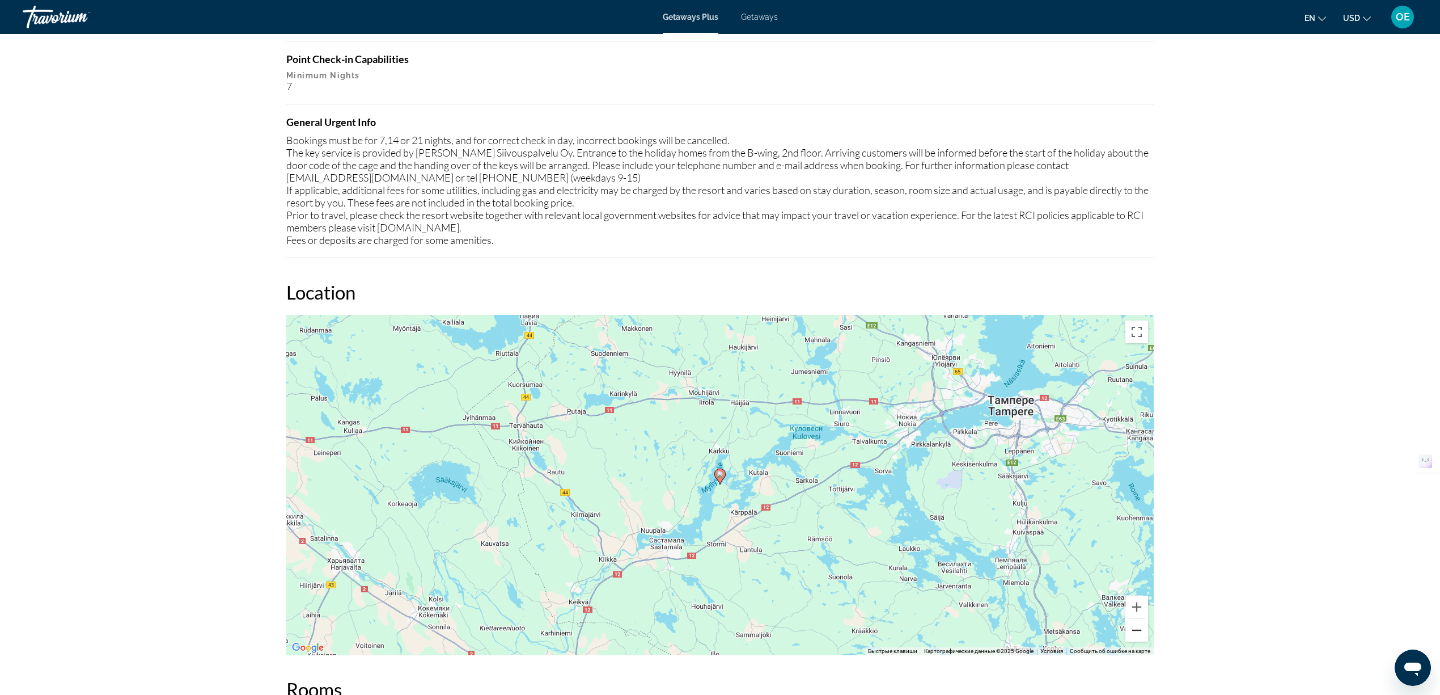
click at [1145, 636] on button "Уменьшить" at bounding box center [1137, 630] width 23 height 23
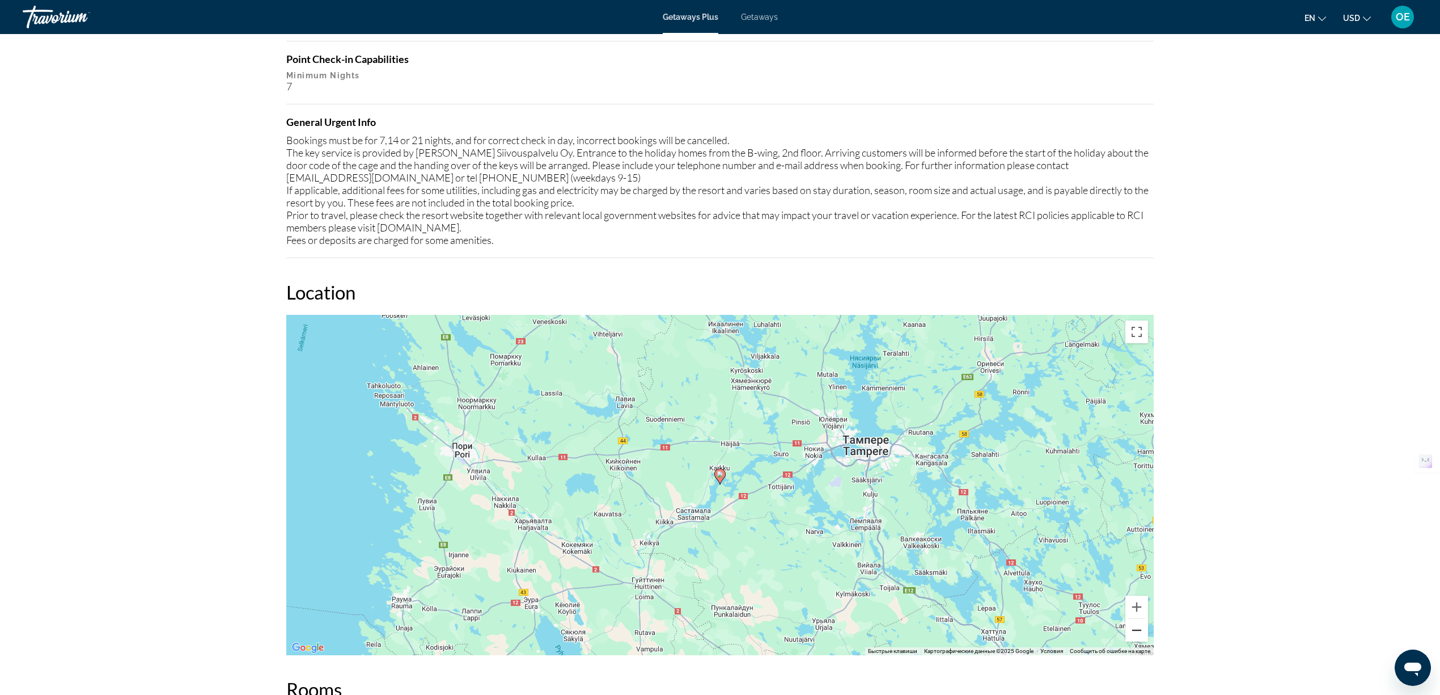
click at [1145, 636] on button "Уменьшить" at bounding box center [1137, 630] width 23 height 23
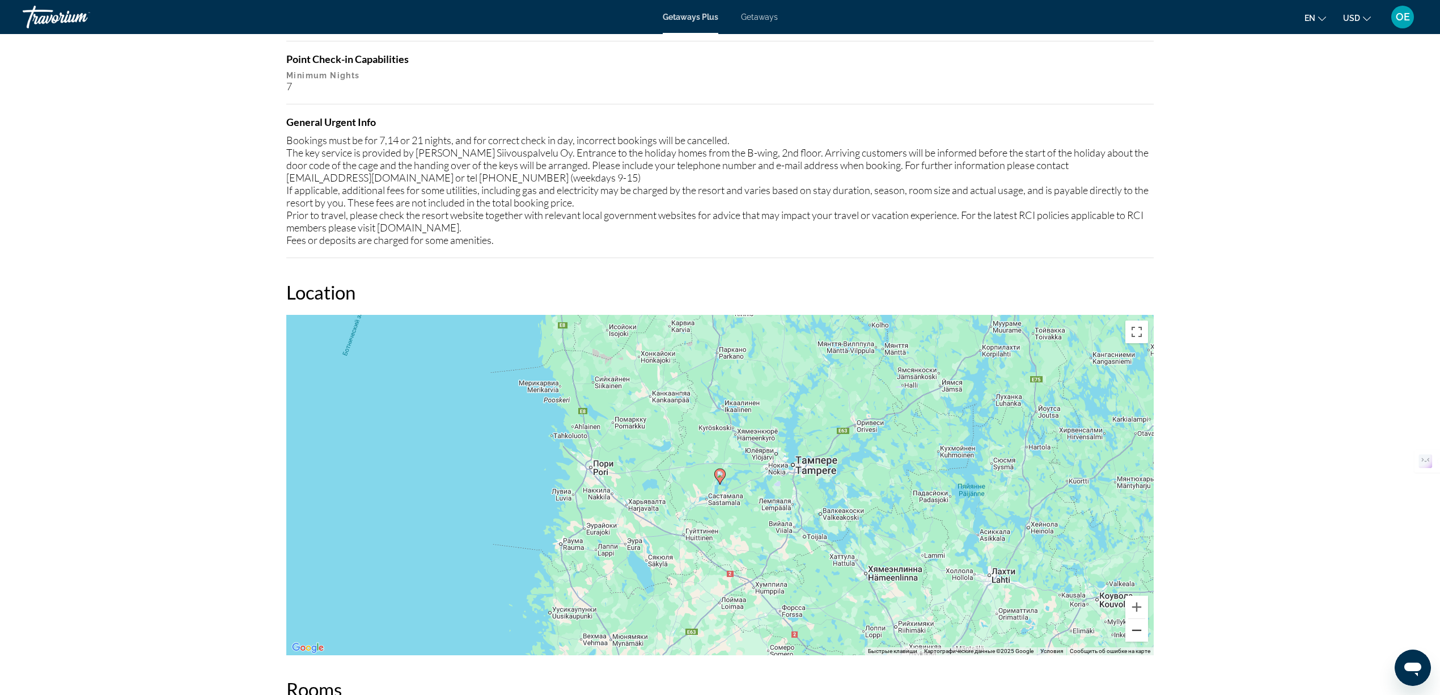
click at [1145, 636] on button "Уменьшить" at bounding box center [1137, 630] width 23 height 23
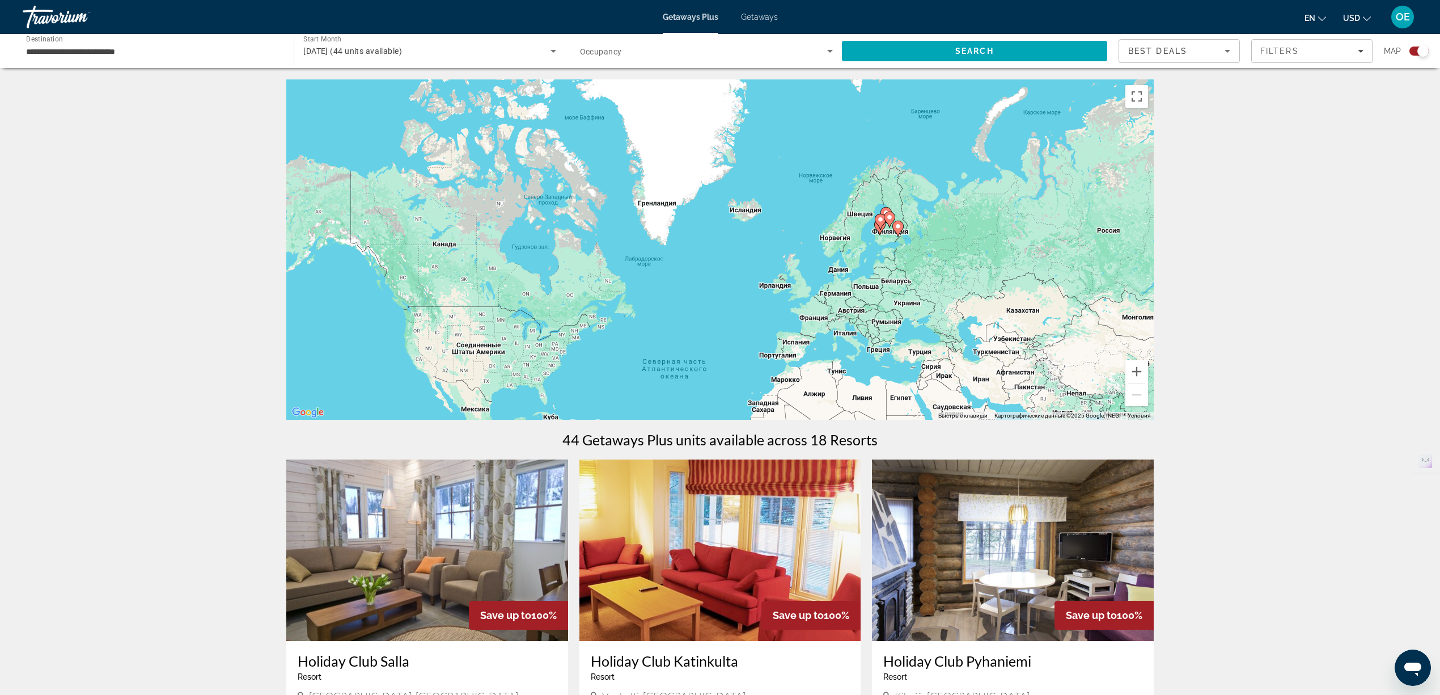
drag, startPoint x: 903, startPoint y: 98, endPoint x: 892, endPoint y: 237, distance: 139.4
click at [892, 237] on div "Чтобы активировать перетаскивание с помощью клавиатуры, нажмите Alt + Ввод. Пос…" at bounding box center [720, 249] width 868 height 340
click at [1137, 366] on button "Увеличить" at bounding box center [1137, 371] width 23 height 23
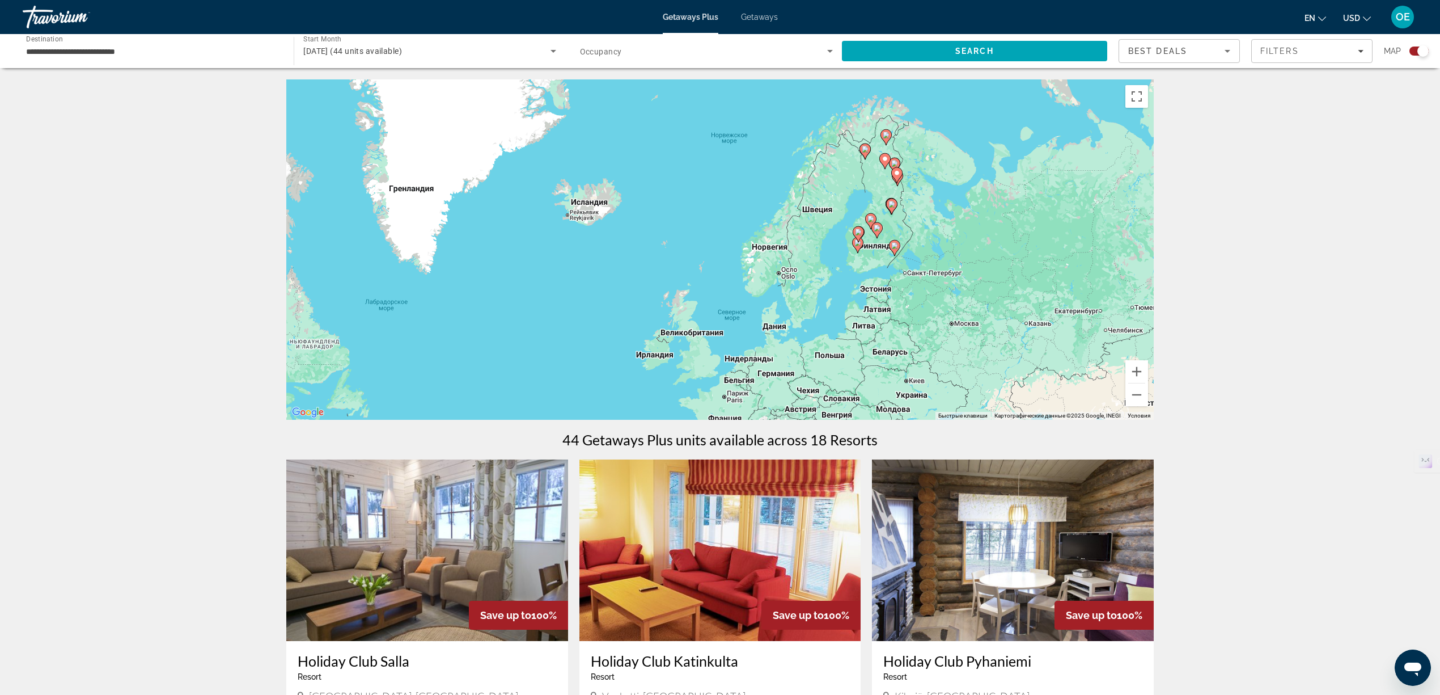
drag, startPoint x: 1012, startPoint y: 284, endPoint x: 872, endPoint y: 314, distance: 143.9
click at [872, 314] on div "Чтобы активировать перетаскивание с помощью клавиатуры, нажмите Alt + Ввод. Пос…" at bounding box center [720, 249] width 868 height 340
click at [1135, 366] on button "Увеличить" at bounding box center [1137, 371] width 23 height 23
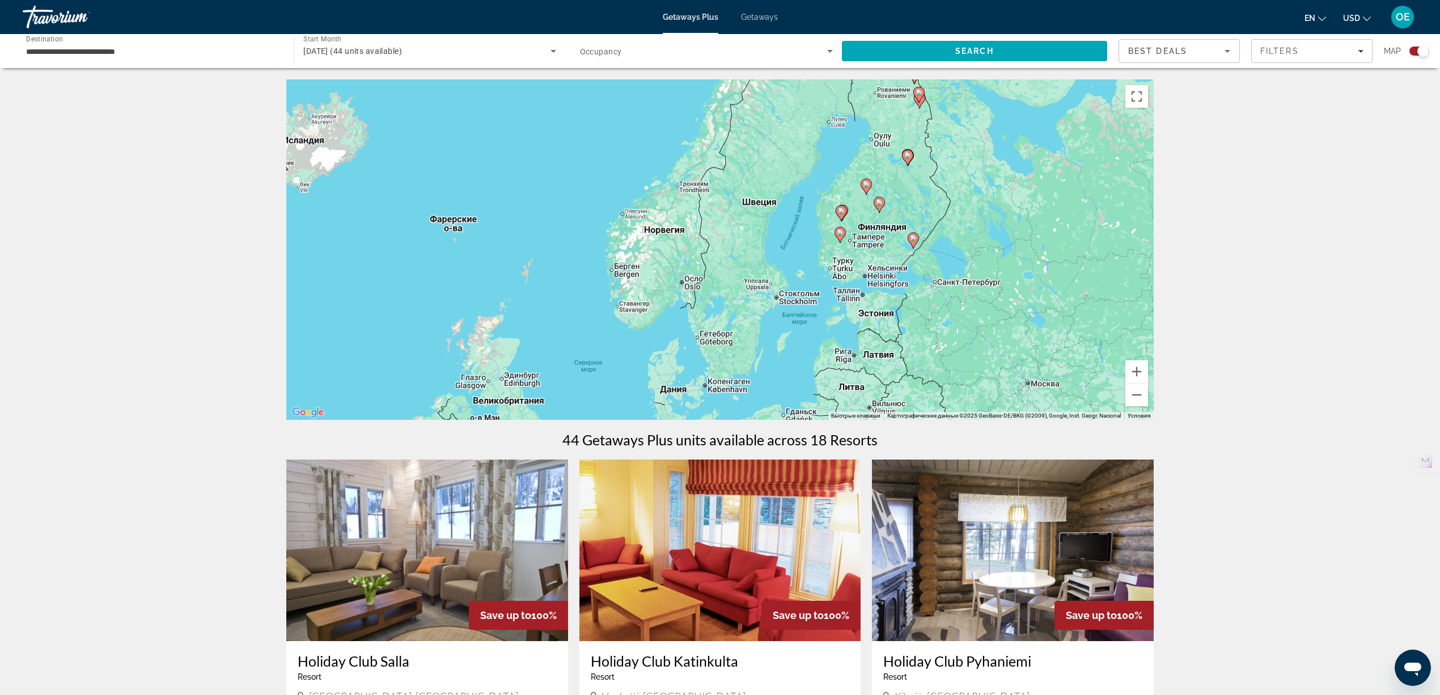
drag, startPoint x: 1052, startPoint y: 289, endPoint x: 895, endPoint y: 275, distance: 158.3
click at [895, 275] on div "Чтобы активировать перетаскивание с помощью клавиатуры, нажмите Alt + Ввод. Пос…" at bounding box center [720, 249] width 868 height 340
click at [1134, 365] on button "Увеличить" at bounding box center [1137, 371] width 23 height 23
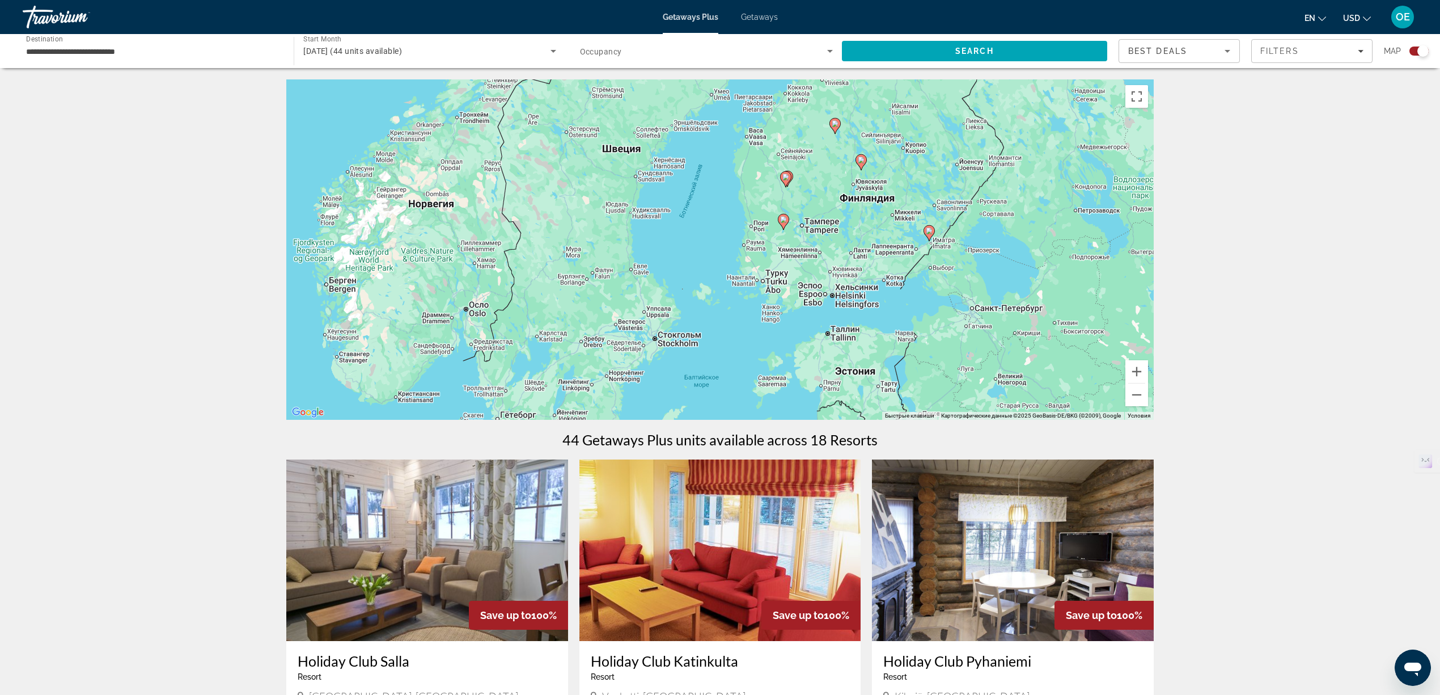
drag, startPoint x: 1041, startPoint y: 313, endPoint x: 863, endPoint y: 307, distance: 178.2
click at [863, 307] on div "Чтобы активировать перетаскивание с помощью клавиатуры, нажмите Alt + Ввод. Пос…" at bounding box center [720, 249] width 868 height 340
click at [1141, 373] on button "Увеличить" at bounding box center [1137, 371] width 23 height 23
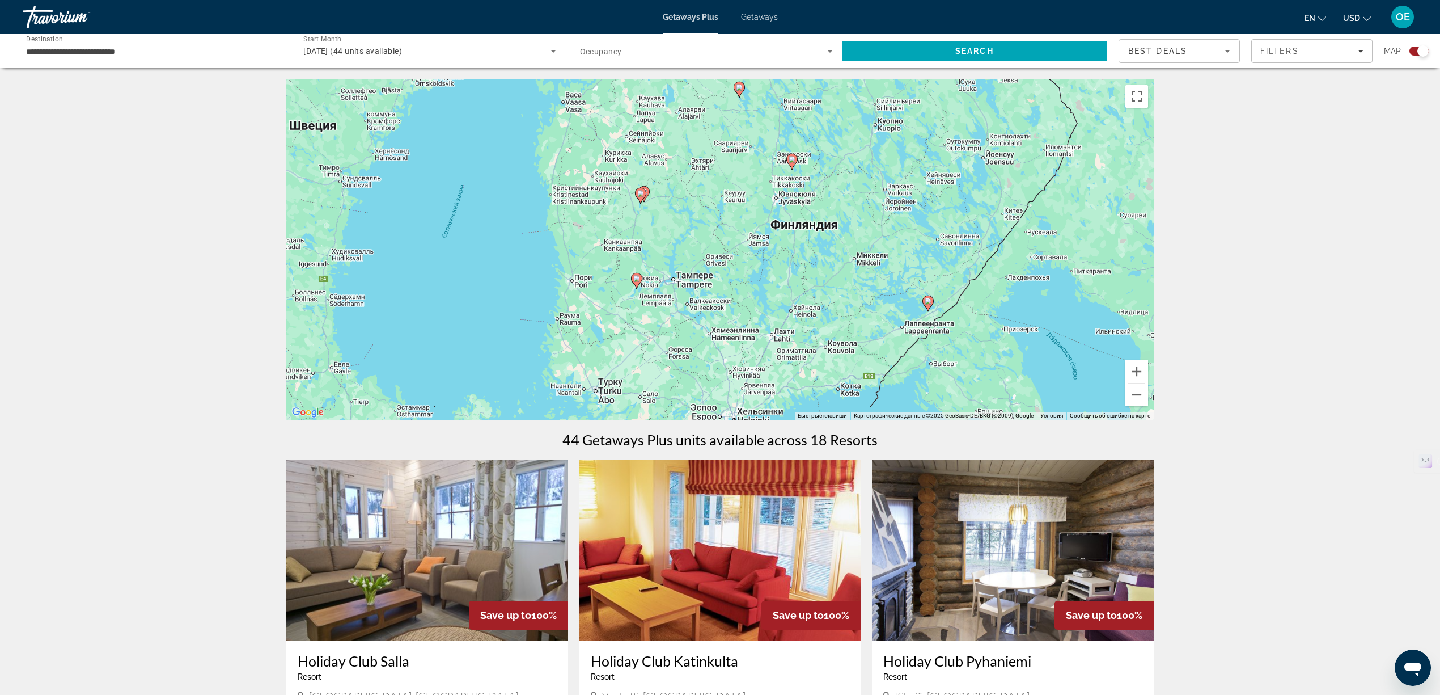
drag, startPoint x: 1023, startPoint y: 266, endPoint x: 811, endPoint y: 344, distance: 225.8
click at [811, 344] on div "Чтобы активировать перетаскивание с помощью клавиатуры, нажмите Alt + Ввод. Пос…" at bounding box center [720, 249] width 868 height 340
click at [1139, 391] on button "Уменьшить" at bounding box center [1137, 394] width 23 height 23
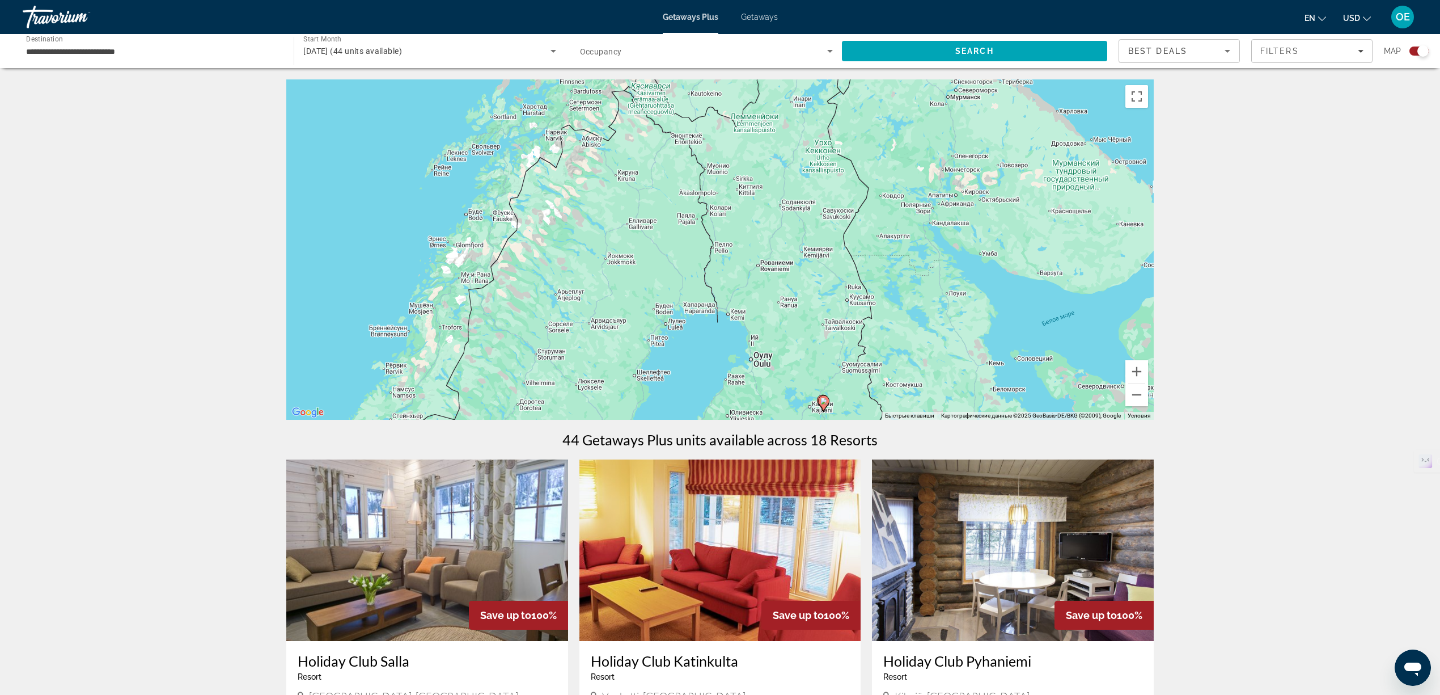
drag, startPoint x: 913, startPoint y: 162, endPoint x: 924, endPoint y: 421, distance: 258.8
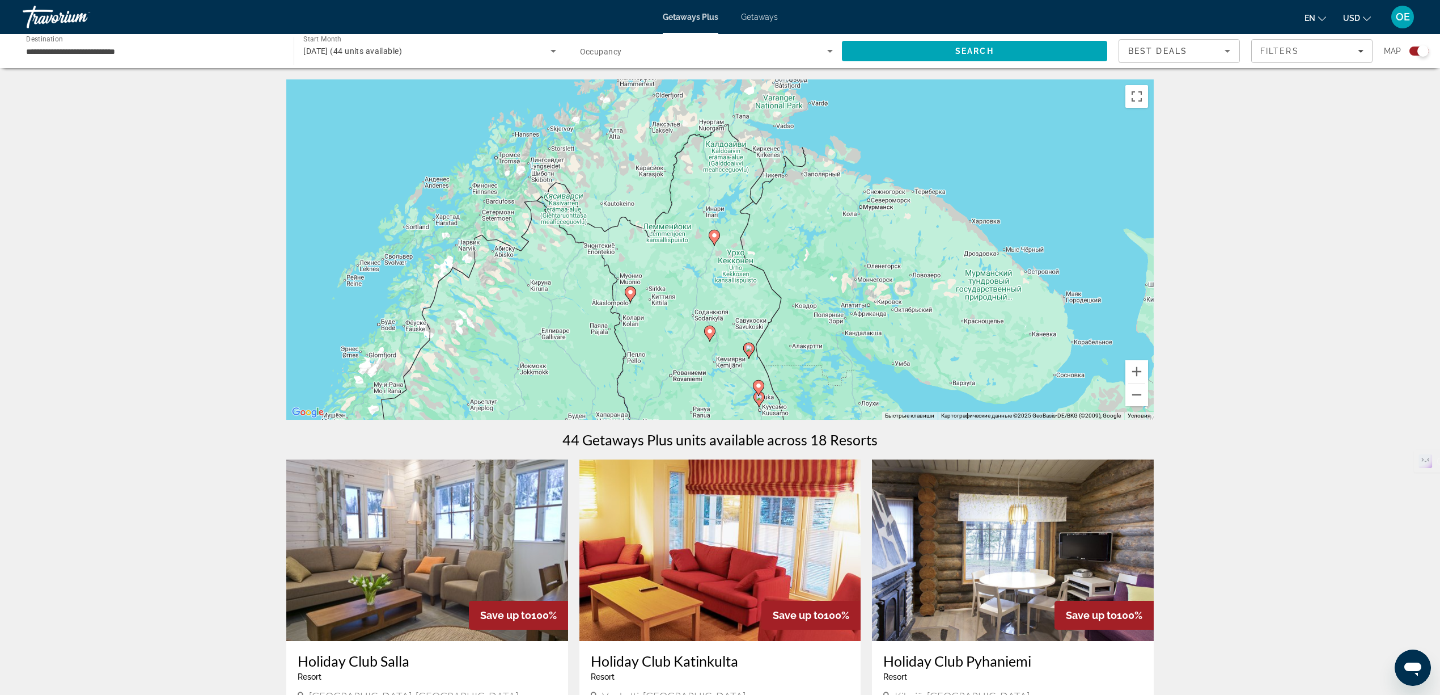
drag, startPoint x: 934, startPoint y: 223, endPoint x: 847, endPoint y: 335, distance: 141.3
click at [847, 335] on div "Чтобы активировать перетаскивание с помощью клавиатуры, нажмите Alt + Ввод. Пос…" at bounding box center [720, 249] width 868 height 340
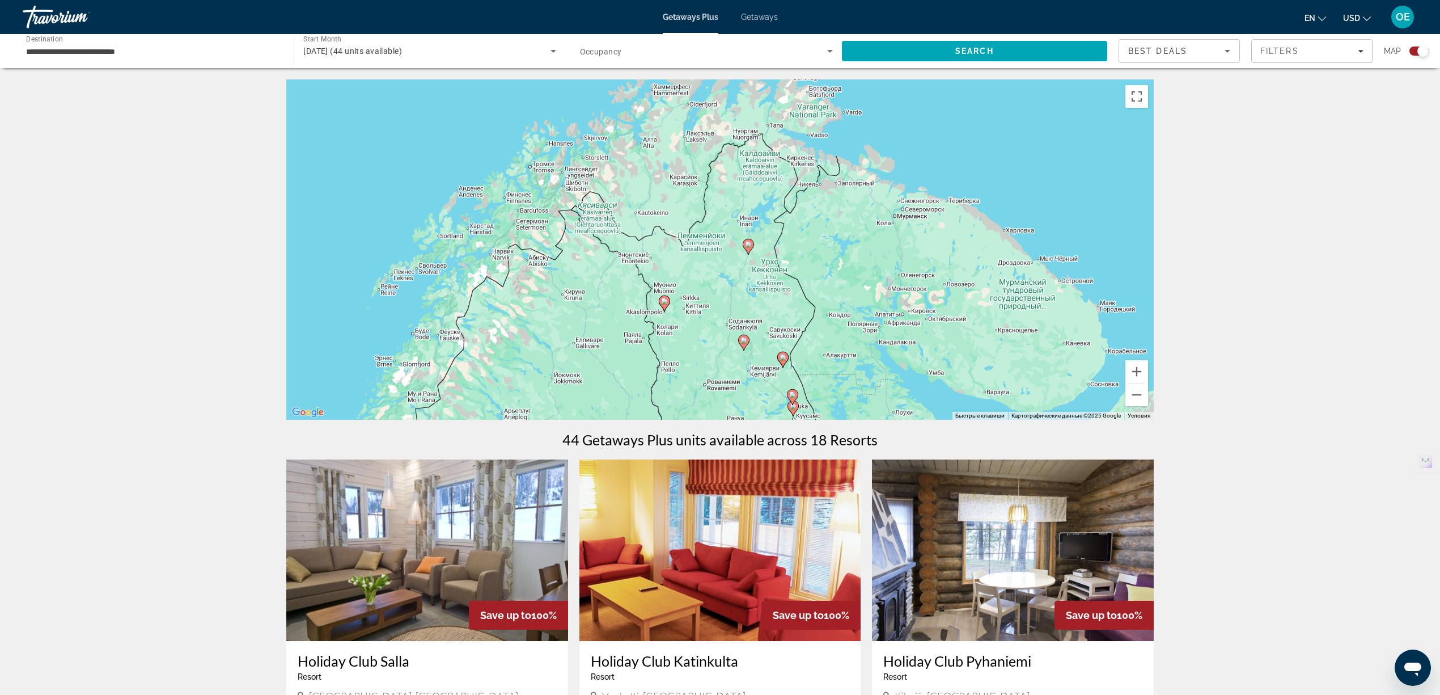
drag, startPoint x: 826, startPoint y: 189, endPoint x: 860, endPoint y: 198, distance: 34.7
click at [860, 198] on div "Чтобы активировать перетаскивание с помощью клавиатуры, нажмите Alt + Ввод. Пос…" at bounding box center [720, 249] width 868 height 340
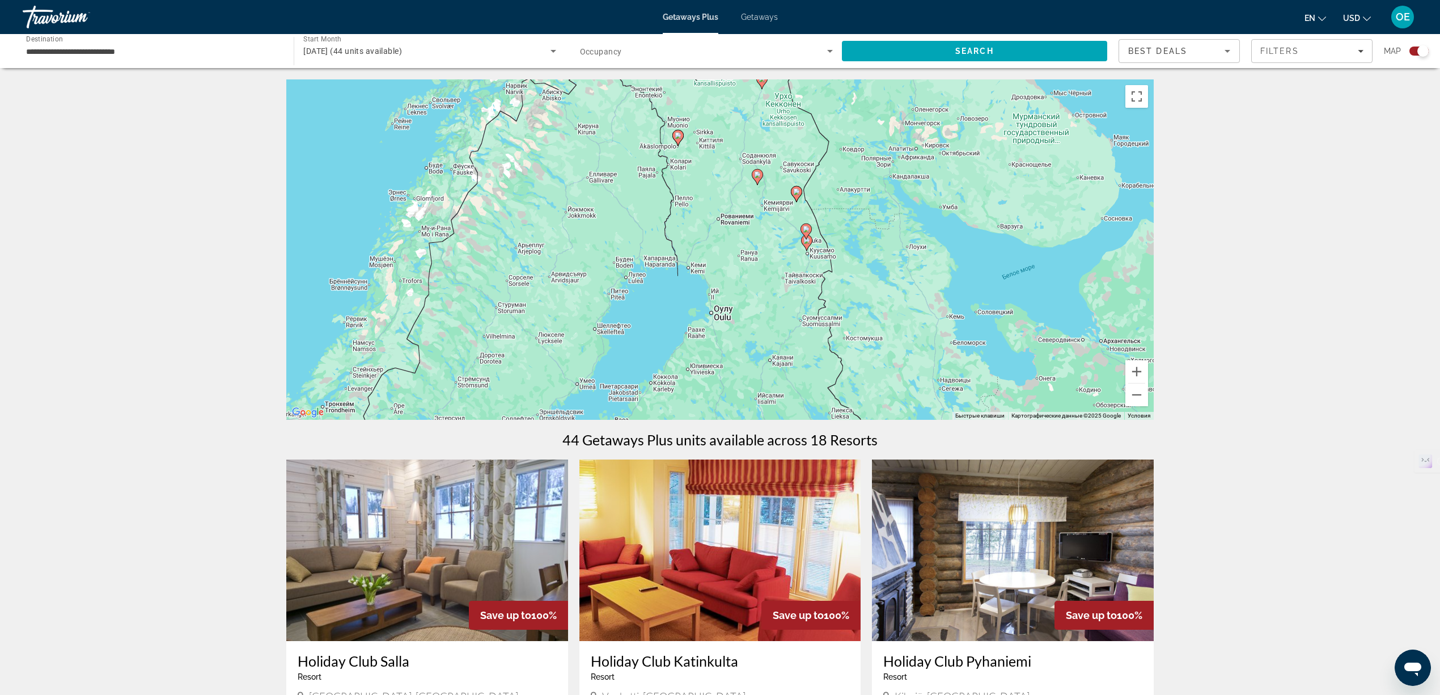
drag, startPoint x: 876, startPoint y: 382, endPoint x: 895, endPoint y: 181, distance: 201.0
click at [894, 184] on div "Чтобы активировать перетаскивание с помощью клавиатуры, нажмите Alt + Ввод. Пос…" at bounding box center [720, 249] width 868 height 340
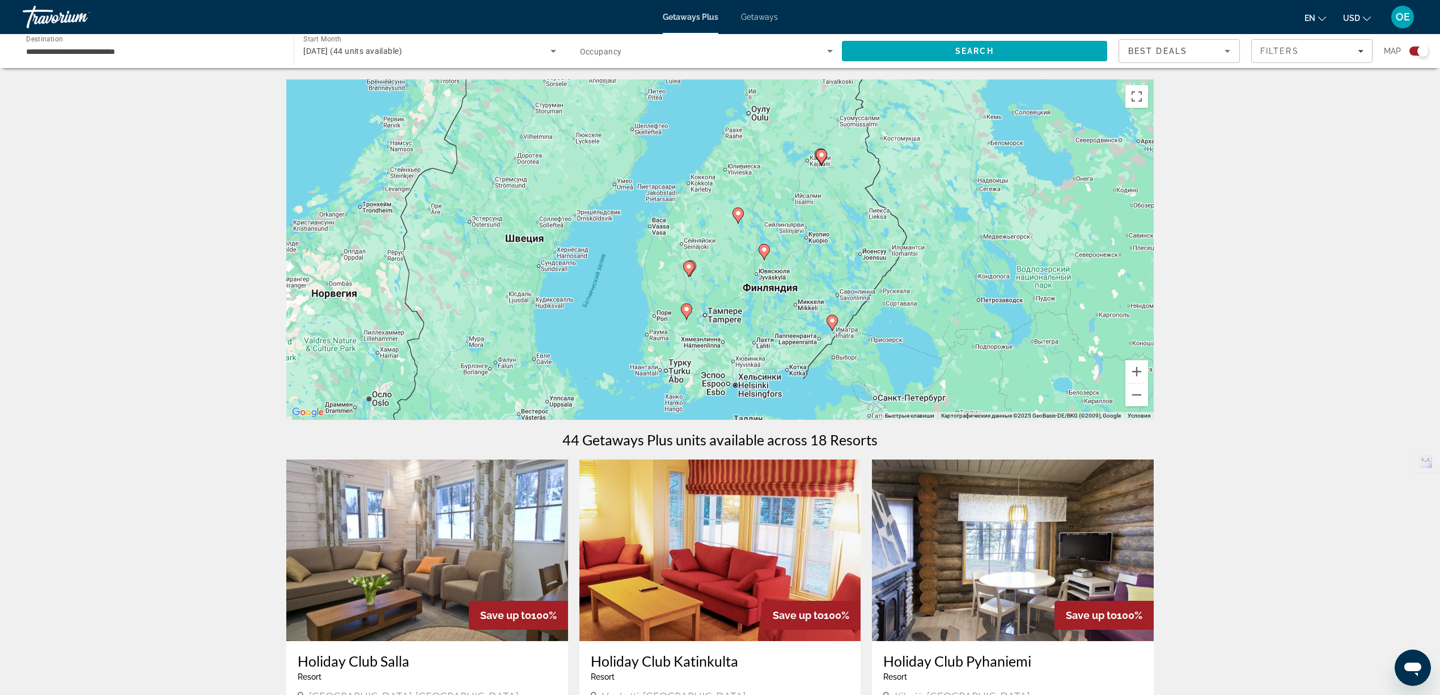
drag, startPoint x: 899, startPoint y: 329, endPoint x: 927, endPoint y: 193, distance: 138.8
click at [927, 193] on div "Чтобы активировать перетаскивание с помощью клавиатуры, нажмите Alt + Ввод. Пос…" at bounding box center [720, 249] width 868 height 340
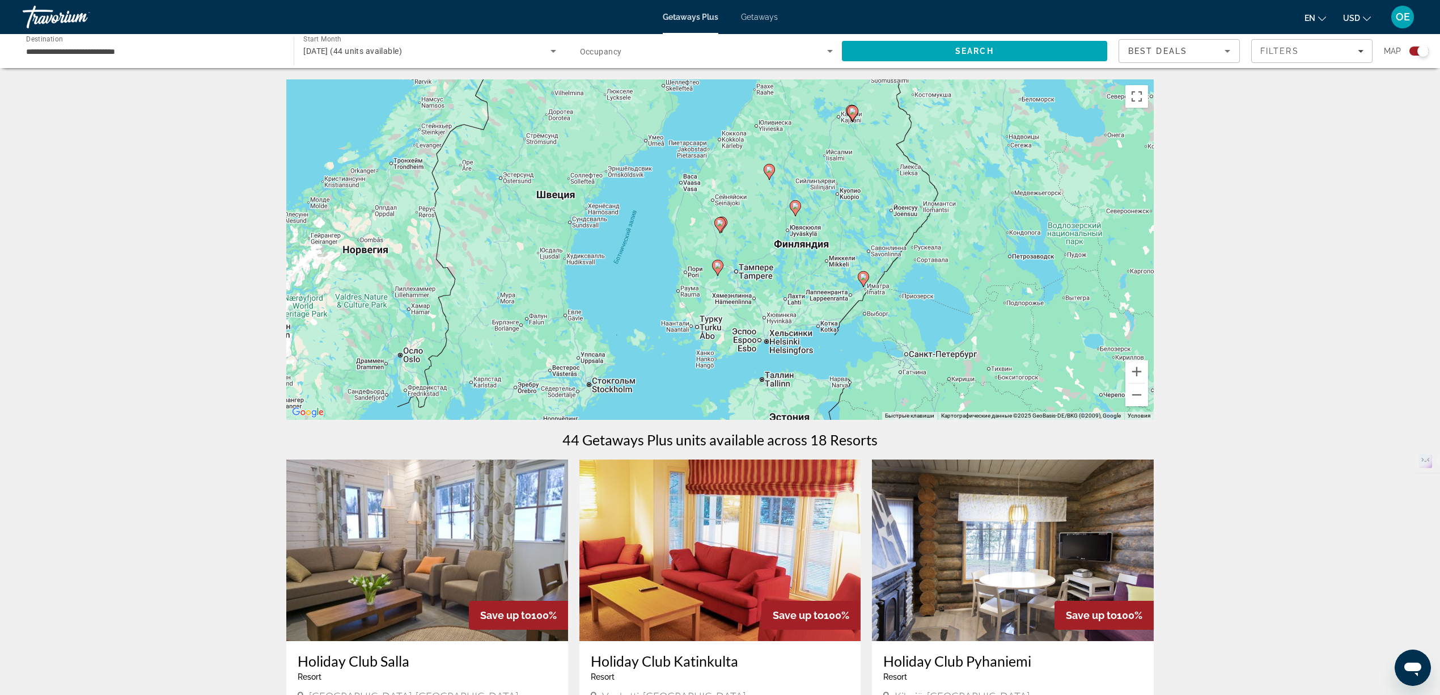
drag, startPoint x: 916, startPoint y: 354, endPoint x: 946, endPoint y: 319, distance: 46.3
click at [946, 319] on div "Чтобы активировать перетаскивание с помощью клавиатуры, нажмите Alt + Ввод. Пос…" at bounding box center [720, 249] width 868 height 340
click at [1126, 365] on button "Увеличить" at bounding box center [1137, 371] width 23 height 23
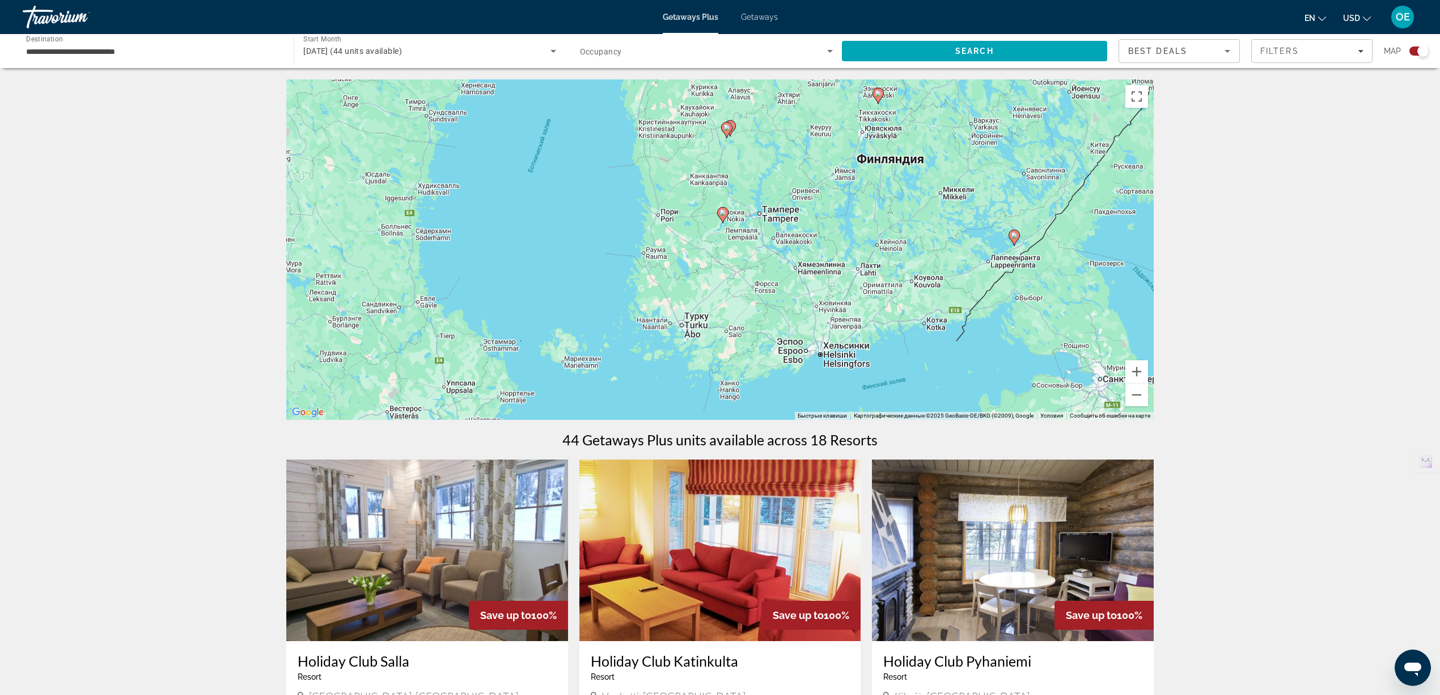
drag, startPoint x: 892, startPoint y: 352, endPoint x: 897, endPoint y: 271, distance: 81.2
click at [898, 271] on div "Чтобы активировать перетаскивание с помощью клавиатуры, нажмите Alt + Ввод. Пос…" at bounding box center [720, 249] width 868 height 340
click at [721, 217] on icon "Main content" at bounding box center [722, 215] width 10 height 15
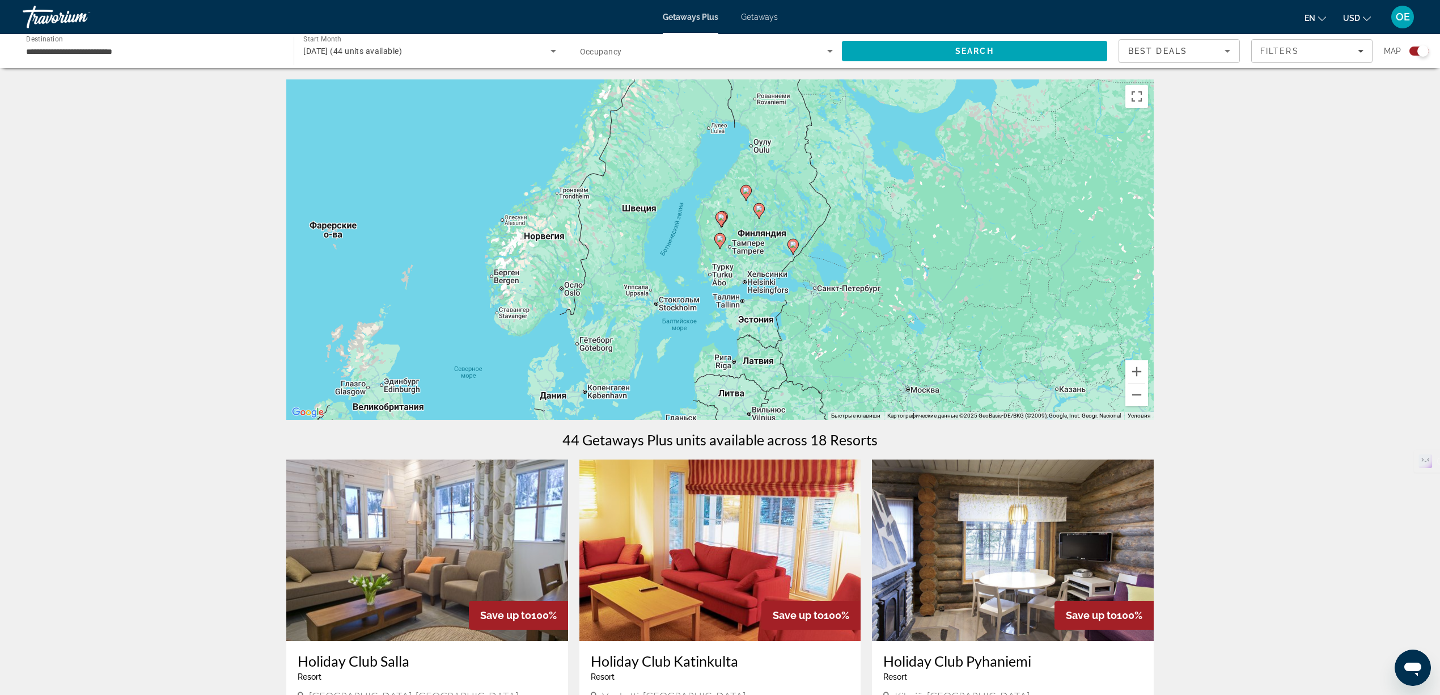
click at [720, 242] on image "Main content" at bounding box center [720, 238] width 7 height 7
type input "**********"
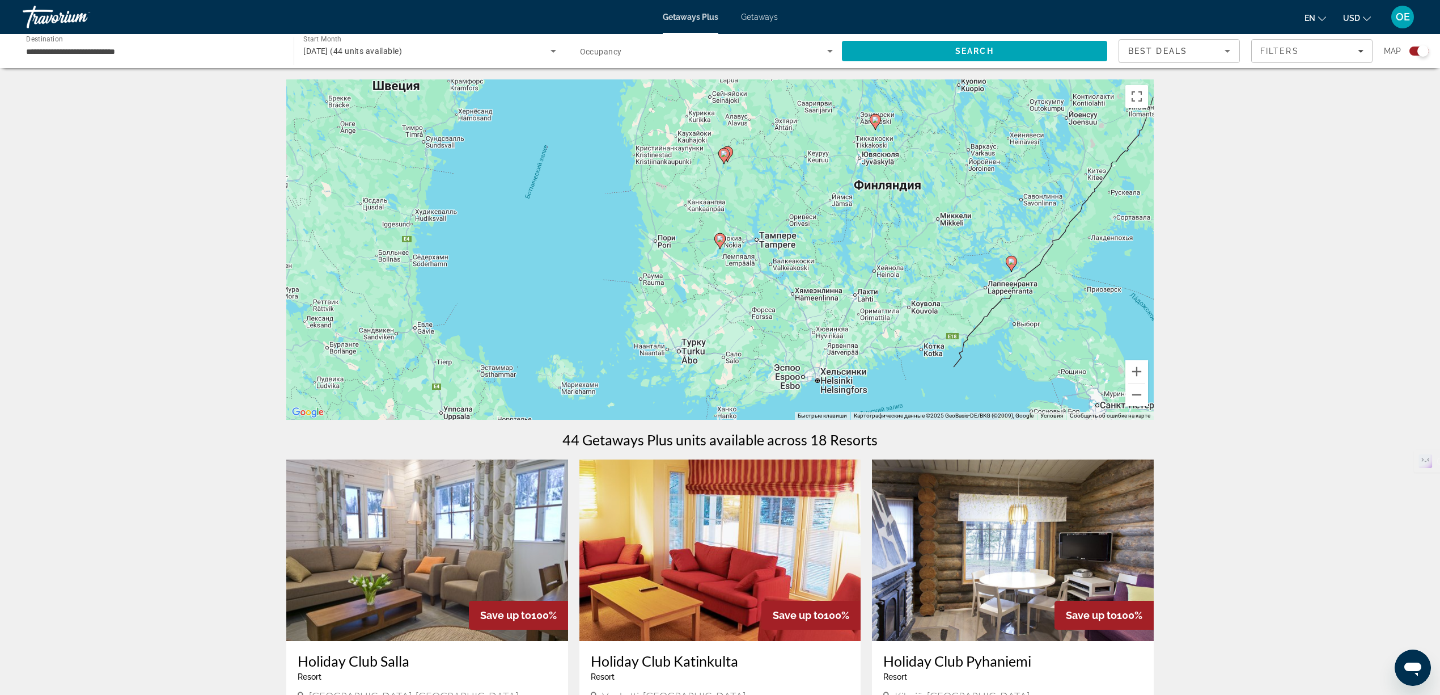
click at [720, 239] on image "Main content" at bounding box center [720, 238] width 7 height 7
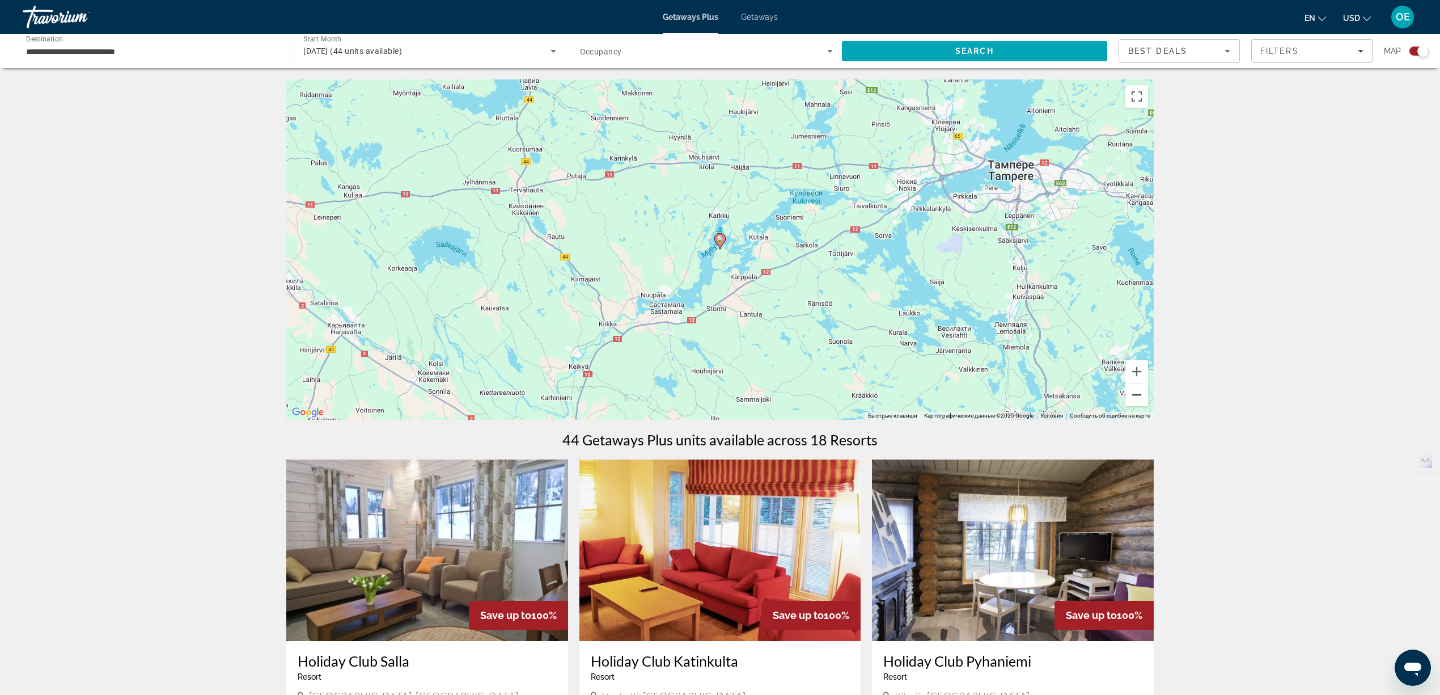
click at [1142, 396] on button "Уменьшить" at bounding box center [1137, 394] width 23 height 23
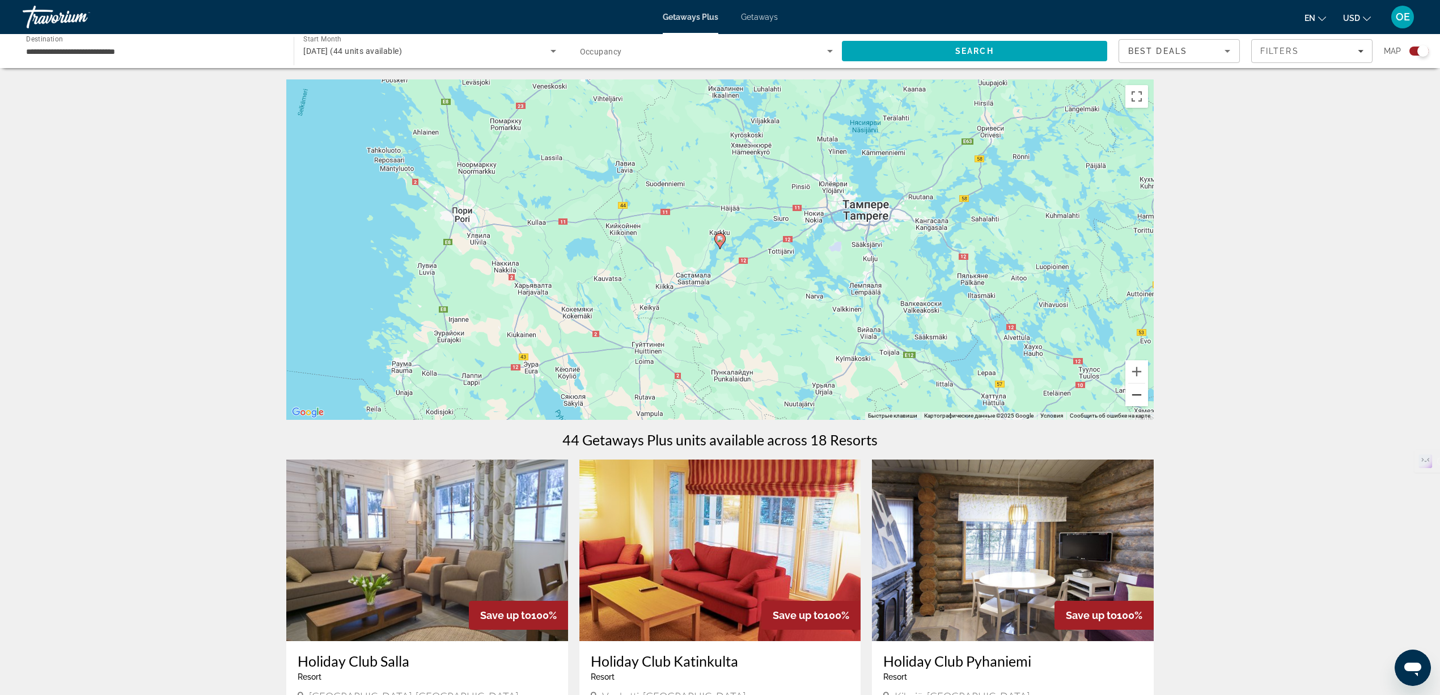
click at [1142, 396] on button "Уменьшить" at bounding box center [1137, 394] width 23 height 23
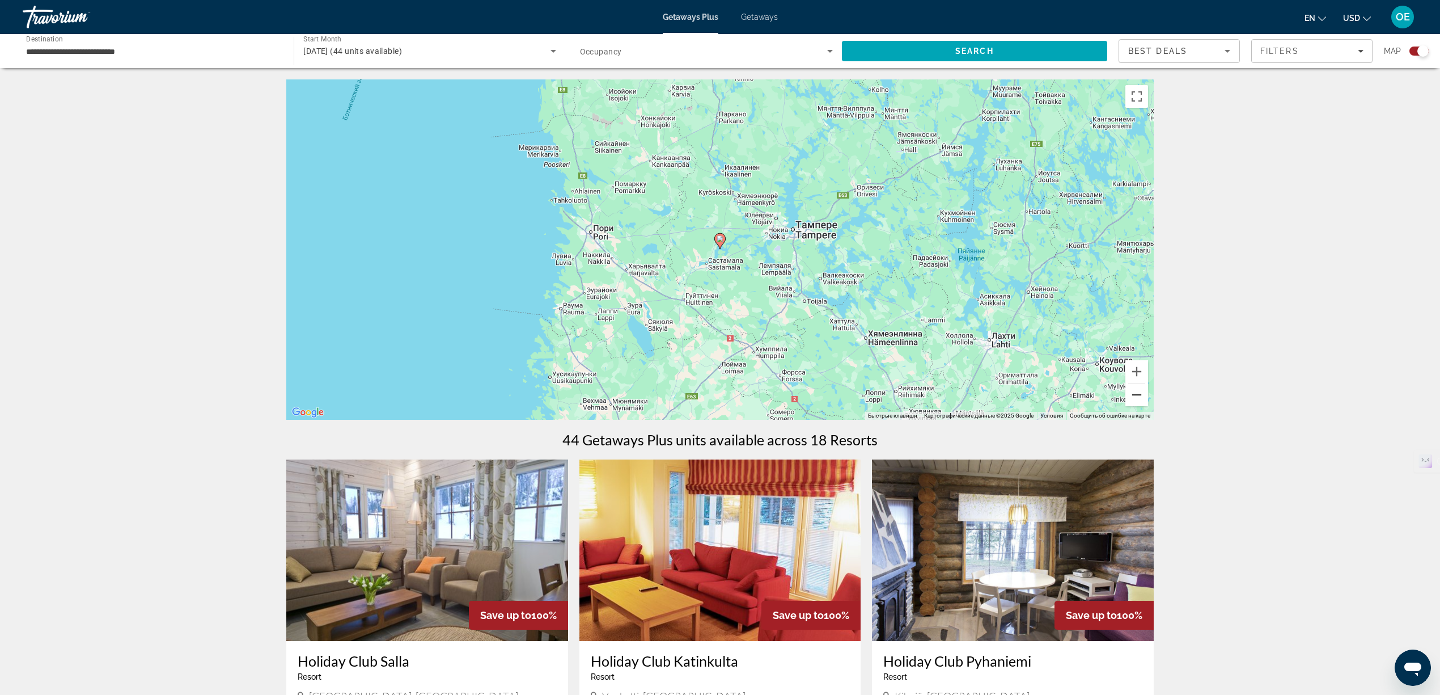
click at [1142, 396] on button "Уменьшить" at bounding box center [1137, 394] width 23 height 23
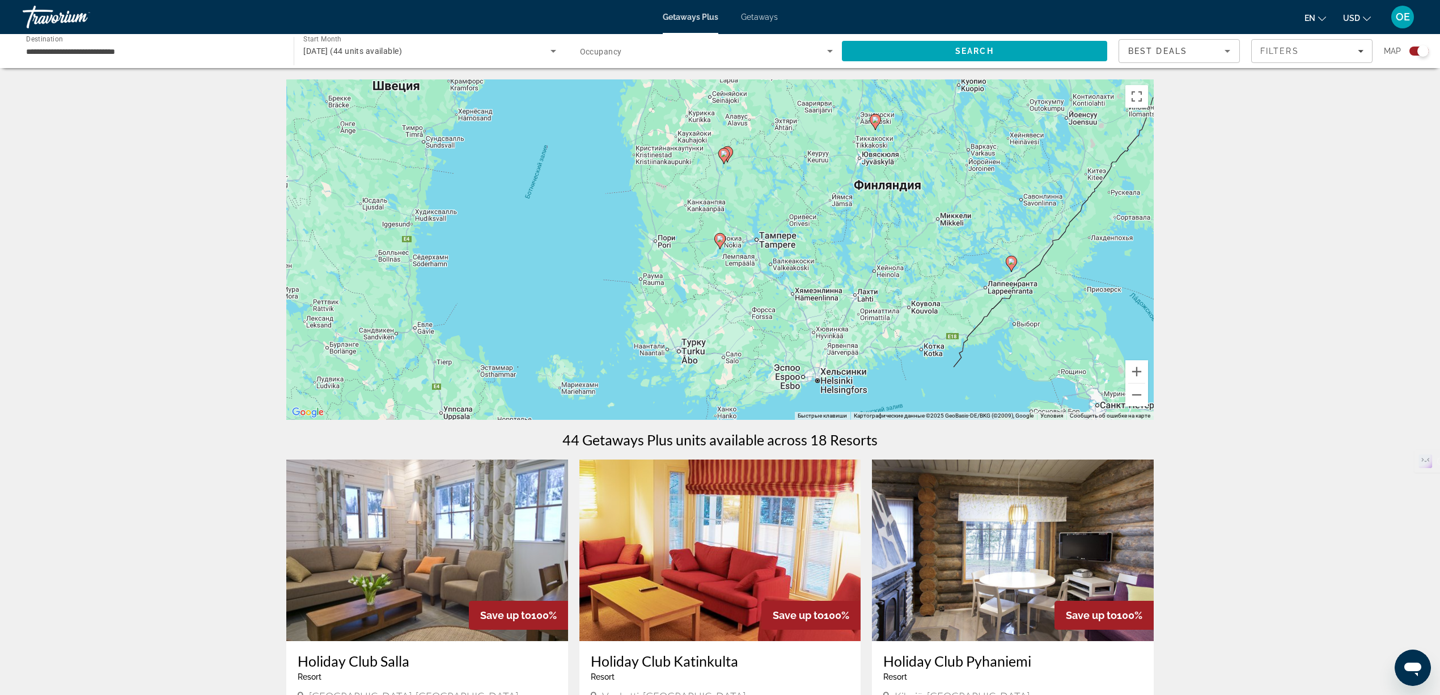
click at [1010, 264] on image "Main content" at bounding box center [1011, 261] width 7 height 7
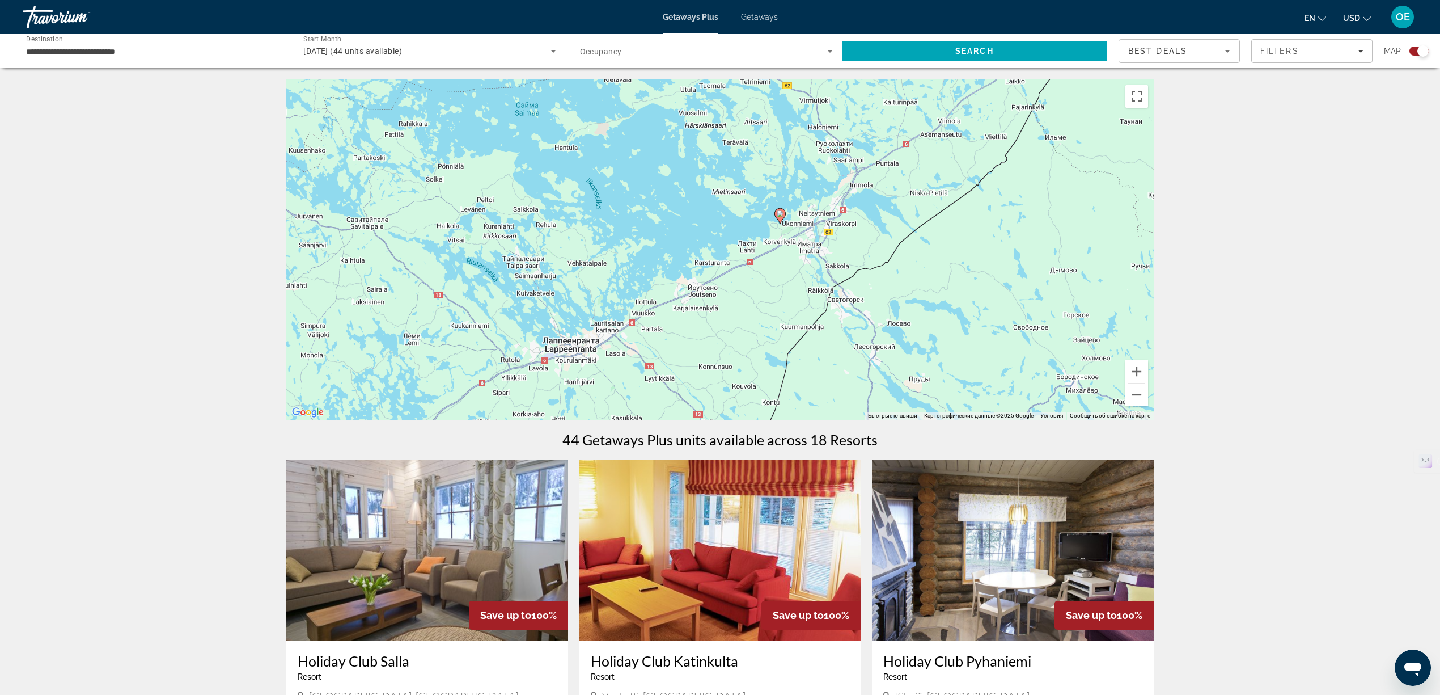
drag, startPoint x: 665, startPoint y: 353, endPoint x: 727, endPoint y: 328, distance: 66.7
click at [727, 328] on div "Для навигации используйте клавиши со стрелками. Чтобы активировать перетаскиван…" at bounding box center [720, 249] width 868 height 340
click at [780, 215] on image "Main content" at bounding box center [780, 213] width 7 height 7
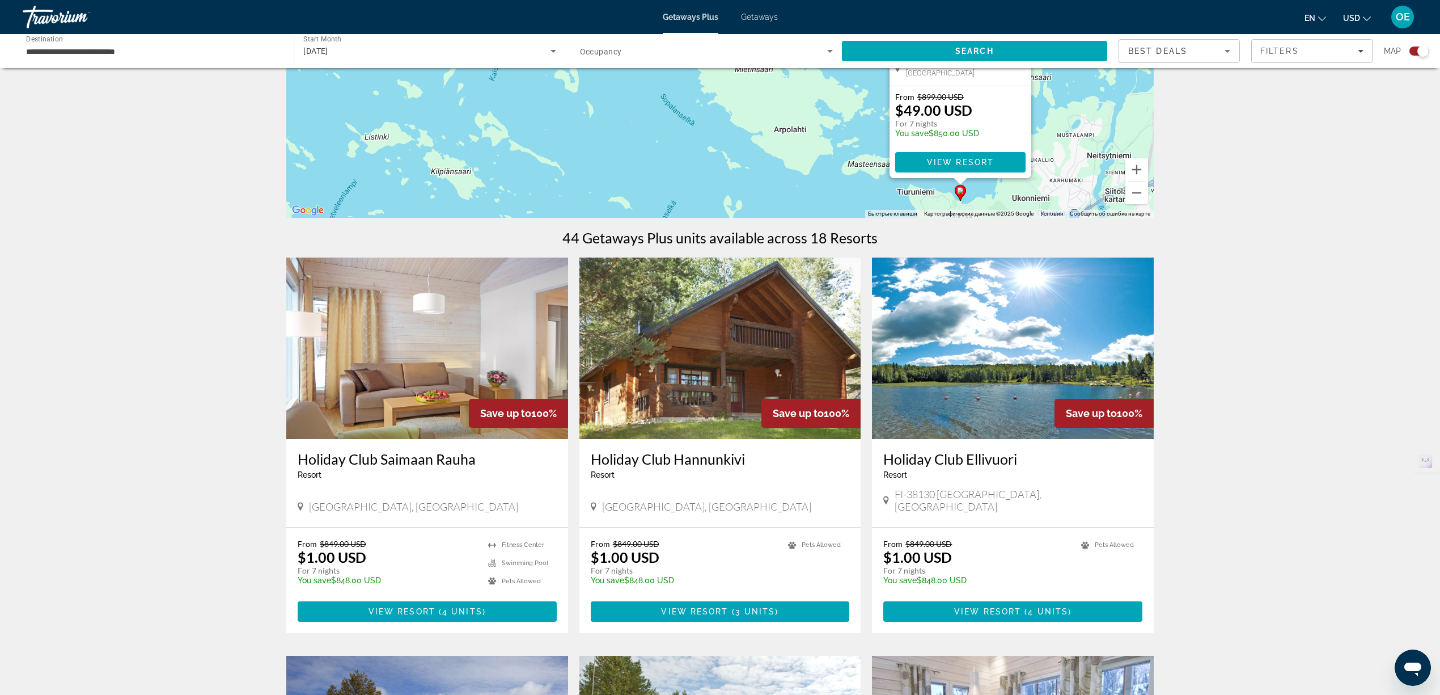
scroll to position [302, 0]
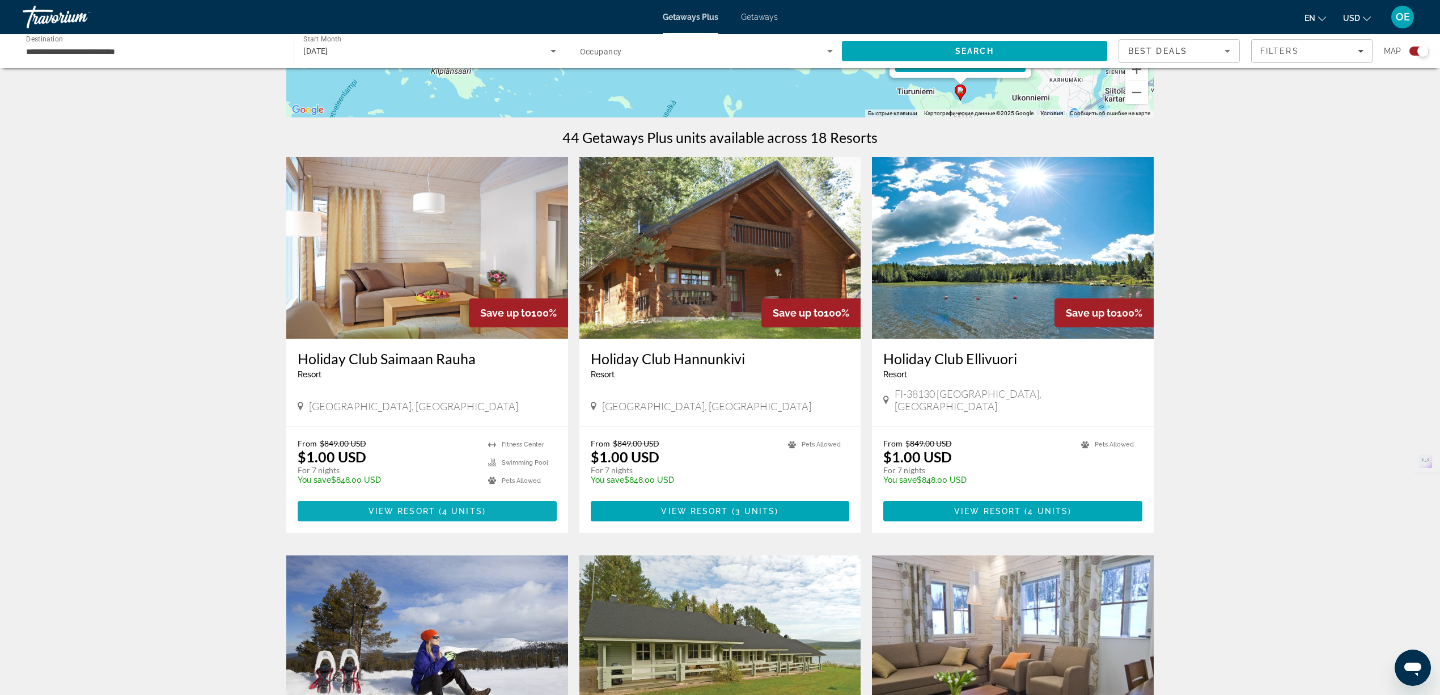
click at [409, 506] on span "View Resort" at bounding box center [402, 510] width 67 height 9
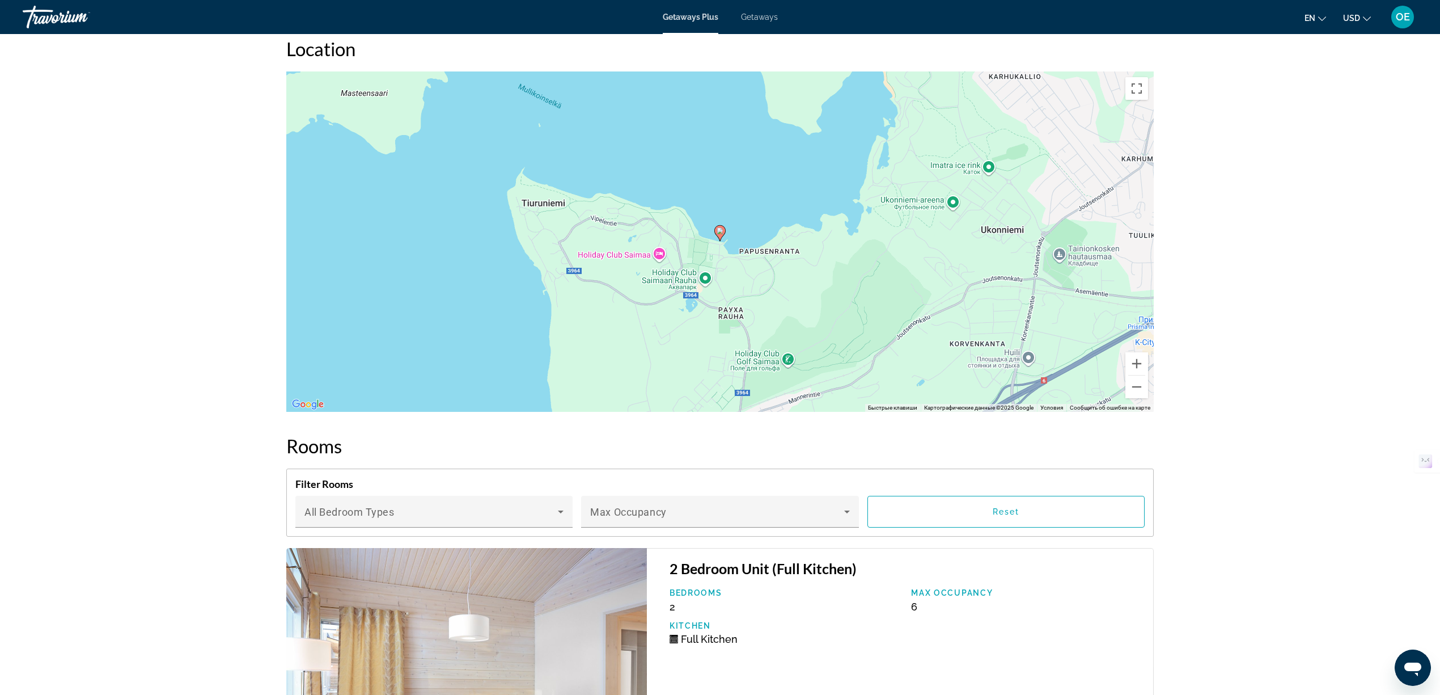
scroll to position [1361, 0]
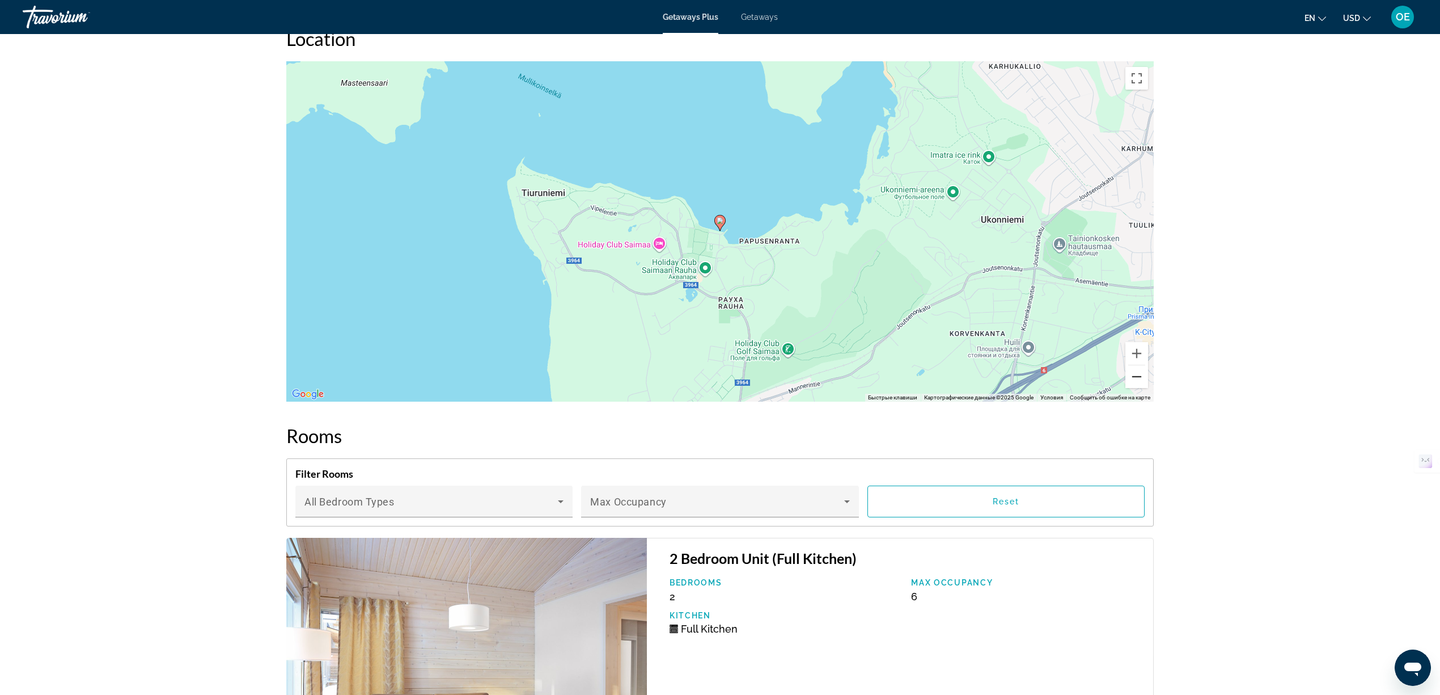
click at [1135, 375] on button "Уменьшить" at bounding box center [1137, 376] width 23 height 23
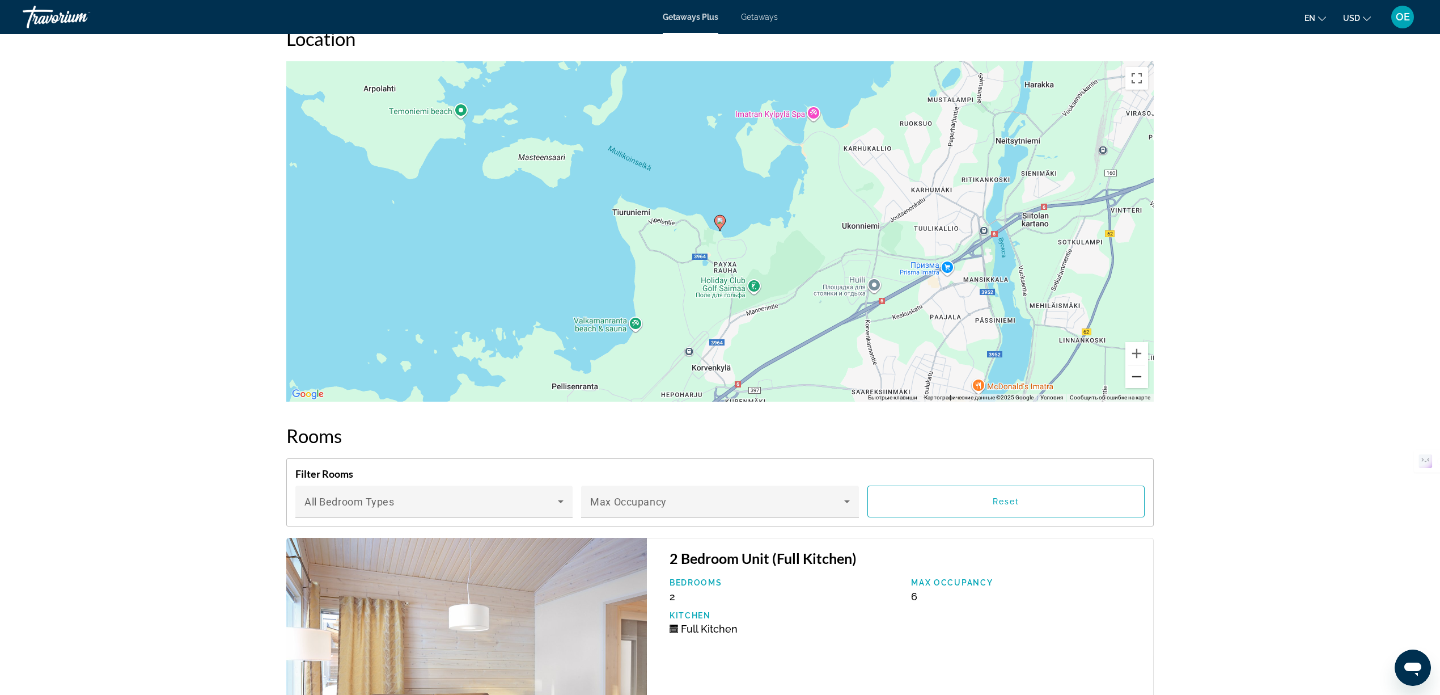
click at [1135, 375] on button "Уменьшить" at bounding box center [1137, 376] width 23 height 23
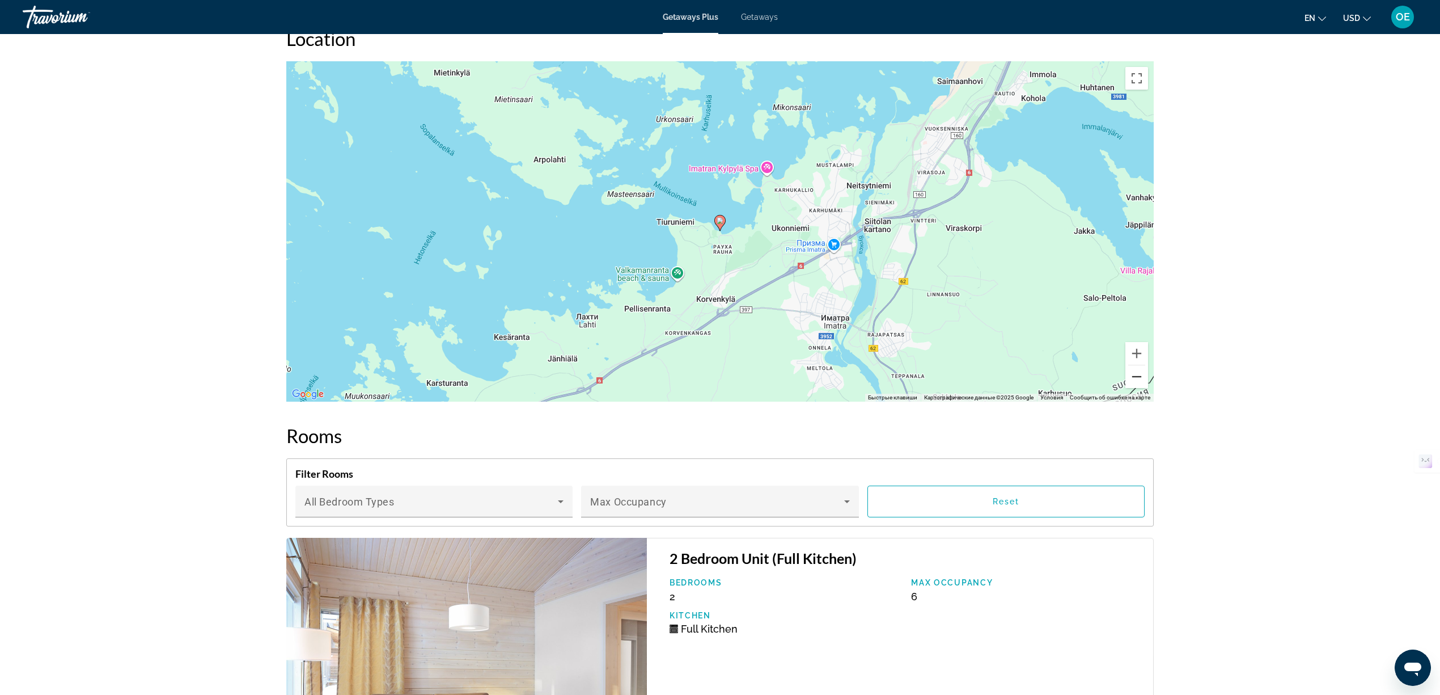
click at [1135, 375] on button "Уменьшить" at bounding box center [1137, 376] width 23 height 23
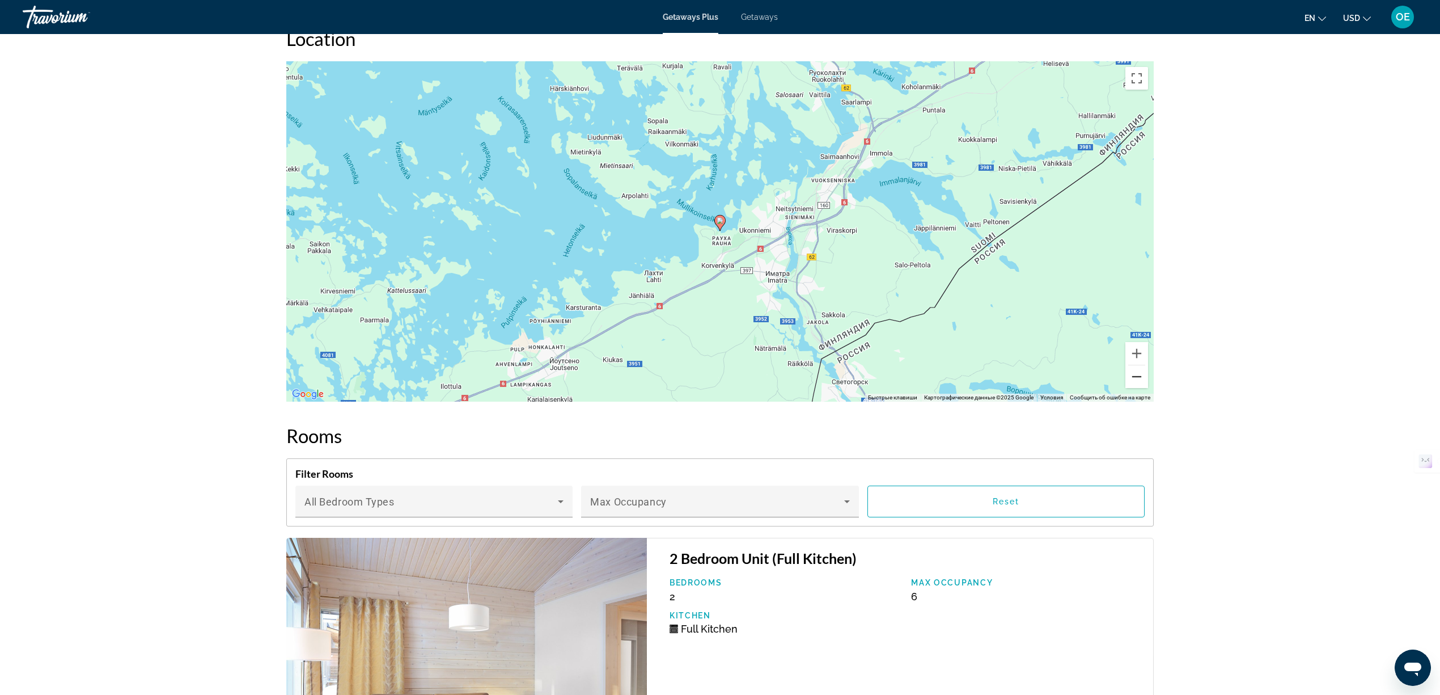
click at [1135, 375] on button "Уменьшить" at bounding box center [1137, 376] width 23 height 23
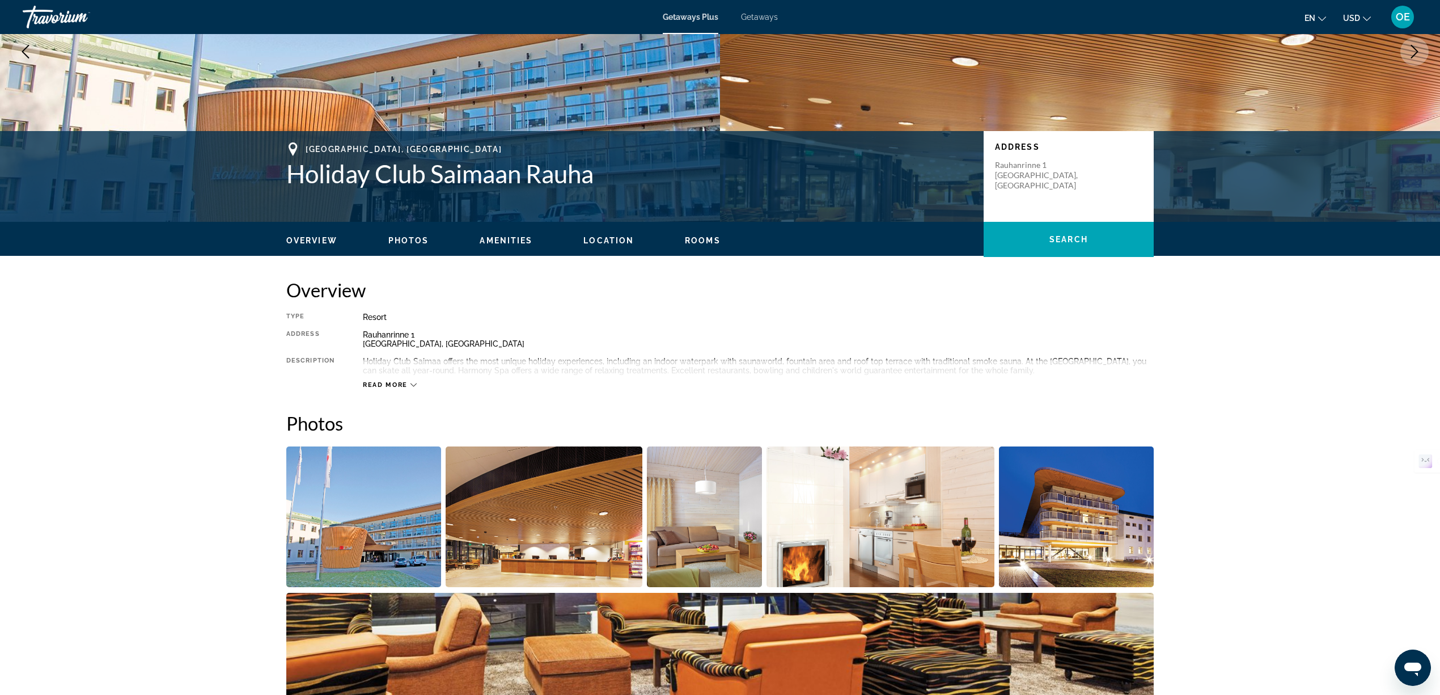
scroll to position [151, 0]
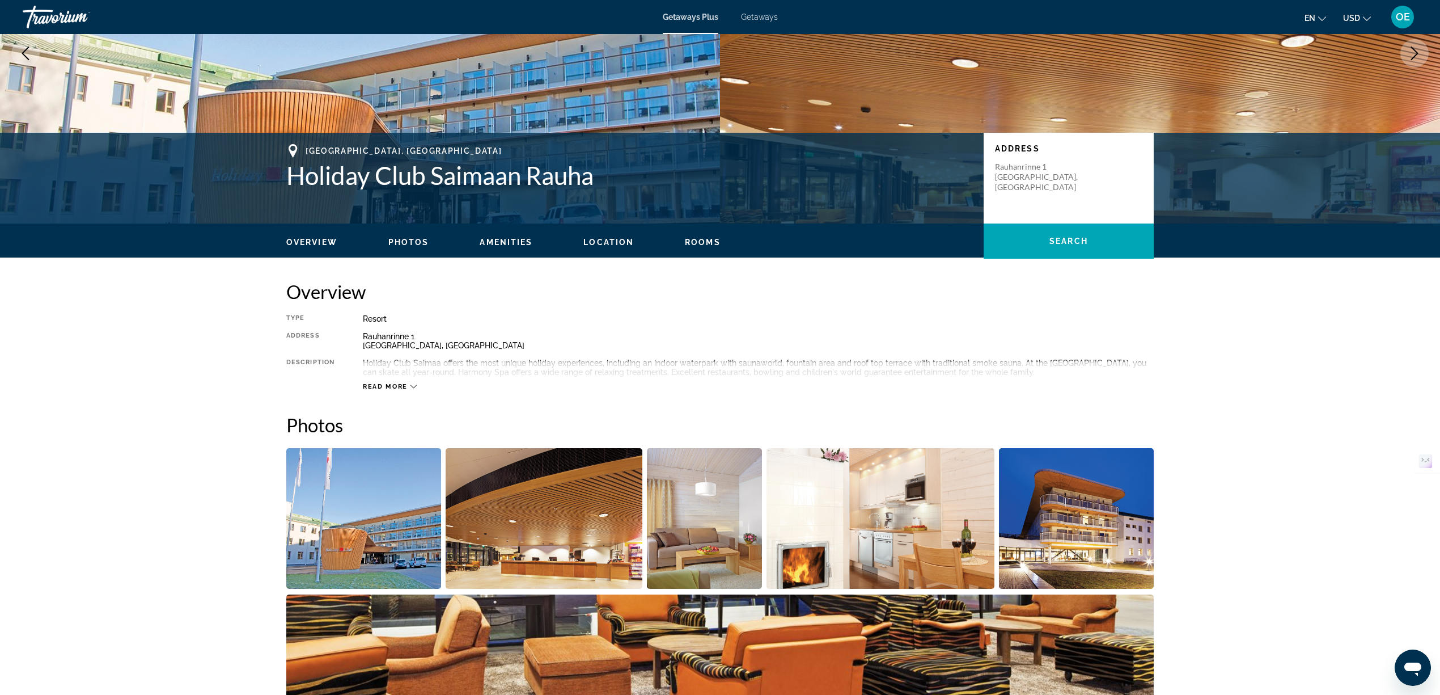
click at [384, 383] on span "Read more" at bounding box center [385, 386] width 45 height 7
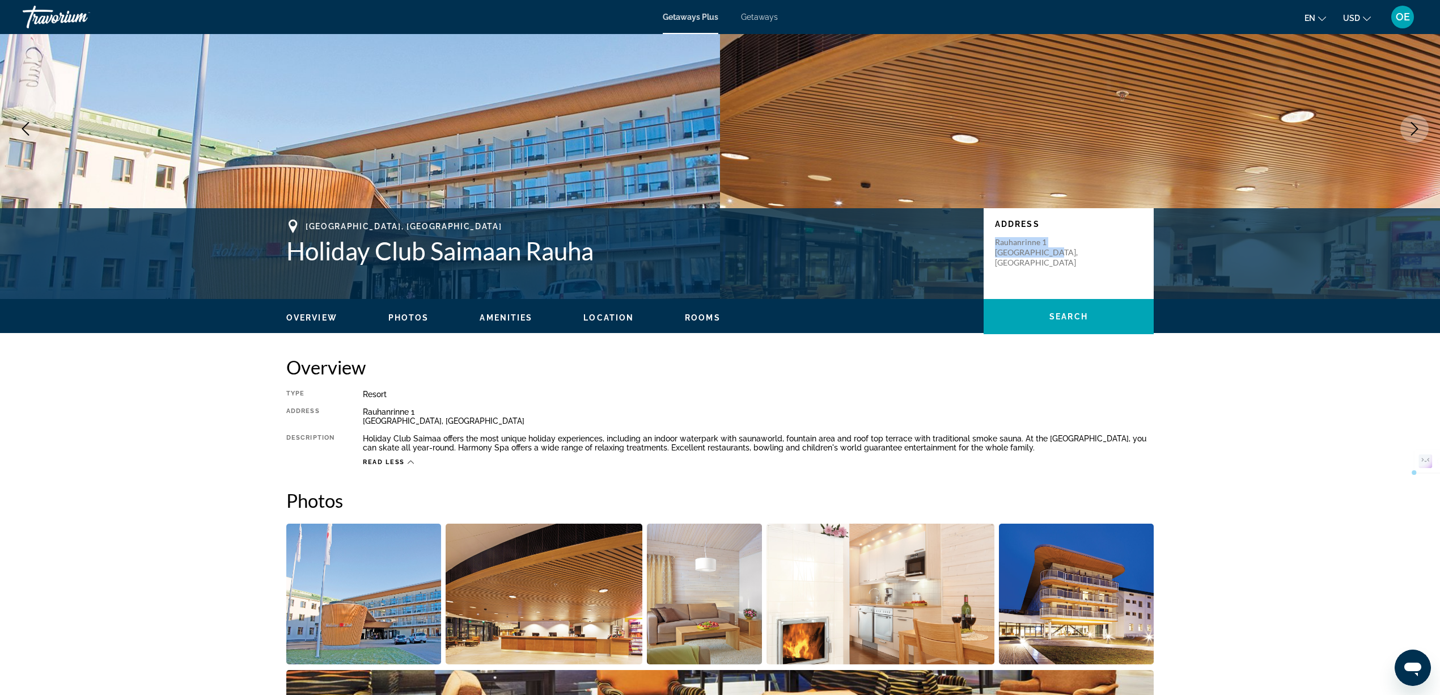
drag, startPoint x: 996, startPoint y: 239, endPoint x: 1062, endPoint y: 247, distance: 66.3
click at [1062, 247] on p "[STREET_ADDRESS]" at bounding box center [1040, 252] width 91 height 31
copy p "[STREET_ADDRESS]"
